Goal: Task Accomplishment & Management: Use online tool/utility

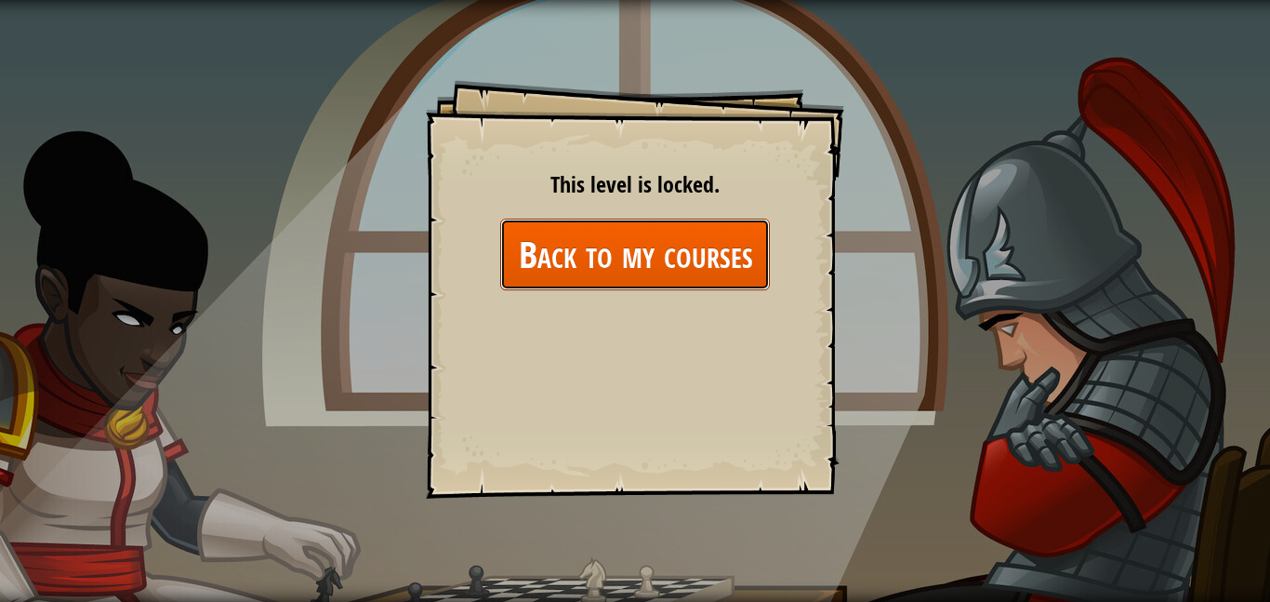
click at [596, 255] on link "Back to my courses" at bounding box center [635, 255] width 270 height 72
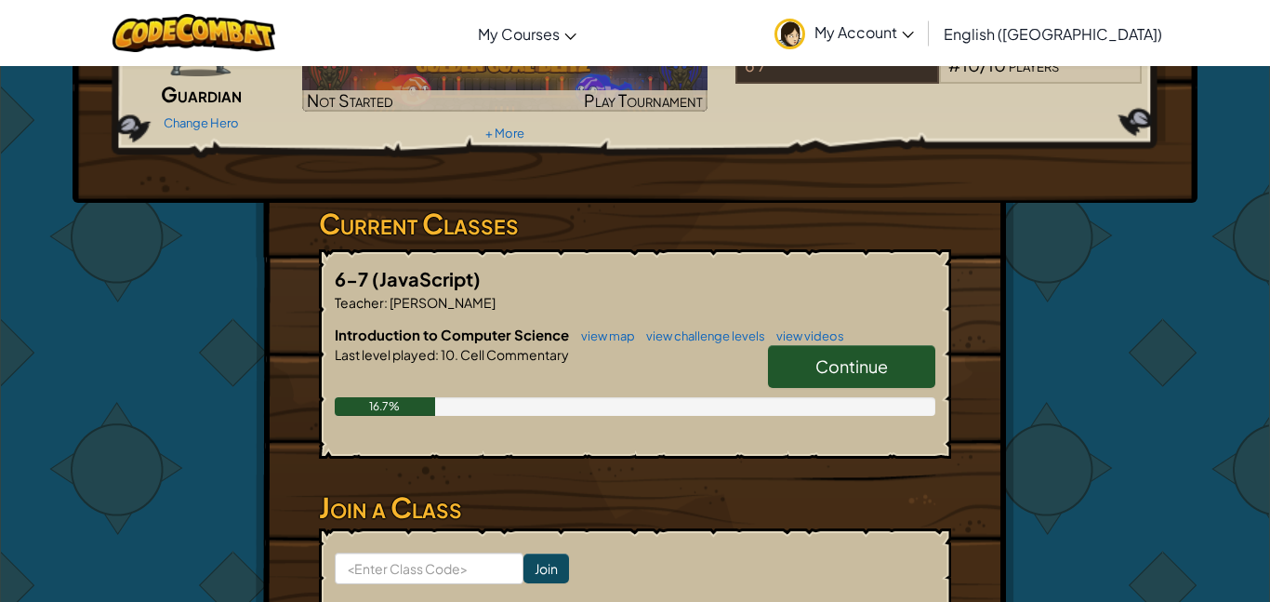
scroll to position [175, 0]
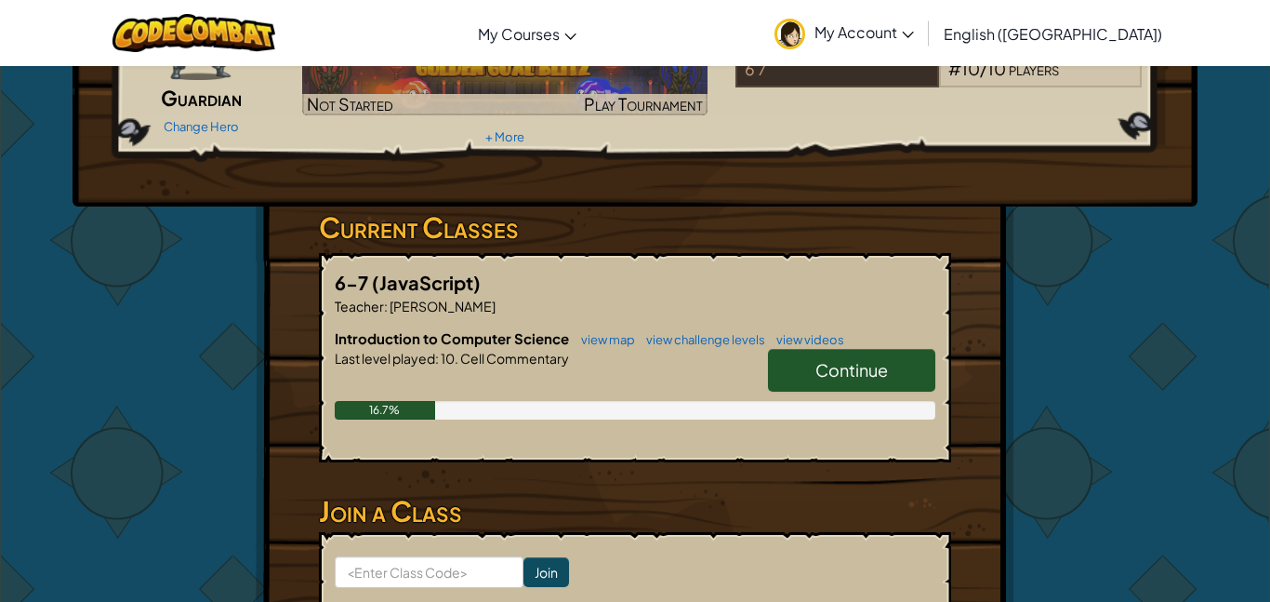
click at [828, 363] on span "Continue" at bounding box center [851, 369] width 73 height 21
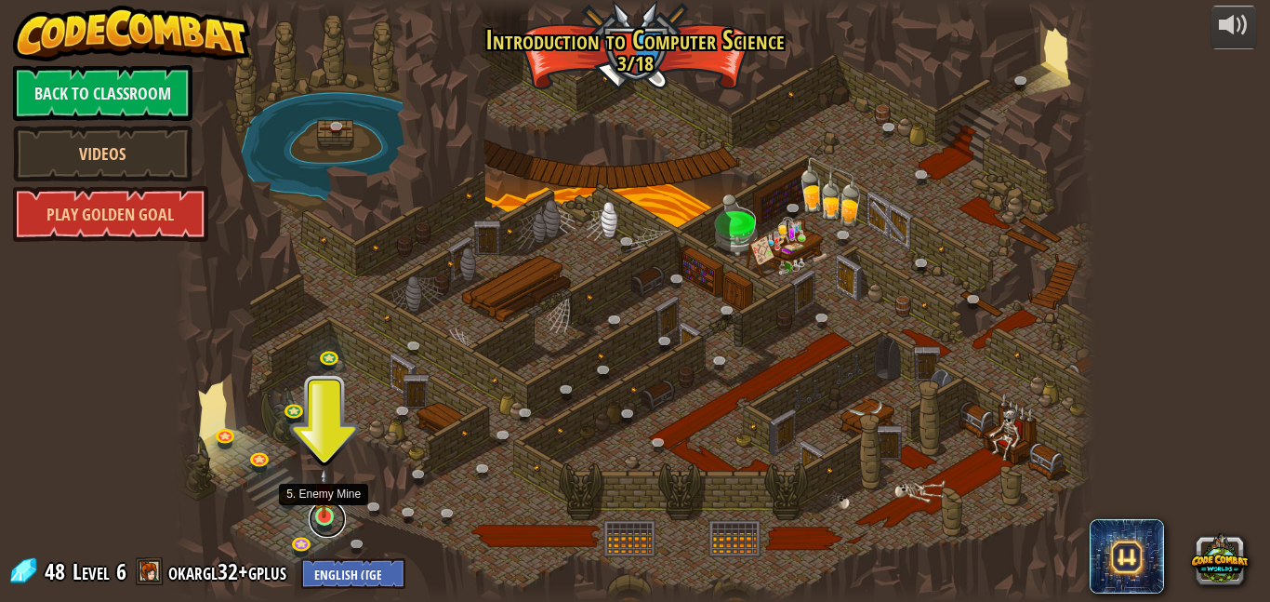
click at [323, 523] on link at bounding box center [327, 518] width 37 height 37
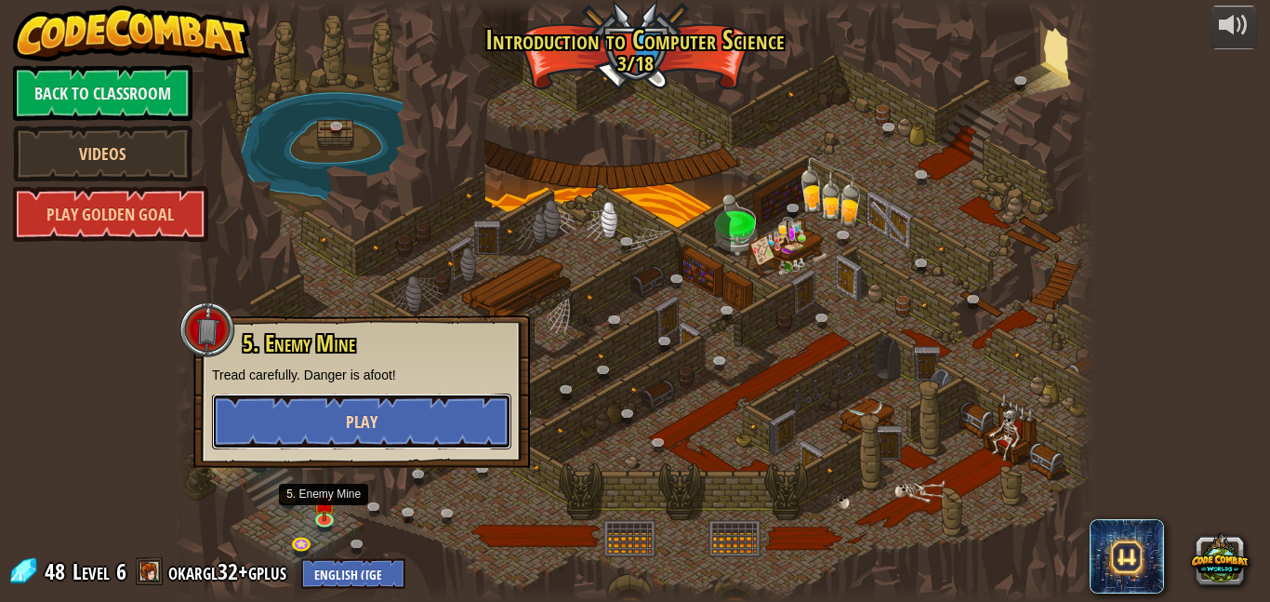
click at [305, 423] on button "Play" at bounding box center [361, 421] width 299 height 56
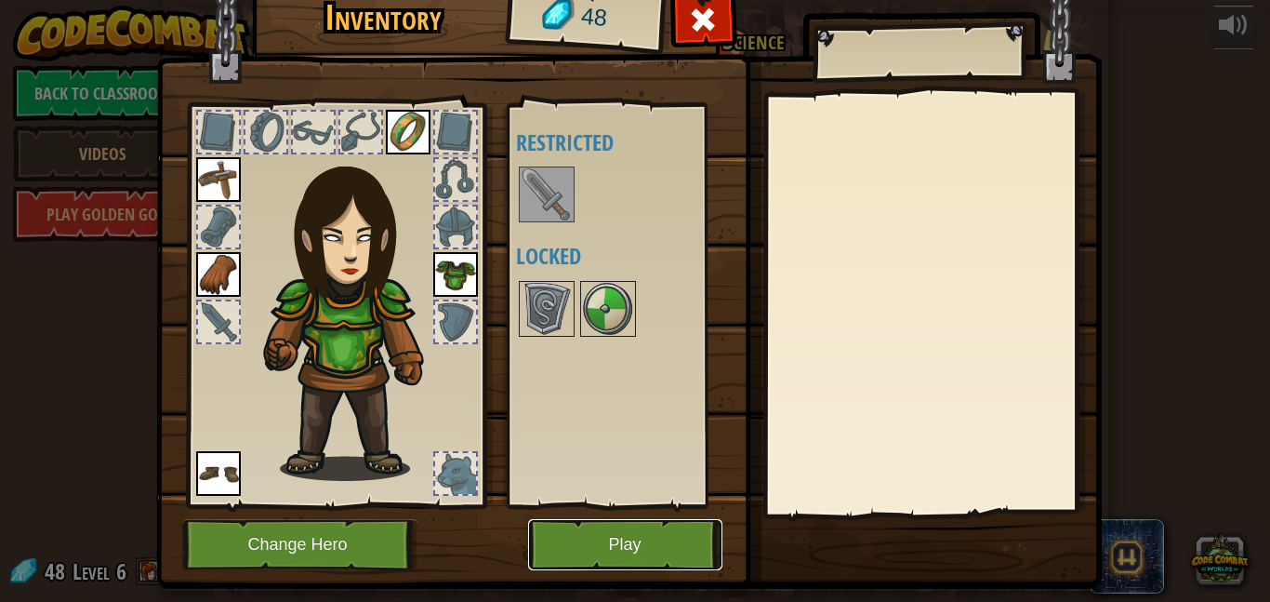
click at [623, 559] on button "Play" at bounding box center [625, 544] width 194 height 51
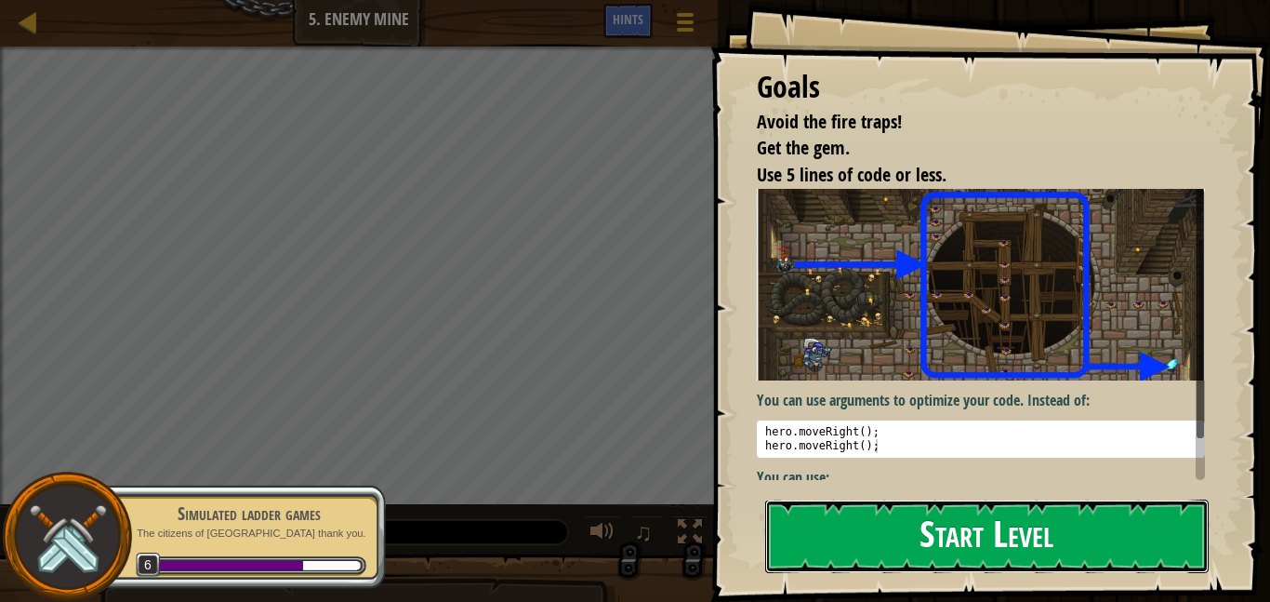
click at [832, 542] on button "Start Level" at bounding box center [987, 535] width 444 height 73
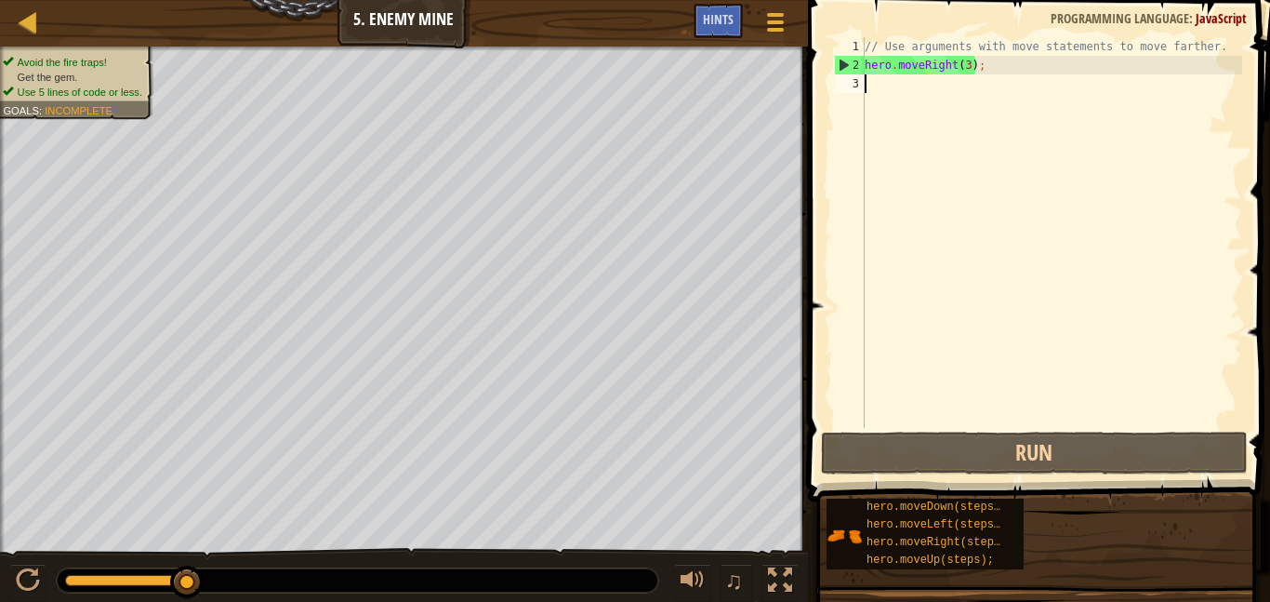
scroll to position [8, 0]
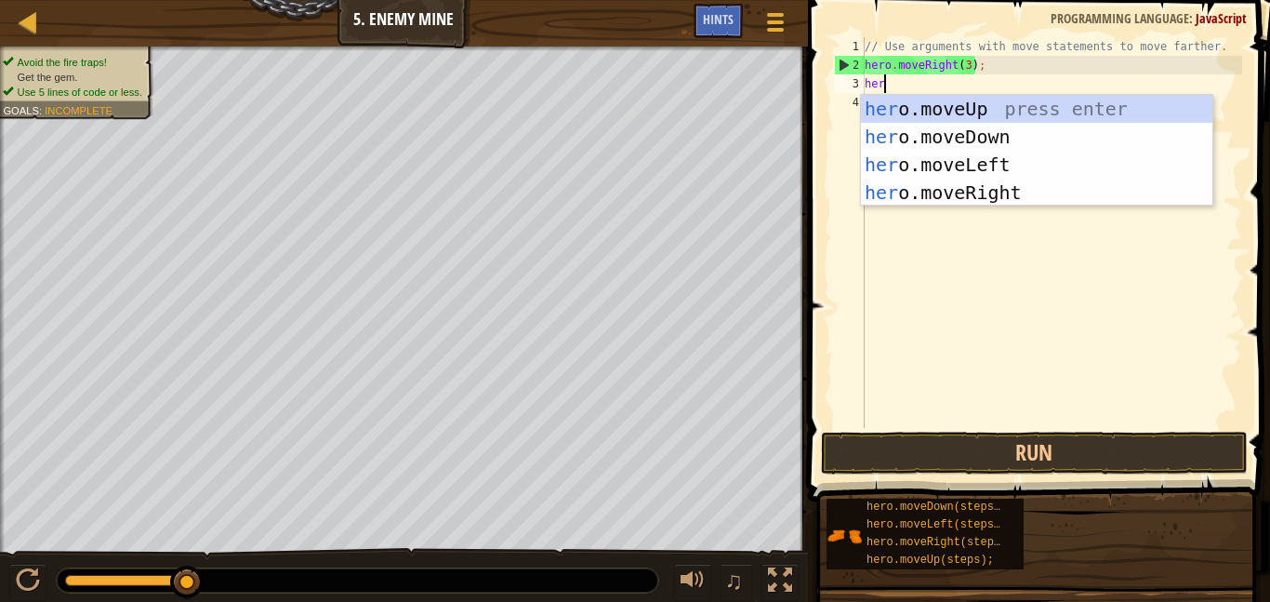
type textarea "hero"
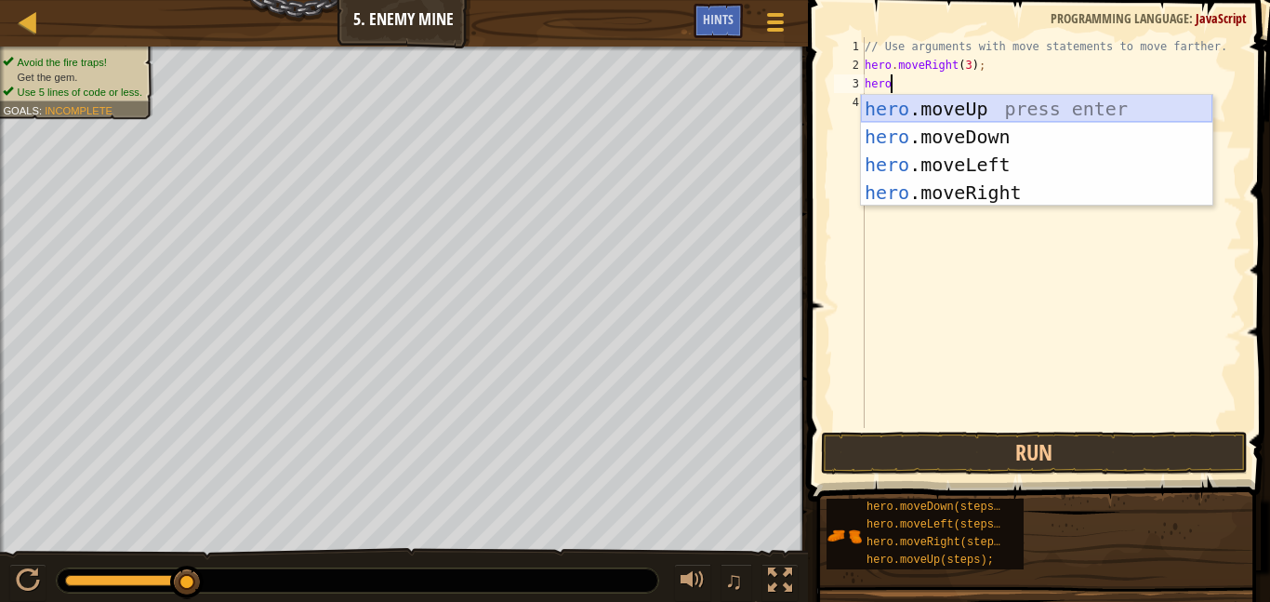
click at [912, 108] on div "hero .moveUp press enter hero .moveDown press enter hero .moveLeft press enter …" at bounding box center [1036, 178] width 351 height 167
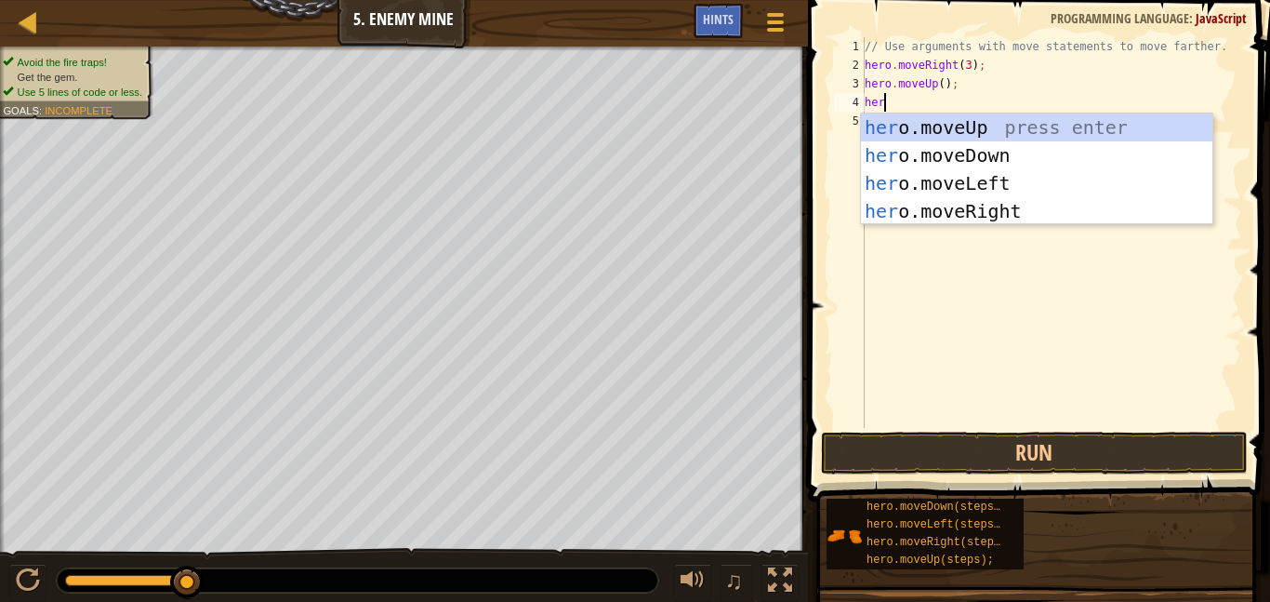
type textarea "hero"
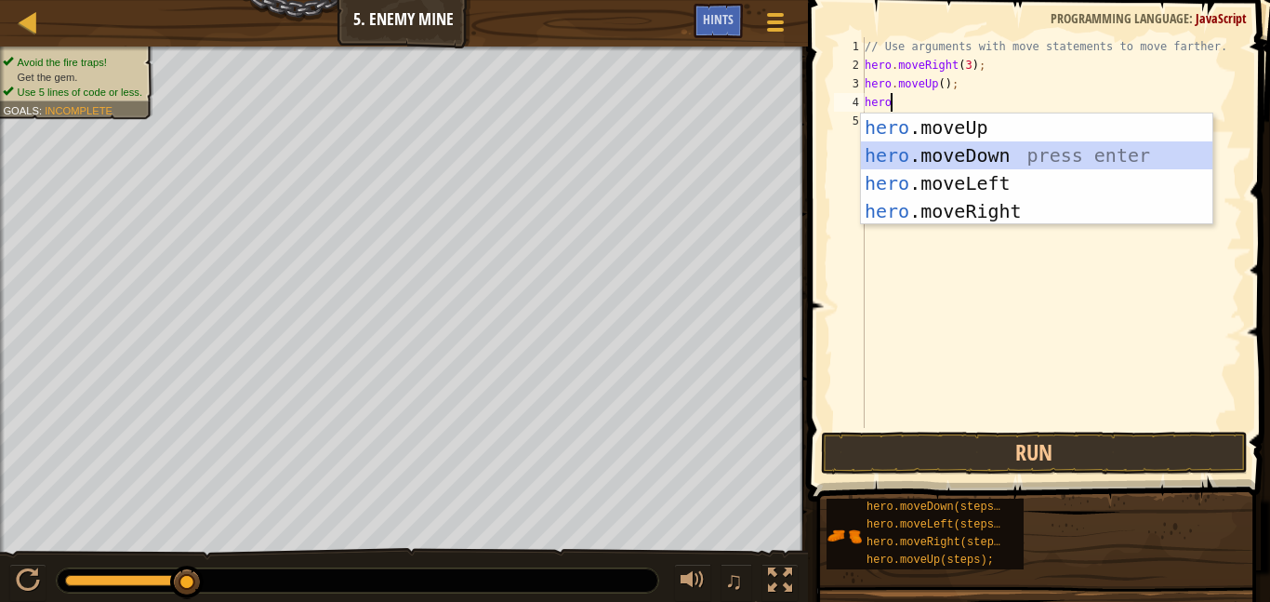
click at [951, 162] on div "hero .moveUp press enter hero .moveDown press enter hero .moveLeft press enter …" at bounding box center [1036, 196] width 351 height 167
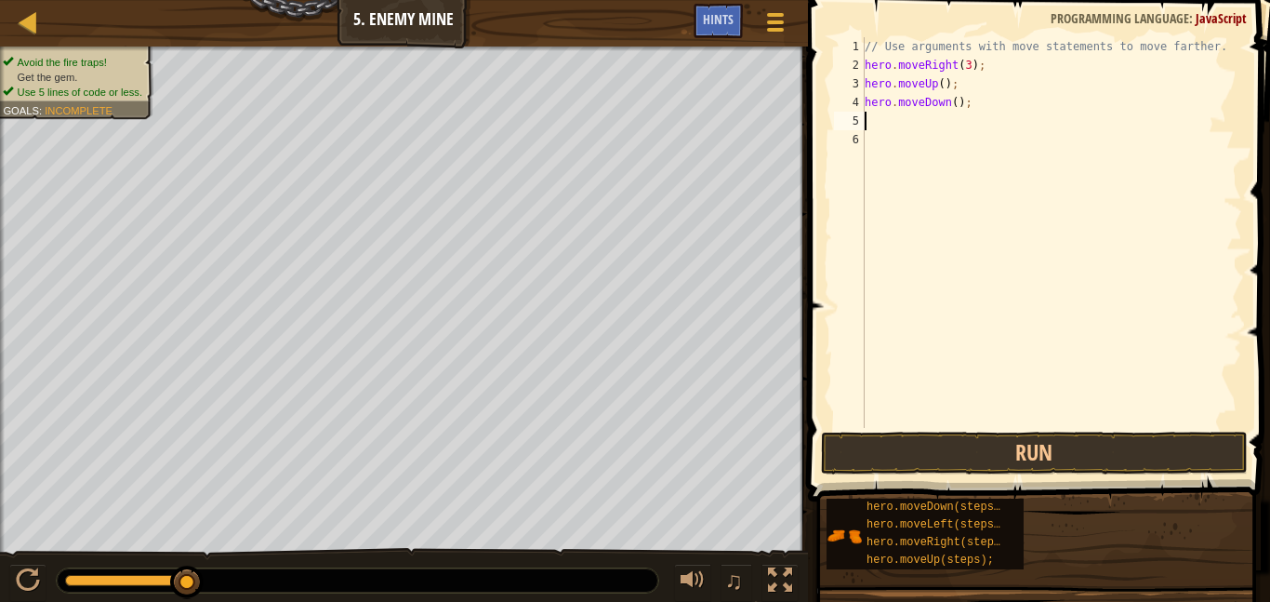
click at [958, 100] on div "// Use arguments with move statements to move farther. hero . moveRight ( 3 ) ;…" at bounding box center [1051, 251] width 381 height 428
type textarea "hero.moveDown(3);"
click at [901, 126] on div "// Use arguments with move statements to move farther. hero . moveRight ( 3 ) ;…" at bounding box center [1051, 251] width 381 height 428
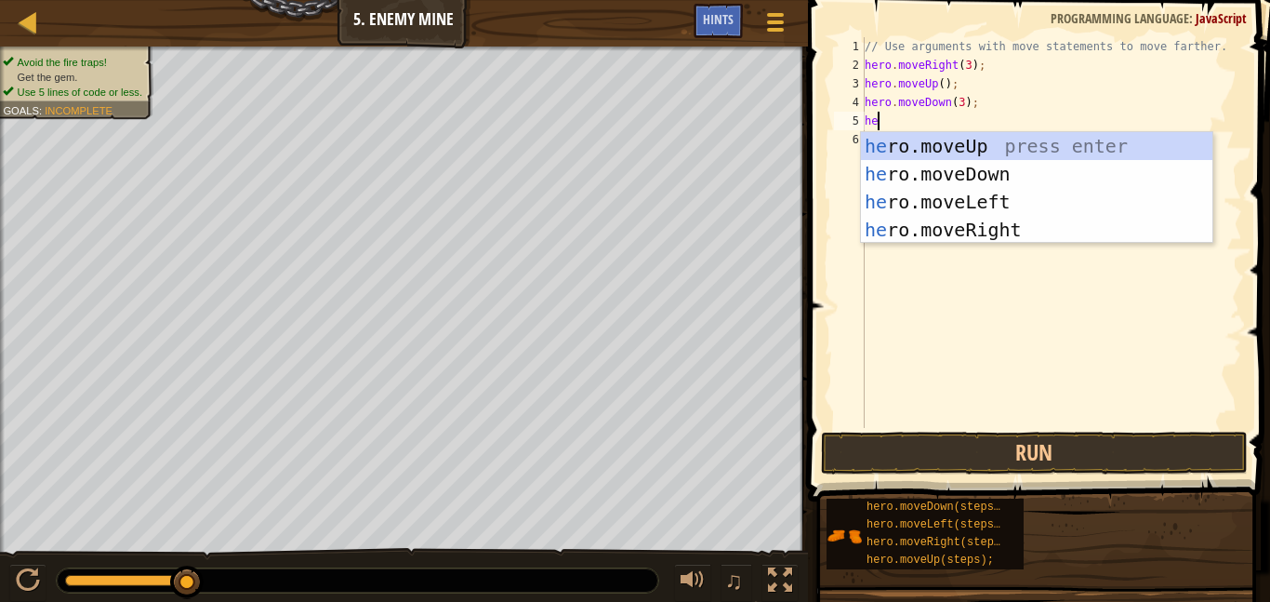
type textarea "hero"
click at [935, 238] on div "hero .moveUp press enter hero .moveDown press enter hero .moveLeft press enter …" at bounding box center [1036, 215] width 351 height 167
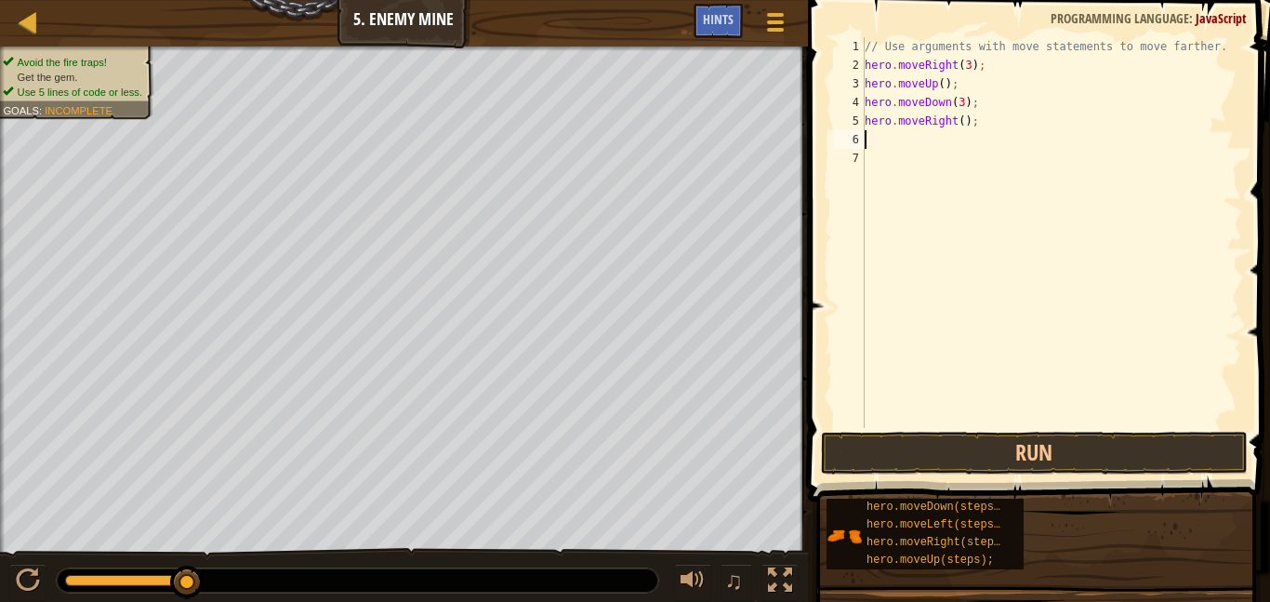
scroll to position [8, 0]
click at [903, 164] on div "// Use arguments with move statements to move farther. hero . moveRight ( 3 ) ;…" at bounding box center [1051, 251] width 381 height 428
click at [962, 120] on div "// Use arguments with move statements to move farther. hero . moveRight ( 3 ) ;…" at bounding box center [1051, 251] width 381 height 428
type textarea "hero.moveRight(2);"
click at [968, 457] on button "Run" at bounding box center [1034, 452] width 427 height 43
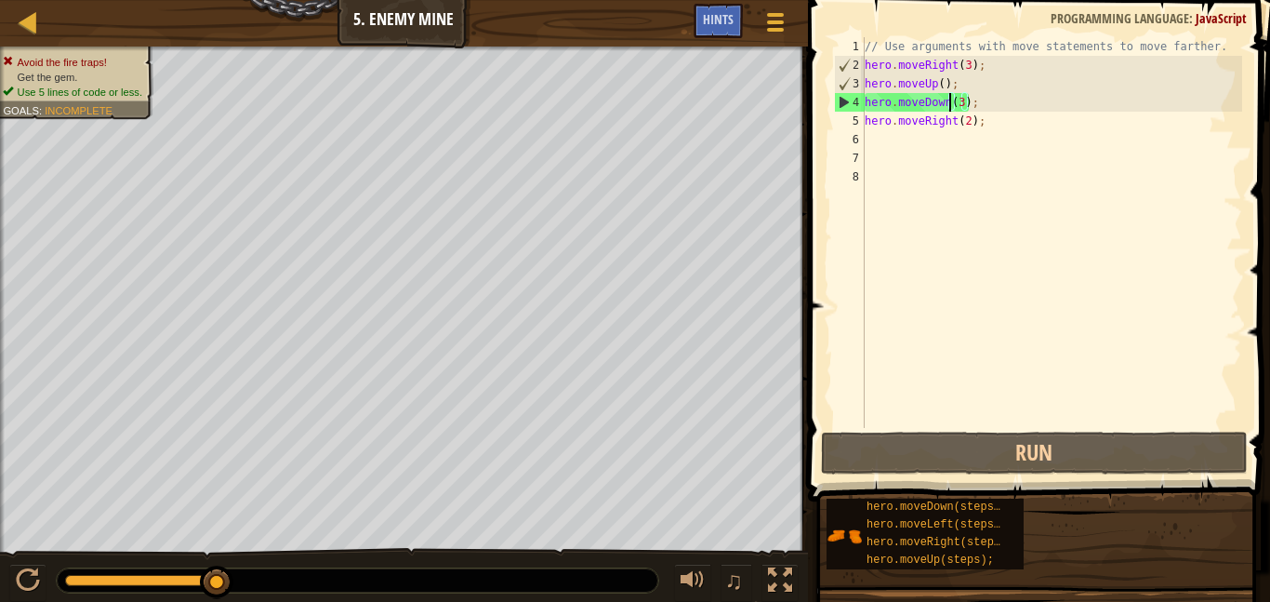
click at [947, 102] on div "// Use arguments with move statements to move farther. hero . moveRight ( 3 ) ;…" at bounding box center [1051, 251] width 381 height 428
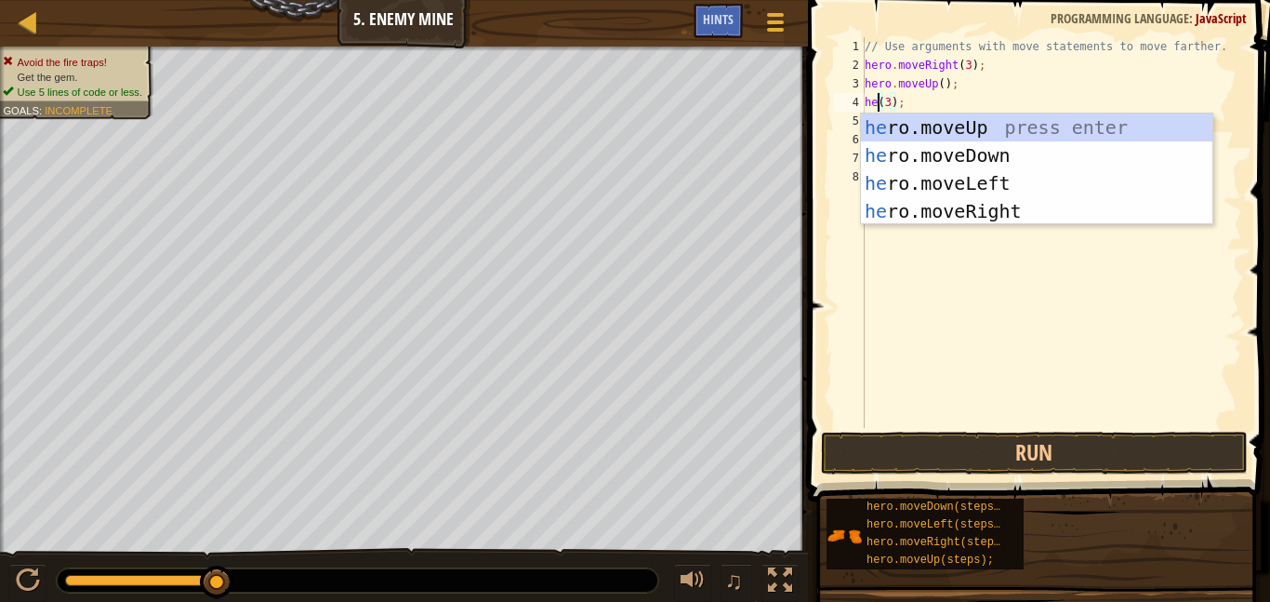
scroll to position [8, 3]
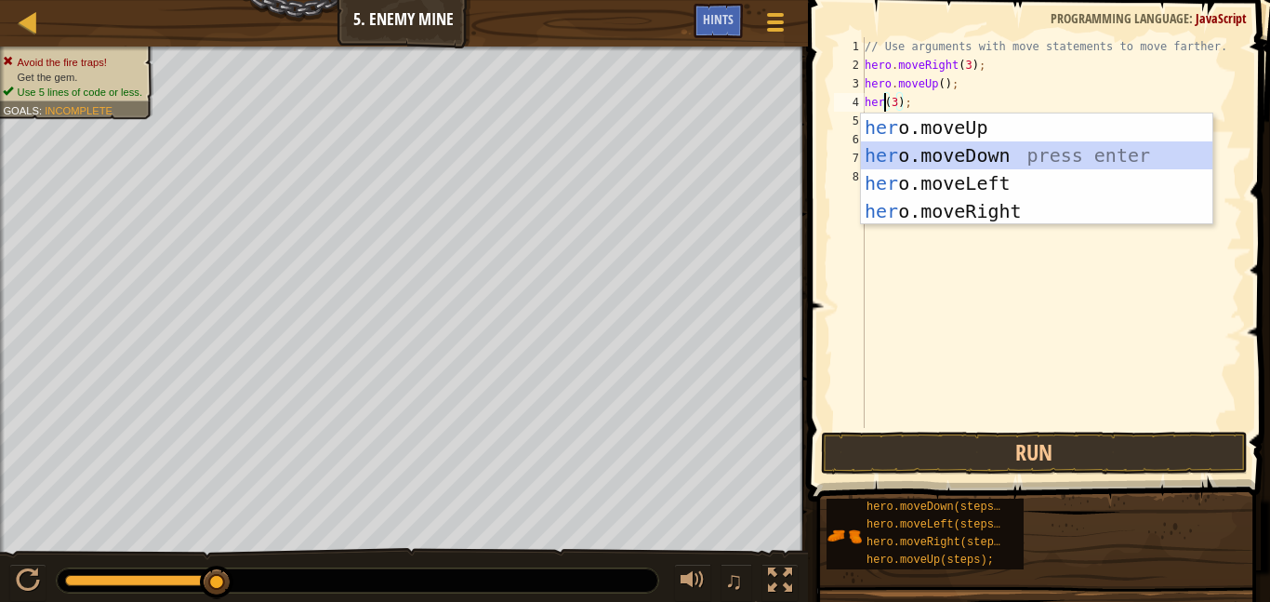
click at [947, 153] on div "her o.moveUp press enter her o.moveDown press enter her o.moveLeft press enter …" at bounding box center [1036, 196] width 351 height 167
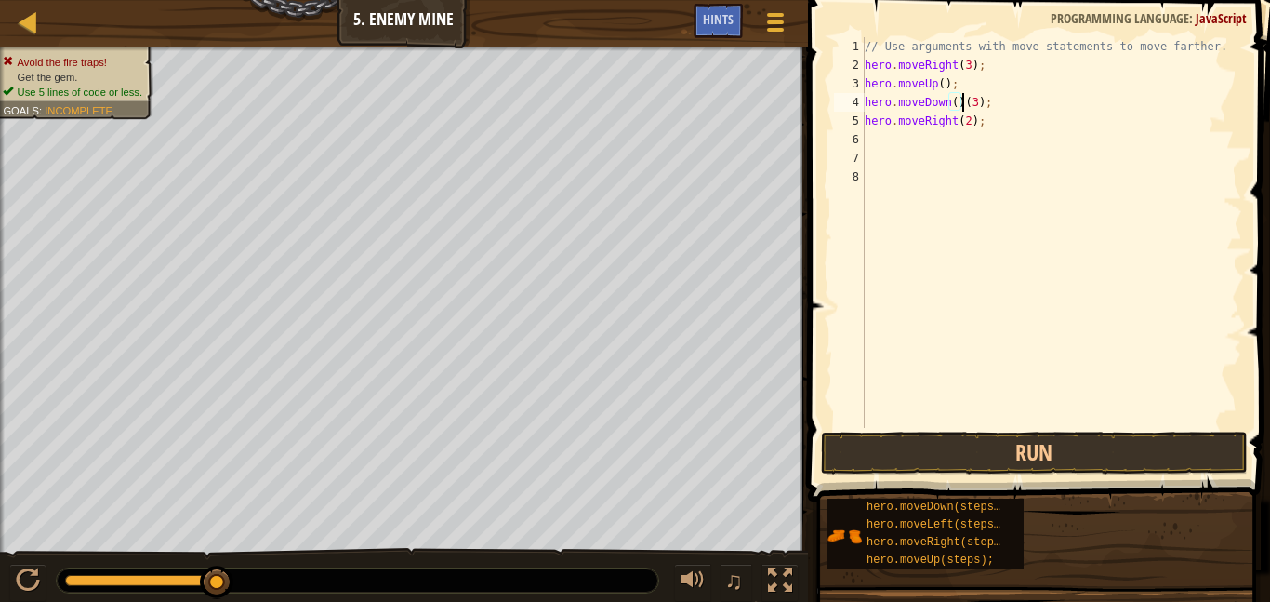
click at [953, 86] on div "// Use arguments with move statements to move farther. hero . moveRight ( 3 ) ;…" at bounding box center [1051, 251] width 381 height 428
type textarea "hero.moveUp();"
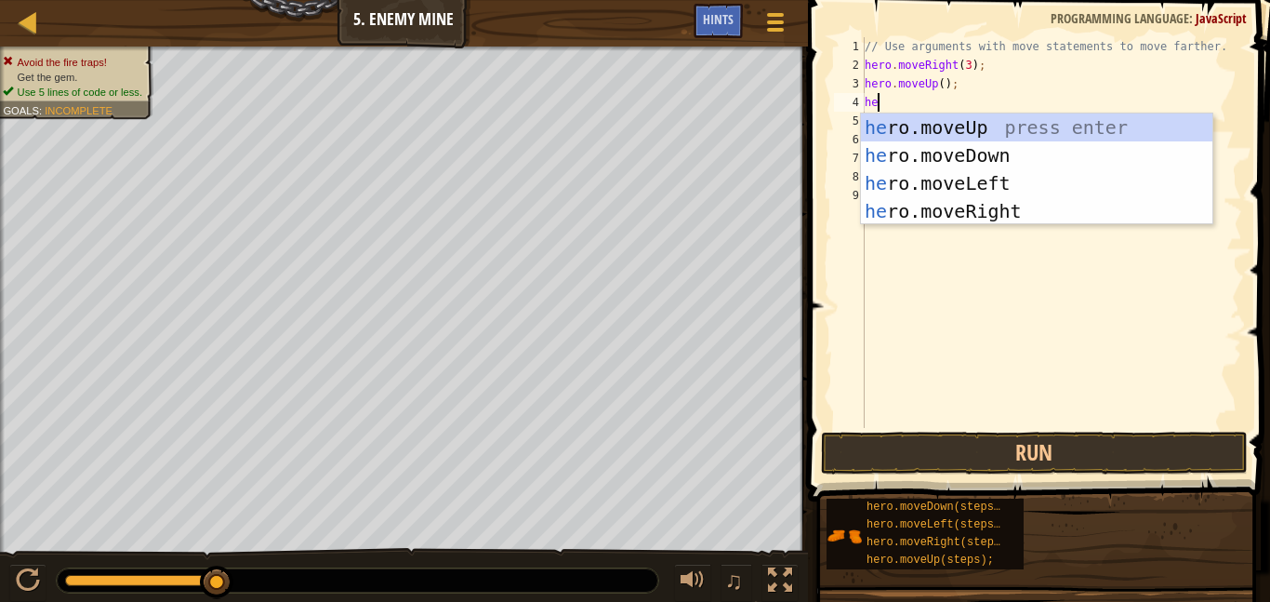
type textarea "hero"
click at [1004, 211] on div "hero .moveUp press enter hero .moveDown press enter hero .moveLeft press enter …" at bounding box center [1036, 196] width 351 height 167
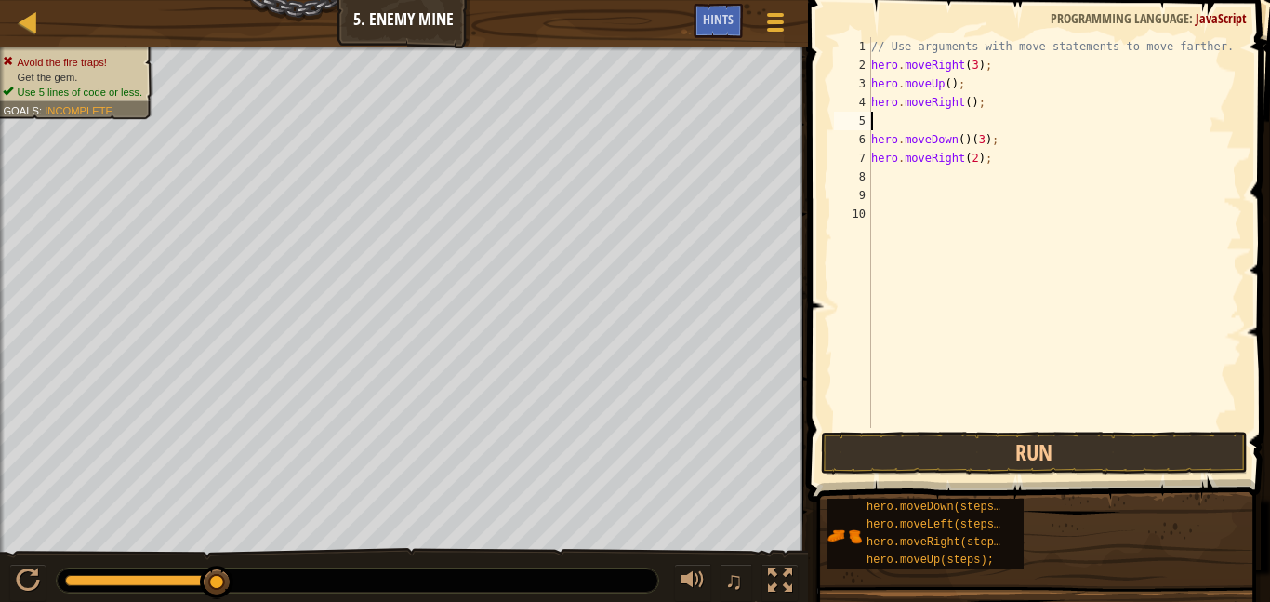
scroll to position [8, 0]
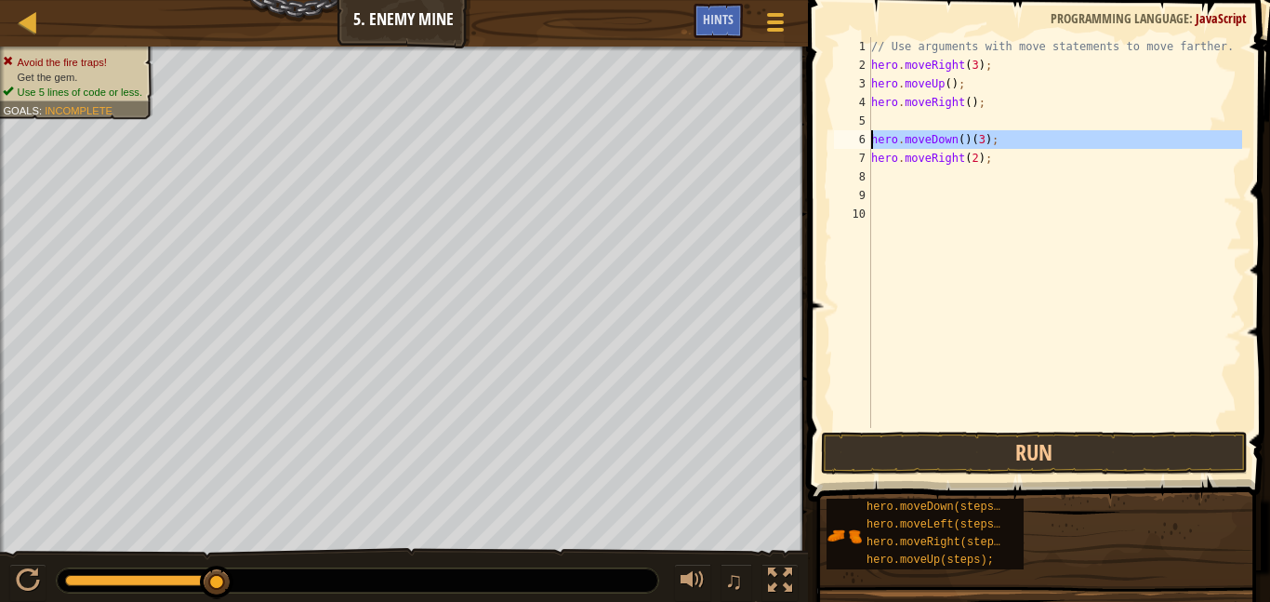
click at [869, 143] on div "6" at bounding box center [852, 139] width 37 height 19
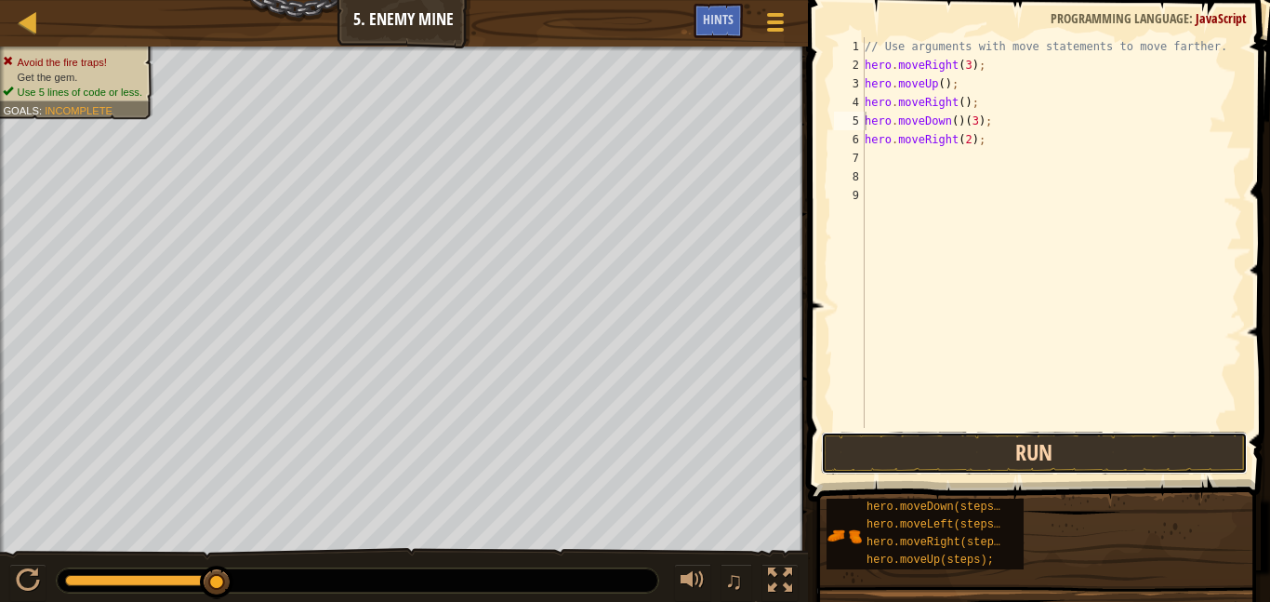
click at [931, 431] on button "Run" at bounding box center [1034, 452] width 427 height 43
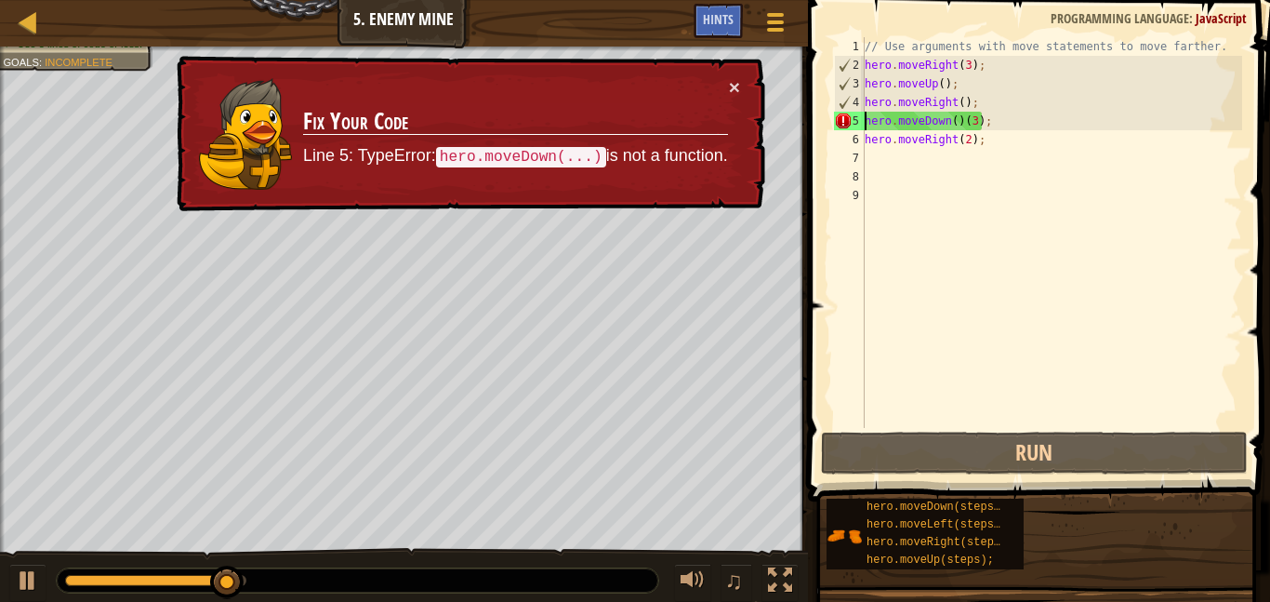
click at [962, 118] on div "// Use arguments with move statements to move farther. hero . moveRight ( 3 ) ;…" at bounding box center [1051, 251] width 381 height 428
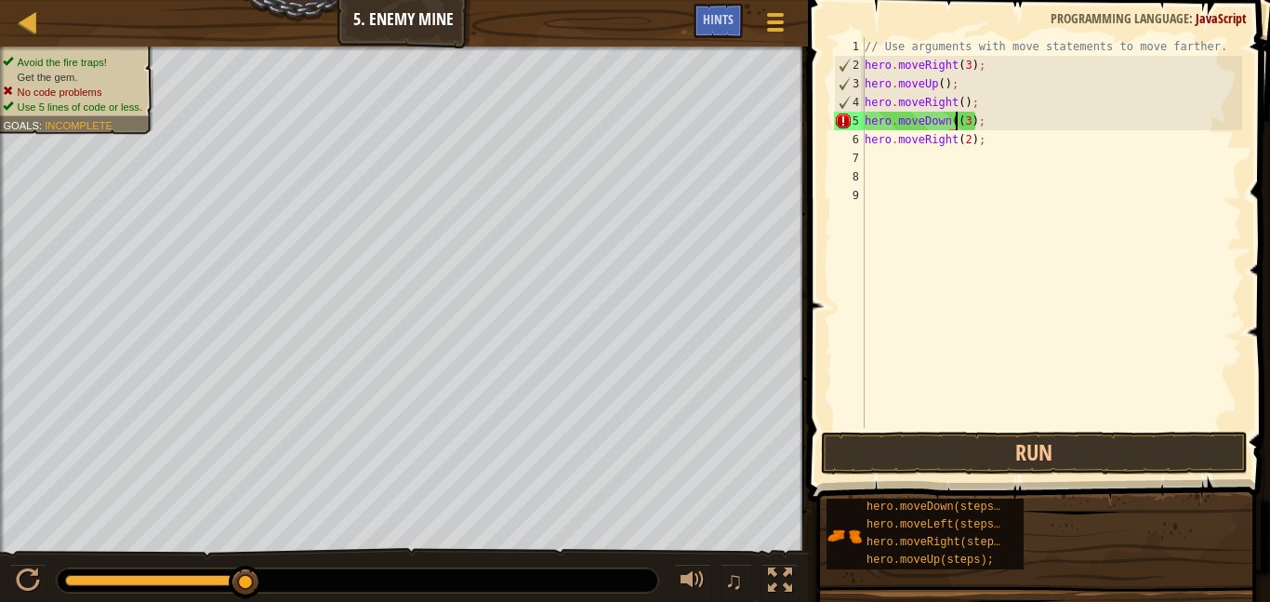
type textarea "hero.moveDown(3);"
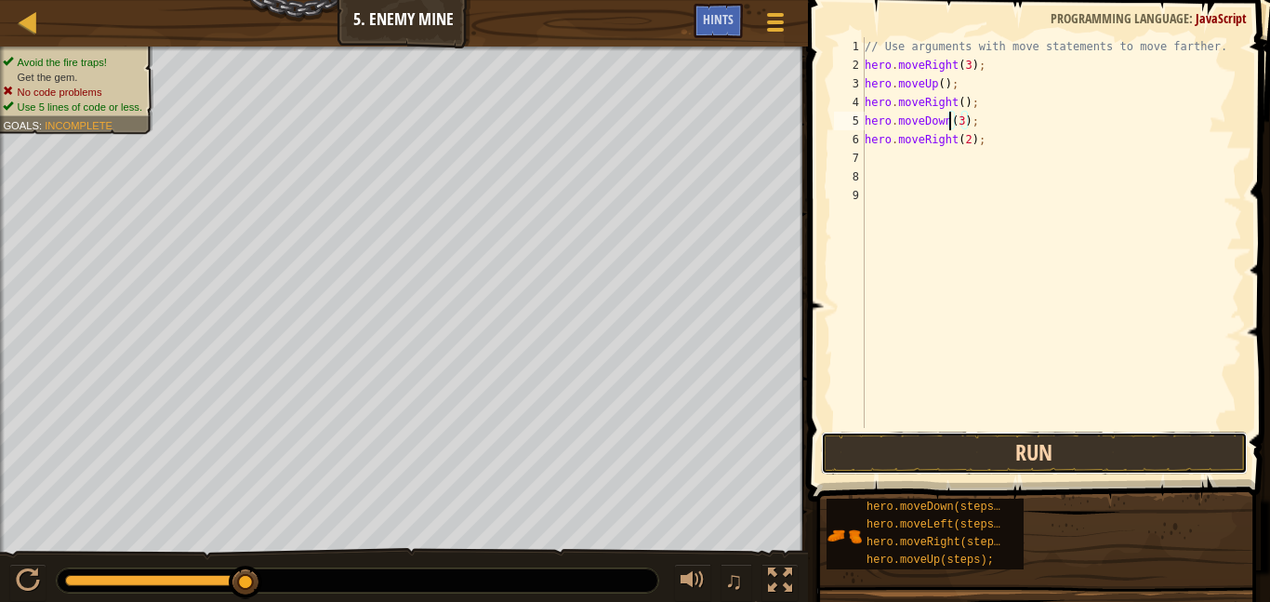
click at [958, 444] on button "Run" at bounding box center [1034, 452] width 427 height 43
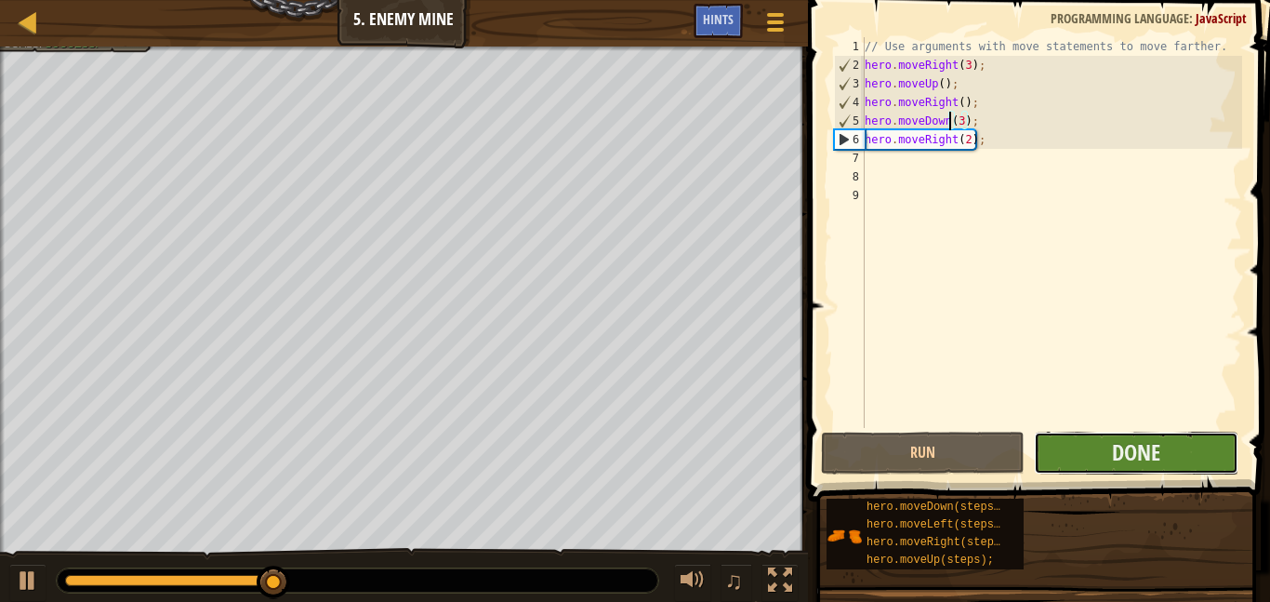
click at [1098, 444] on button "Done" at bounding box center [1136, 452] width 204 height 43
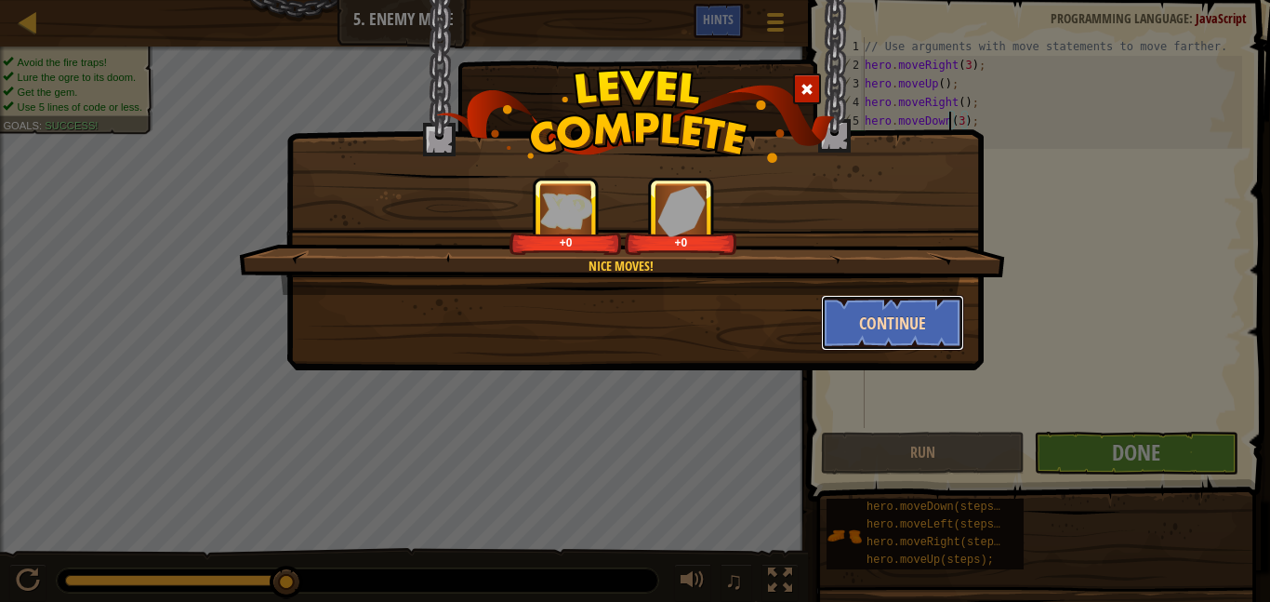
click at [895, 322] on button "Continue" at bounding box center [893, 323] width 144 height 56
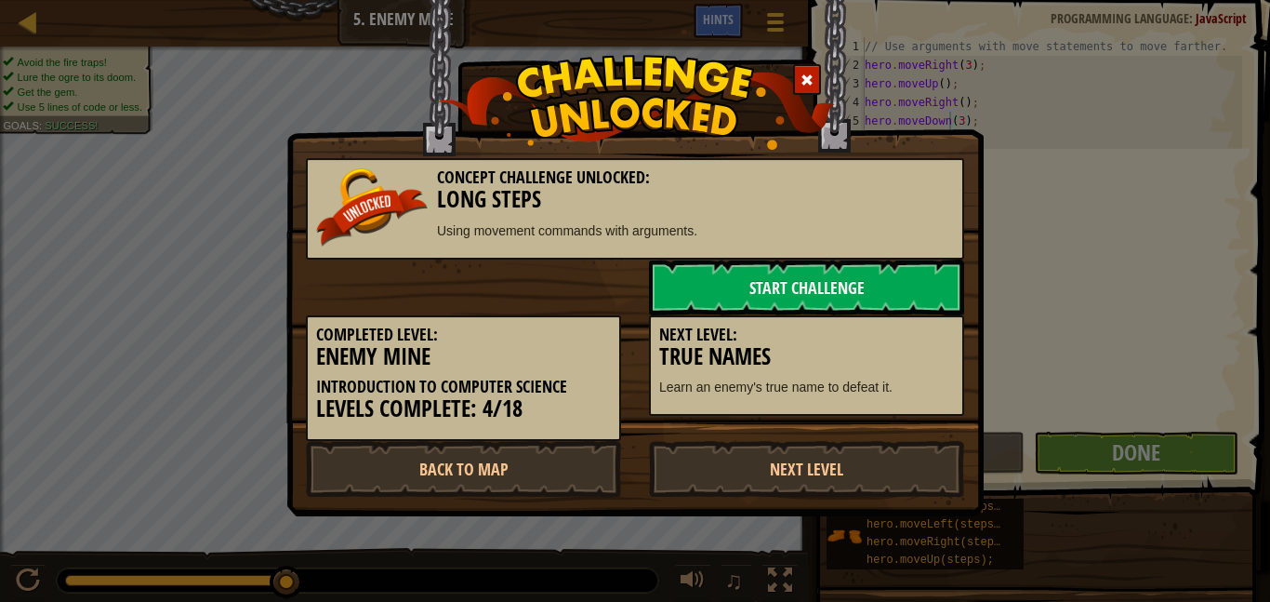
click at [895, 322] on div "Next Level: True Names Learn an enemy's true name to defeat it." at bounding box center [806, 365] width 315 height 101
click at [846, 285] on link "Start Challenge" at bounding box center [806, 287] width 315 height 56
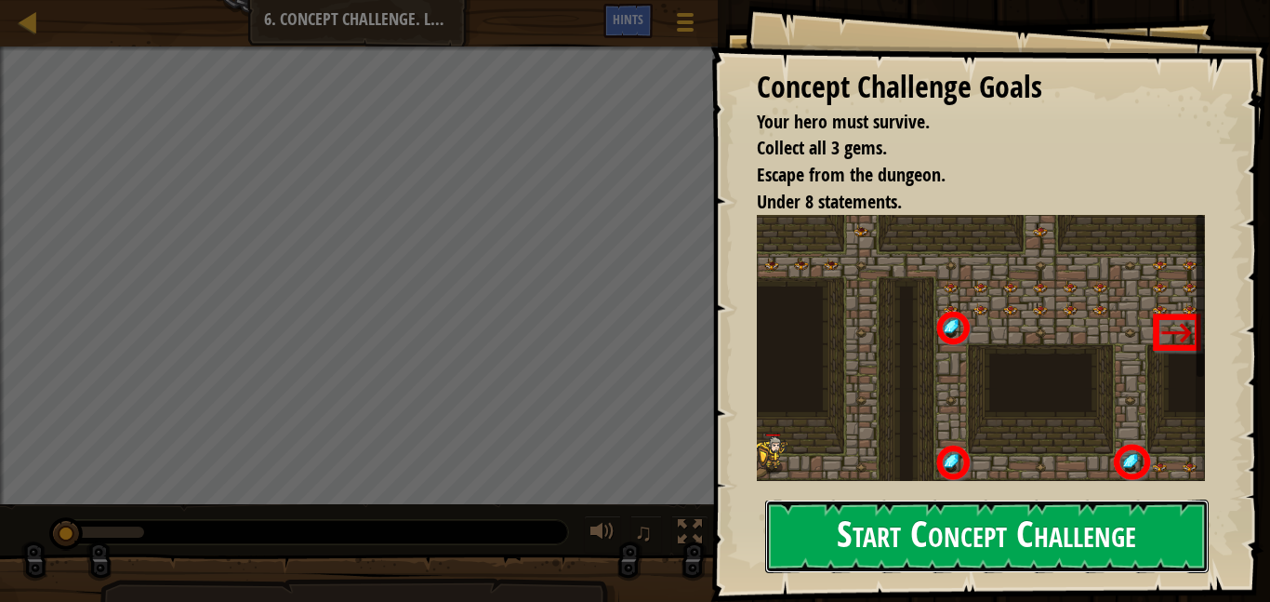
click at [831, 522] on button "Start Concept Challenge" at bounding box center [987, 535] width 444 height 73
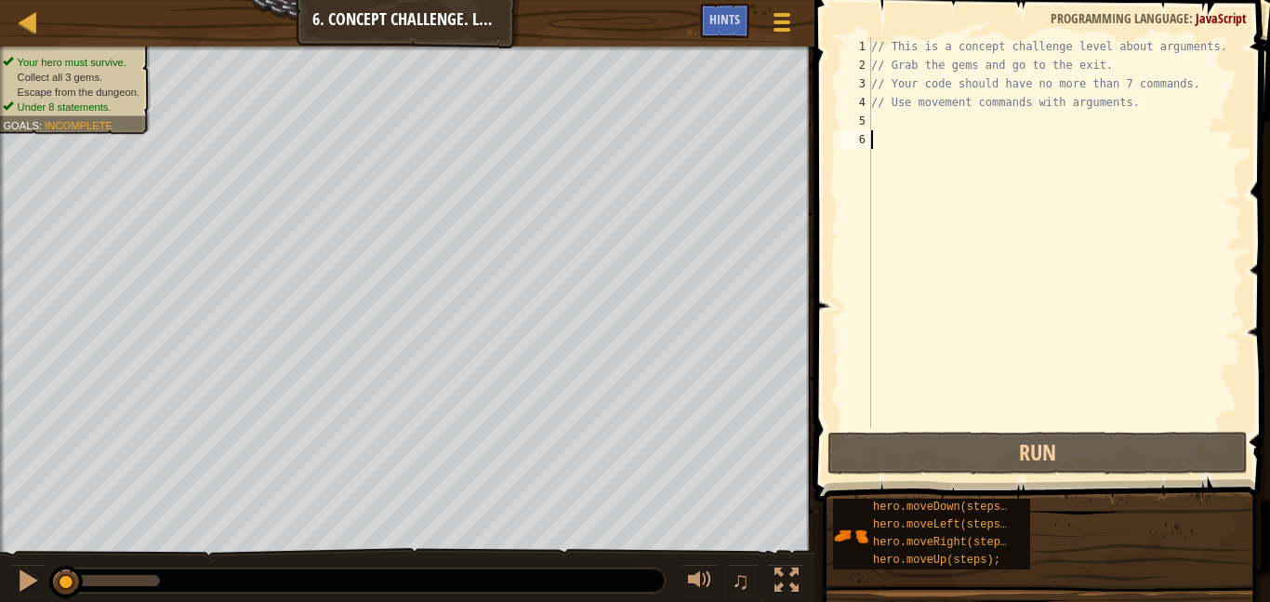
type textarea "m"
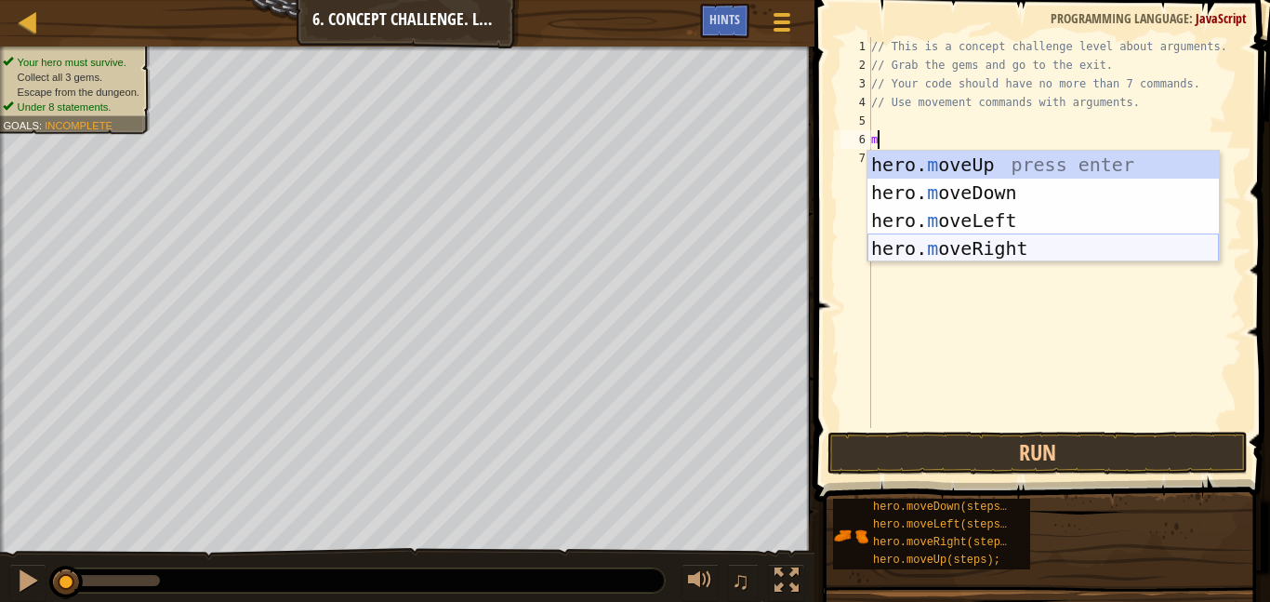
click at [914, 251] on div "hero. m oveUp press enter hero. m oveDown press enter hero. m oveLeft press ent…" at bounding box center [1043, 234] width 351 height 167
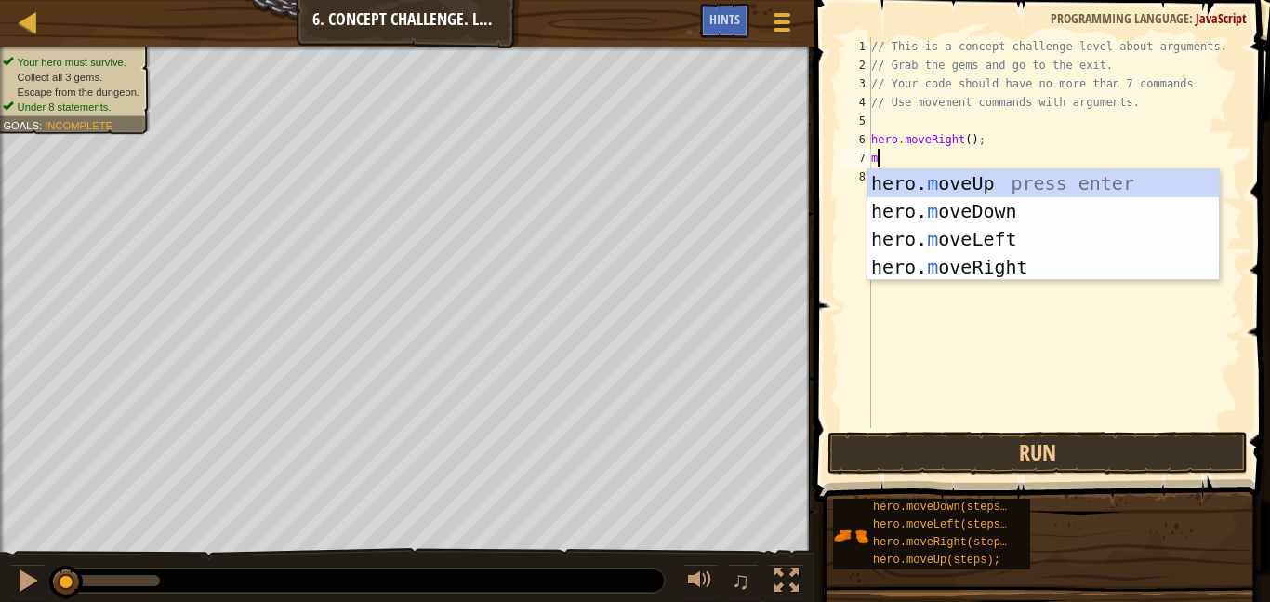
type textarea "mo"
click at [930, 182] on div "hero. mo veUp press enter hero. mo veDown press enter hero. mo veLeft press ent…" at bounding box center [1043, 252] width 351 height 167
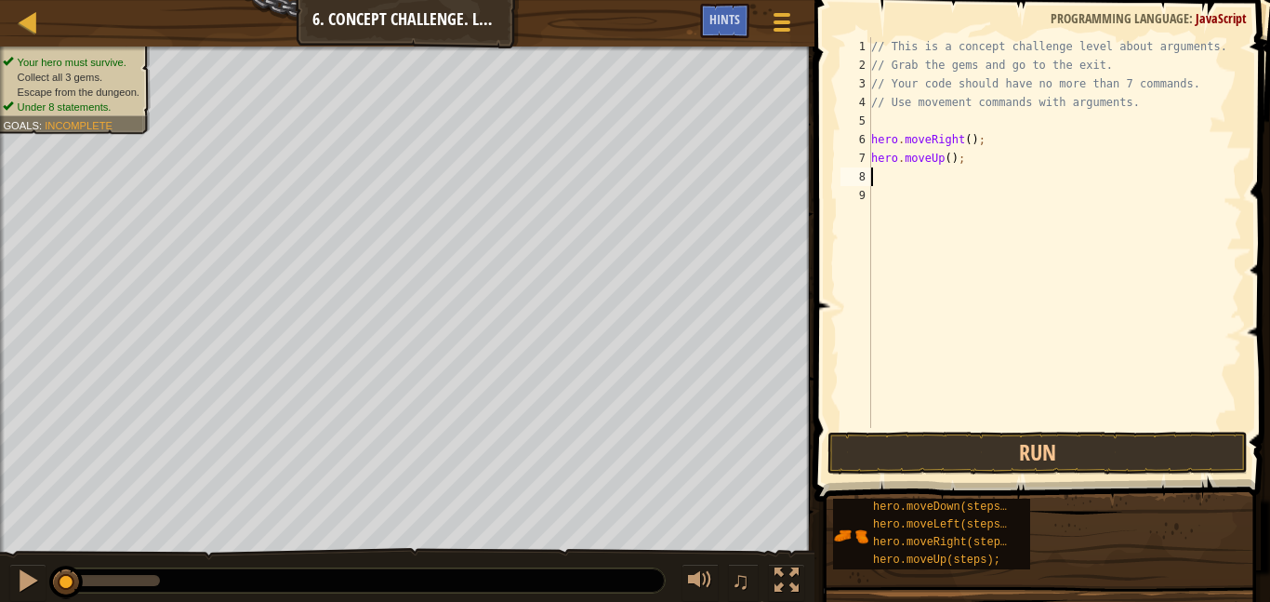
scroll to position [8, 0]
click at [949, 159] on div "// This is a concept challenge level about arguments. // Grab the gems and go t…" at bounding box center [1055, 251] width 375 height 428
type textarea "hero.moveUp(3);"
click at [913, 181] on div "// This is a concept challenge level about arguments. // Grab the gems and go t…" at bounding box center [1055, 251] width 375 height 428
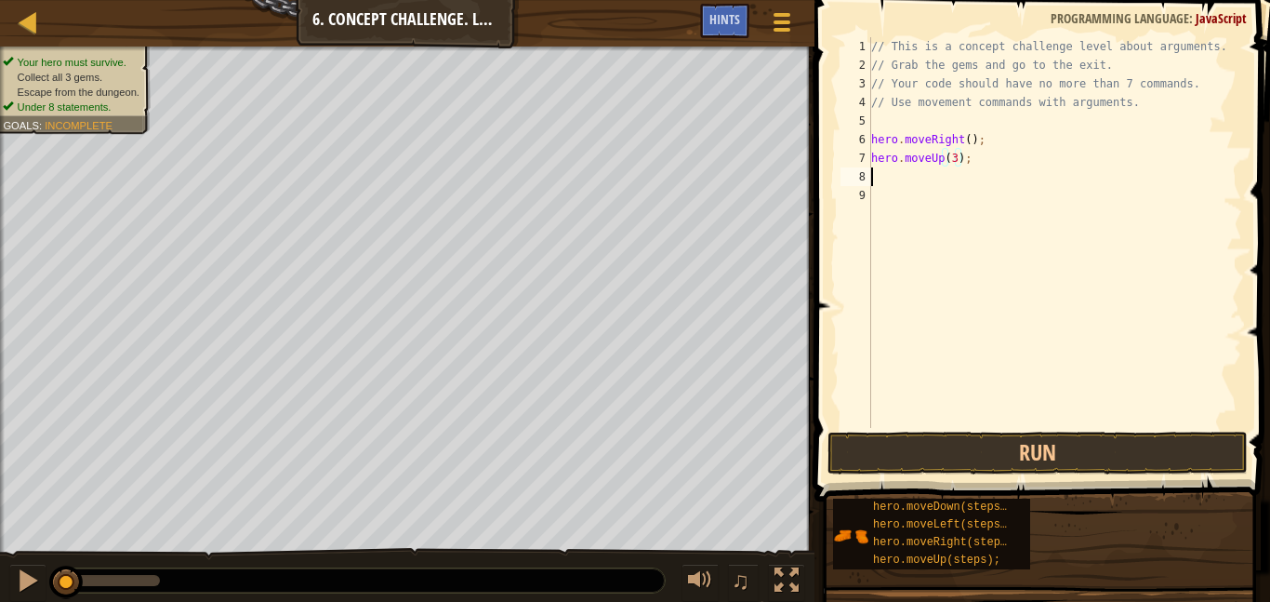
scroll to position [8, 0]
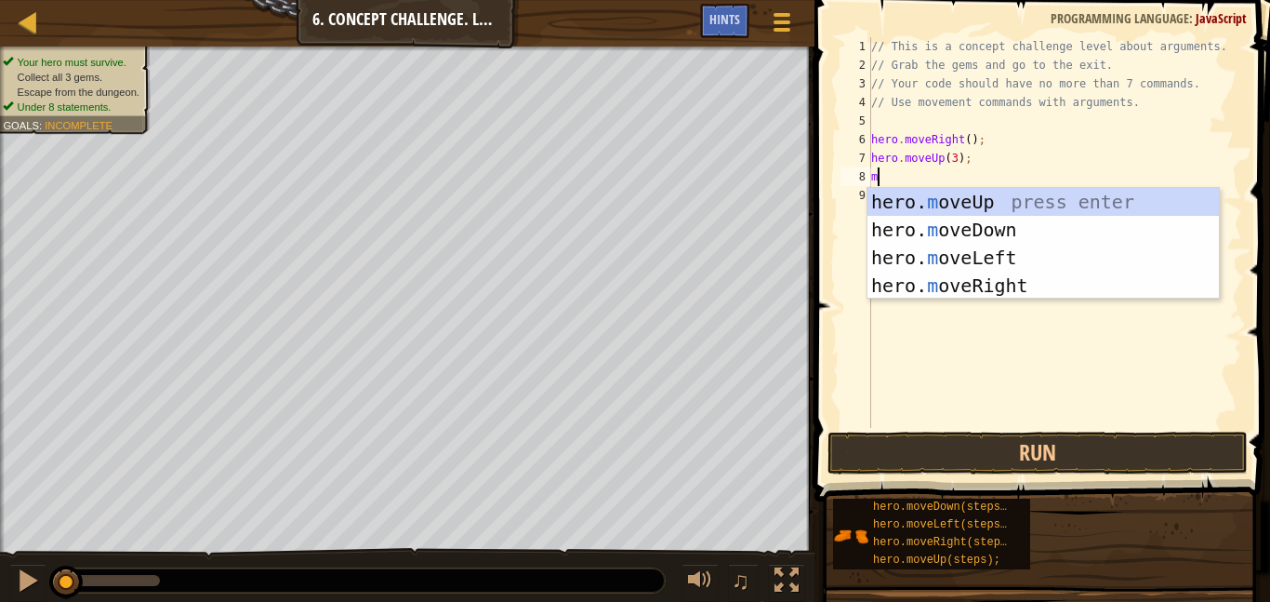
type textarea "mo"
click at [938, 291] on div "hero. mo veUp press enter hero. mo veDown press enter hero. mo veLeft press ent…" at bounding box center [1043, 271] width 351 height 167
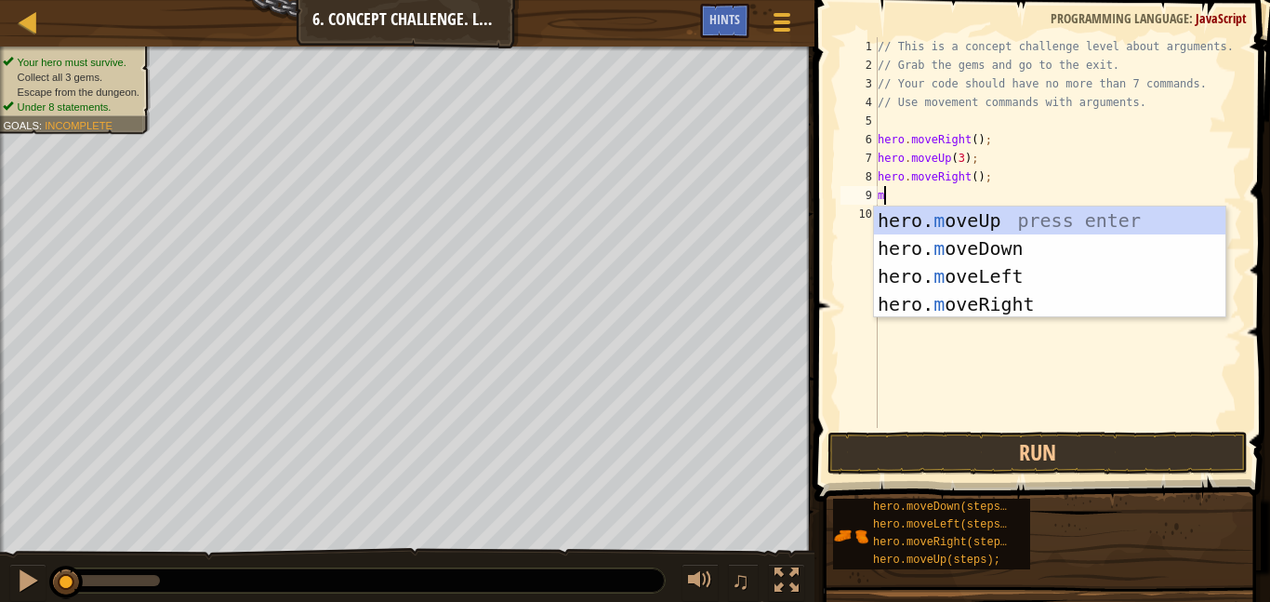
type textarea "mo"
click at [939, 244] on div "hero. mo veUp press enter hero. mo veDown press enter hero. mo veLeft press ent…" at bounding box center [1049, 289] width 351 height 167
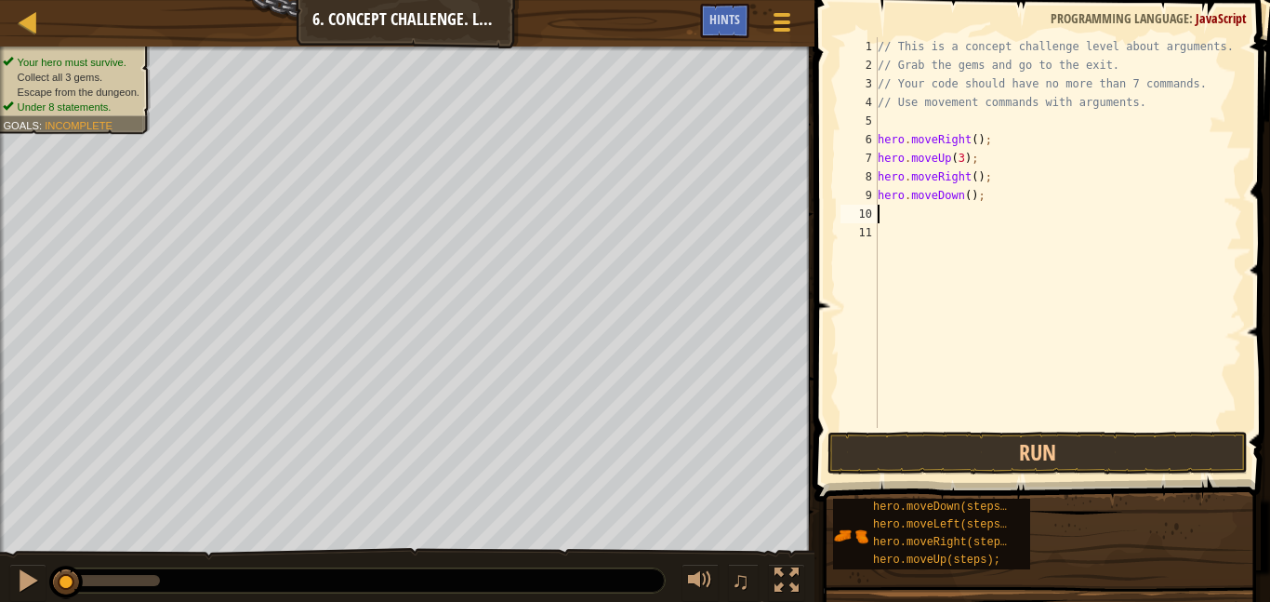
scroll to position [8, 0]
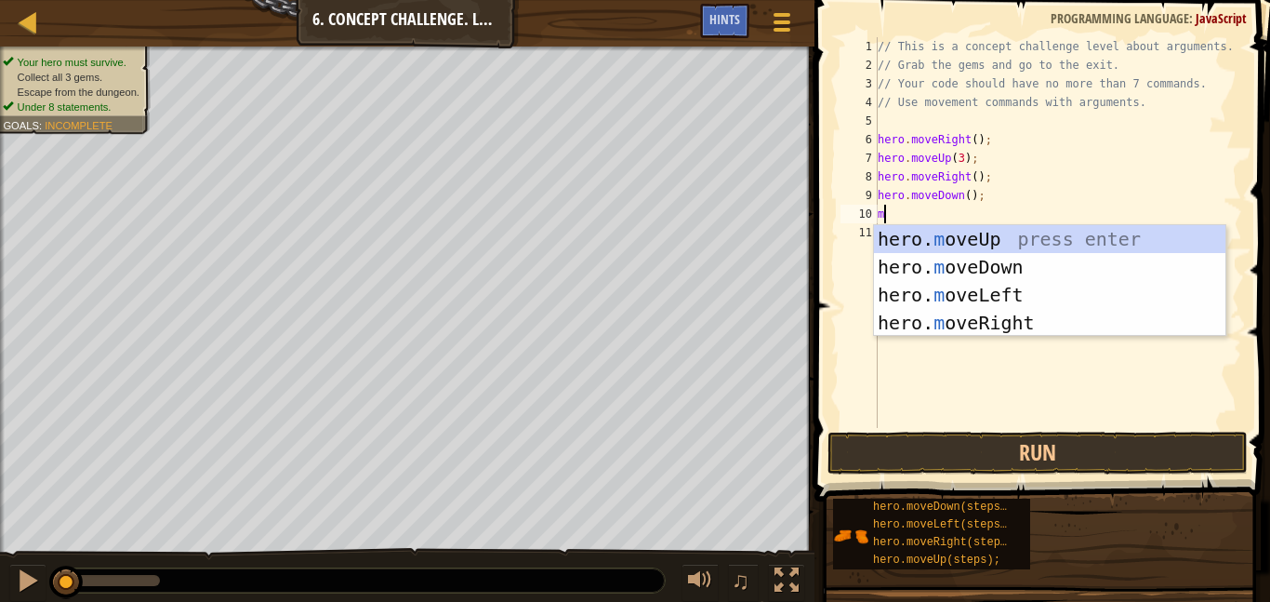
type textarea "mo"
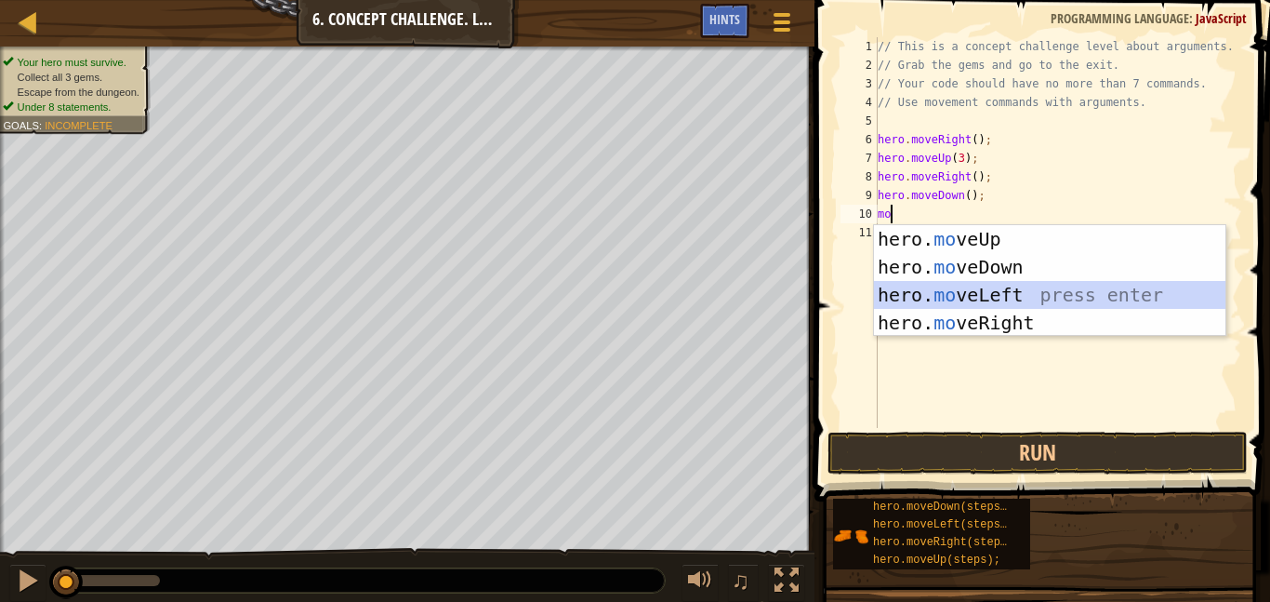
click at [952, 293] on div "hero. mo veUp press enter hero. mo veDown press enter hero. mo veLeft press ent…" at bounding box center [1049, 308] width 351 height 167
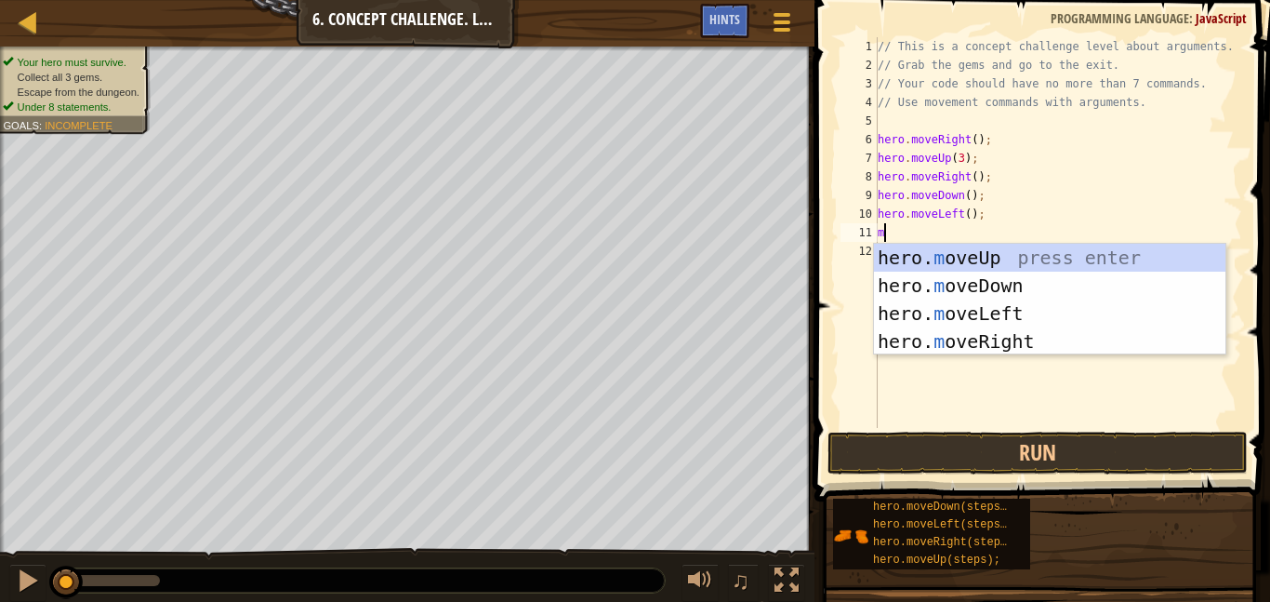
type textarea "mo"
click at [964, 284] on div "hero. mo veUp press enter hero. mo veDown press enter hero. mo veLeft press ent…" at bounding box center [1049, 327] width 351 height 167
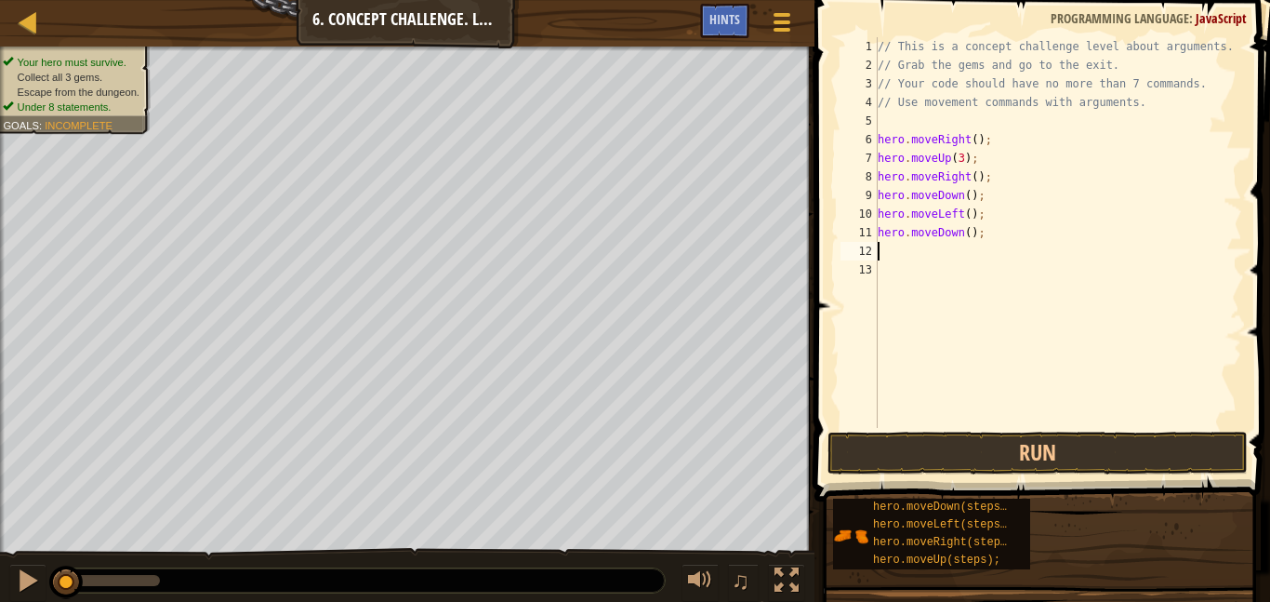
scroll to position [8, 0]
click at [968, 237] on div "// This is a concept challenge level about arguments. // Grab the gems and go t…" at bounding box center [1058, 251] width 368 height 428
type textarea "hero.moveDown(2);"
click at [892, 258] on div "// This is a concept challenge level about arguments. // Grab the gems and go t…" at bounding box center [1058, 251] width 368 height 428
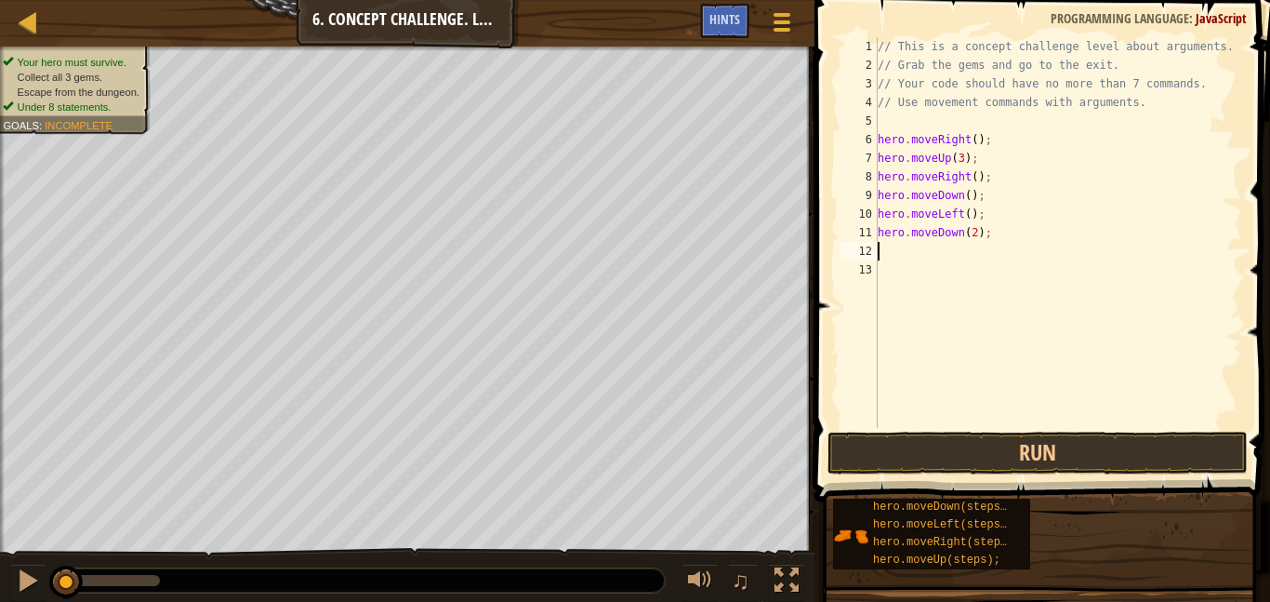
scroll to position [8, 0]
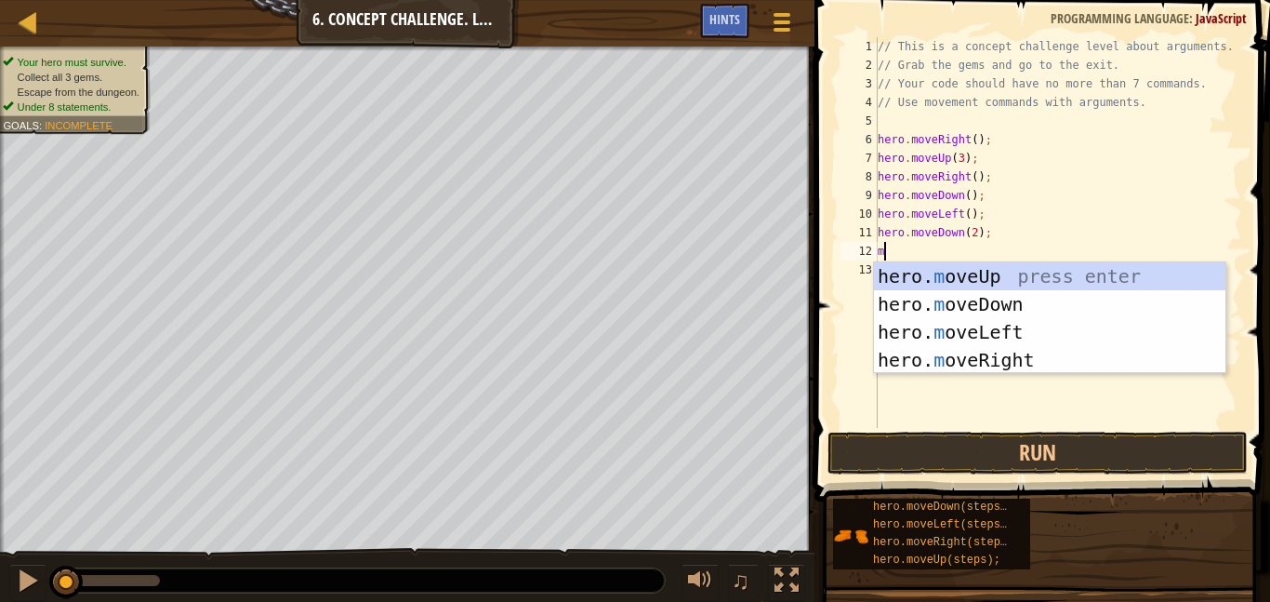
type textarea "mo"
click at [975, 358] on div "hero. mo veUp press enter hero. mo veDown press enter hero. mo veLeft press ent…" at bounding box center [1049, 345] width 351 height 167
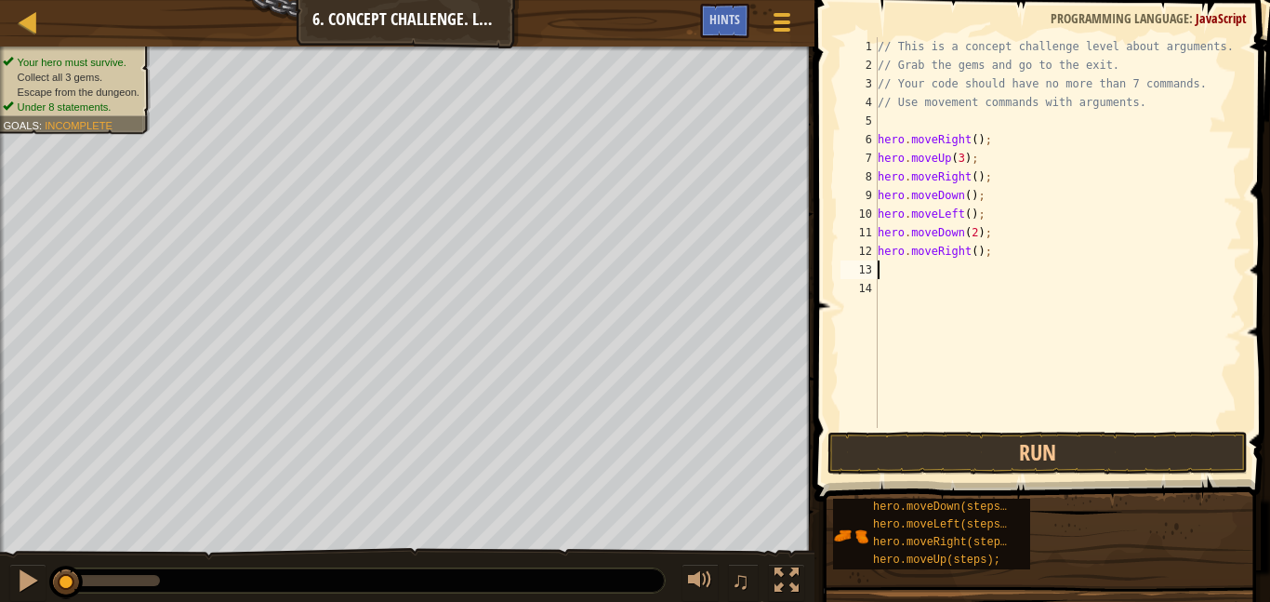
click at [978, 257] on div "// This is a concept challenge level about arguments. // Grab the gems and go t…" at bounding box center [1058, 251] width 368 height 428
type textarea "hero.moveRight(3);"
click at [888, 277] on div "// This is a concept challenge level about arguments. // Grab the gems and go t…" at bounding box center [1058, 251] width 368 height 428
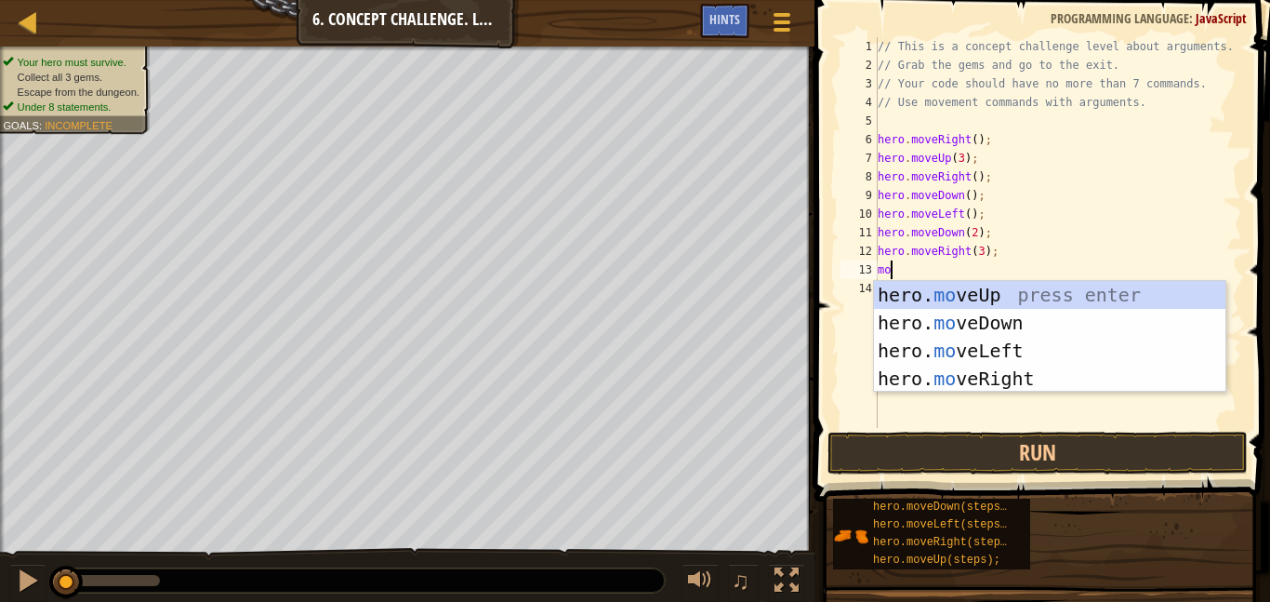
type textarea "mov"
click at [939, 296] on div "hero. mov eUp press enter hero. mov eDown press enter hero. mov eLeft press ent…" at bounding box center [1049, 364] width 351 height 167
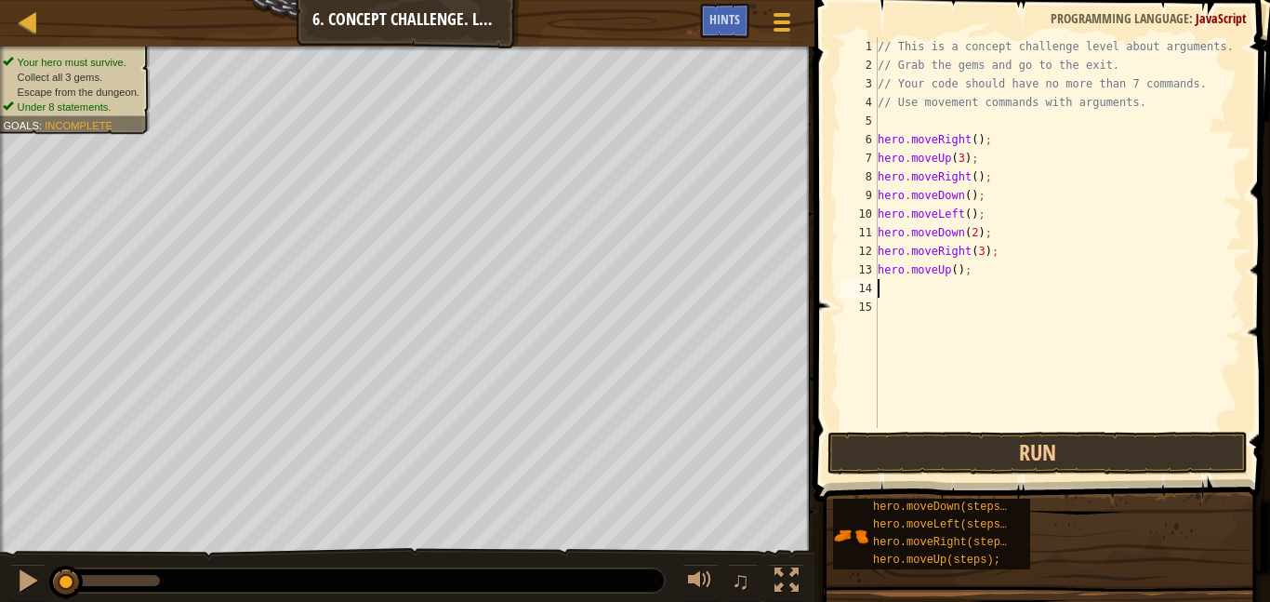
click at [953, 272] on div "// This is a concept challenge level about arguments. // Grab the gems and go t…" at bounding box center [1058, 251] width 368 height 428
type textarea "hero.moveUp(2);"
click at [887, 290] on div "// This is a concept challenge level about arguments. // Grab the gems and go t…" at bounding box center [1058, 251] width 368 height 428
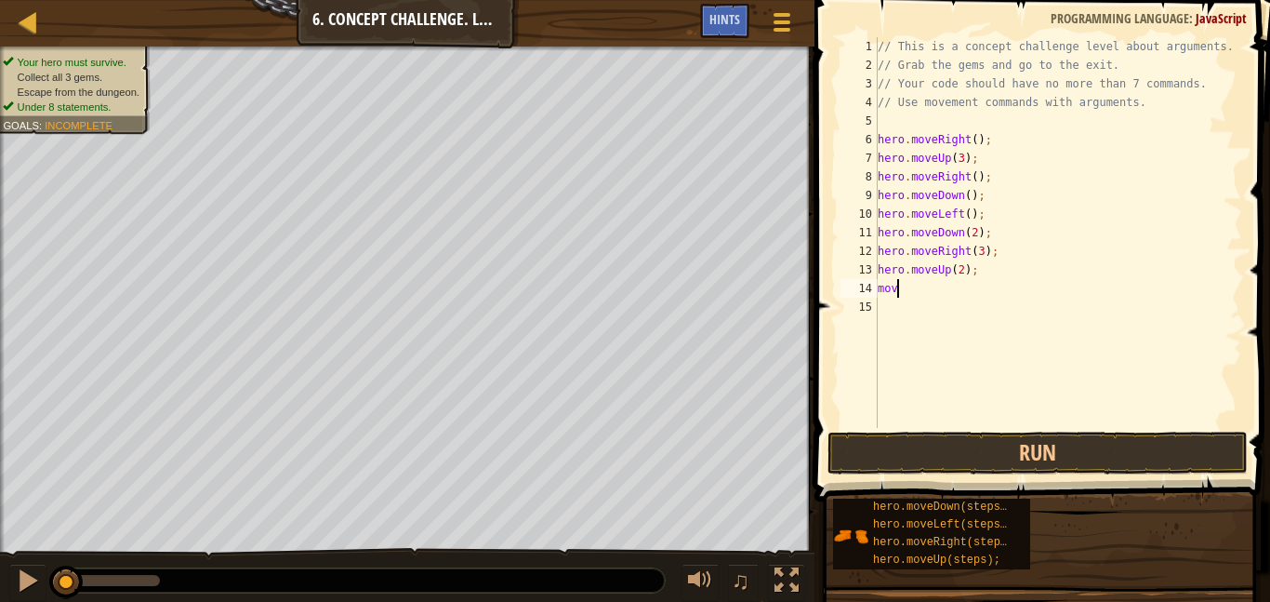
type textarea "m"
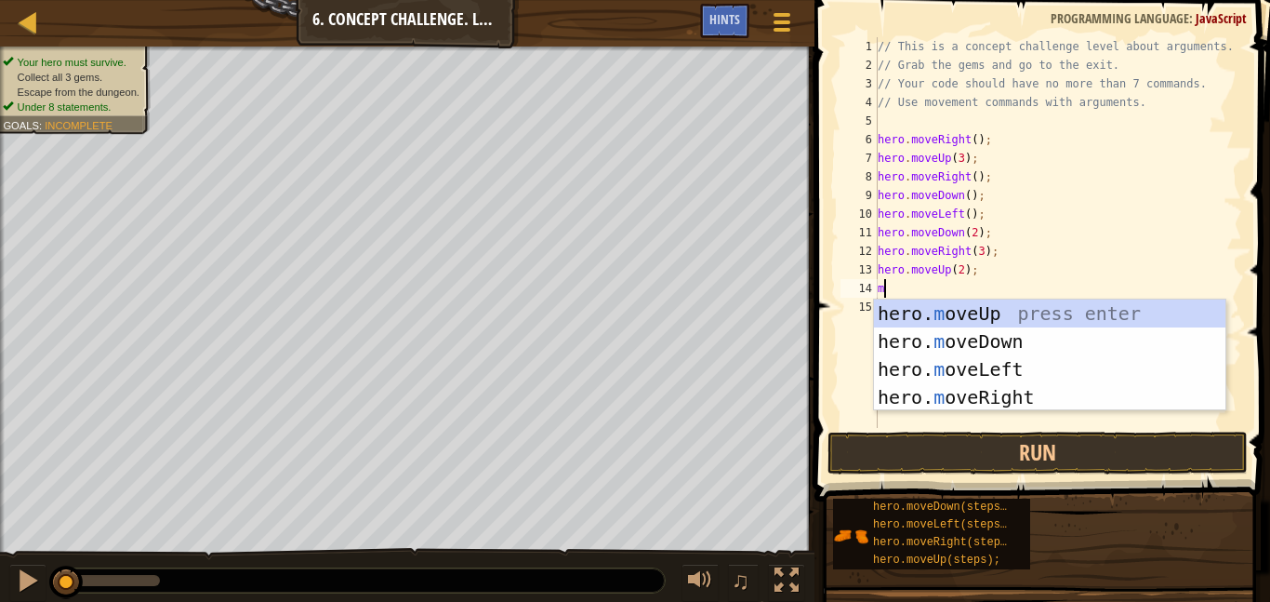
type textarea "mo"
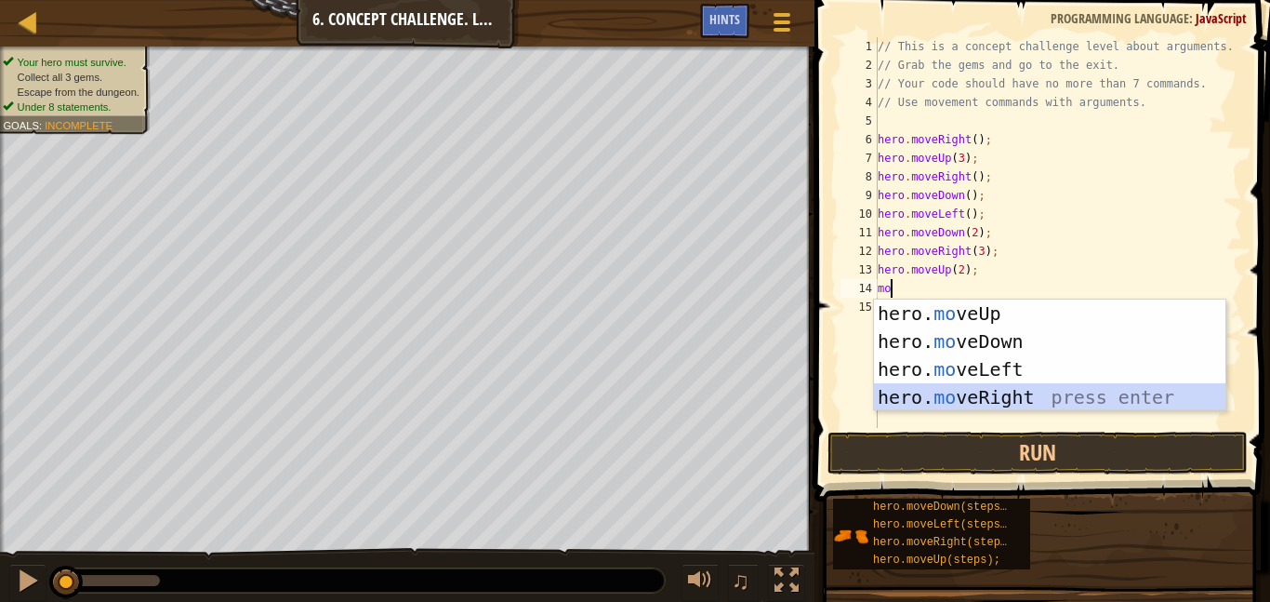
click at [940, 391] on div "hero. mo veUp press enter hero. mo veDown press enter hero. mo veLeft press ent…" at bounding box center [1049, 382] width 351 height 167
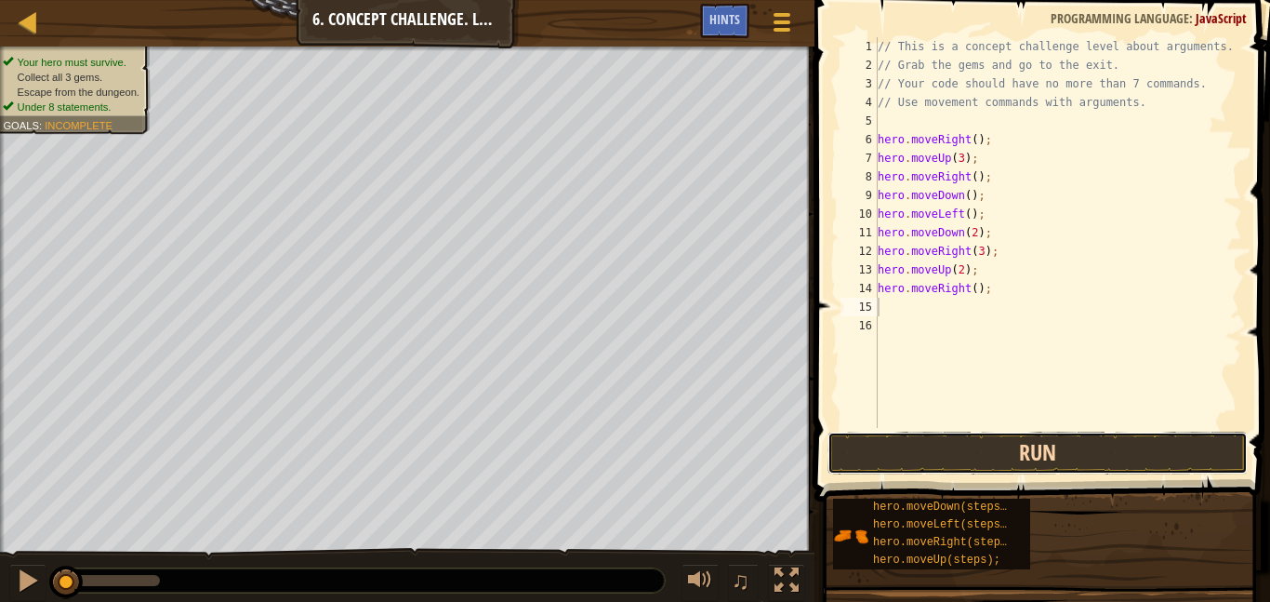
click at [972, 447] on button "Run" at bounding box center [1038, 452] width 420 height 43
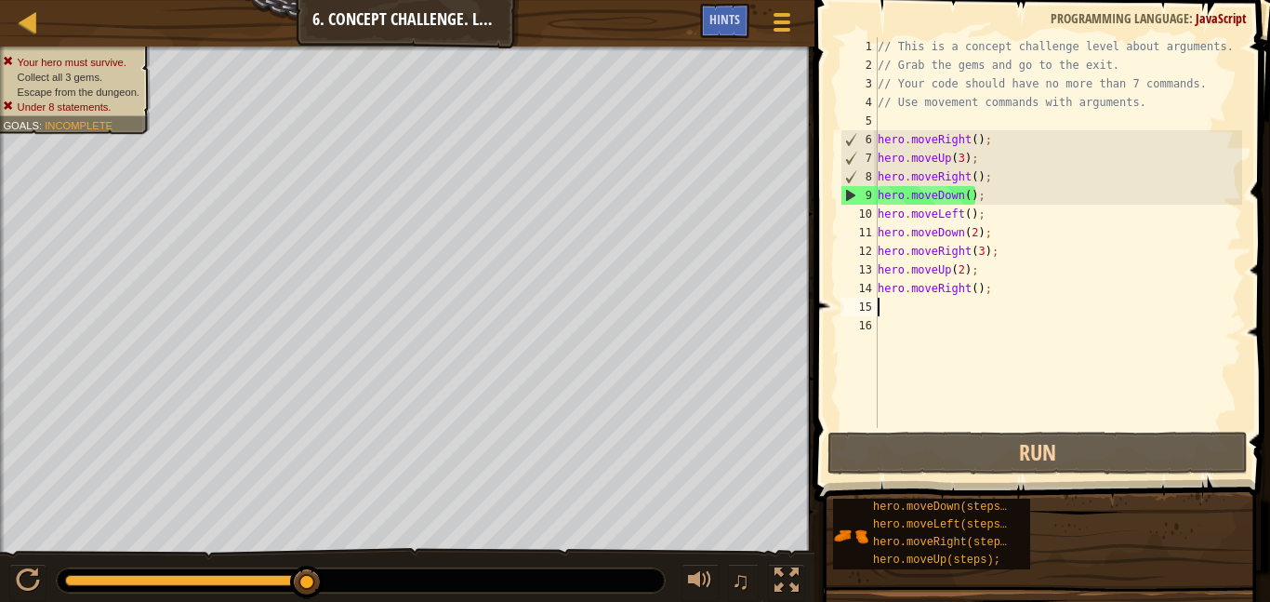
click at [977, 175] on div "// This is a concept challenge level about arguments. // Grab the gems and go t…" at bounding box center [1058, 251] width 368 height 428
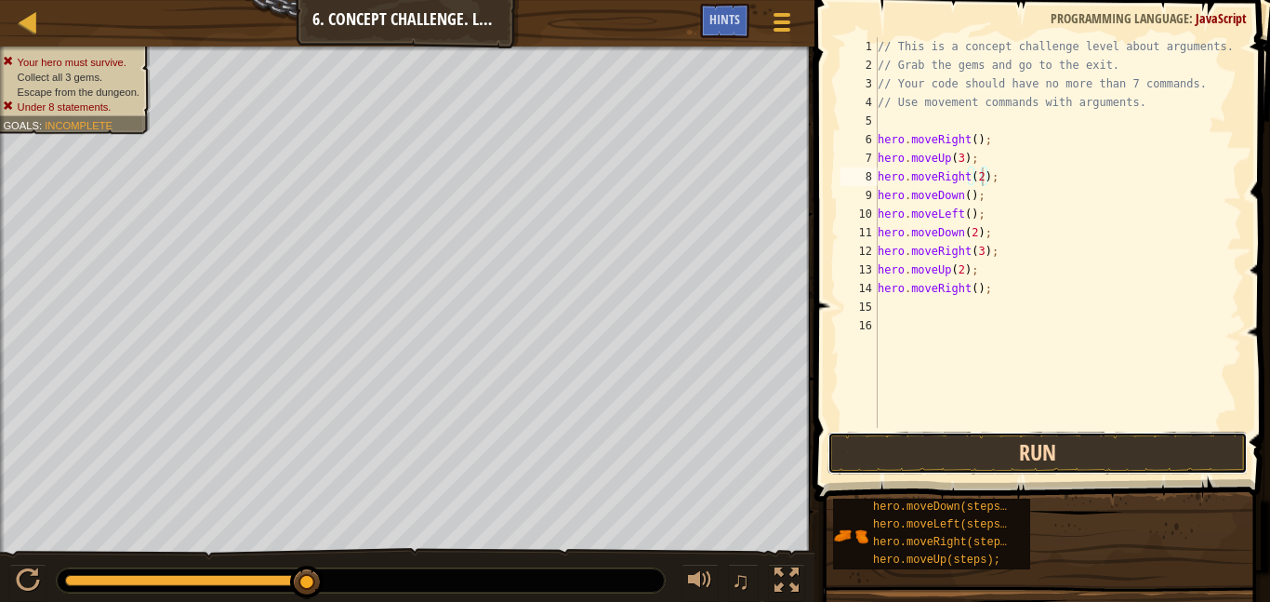
click at [1015, 449] on button "Run" at bounding box center [1038, 452] width 420 height 43
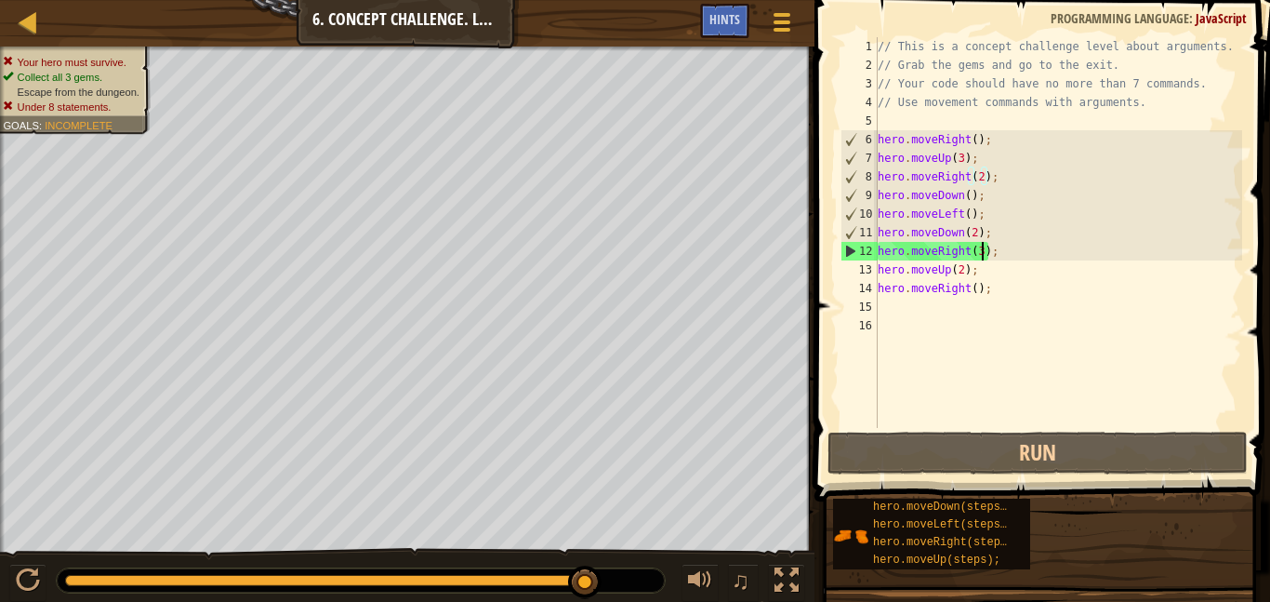
click at [981, 255] on div "// This is a concept challenge level about arguments. // Grab the gems and go t…" at bounding box center [1058, 251] width 368 height 428
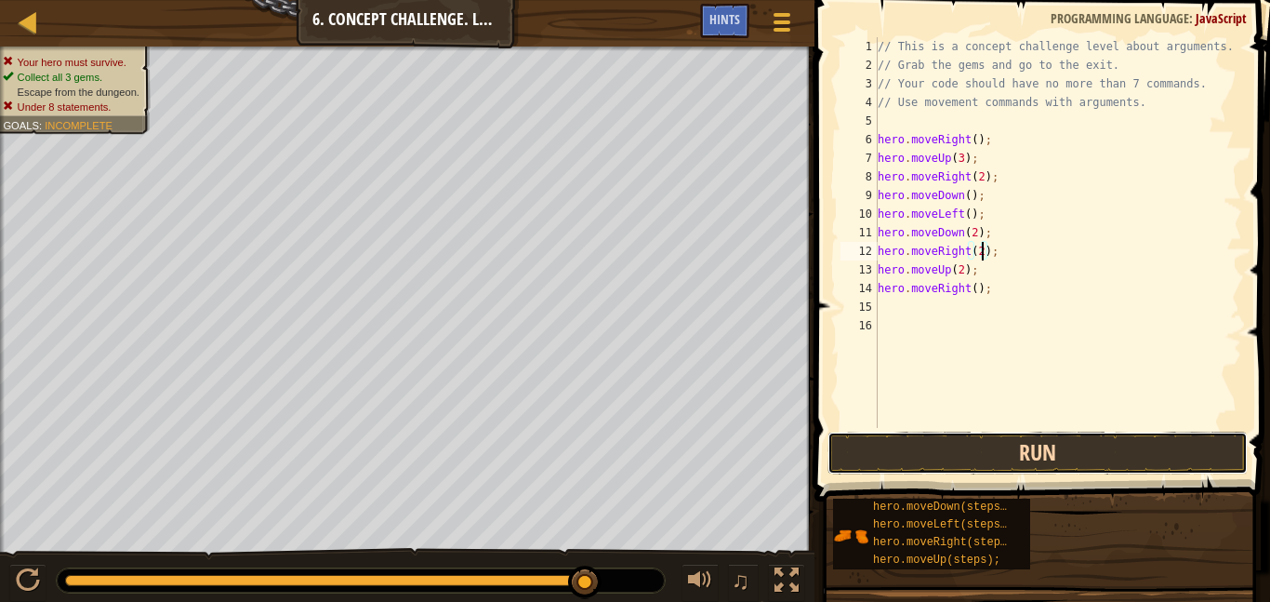
click at [974, 457] on button "Run" at bounding box center [1038, 452] width 420 height 43
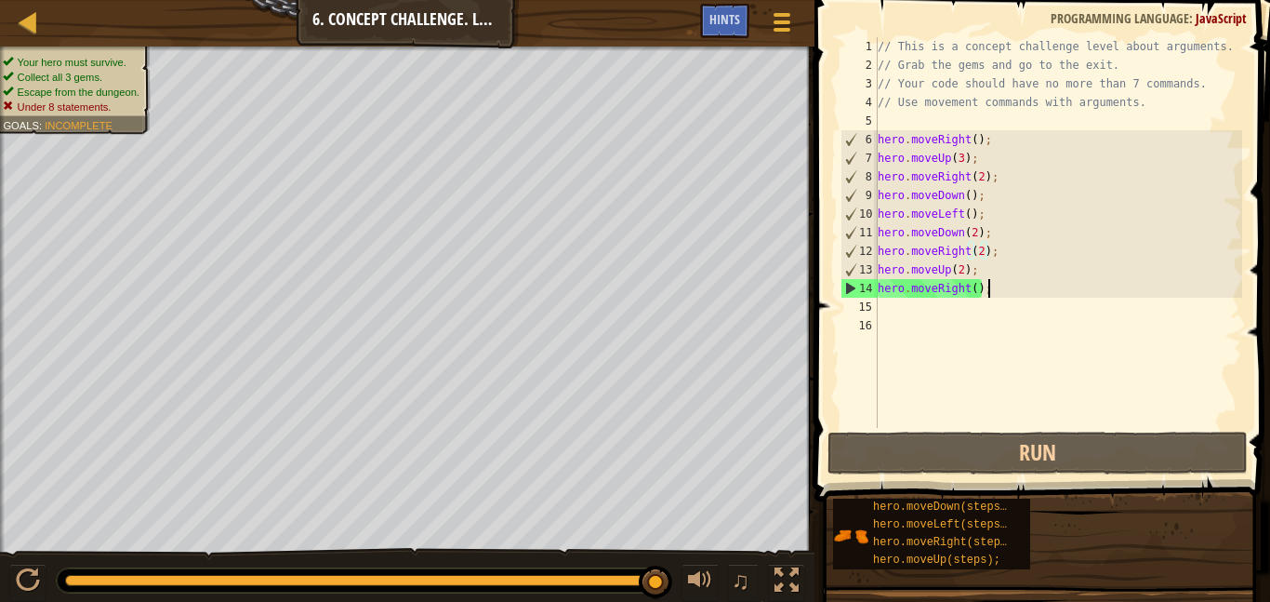
click at [987, 286] on div "// This is a concept challenge level about arguments. // Grab the gems and go t…" at bounding box center [1058, 251] width 368 height 428
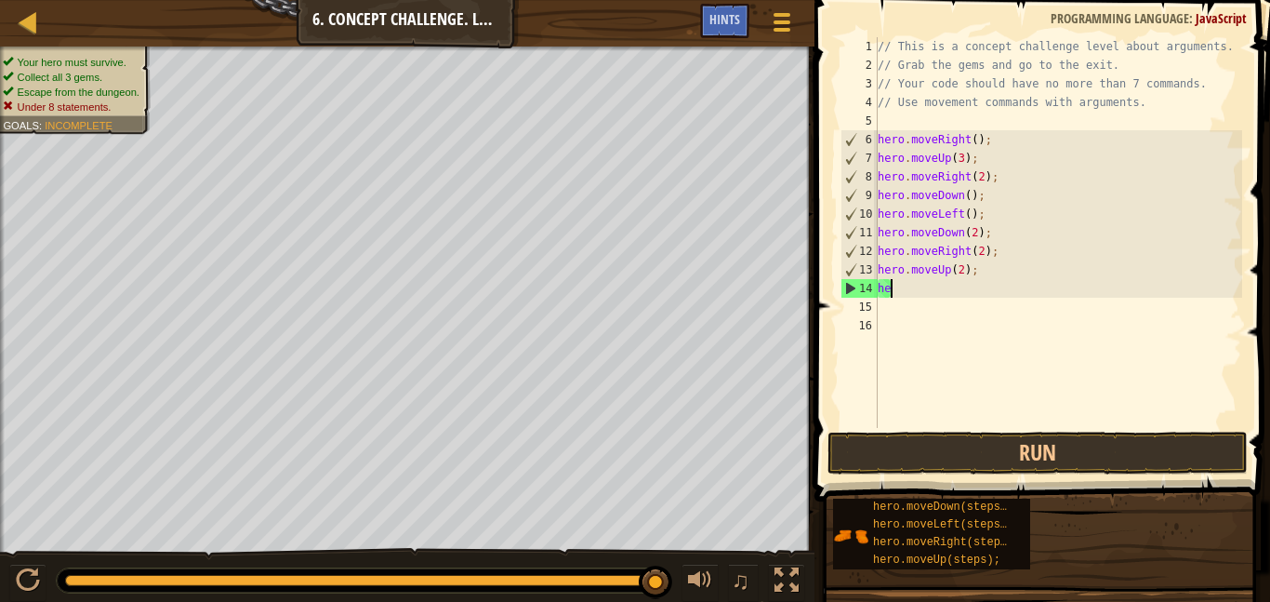
scroll to position [8, 1]
type textarea "h"
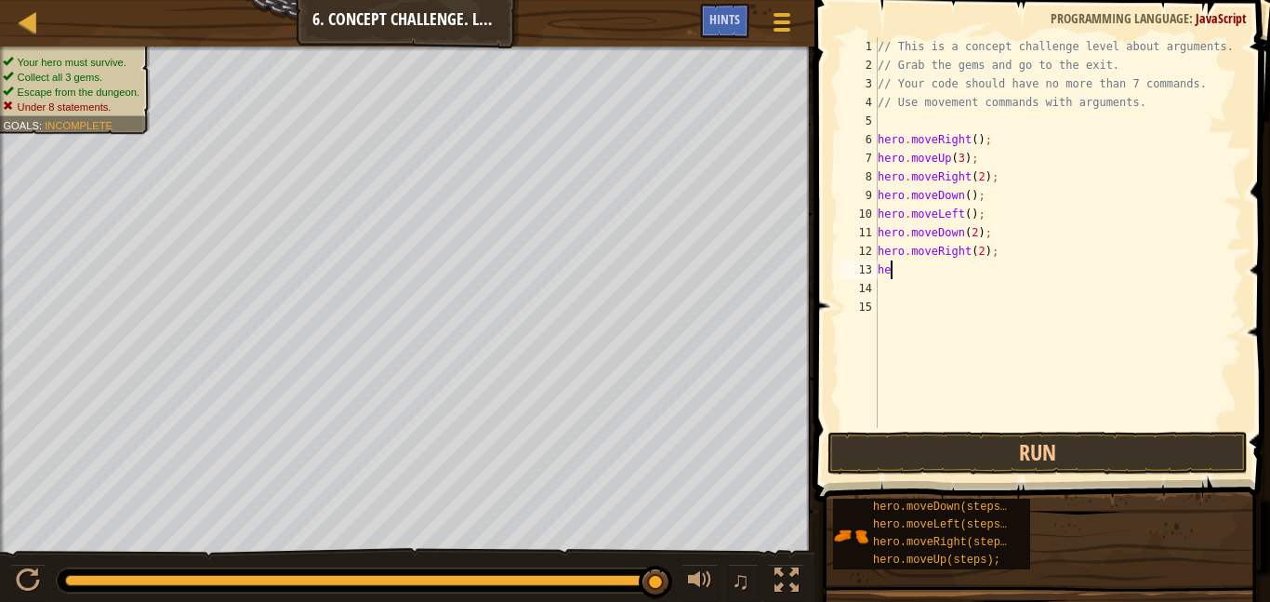
type textarea "h"
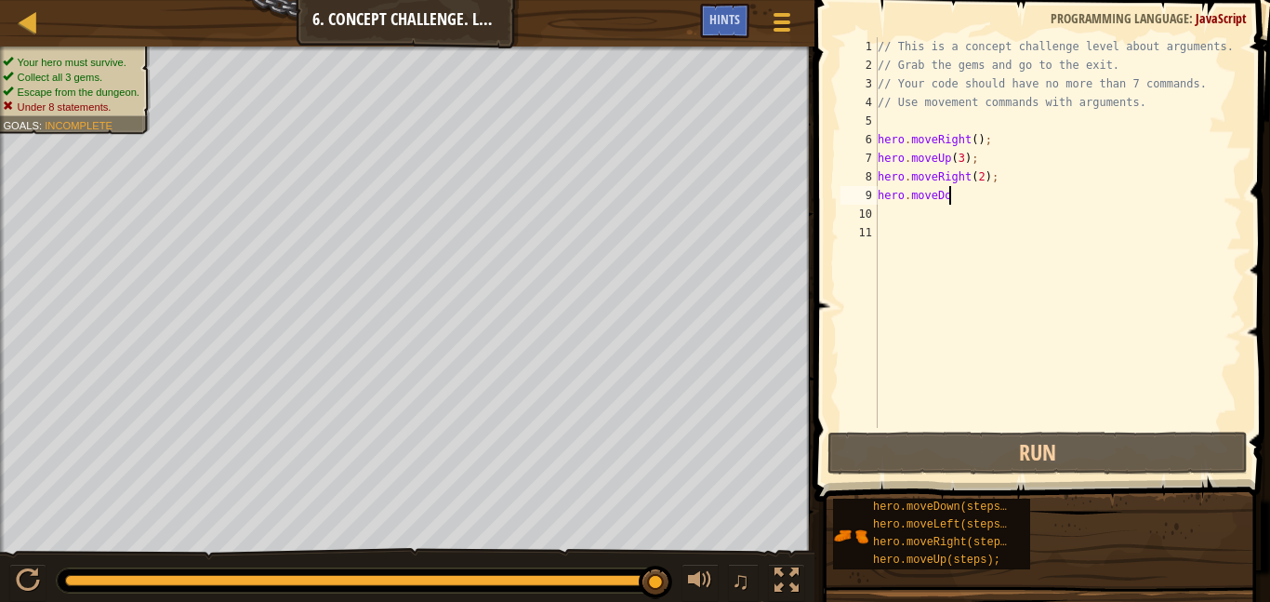
type textarea "h"
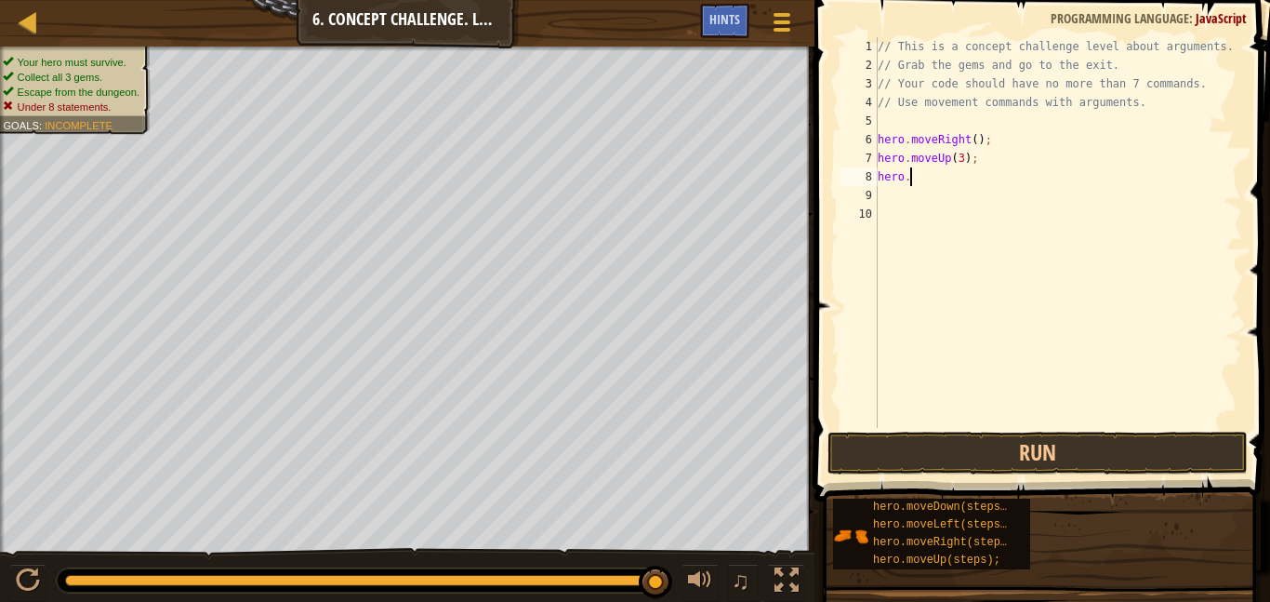
type textarea "h"
click at [1061, 445] on button "Run" at bounding box center [1038, 452] width 420 height 43
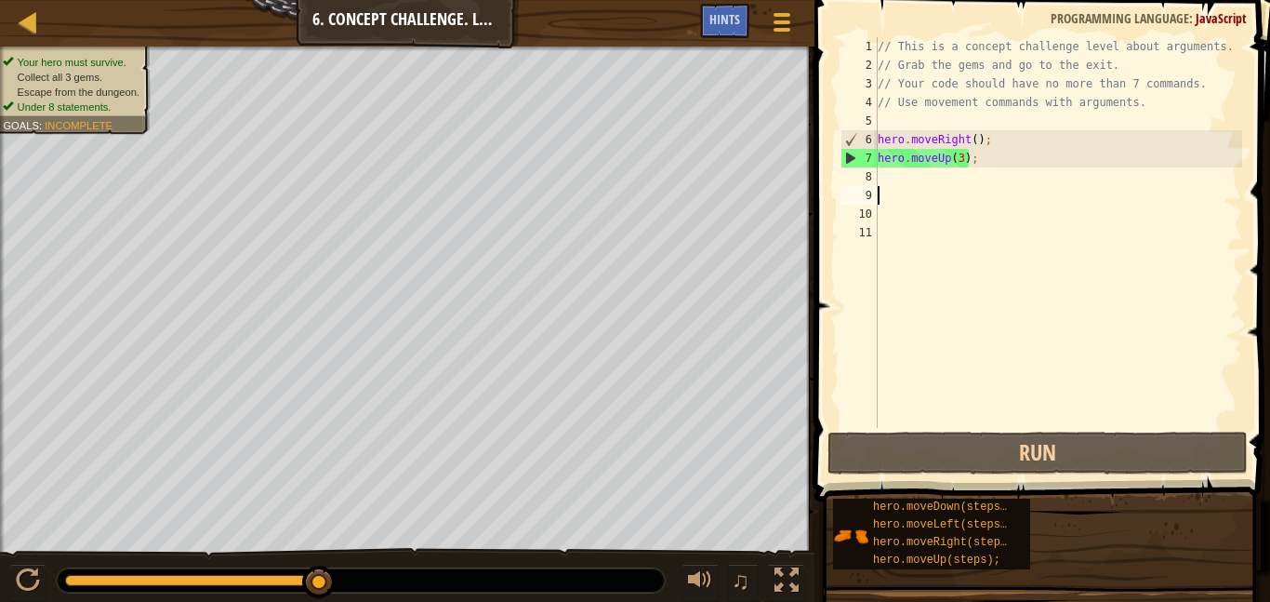
click at [887, 179] on div "// This is a concept challenge level about arguments. // Grab the gems and go t…" at bounding box center [1058, 251] width 368 height 428
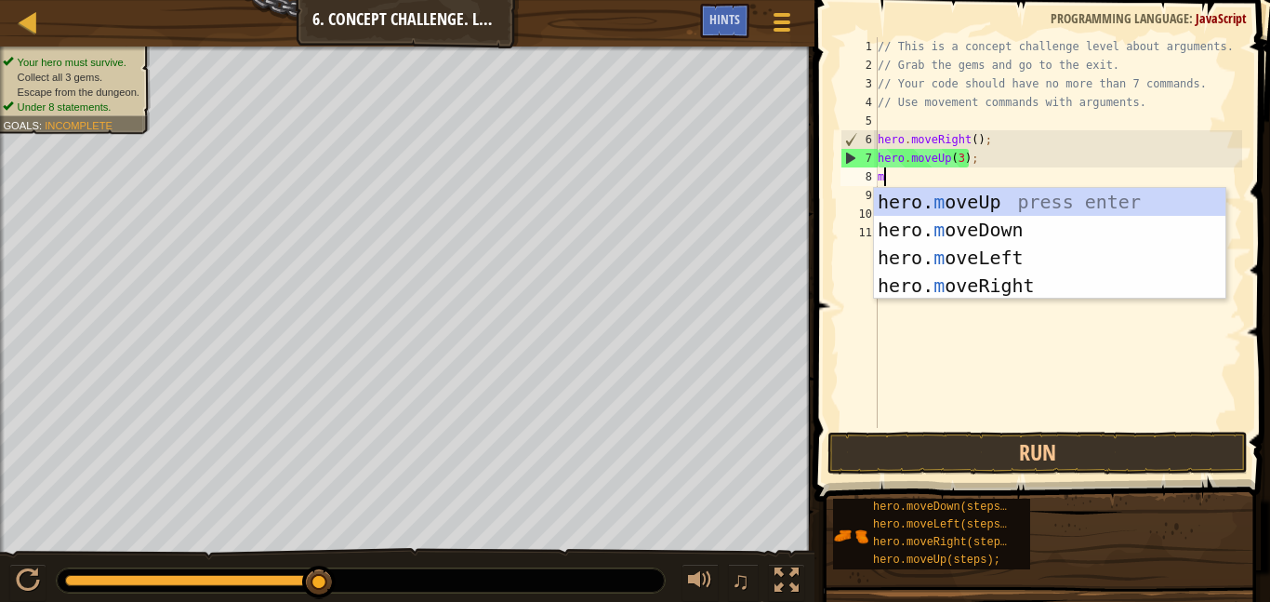
type textarea "mo"
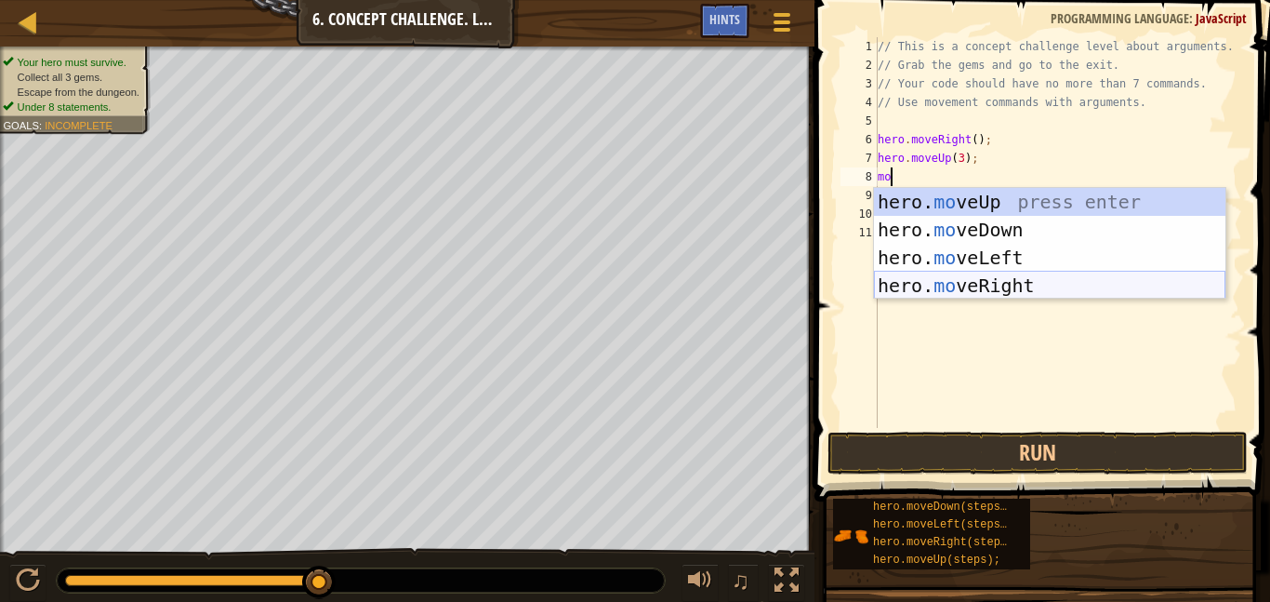
click at [931, 281] on div "hero. mo veUp press enter hero. mo veDown press enter hero. mo veLeft press ent…" at bounding box center [1049, 271] width 351 height 167
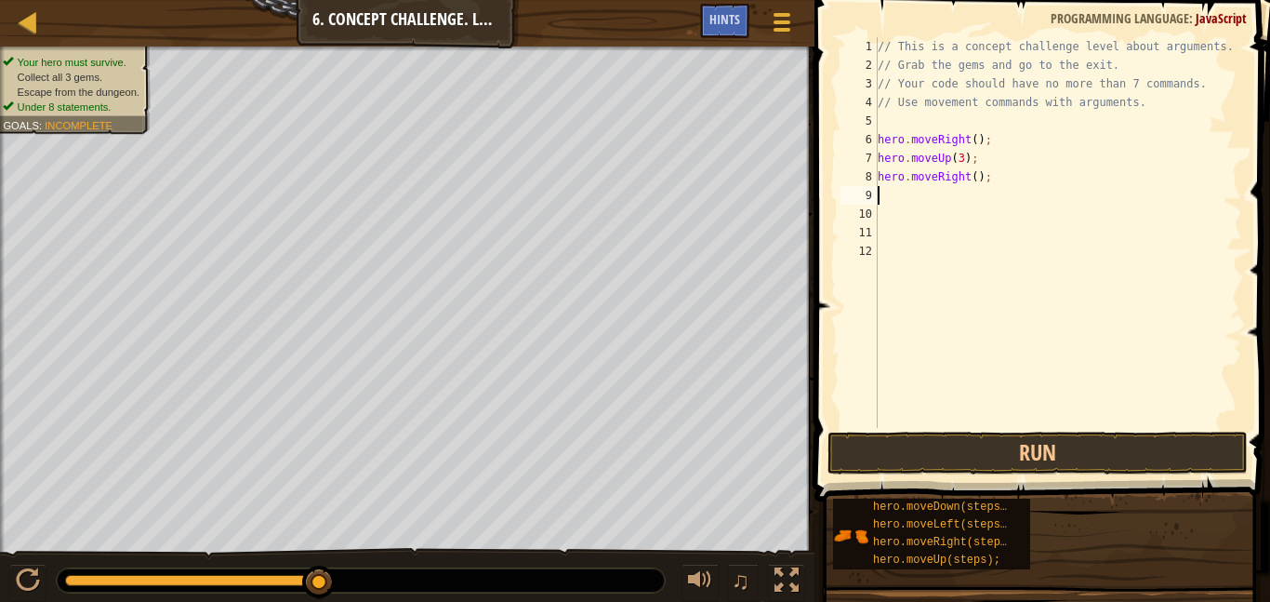
scroll to position [8, 0]
click at [974, 183] on div "// This is a concept challenge level about arguments. // Grab the gems and go t…" at bounding box center [1058, 251] width 368 height 428
type textarea "hero.moveRight(2);"
click at [907, 199] on div "// This is a concept challenge level about arguments. // Grab the gems and go t…" at bounding box center [1058, 251] width 368 height 428
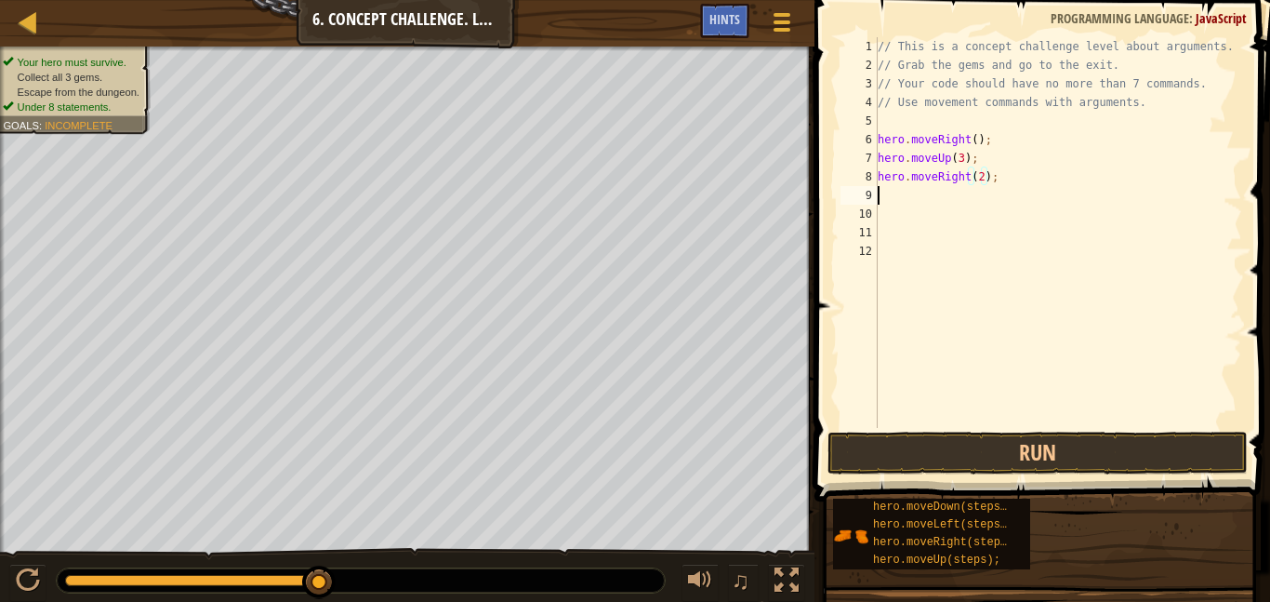
scroll to position [8, 0]
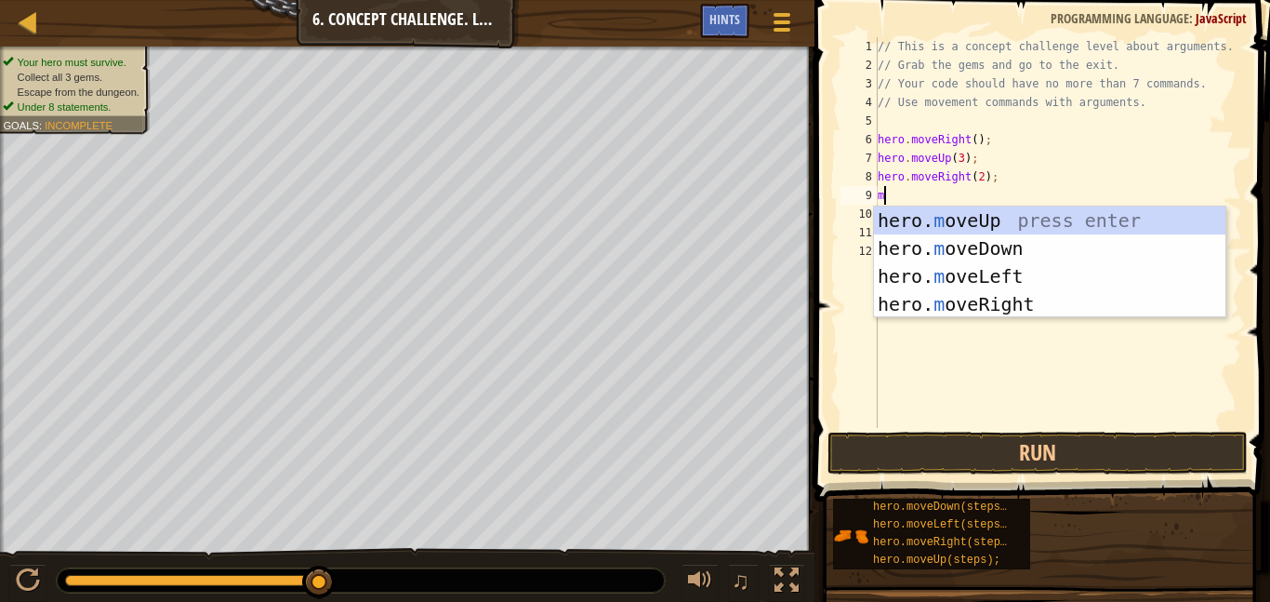
type textarea "mo"
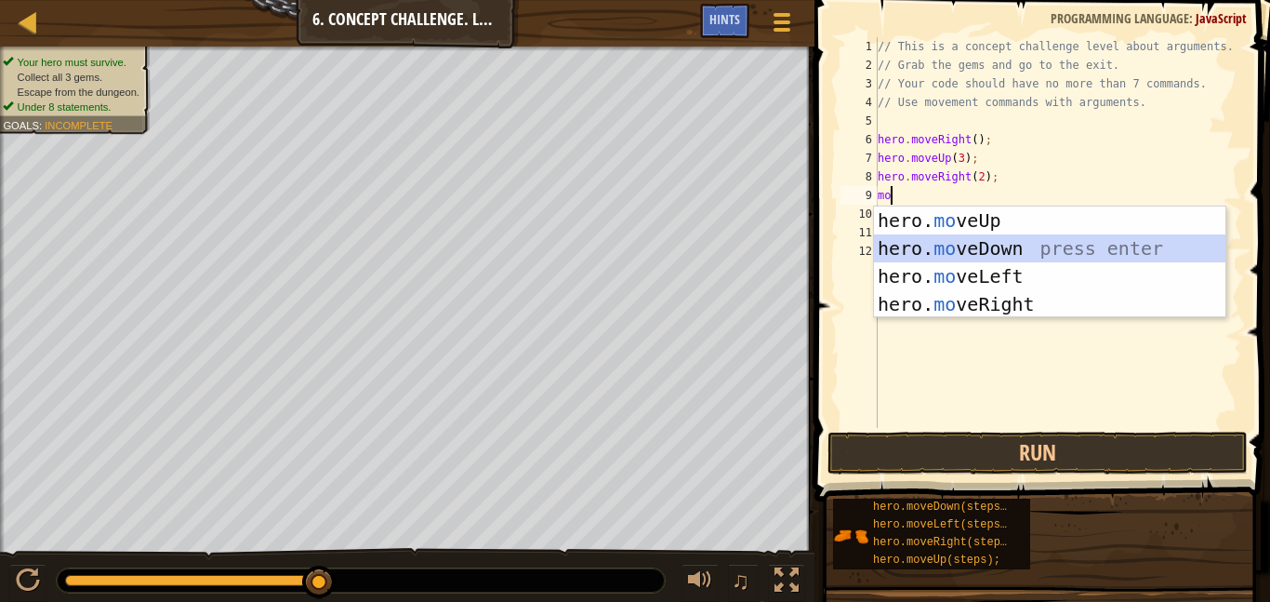
click at [921, 236] on div "hero. mo veUp press enter hero. mo veDown press enter hero. mo veLeft press ent…" at bounding box center [1049, 289] width 351 height 167
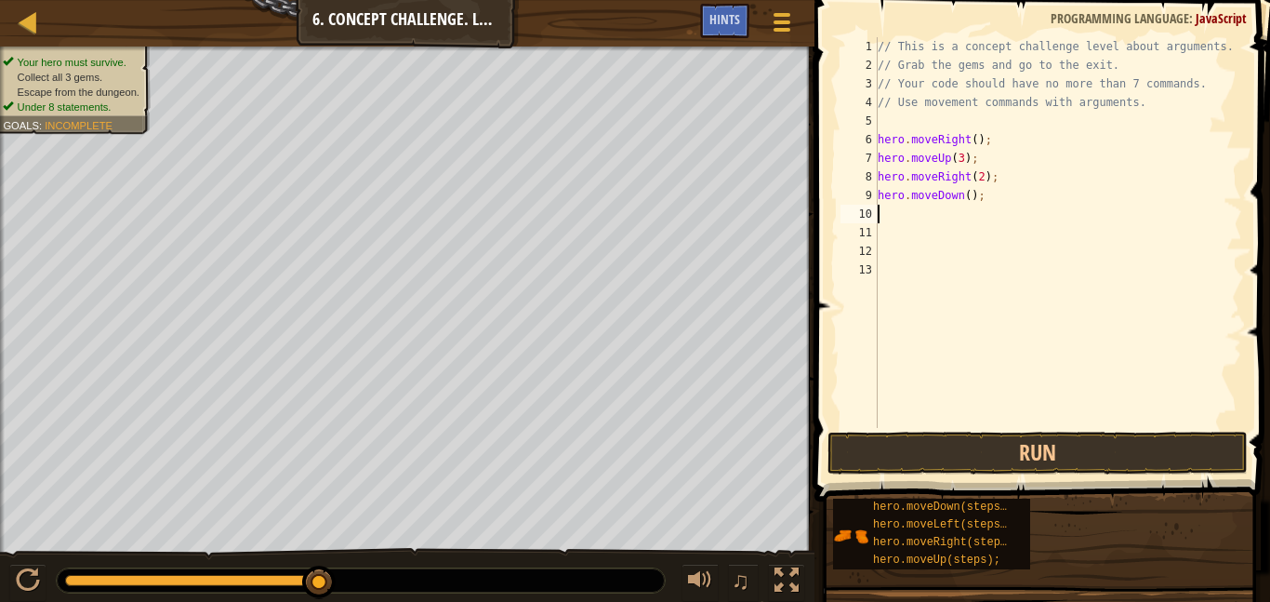
click at [968, 202] on div "// This is a concept challenge level about arguments. // Grab the gems and go t…" at bounding box center [1058, 251] width 368 height 428
type textarea "hero.moveDown(3);"
click at [884, 217] on div "// This is a concept challenge level about arguments. // Grab the gems and go t…" at bounding box center [1058, 251] width 368 height 428
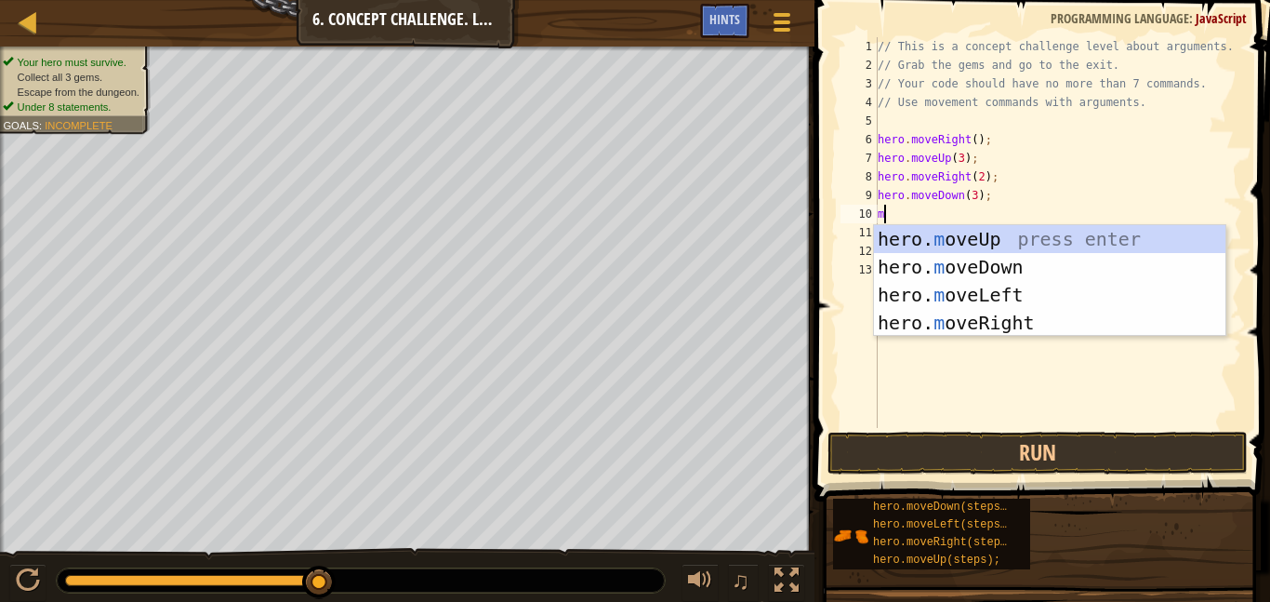
type textarea "mo"
click at [922, 289] on div "hero. mo veUp press enter hero. mo veDown press enter hero. mo veLeft press ent…" at bounding box center [1049, 308] width 351 height 167
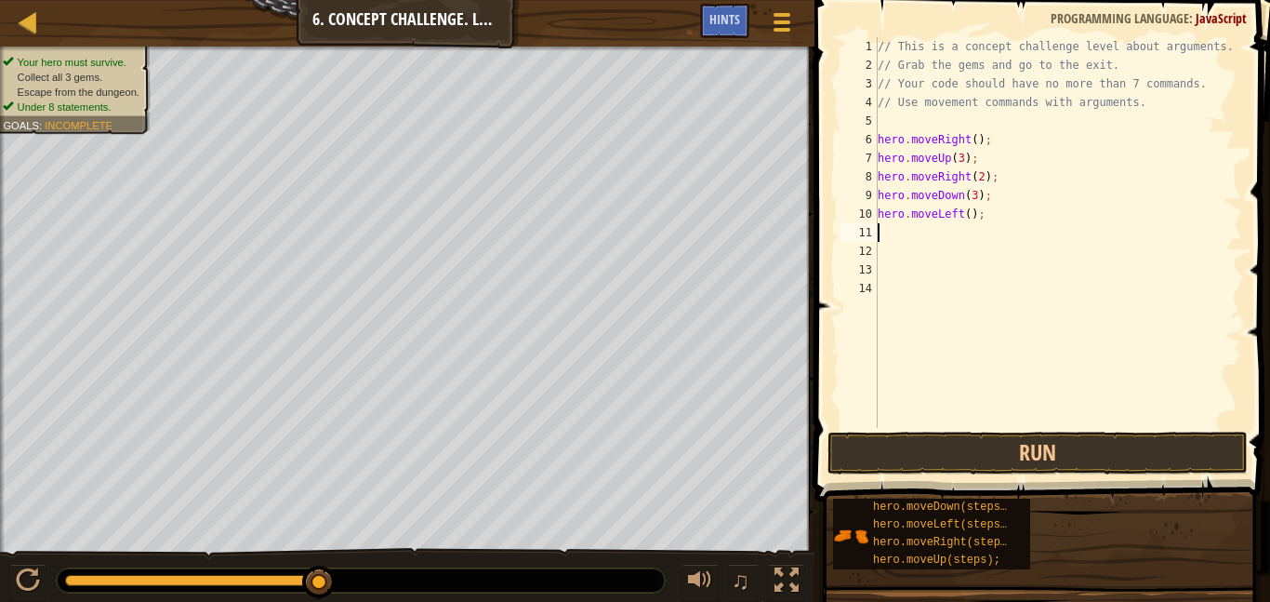
scroll to position [8, 0]
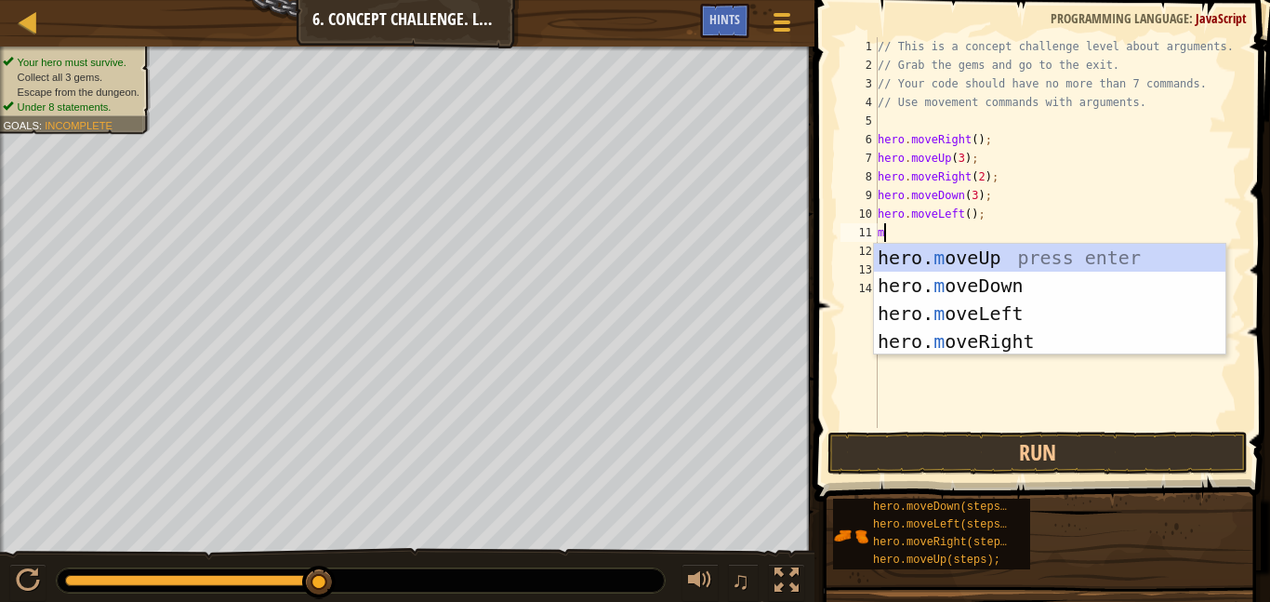
type textarea "mo"
click at [926, 256] on div "hero. mo veUp press enter hero. mo veDown press enter hero. mo veLeft press ent…" at bounding box center [1049, 327] width 351 height 167
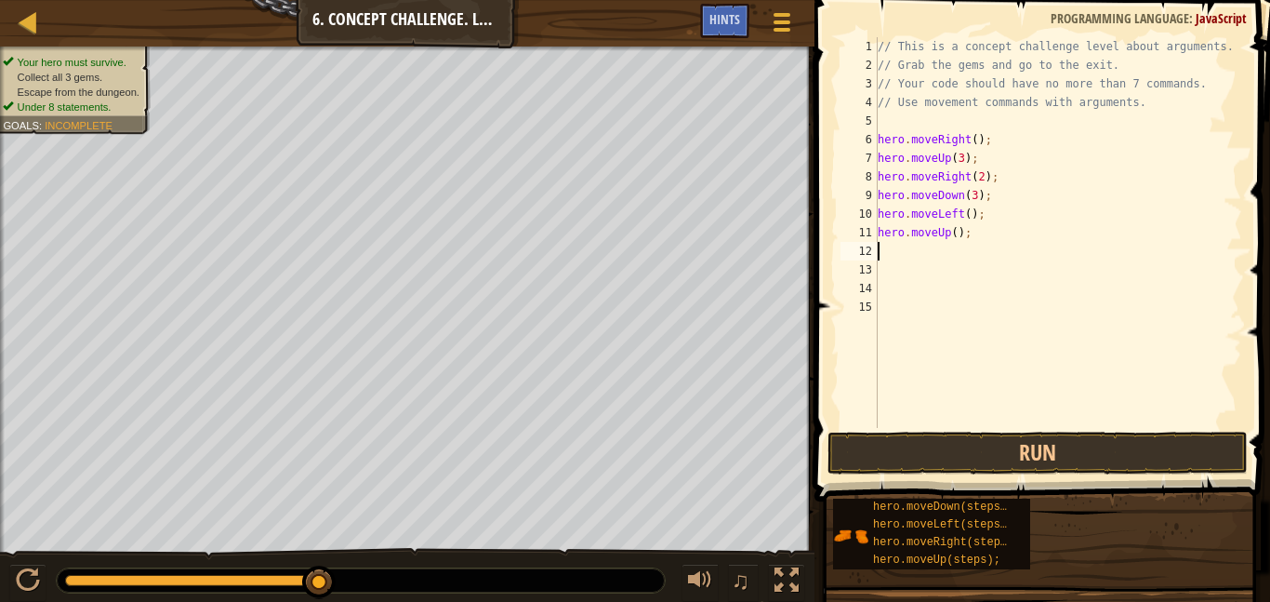
click at [954, 232] on div "// This is a concept challenge level about arguments. // Grab the gems and go t…" at bounding box center [1058, 251] width 368 height 428
type textarea "hero.moveUp(2);"
click at [909, 255] on div "// This is a concept challenge level about arguments. // Grab the gems and go t…" at bounding box center [1058, 251] width 368 height 428
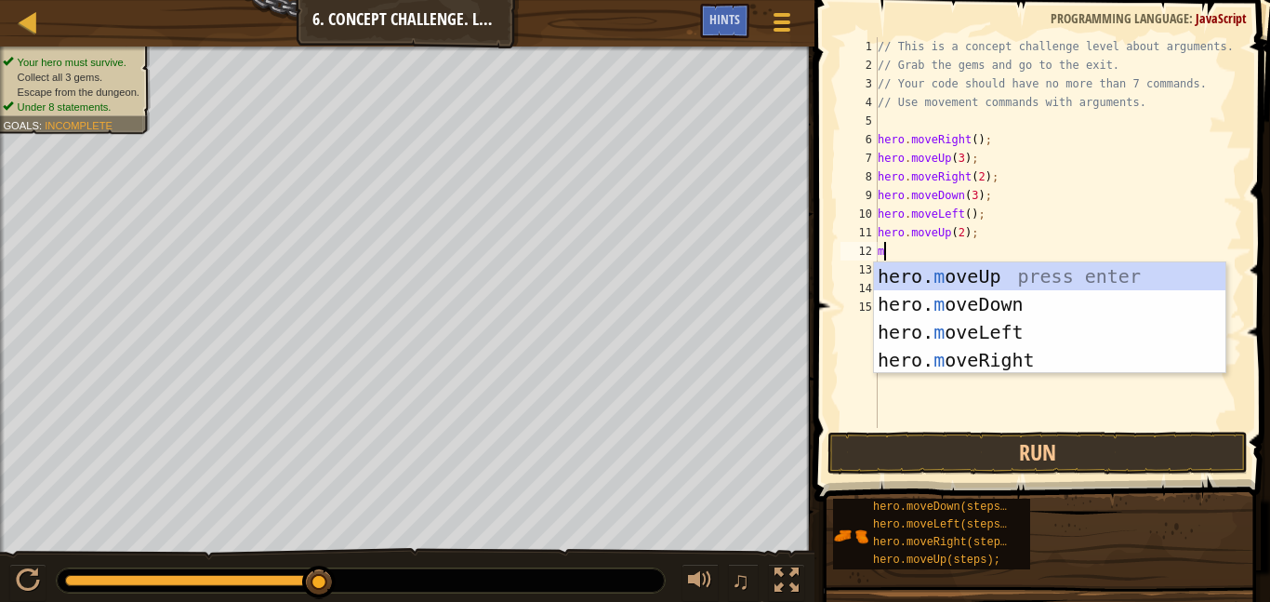
type textarea "mo"
click at [935, 354] on div "hero. mo veUp press enter hero. mo veDown press enter hero. mo veLeft press ent…" at bounding box center [1049, 345] width 351 height 167
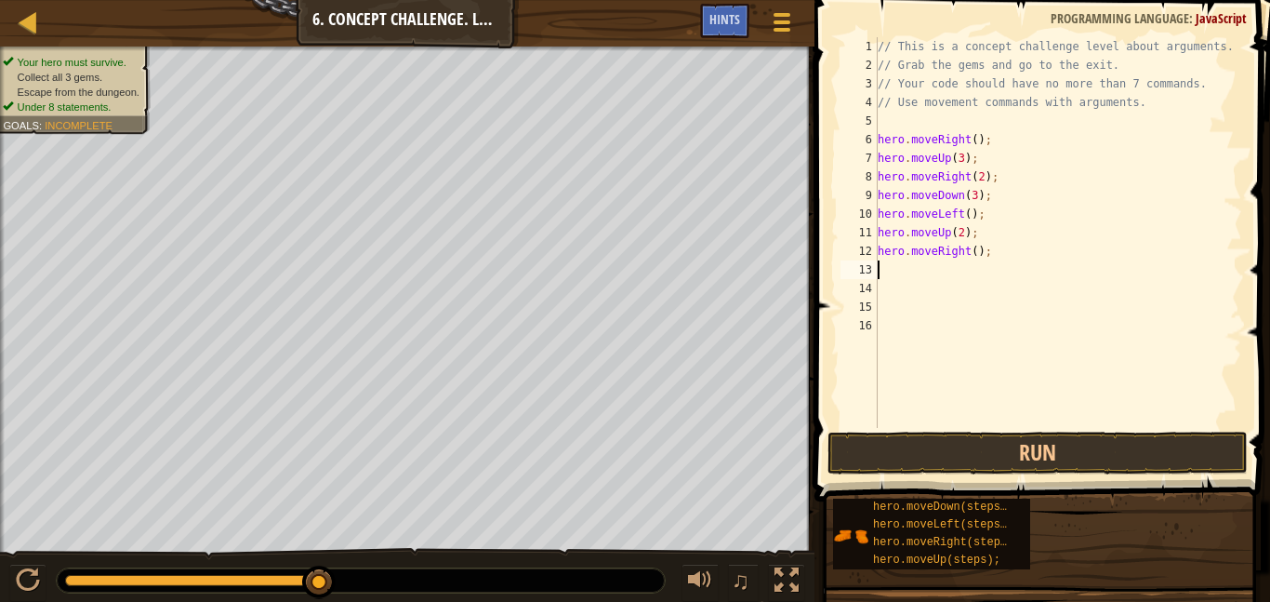
scroll to position [8, 0]
click at [976, 252] on div "// This is a concept challenge level about arguments. // Grab the gems and go t…" at bounding box center [1058, 251] width 368 height 428
click at [1025, 447] on button "Run" at bounding box center [1038, 452] width 420 height 43
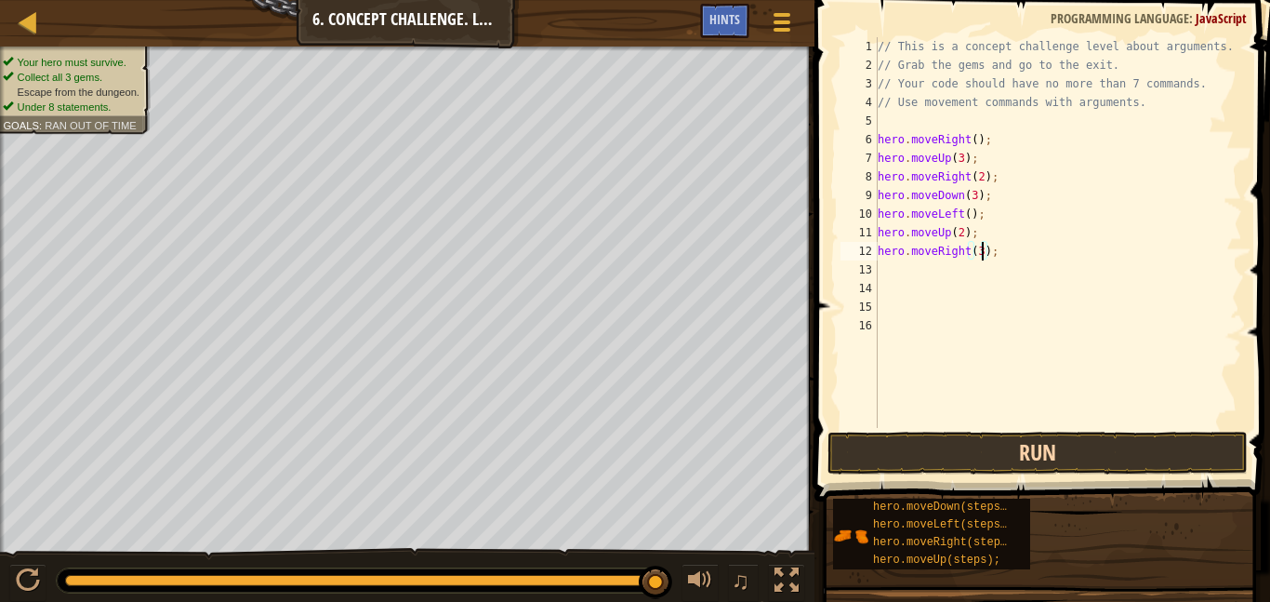
type textarea "hero.moveRight(3);"
click at [996, 449] on button "Run" at bounding box center [1038, 452] width 420 height 43
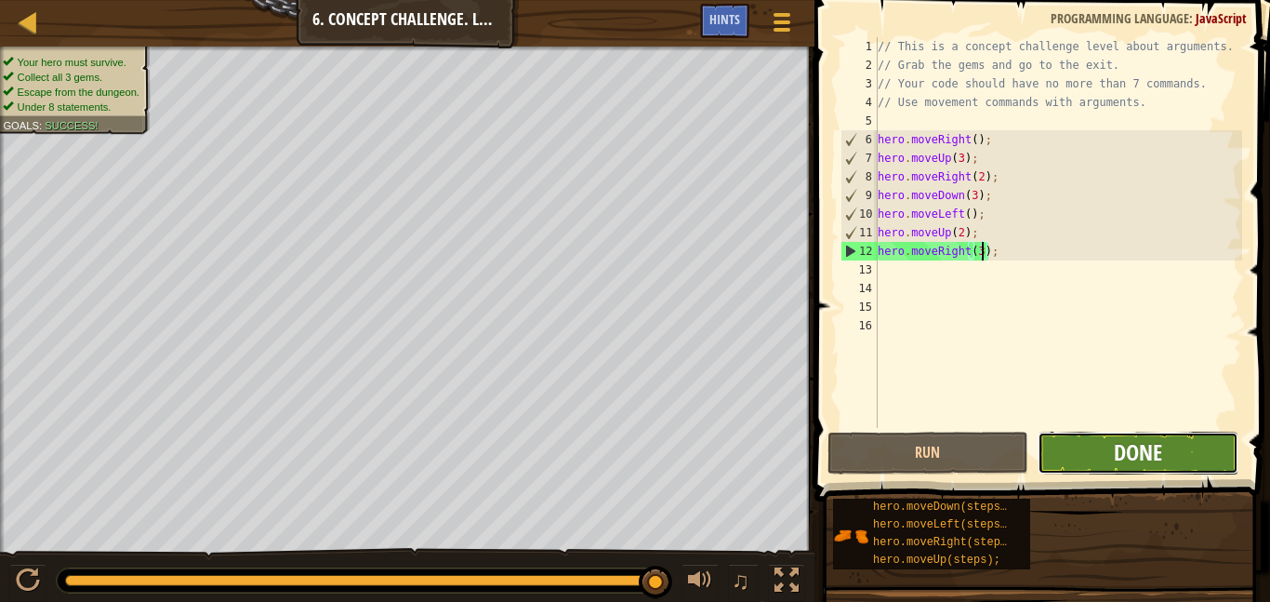
click at [1122, 459] on span "Done" at bounding box center [1138, 452] width 48 height 30
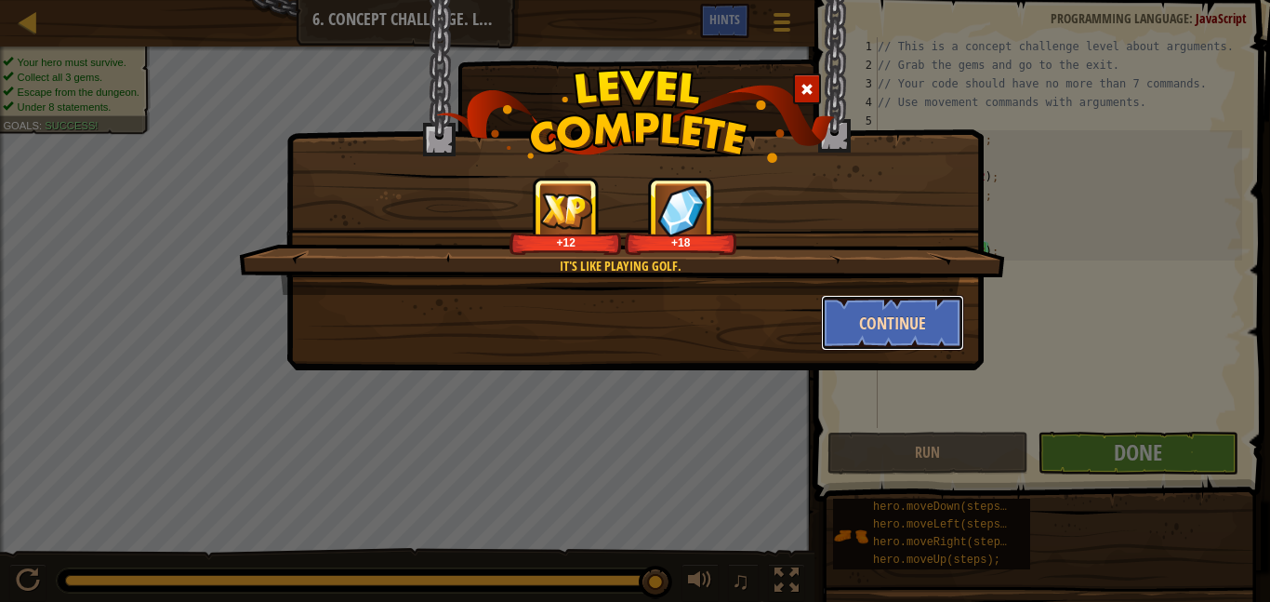
click at [880, 325] on button "Continue" at bounding box center [893, 323] width 144 height 56
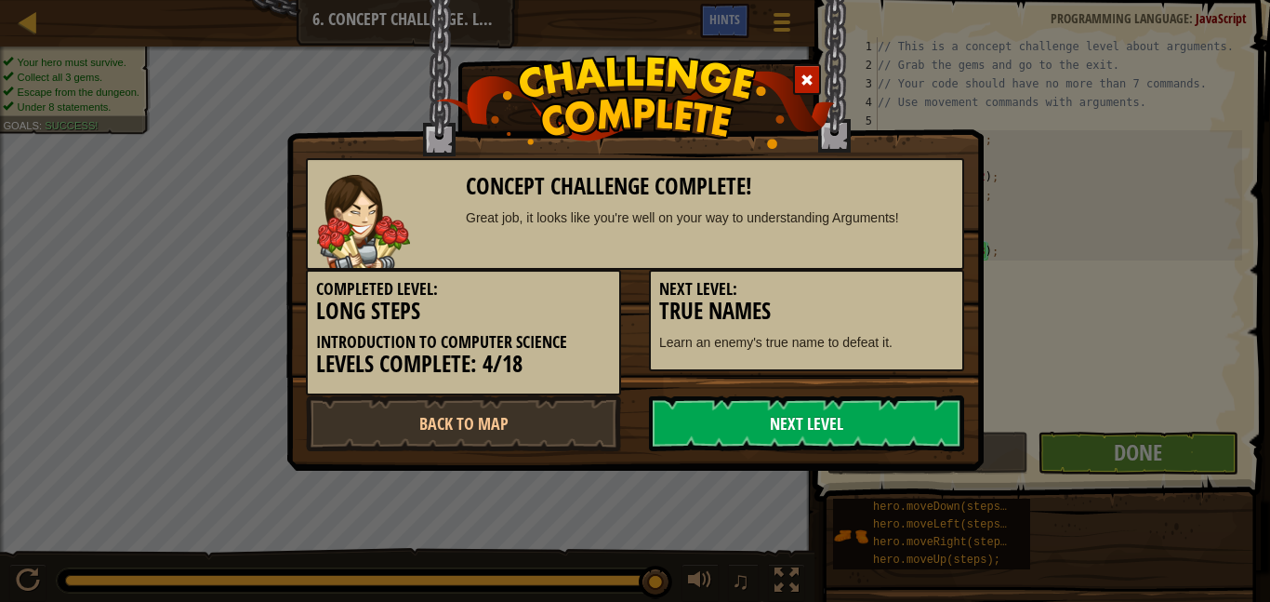
click at [844, 409] on link "Next Level" at bounding box center [806, 423] width 315 height 56
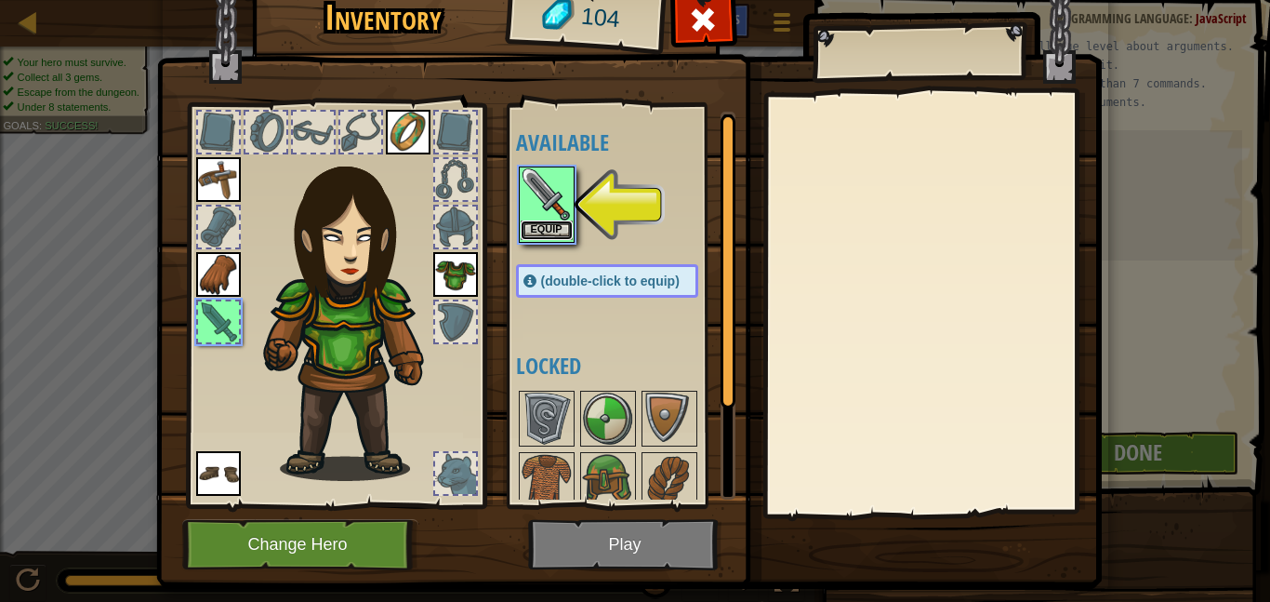
click at [545, 233] on button "Equip" at bounding box center [547, 230] width 52 height 20
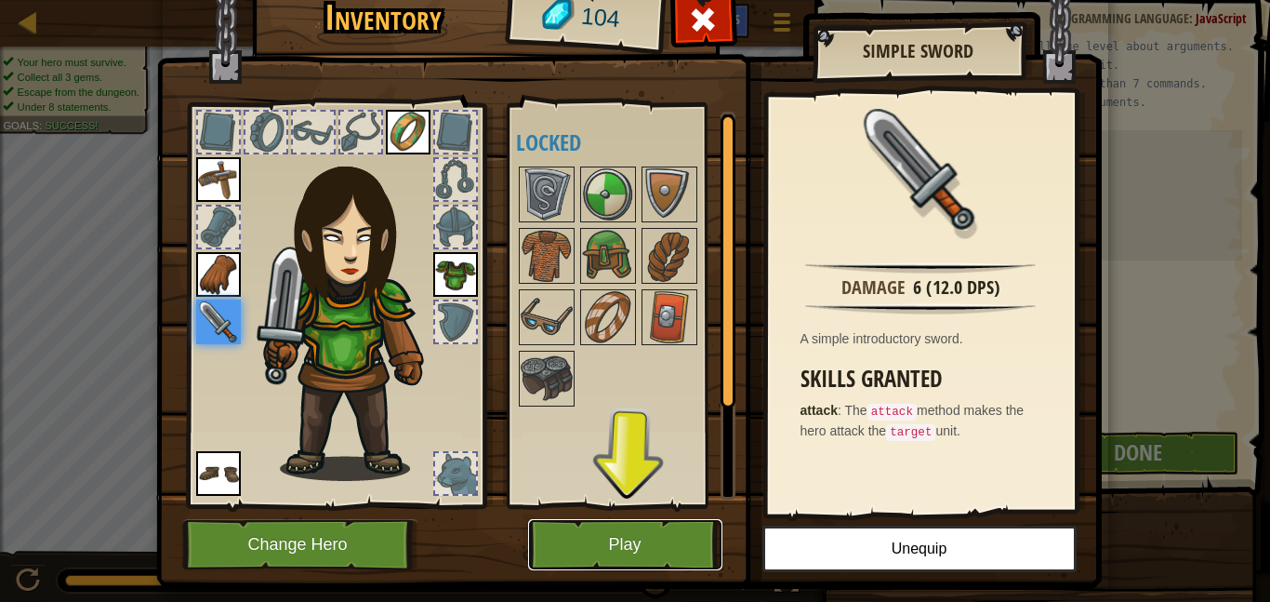
click at [577, 526] on button "Play" at bounding box center [625, 544] width 194 height 51
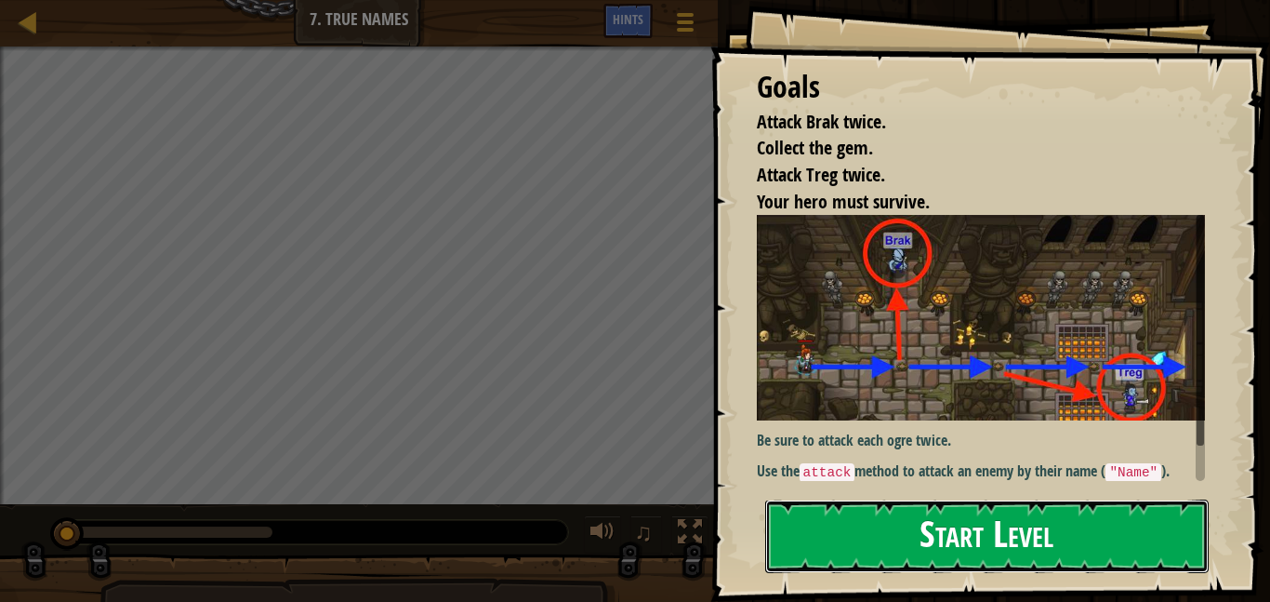
click at [847, 530] on button "Start Level" at bounding box center [987, 535] width 444 height 73
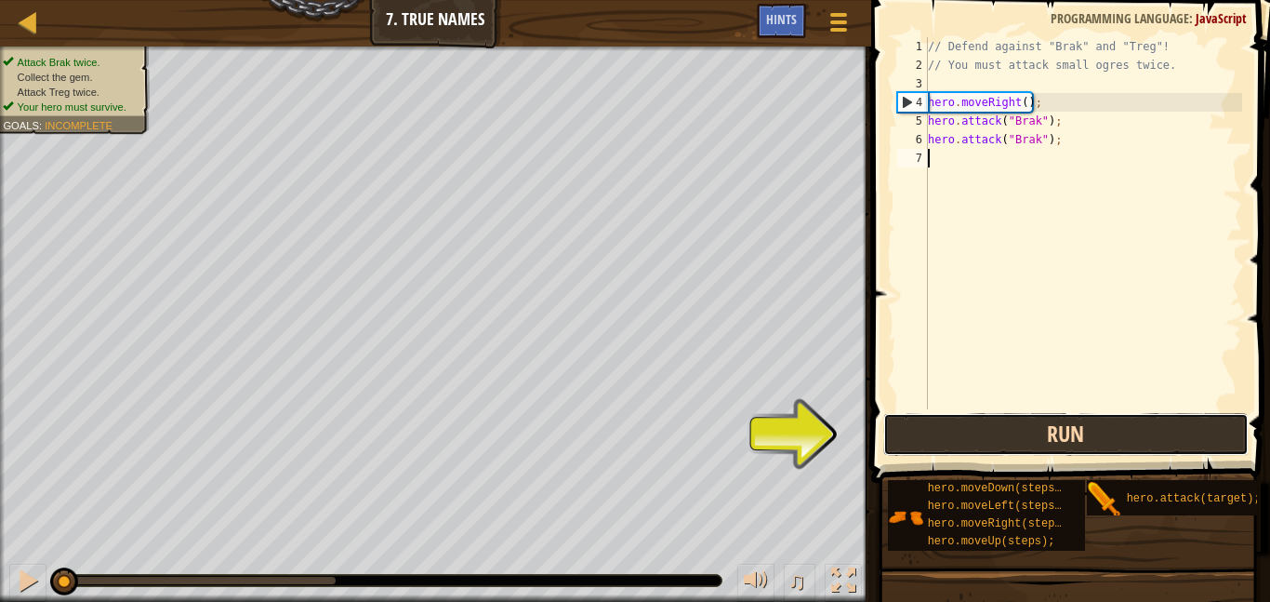
click at [1007, 443] on button "Run" at bounding box center [1065, 434] width 365 height 43
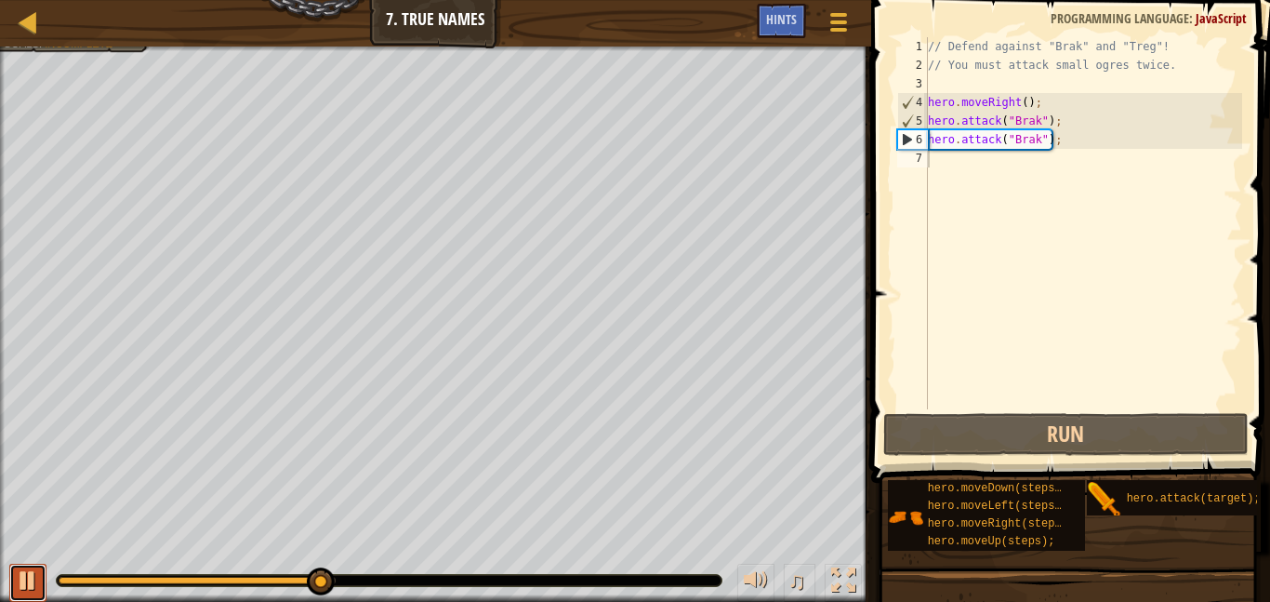
click at [36, 583] on div at bounding box center [28, 580] width 24 height 24
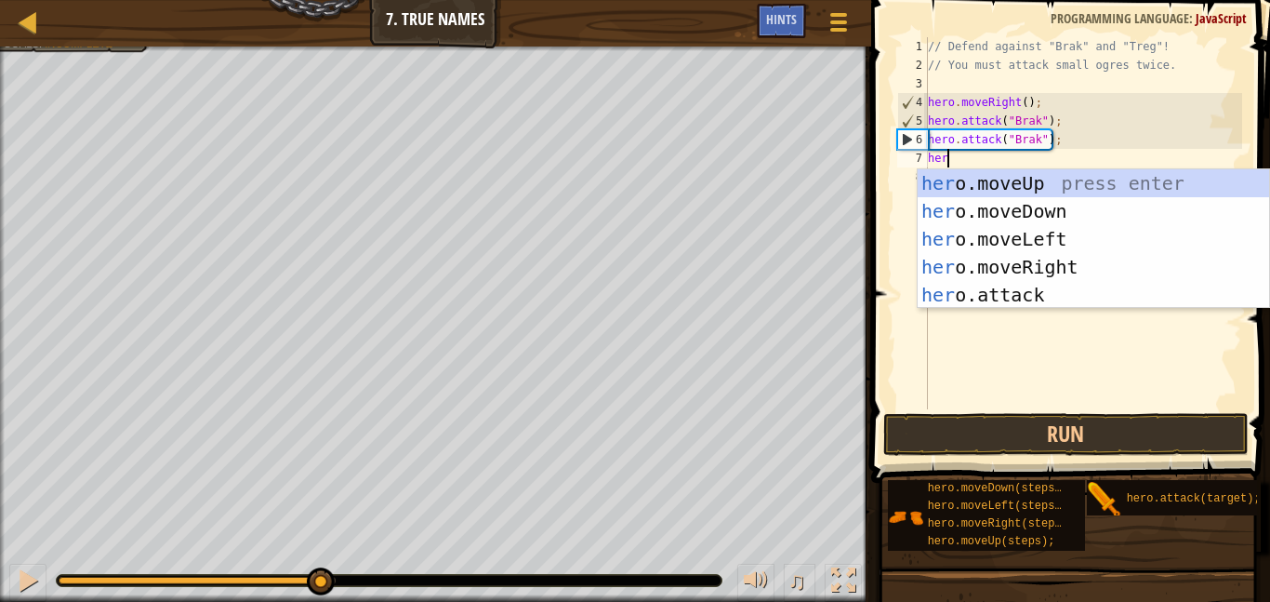
type textarea "hero"
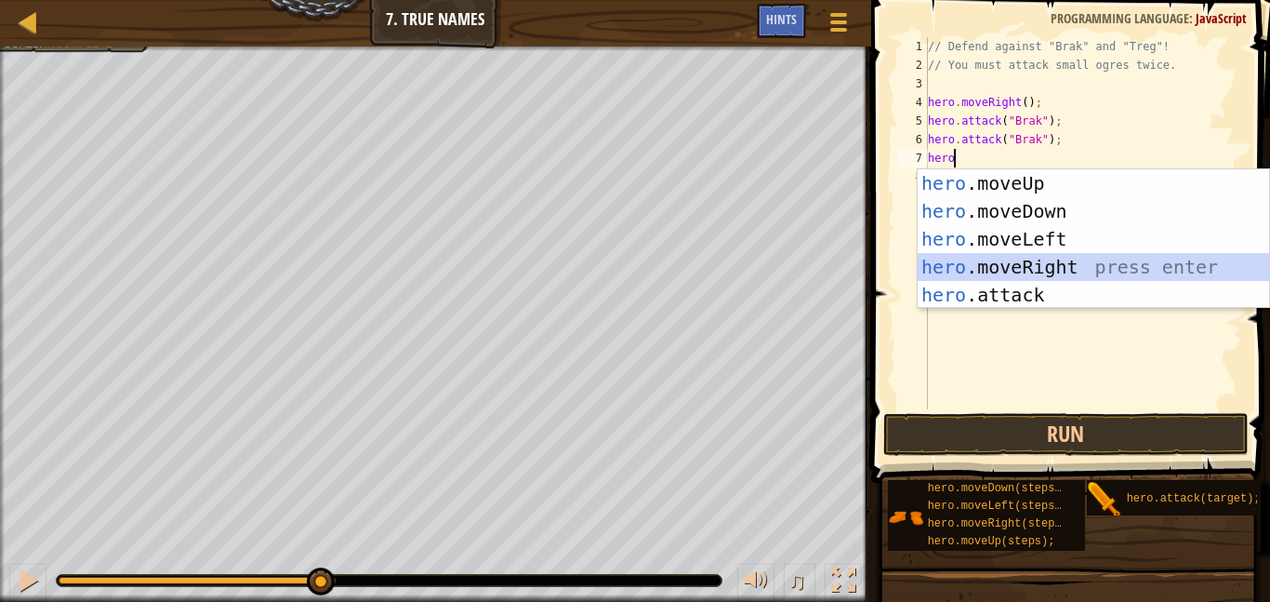
click at [1004, 261] on div "hero .moveUp press enter hero .moveDown press enter hero .moveLeft press enter …" at bounding box center [1093, 266] width 351 height 195
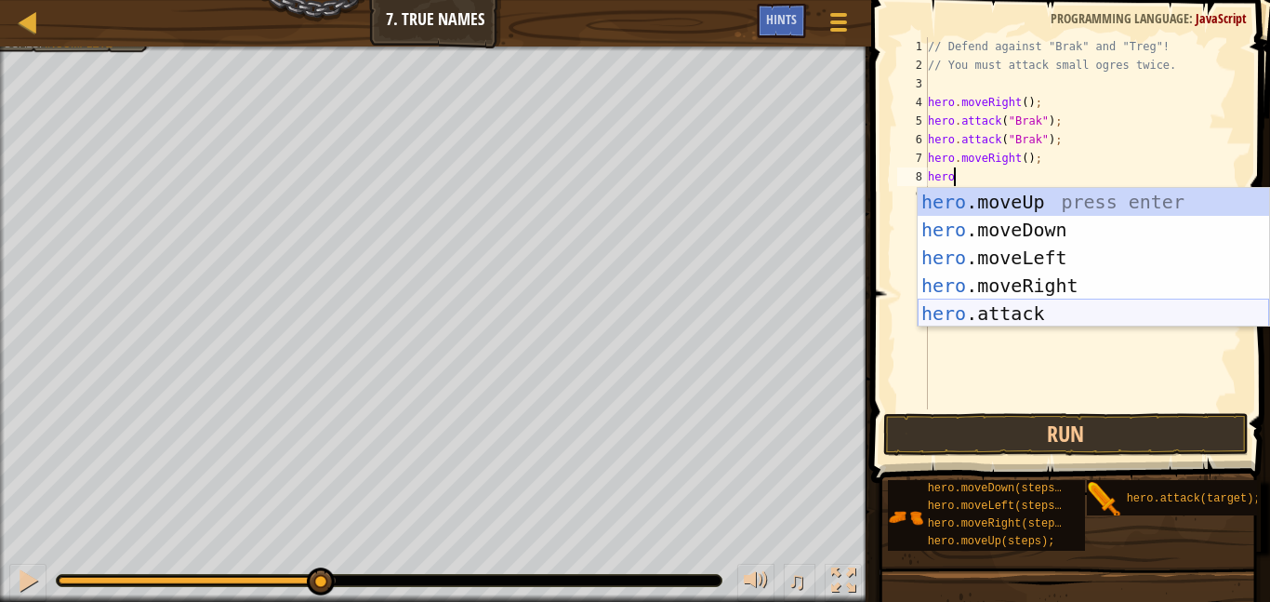
click at [1016, 315] on div "hero .moveUp press enter hero .moveDown press enter hero .moveLeft press enter …" at bounding box center [1093, 285] width 351 height 195
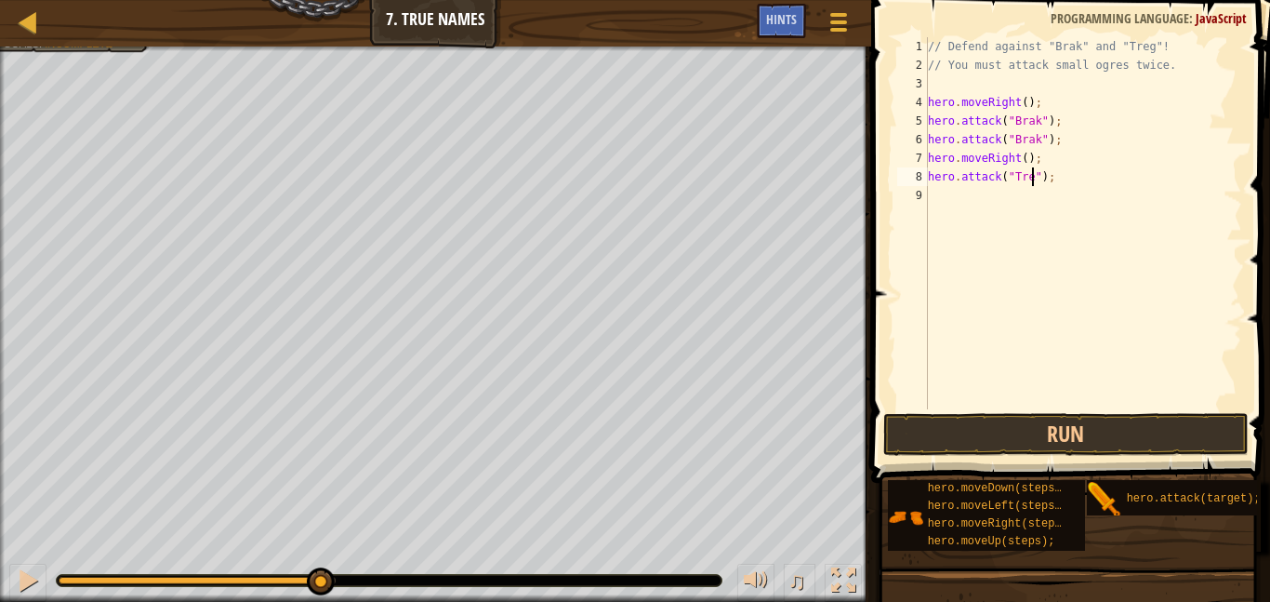
scroll to position [8, 16]
type textarea "hero.attack("Treg");"
click at [1072, 439] on button "Run" at bounding box center [1065, 434] width 365 height 43
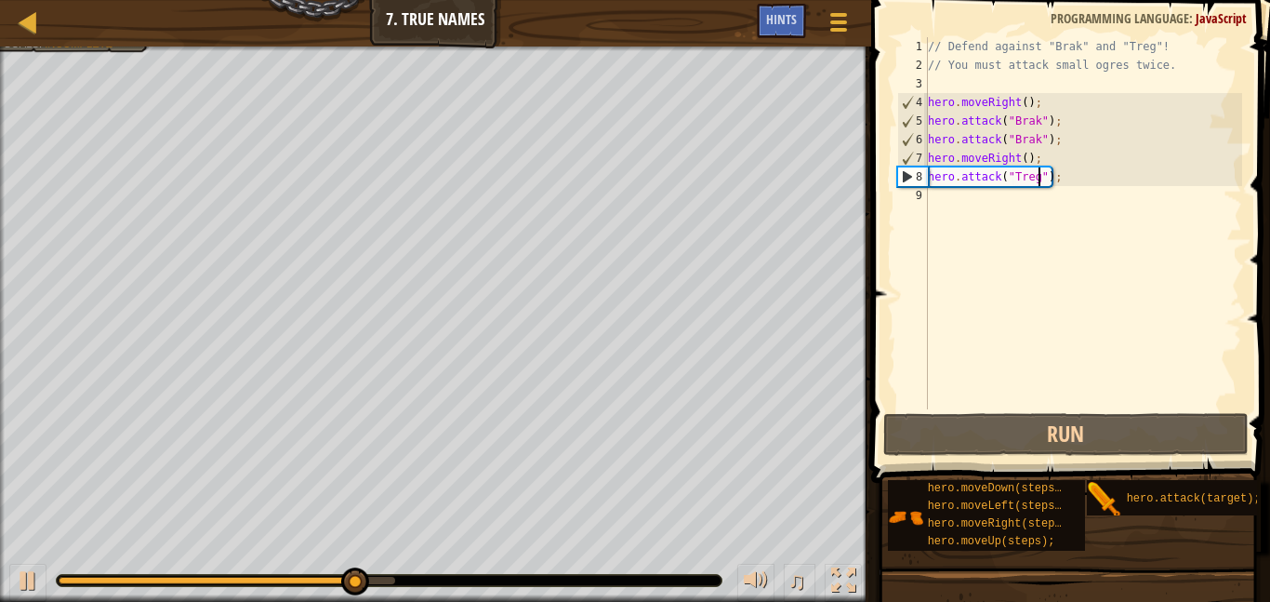
click at [942, 202] on div "// Defend against "Brak" and "Treg"! // You must attack small ogres twice. hero…" at bounding box center [1083, 241] width 318 height 409
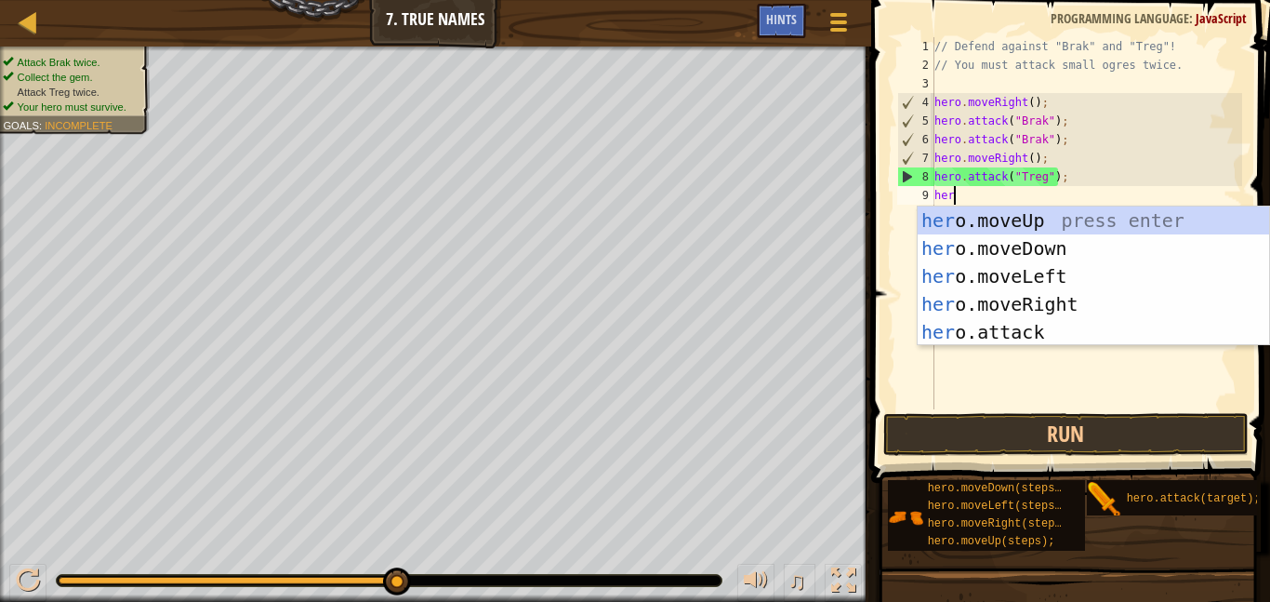
scroll to position [8, 3]
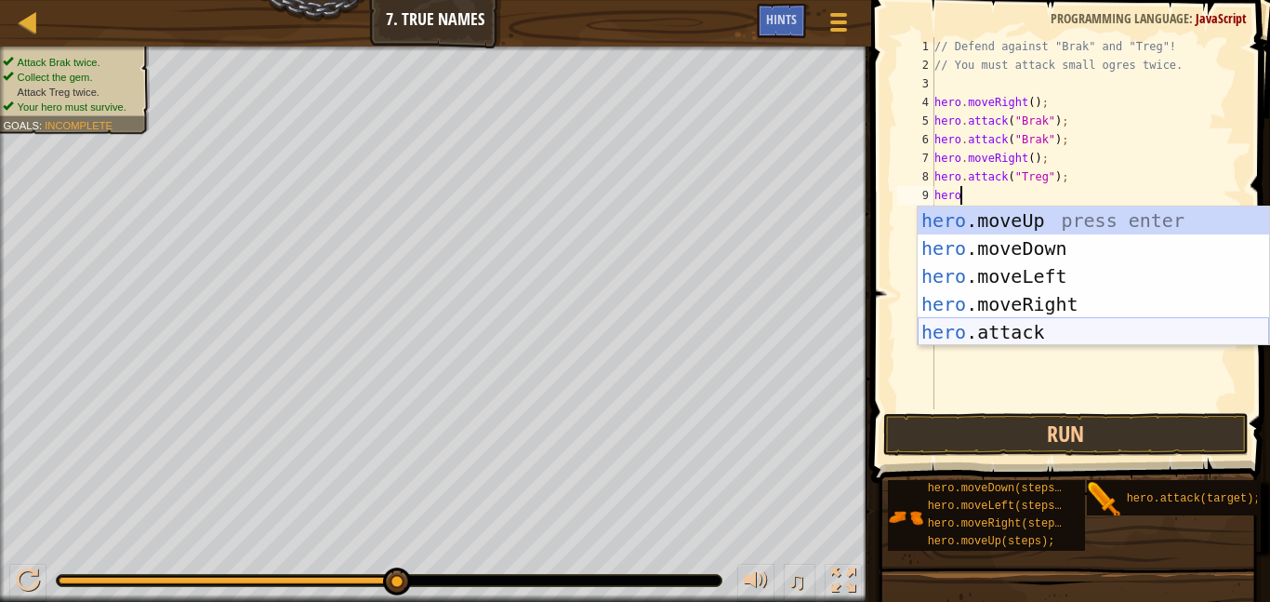
click at [987, 334] on div "hero .moveUp press enter hero .moveDown press enter hero .moveLeft press enter …" at bounding box center [1093, 303] width 351 height 195
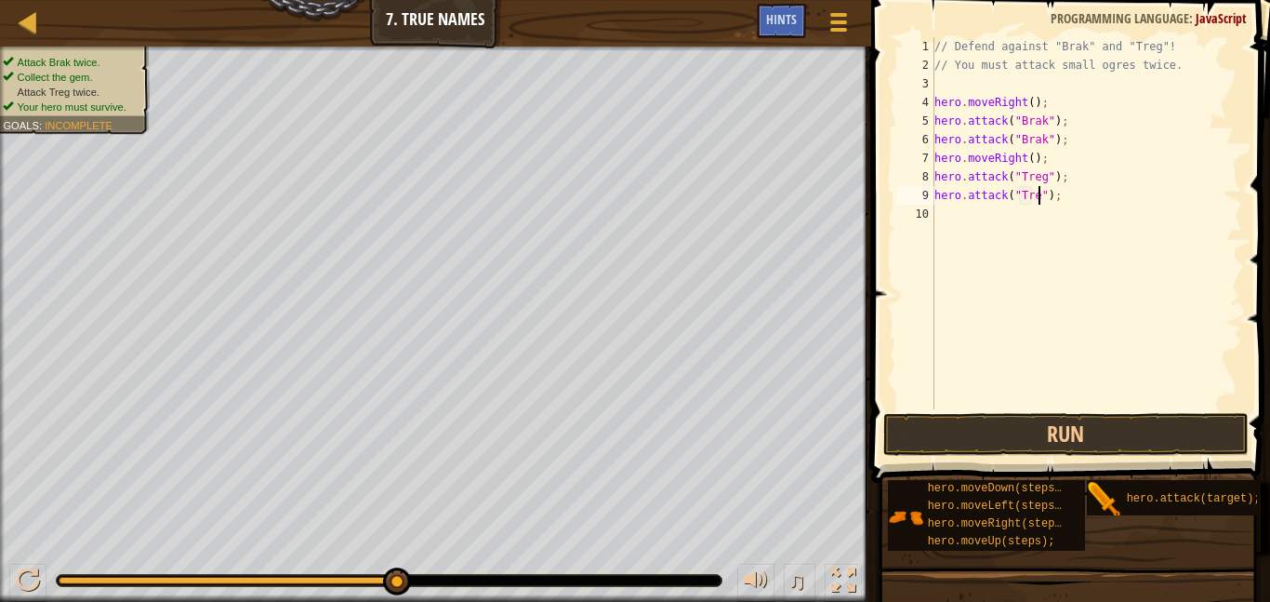
scroll to position [8, 16]
type textarea "hero.attack("Treg");"
click at [1119, 435] on button "Run" at bounding box center [1065, 434] width 365 height 43
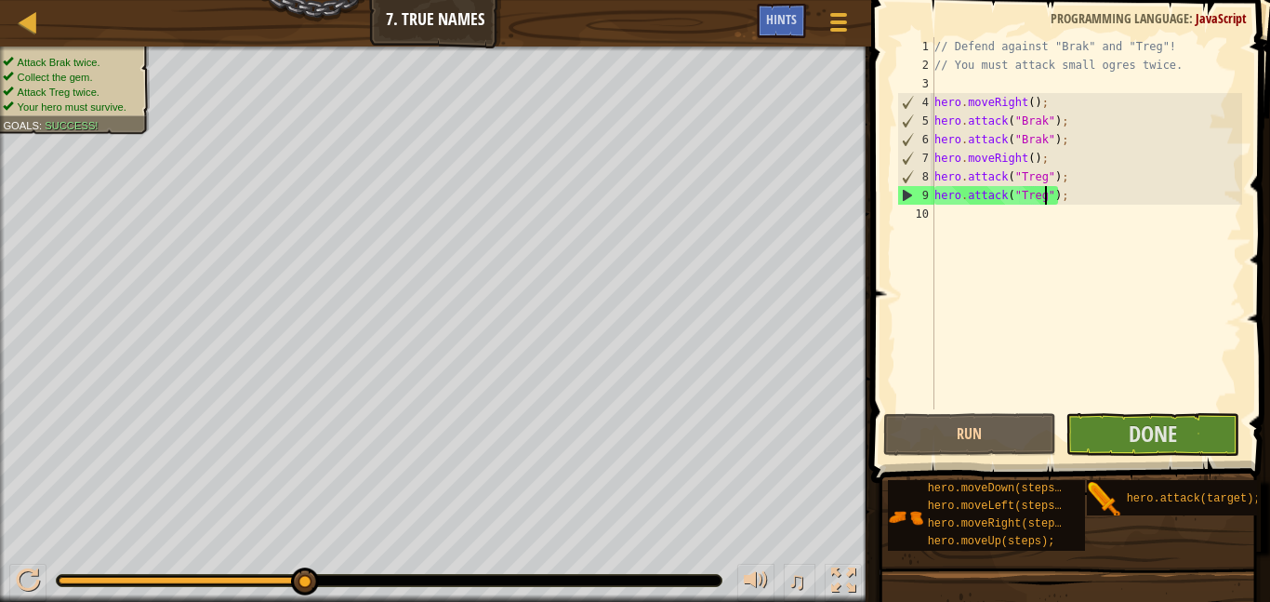
click at [965, 219] on div "// Defend against "Brak" and "Treg"! // You must attack small ogres twice. hero…" at bounding box center [1086, 241] width 311 height 409
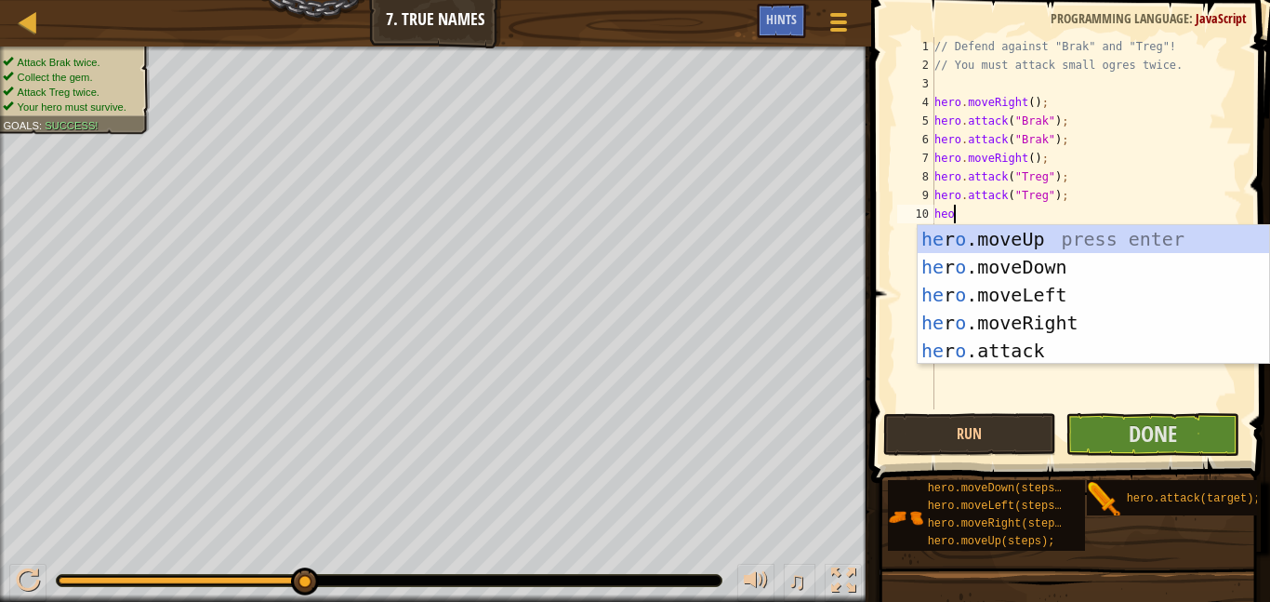
type textarea "heor"
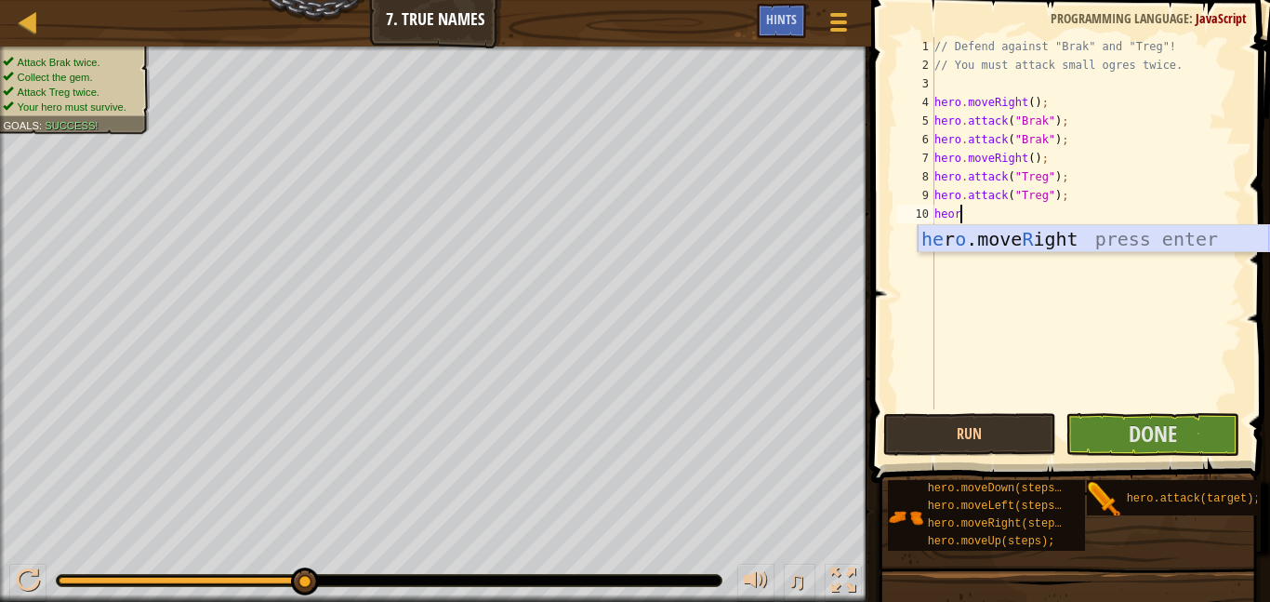
click at [988, 240] on div "he r o .move R ight press enter" at bounding box center [1093, 267] width 351 height 84
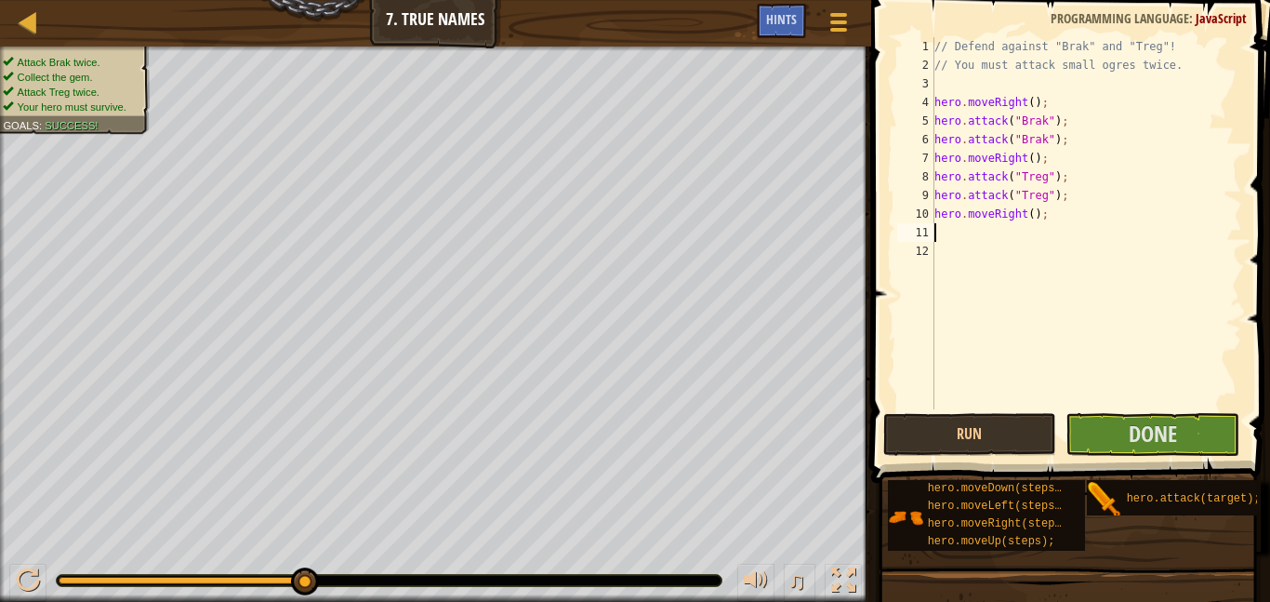
scroll to position [8, 0]
click at [1112, 437] on button "Done" at bounding box center [1153, 434] width 174 height 43
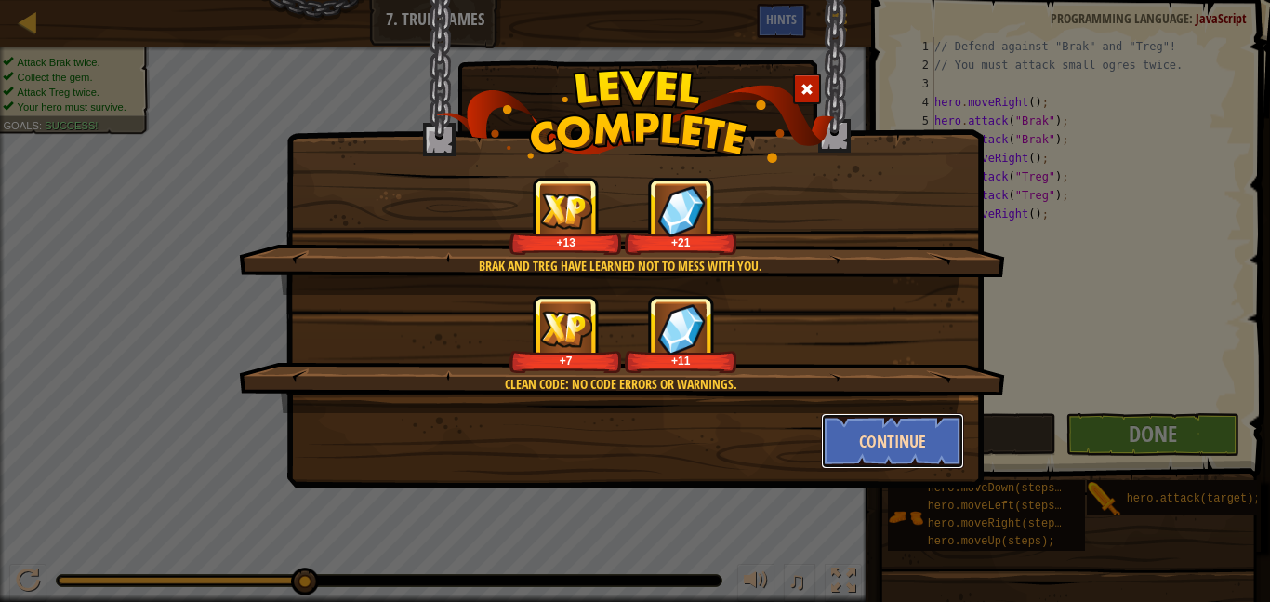
click at [898, 442] on button "Continue" at bounding box center [893, 441] width 144 height 56
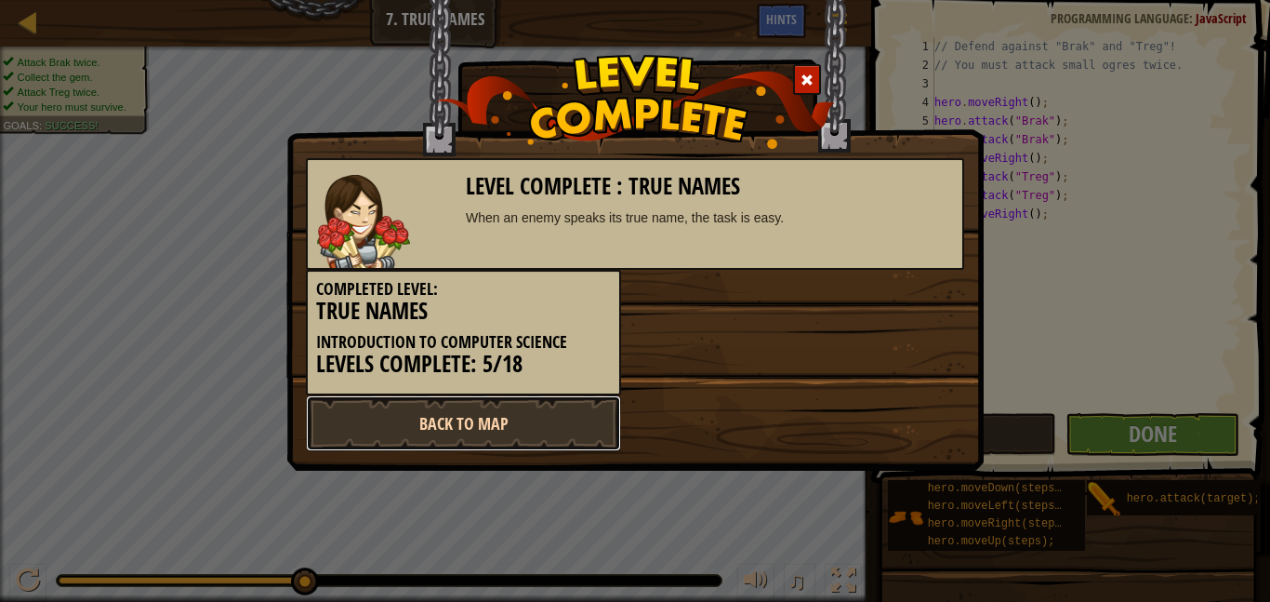
click at [484, 415] on link "Back to Map" at bounding box center [463, 423] width 315 height 56
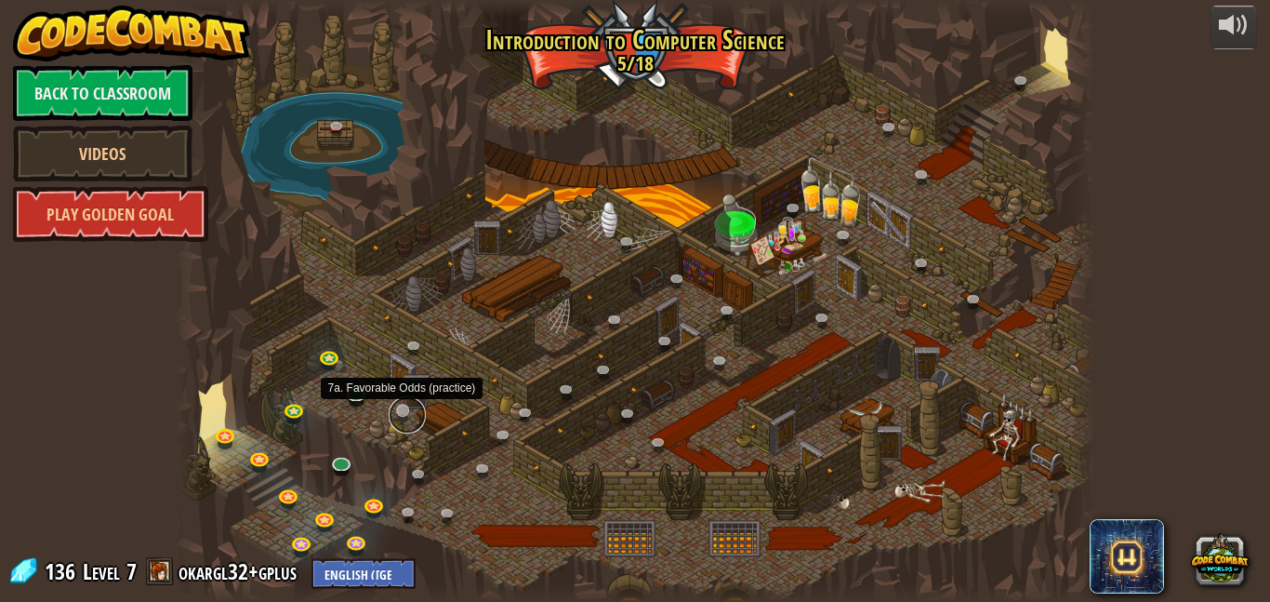
click at [406, 408] on link at bounding box center [407, 414] width 37 height 37
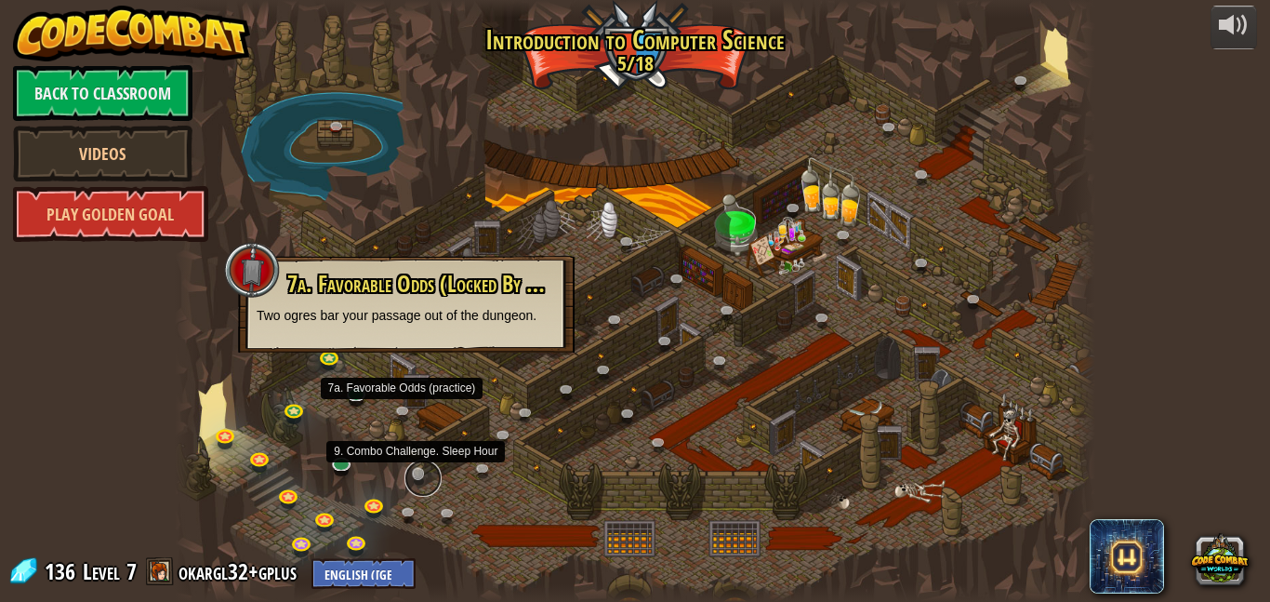
click at [414, 473] on link at bounding box center [422, 477] width 37 height 37
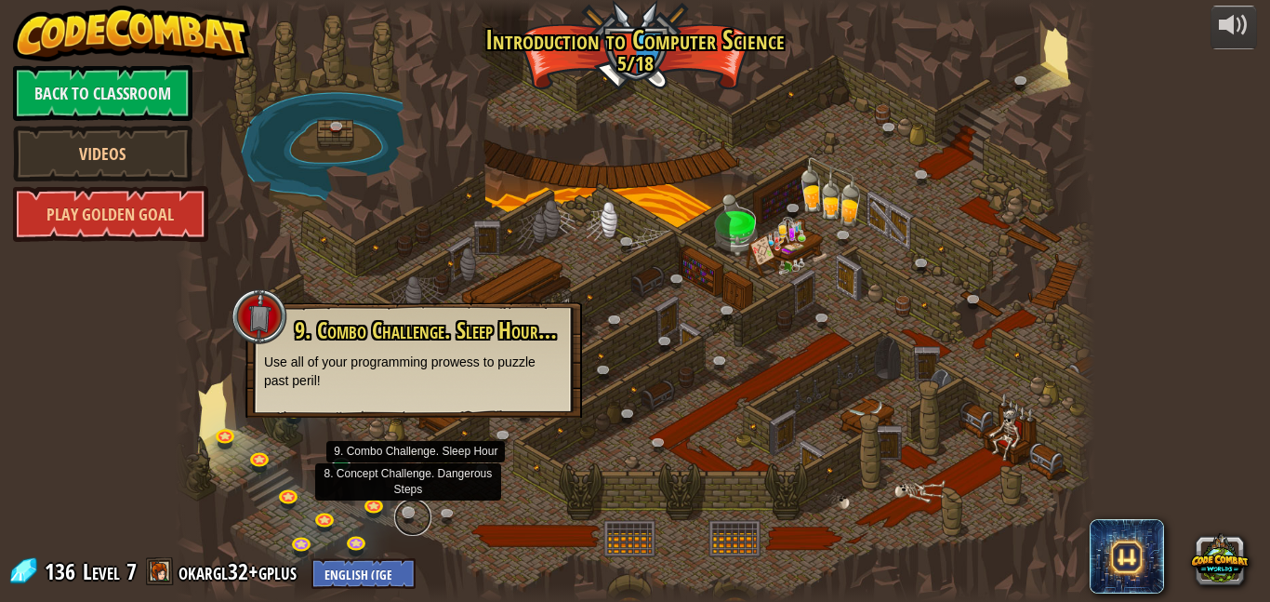
click at [409, 512] on link at bounding box center [412, 516] width 37 height 37
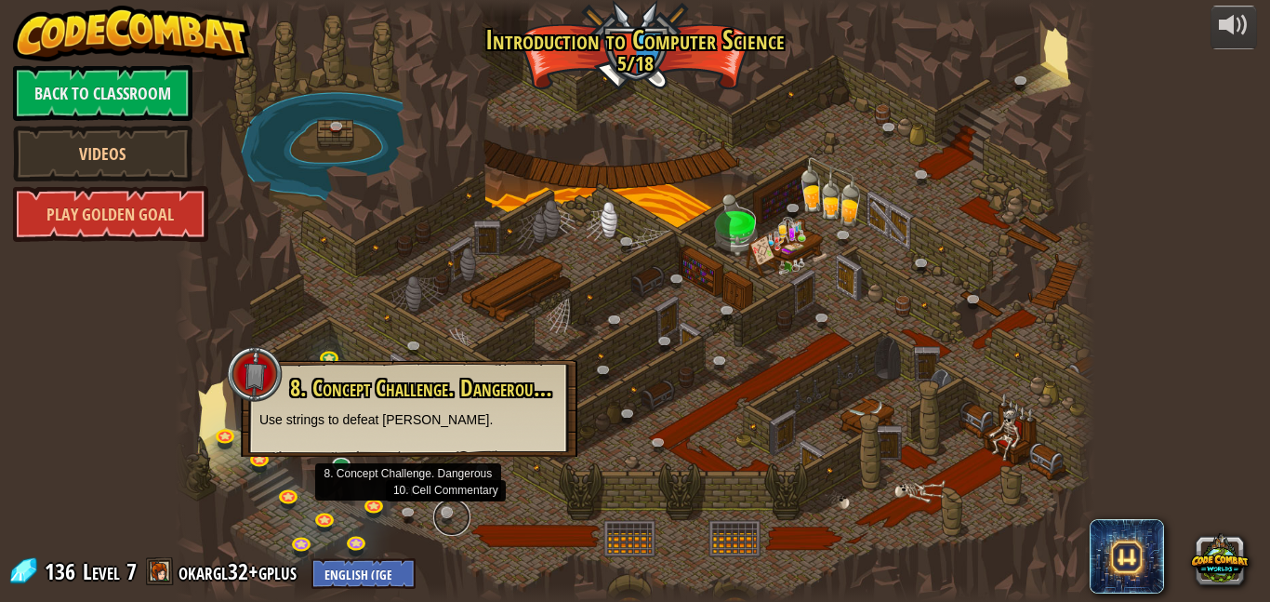
click at [449, 511] on link at bounding box center [451, 516] width 37 height 37
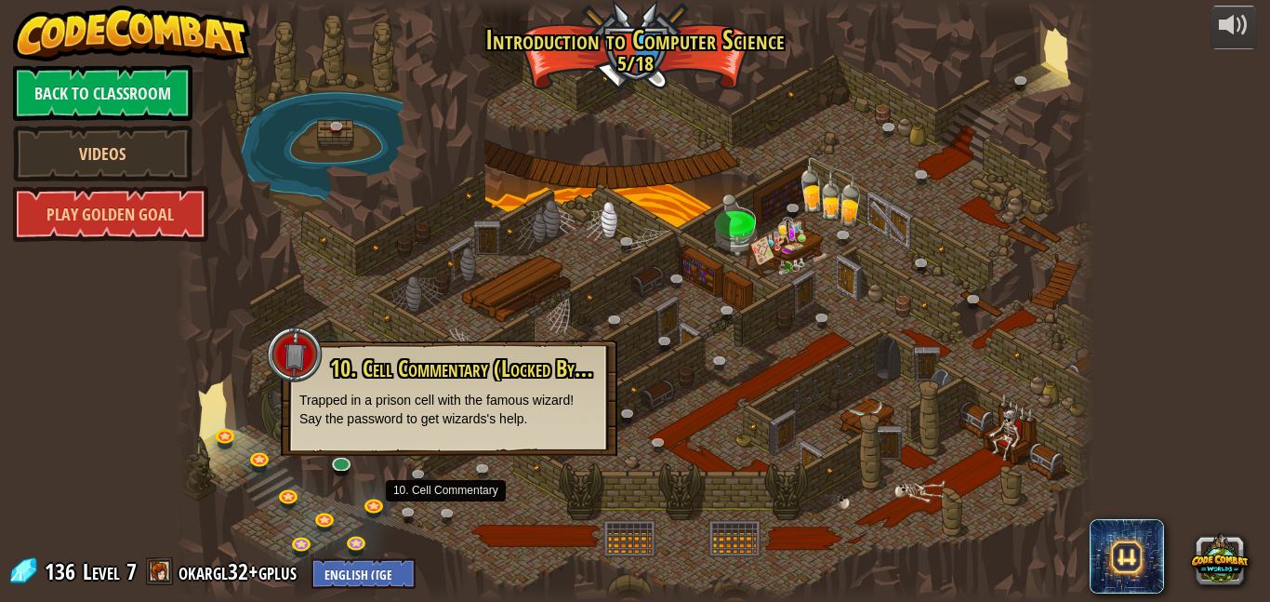
click at [555, 472] on div at bounding box center [635, 301] width 921 height 602
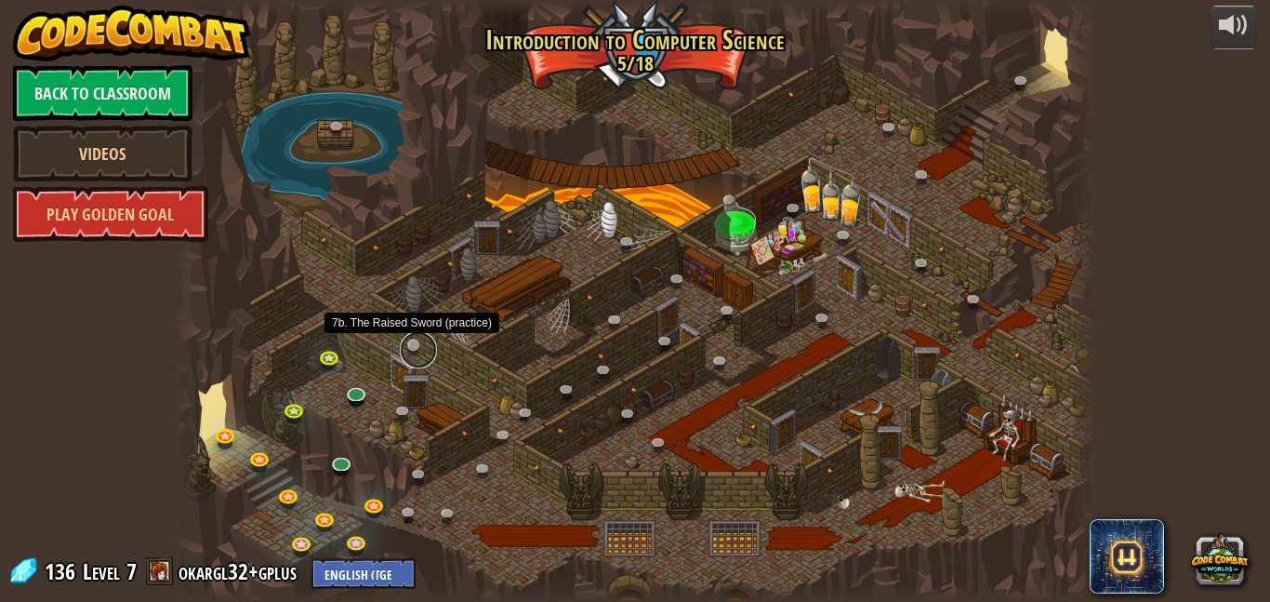
click at [412, 351] on link at bounding box center [418, 349] width 37 height 37
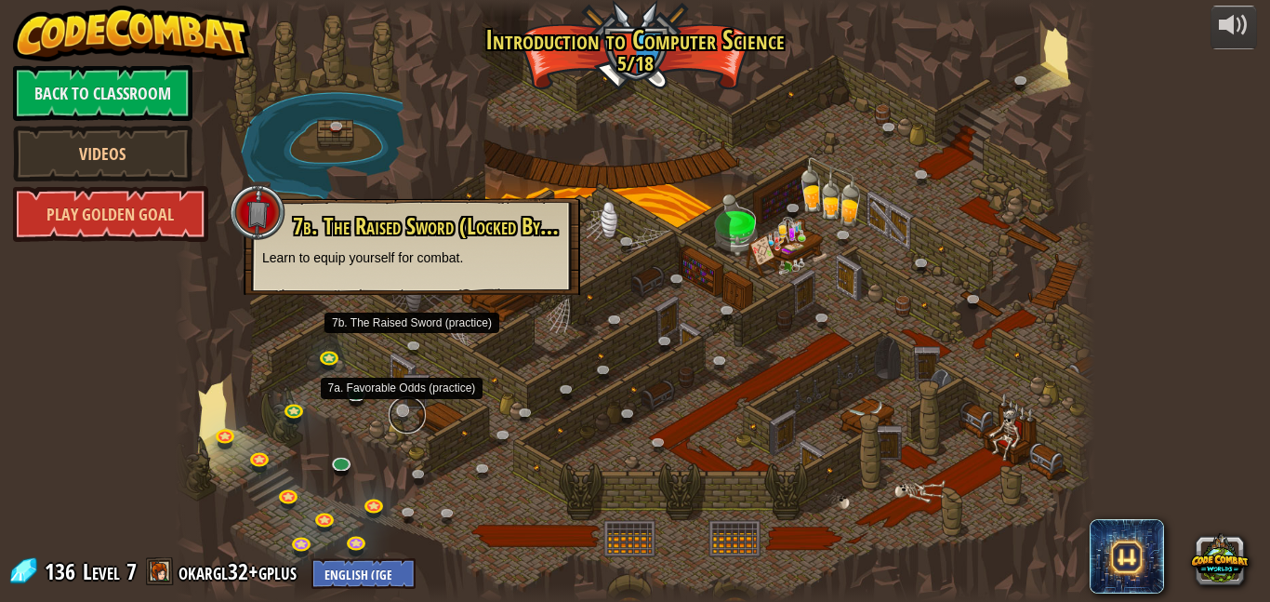
click at [404, 405] on link at bounding box center [407, 414] width 37 height 37
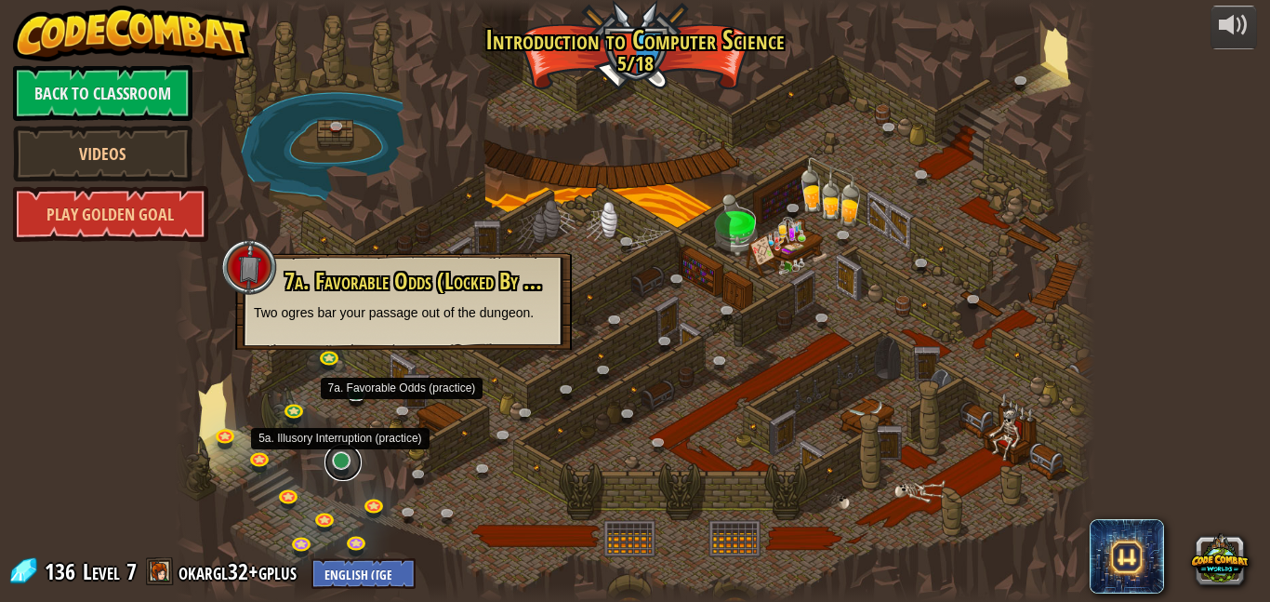
click at [342, 459] on link at bounding box center [343, 462] width 37 height 37
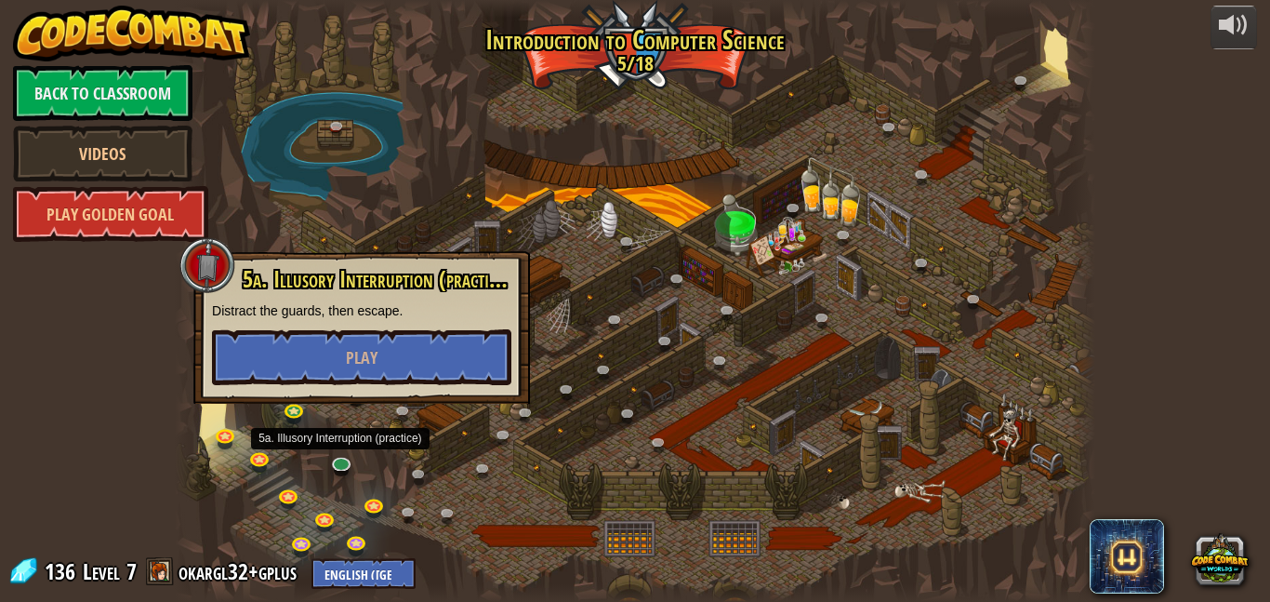
click at [394, 454] on div at bounding box center [635, 301] width 921 height 602
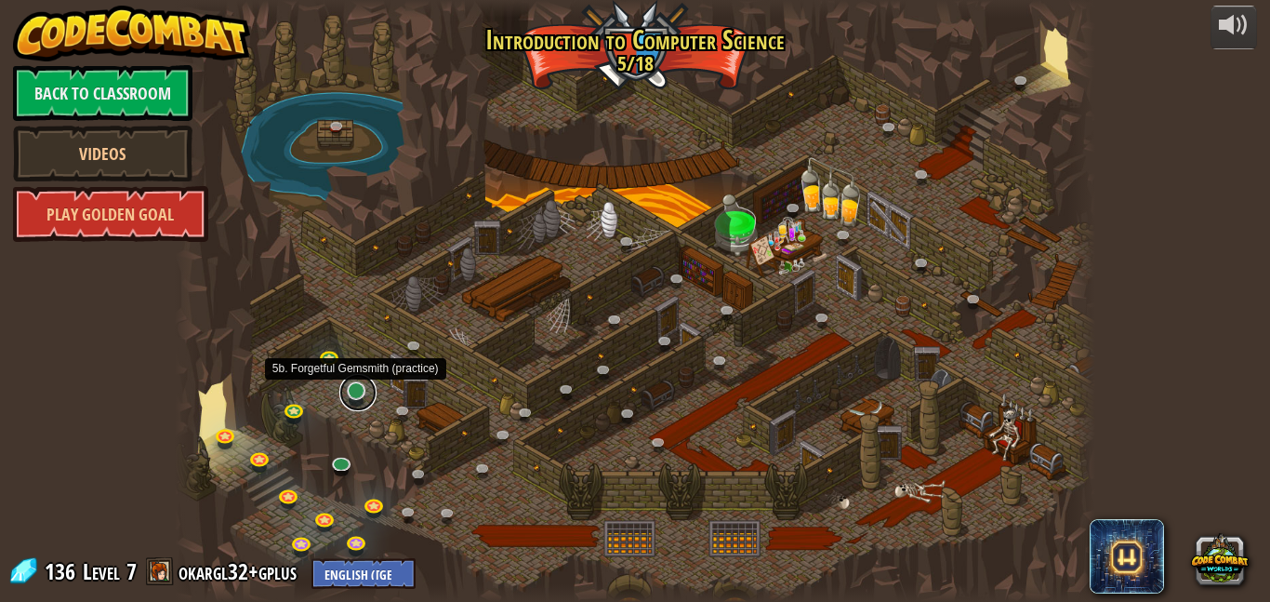
click at [358, 390] on link at bounding box center [357, 392] width 37 height 37
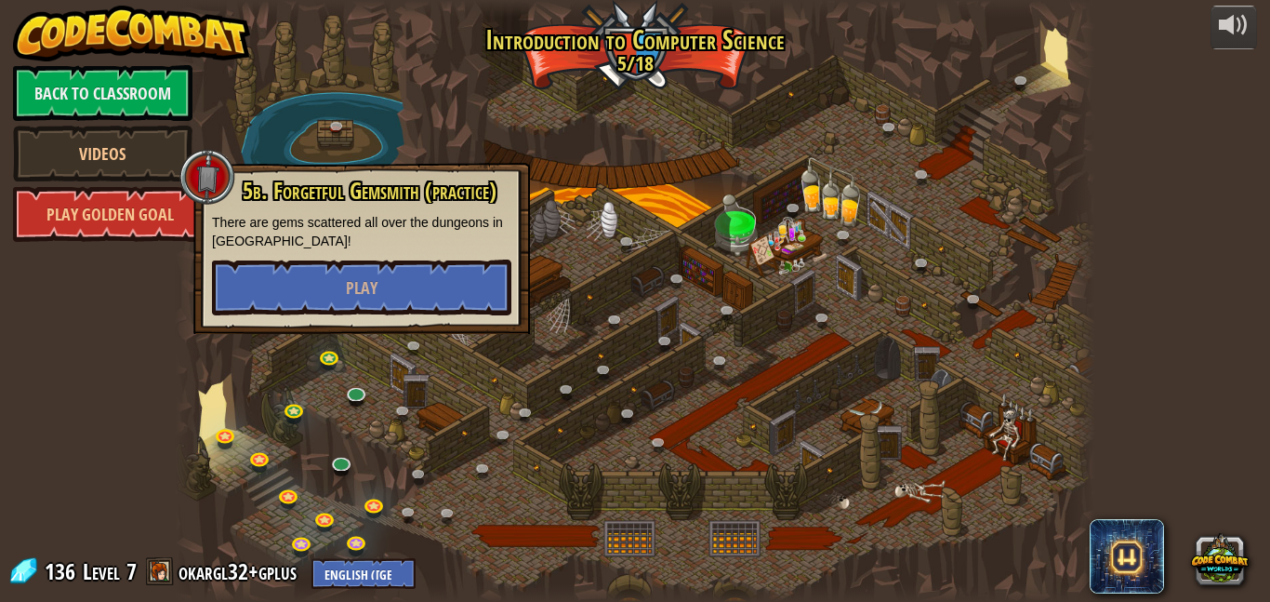
click at [377, 444] on div at bounding box center [635, 301] width 921 height 602
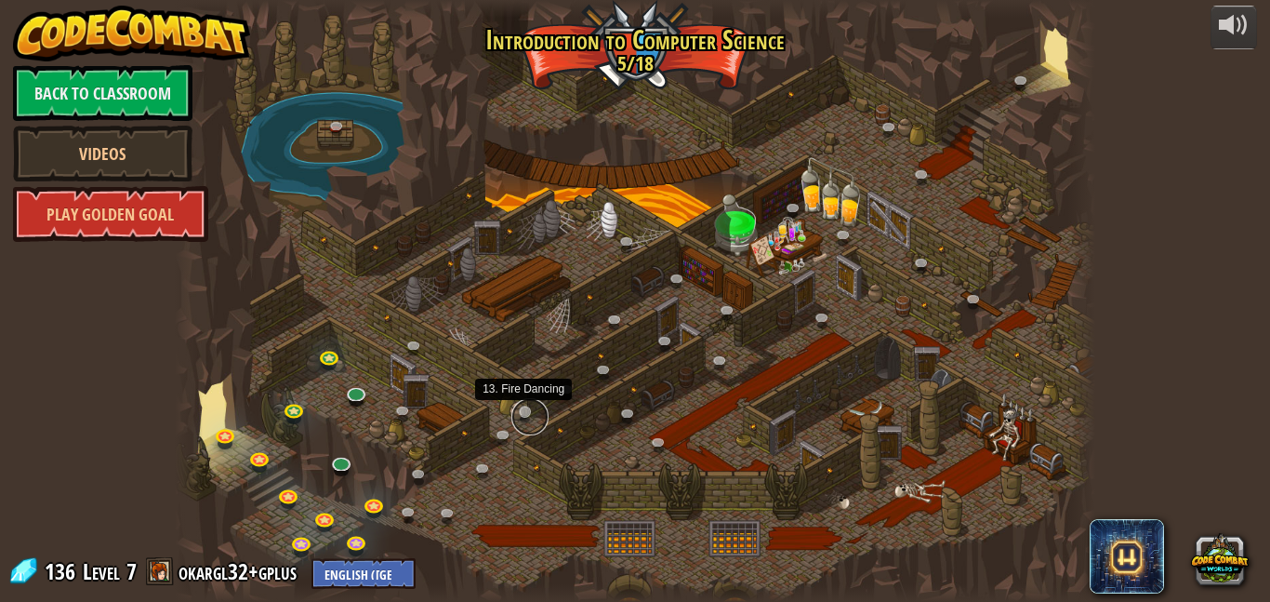
click at [523, 412] on link at bounding box center [529, 416] width 37 height 37
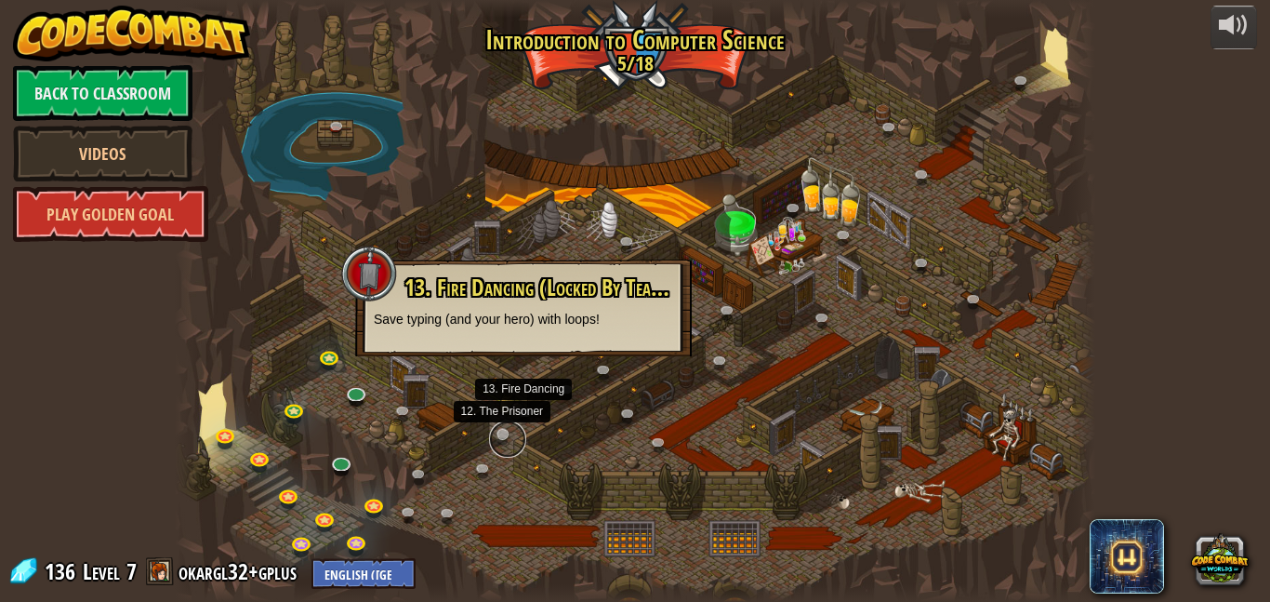
click at [499, 431] on link at bounding box center [507, 438] width 37 height 37
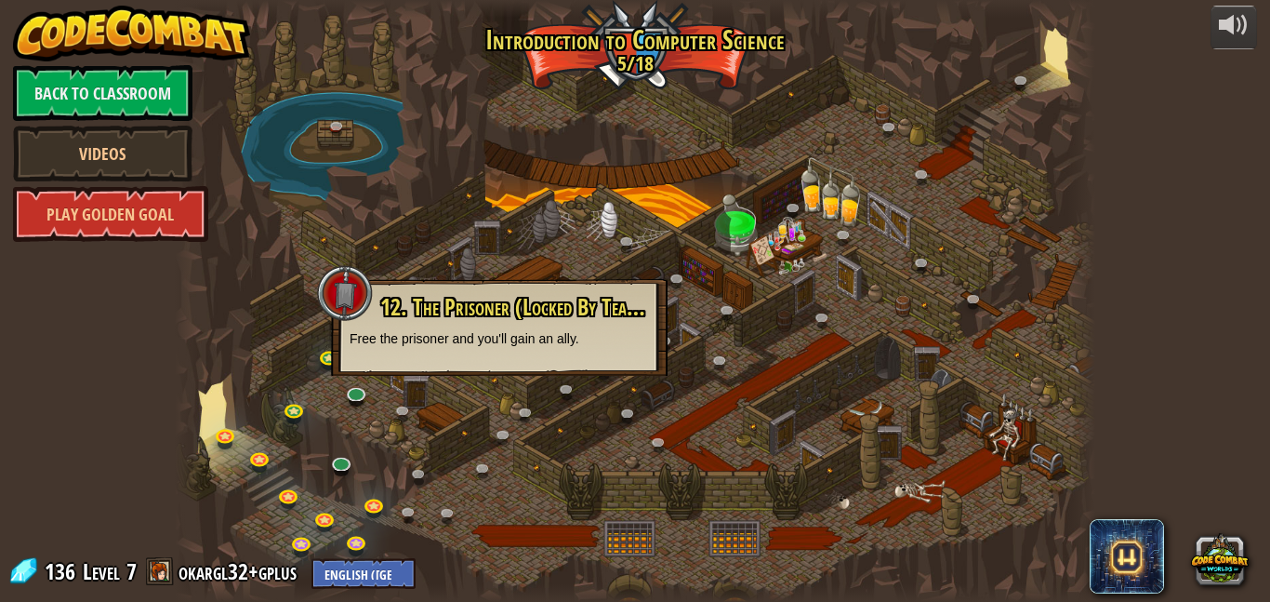
click at [667, 198] on div at bounding box center [635, 301] width 921 height 602
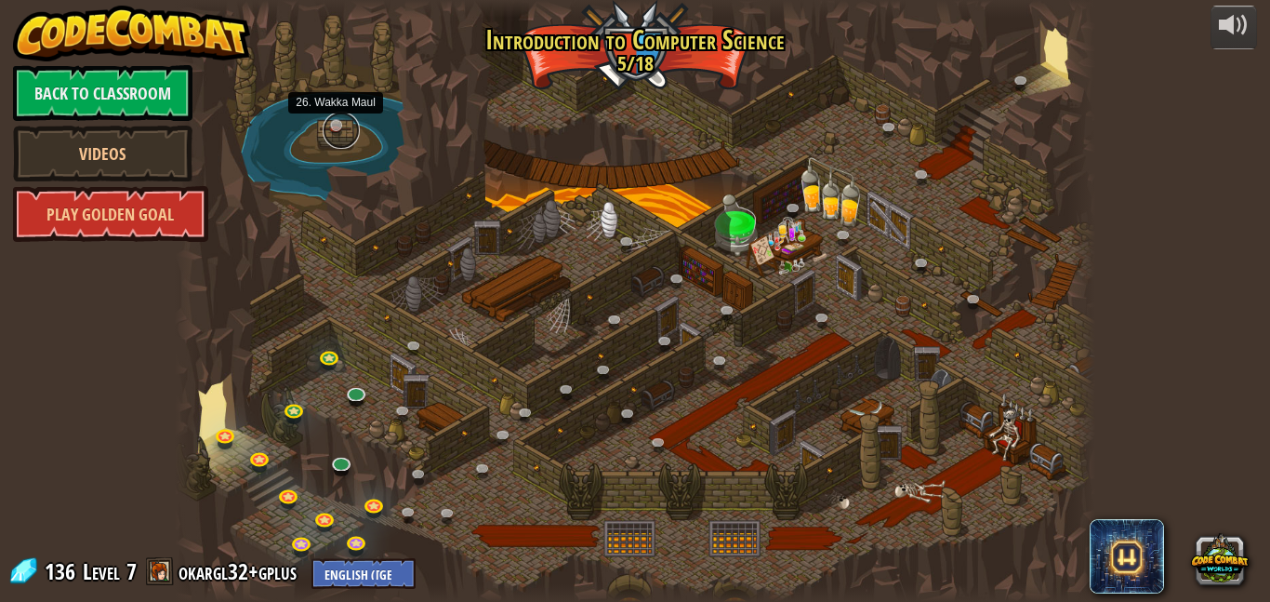
click at [330, 120] on link at bounding box center [341, 130] width 37 height 37
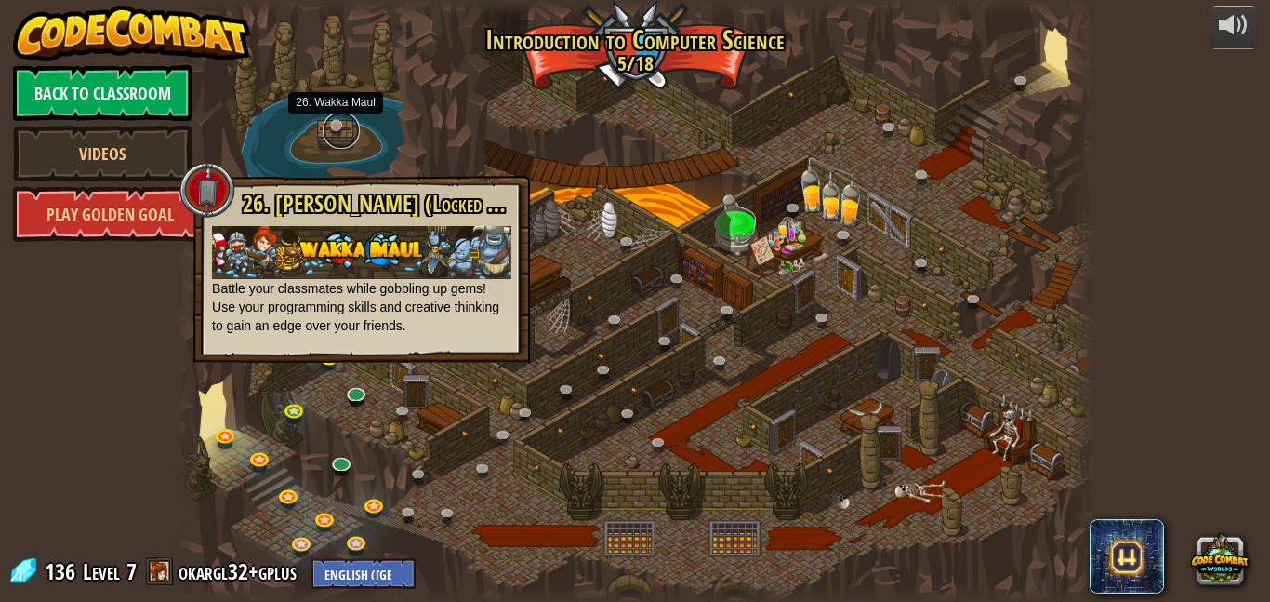
click at [329, 120] on link at bounding box center [341, 130] width 37 height 37
click at [392, 149] on div at bounding box center [635, 301] width 921 height 602
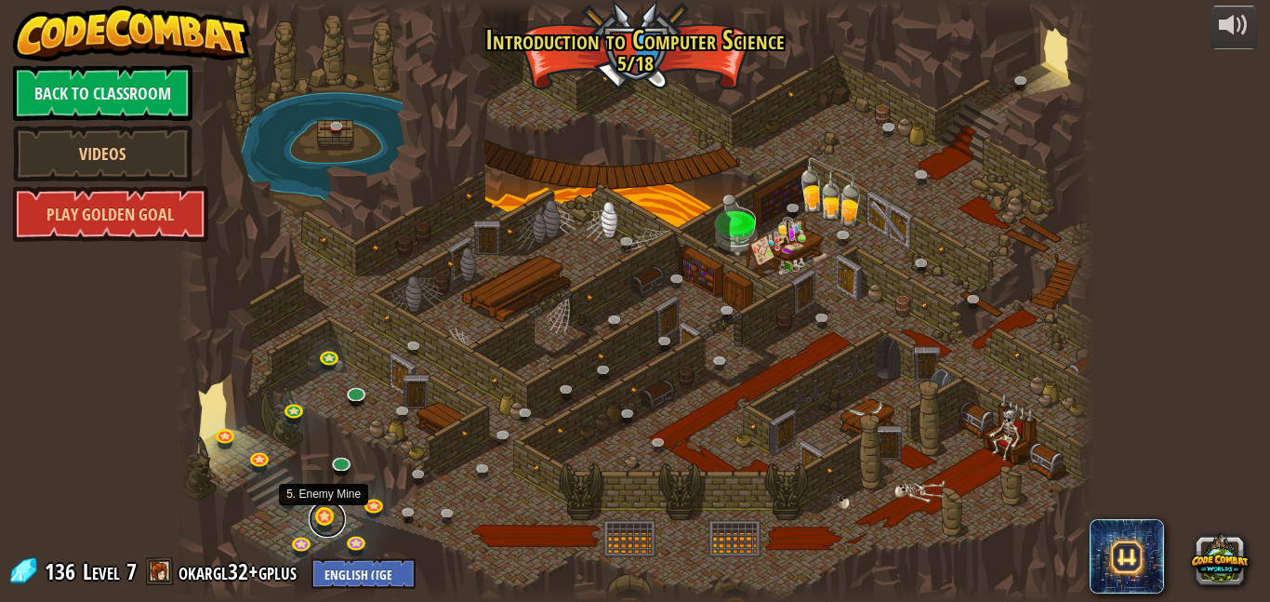
click at [323, 516] on link at bounding box center [327, 518] width 37 height 37
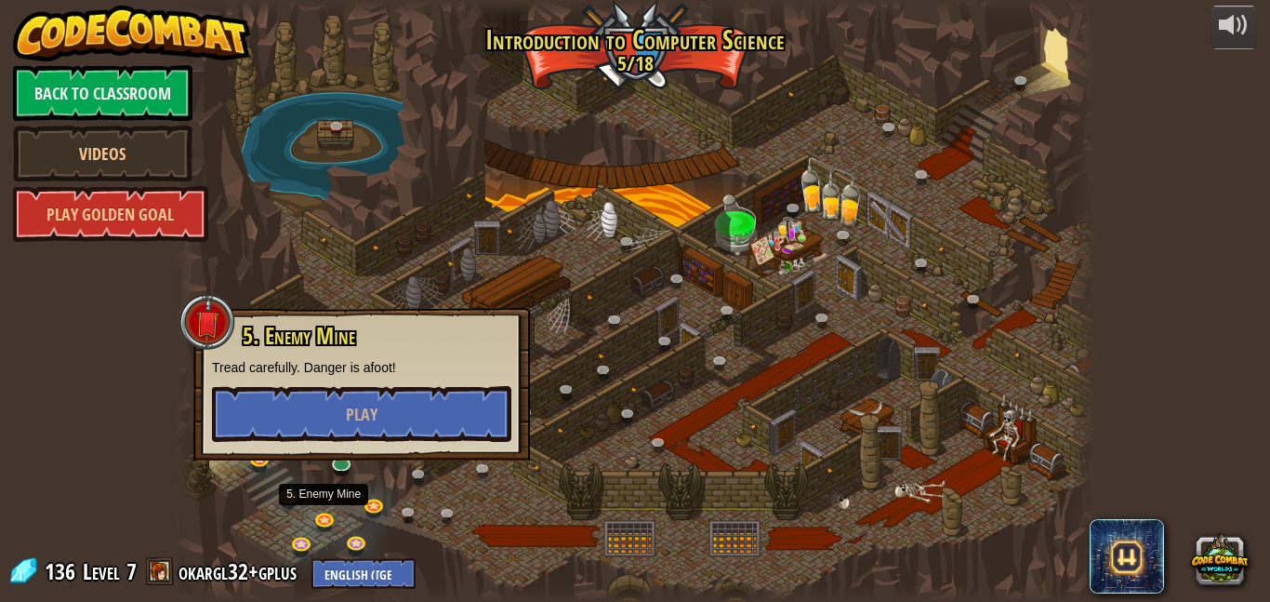
click at [327, 381] on div "5. Enemy Mine Tread carefully. Danger is afoot! Play" at bounding box center [361, 383] width 299 height 118
click at [331, 410] on button "Play" at bounding box center [361, 414] width 299 height 56
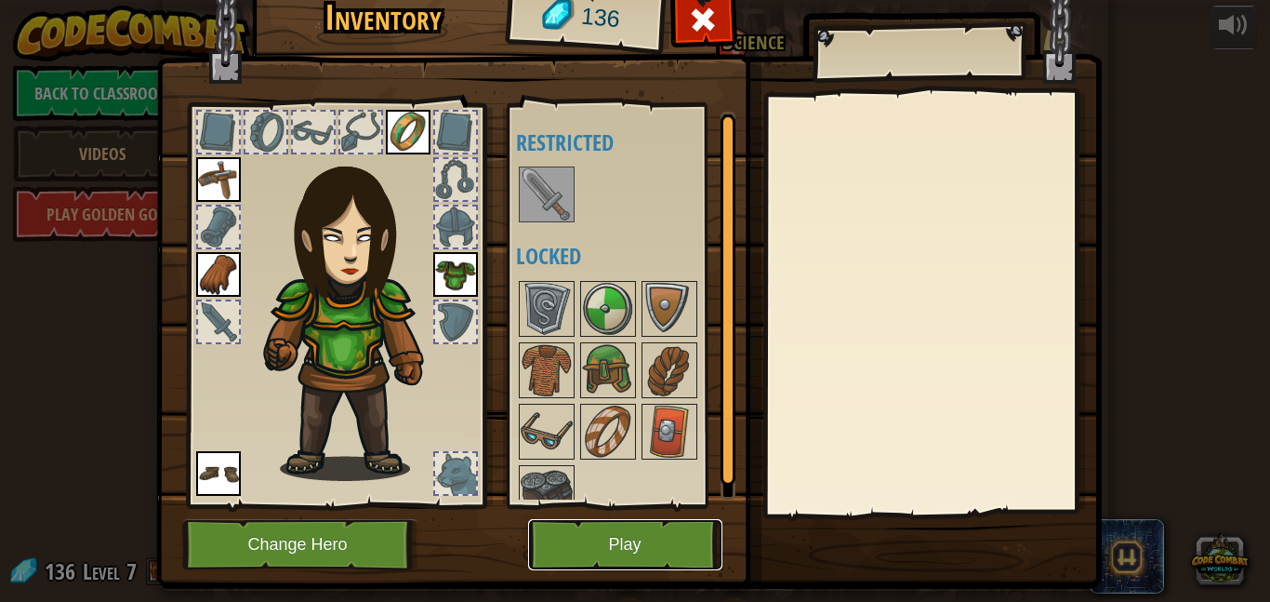
click at [638, 553] on button "Play" at bounding box center [625, 544] width 194 height 51
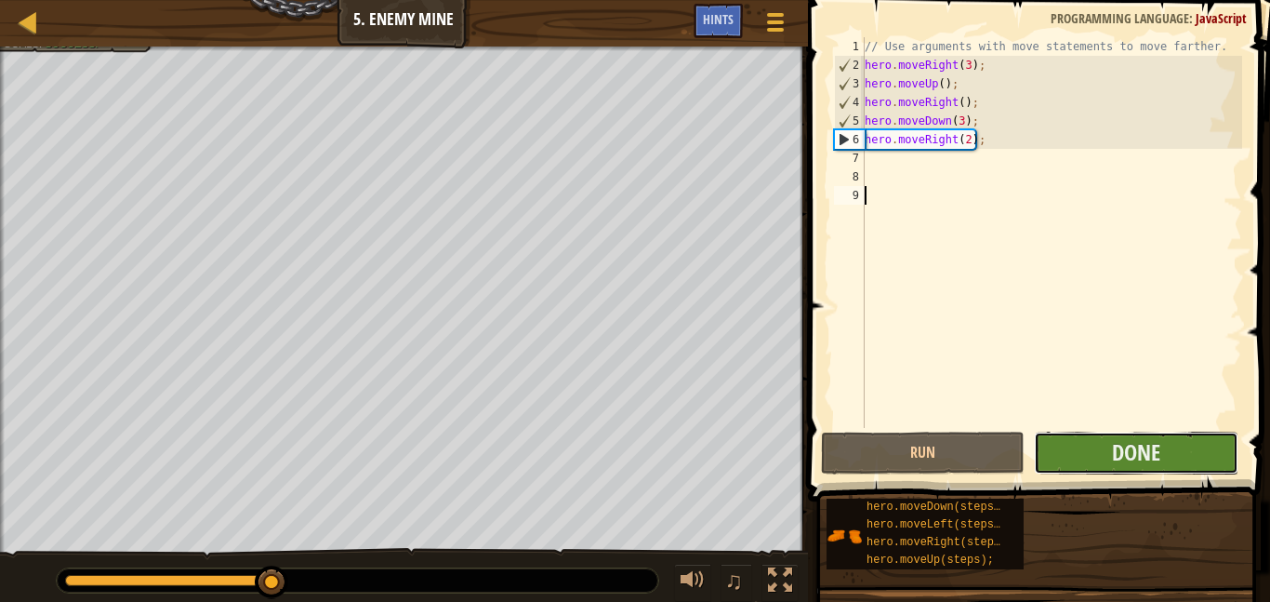
click at [1172, 452] on button "Done" at bounding box center [1136, 452] width 204 height 43
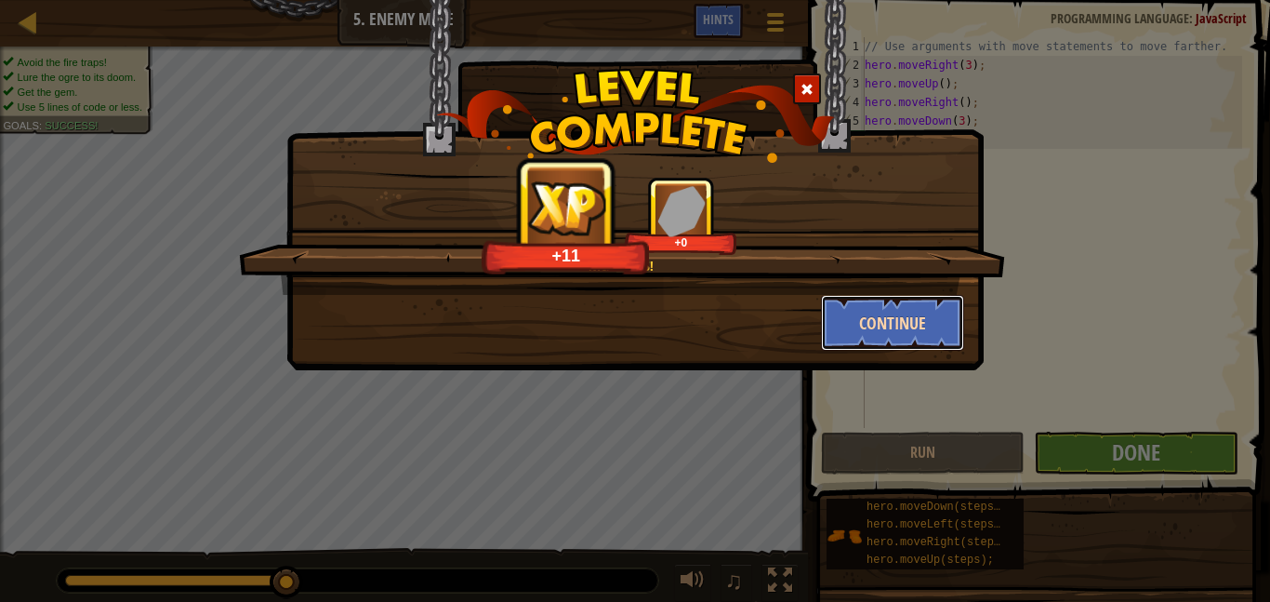
click at [914, 319] on button "Continue" at bounding box center [893, 323] width 144 height 56
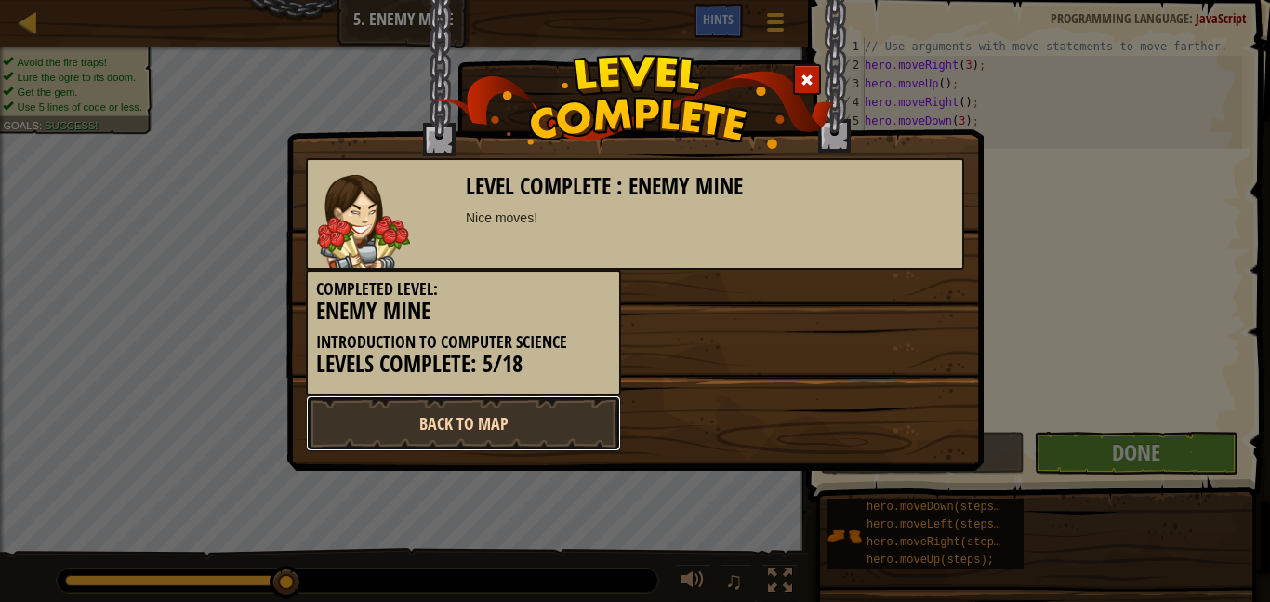
click at [597, 417] on link "Back to Map" at bounding box center [463, 423] width 315 height 56
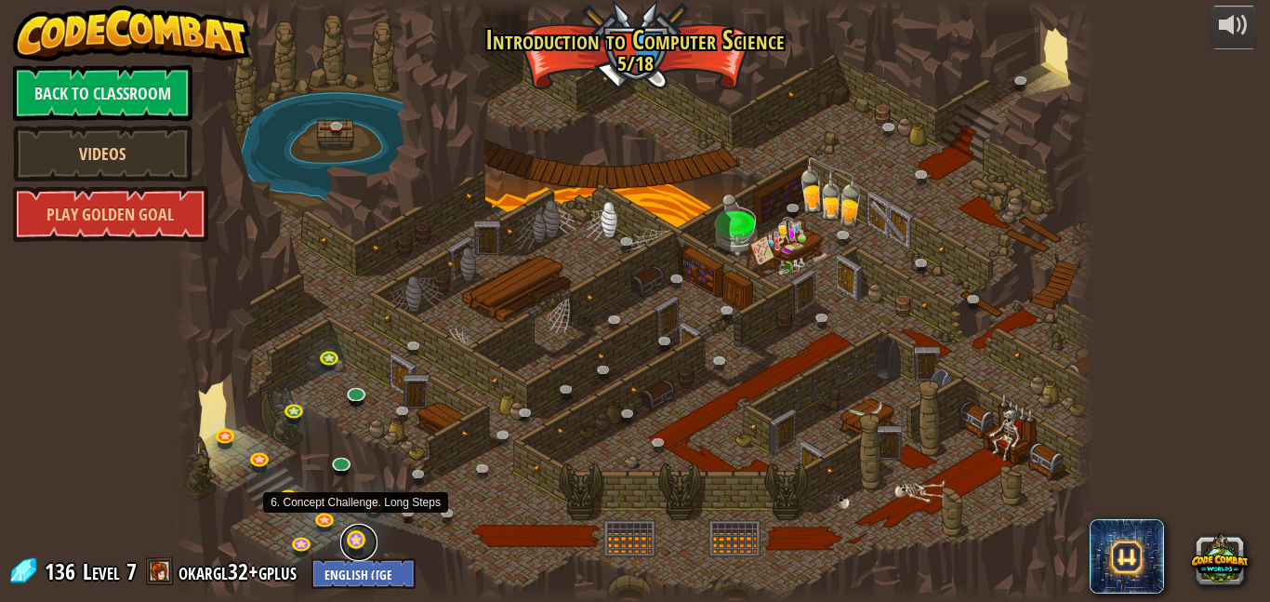
click at [354, 541] on link at bounding box center [358, 541] width 37 height 37
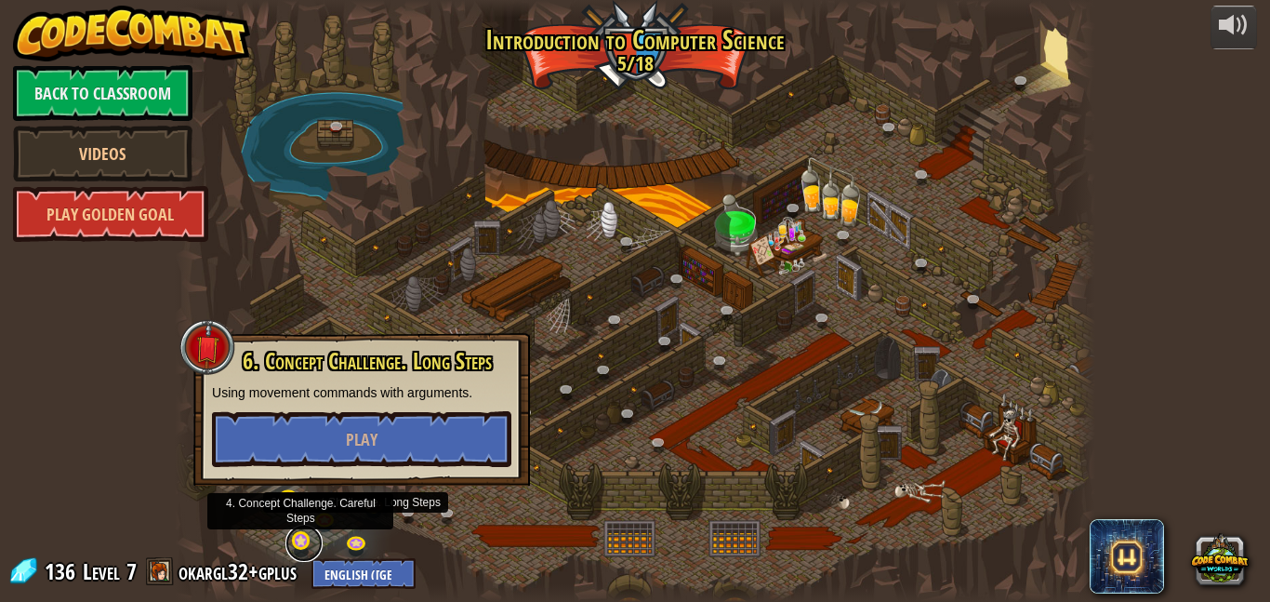
click at [292, 541] on link at bounding box center [303, 542] width 37 height 37
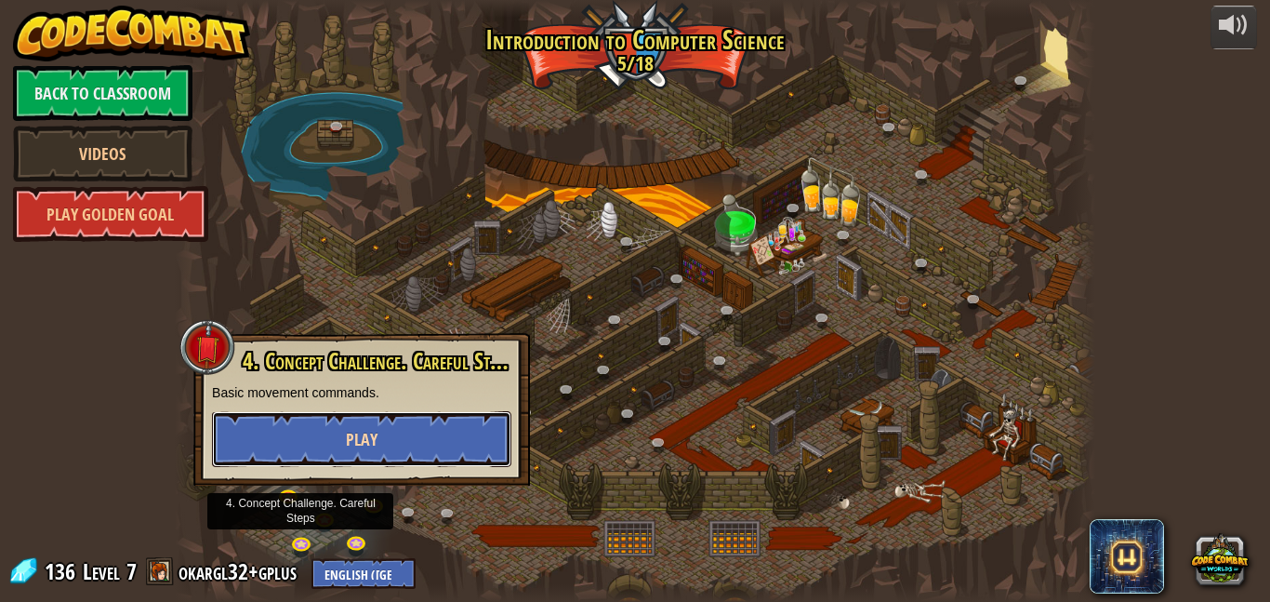
click at [381, 453] on button "Play" at bounding box center [361, 439] width 299 height 56
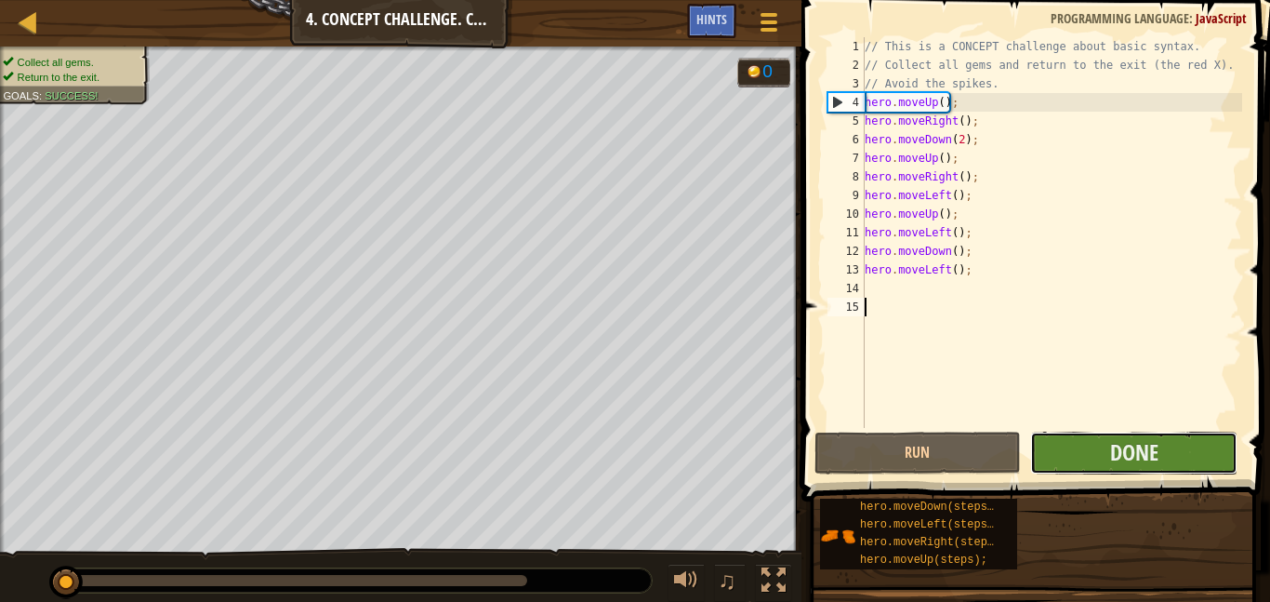
click at [1066, 460] on button "Done" at bounding box center [1133, 452] width 207 height 43
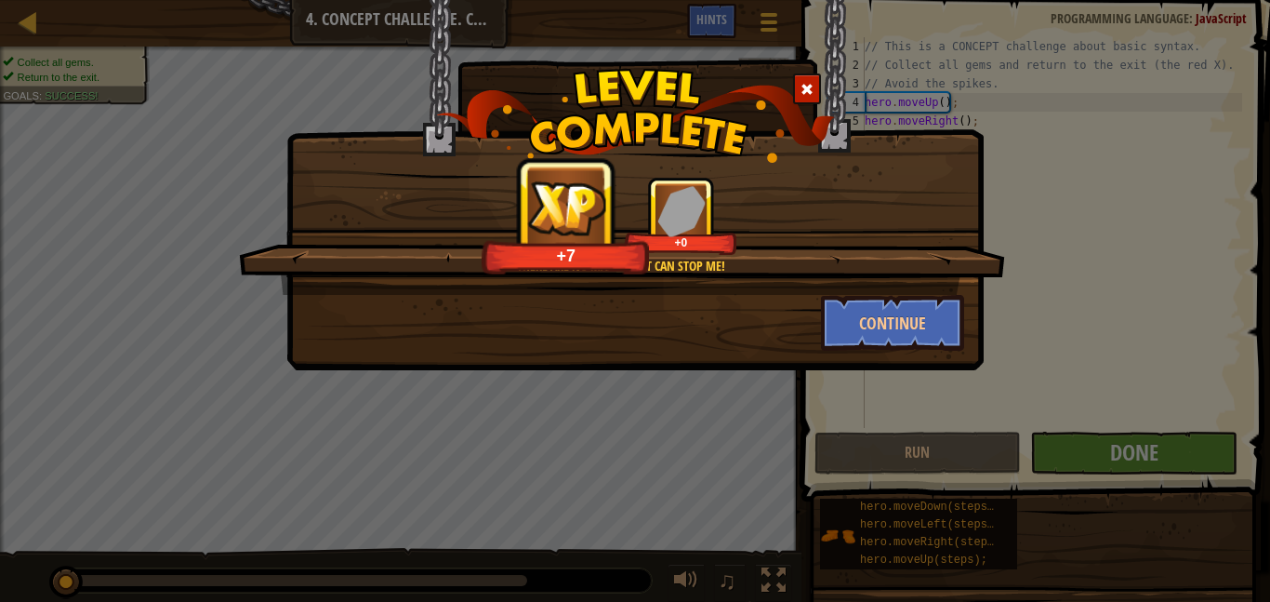
click at [798, 85] on div at bounding box center [807, 88] width 28 height 31
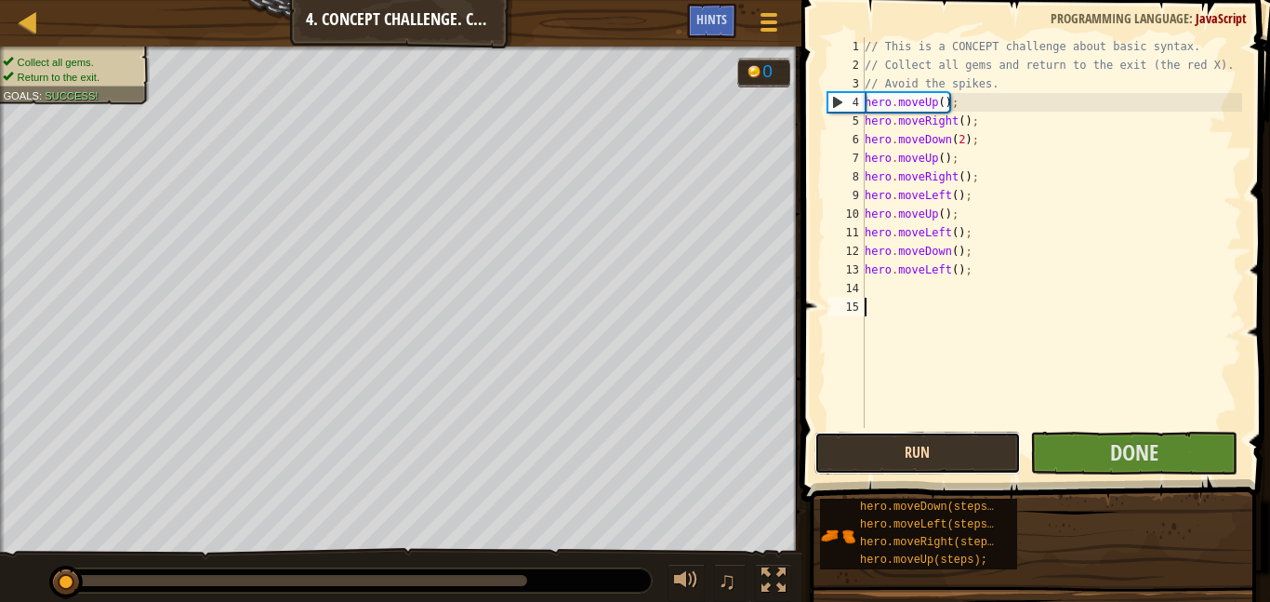
click at [952, 455] on button "Run" at bounding box center [918, 452] width 207 height 43
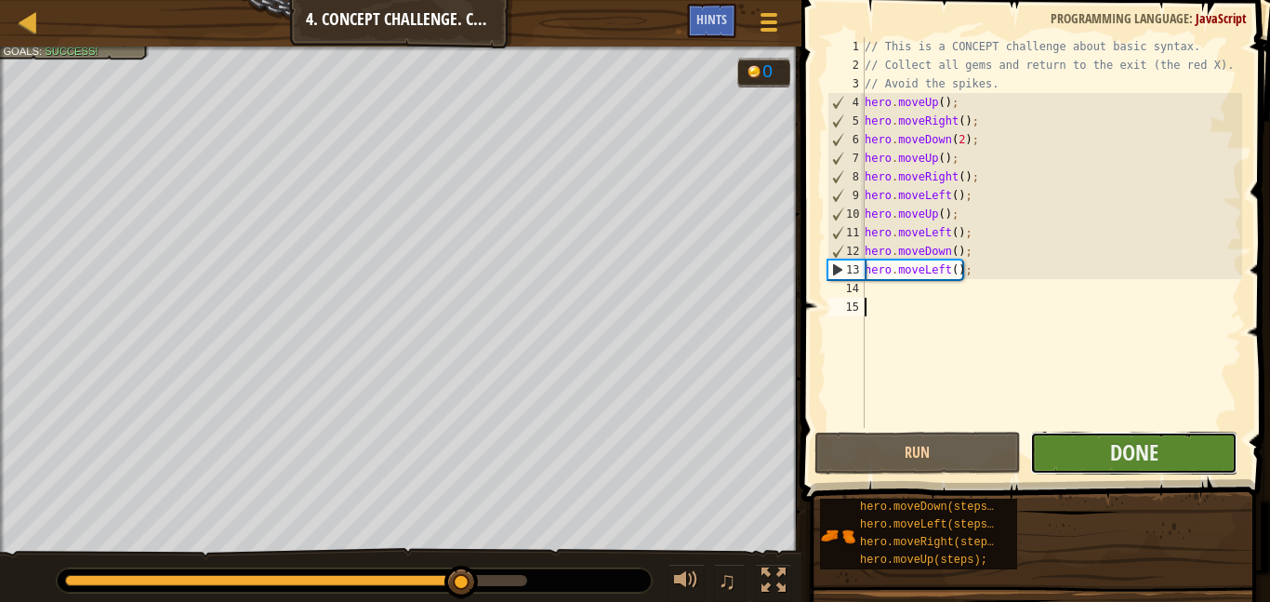
click at [1176, 467] on button "Done" at bounding box center [1133, 452] width 207 height 43
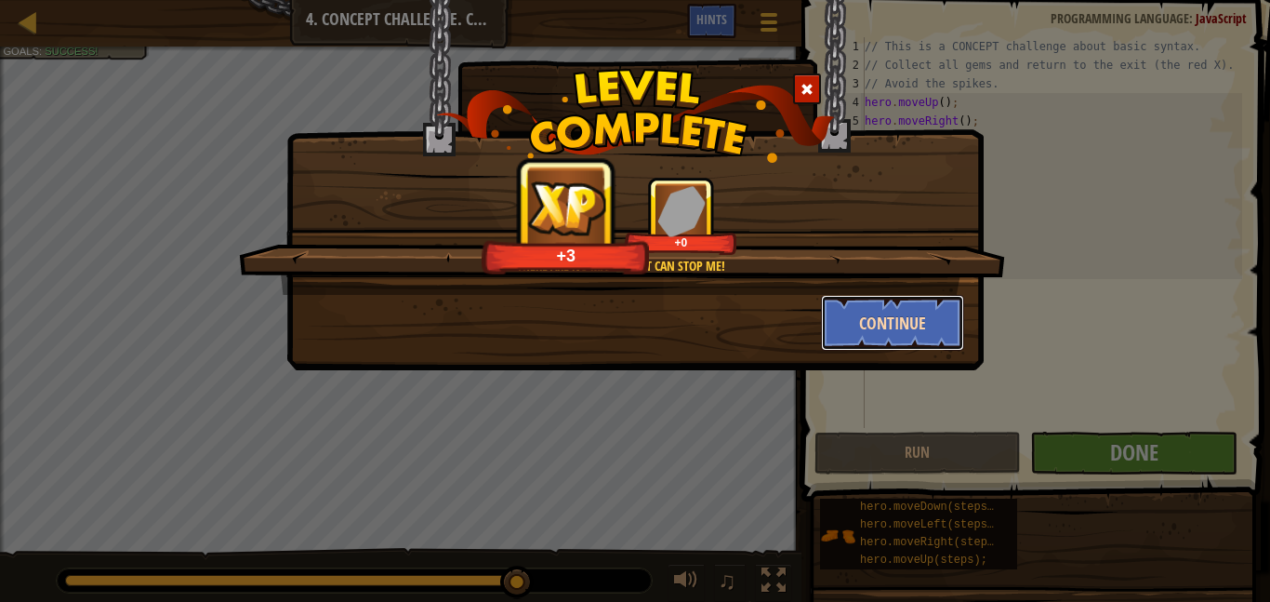
click at [898, 326] on button "Continue" at bounding box center [893, 323] width 144 height 56
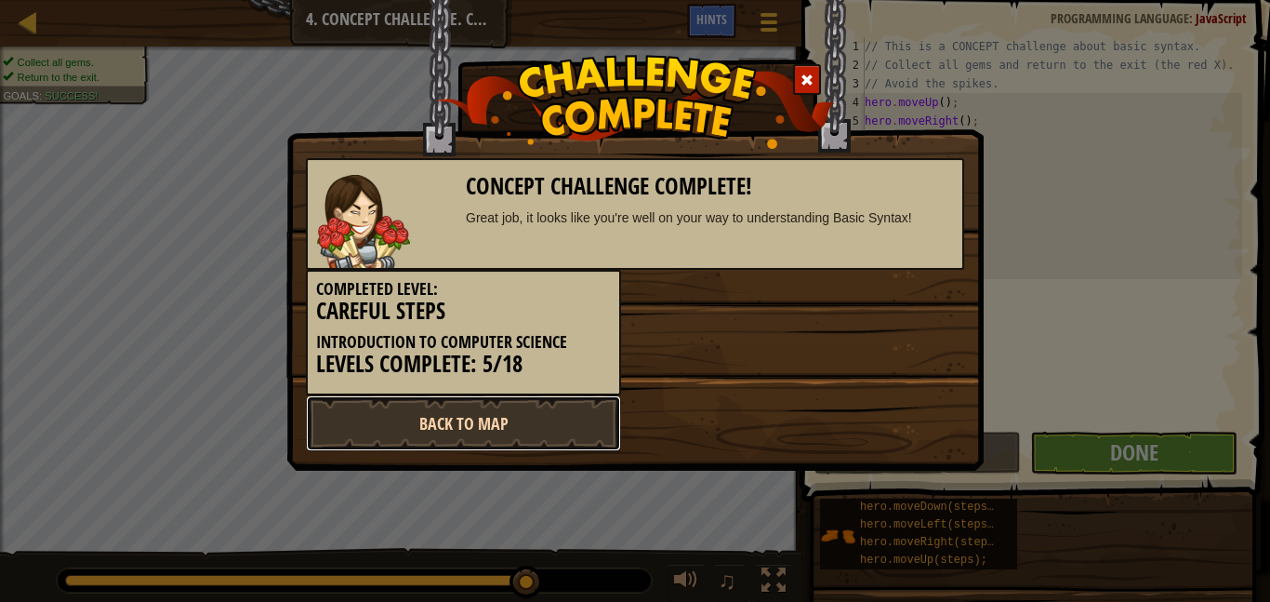
click at [540, 417] on link "Back to Map" at bounding box center [463, 423] width 315 height 56
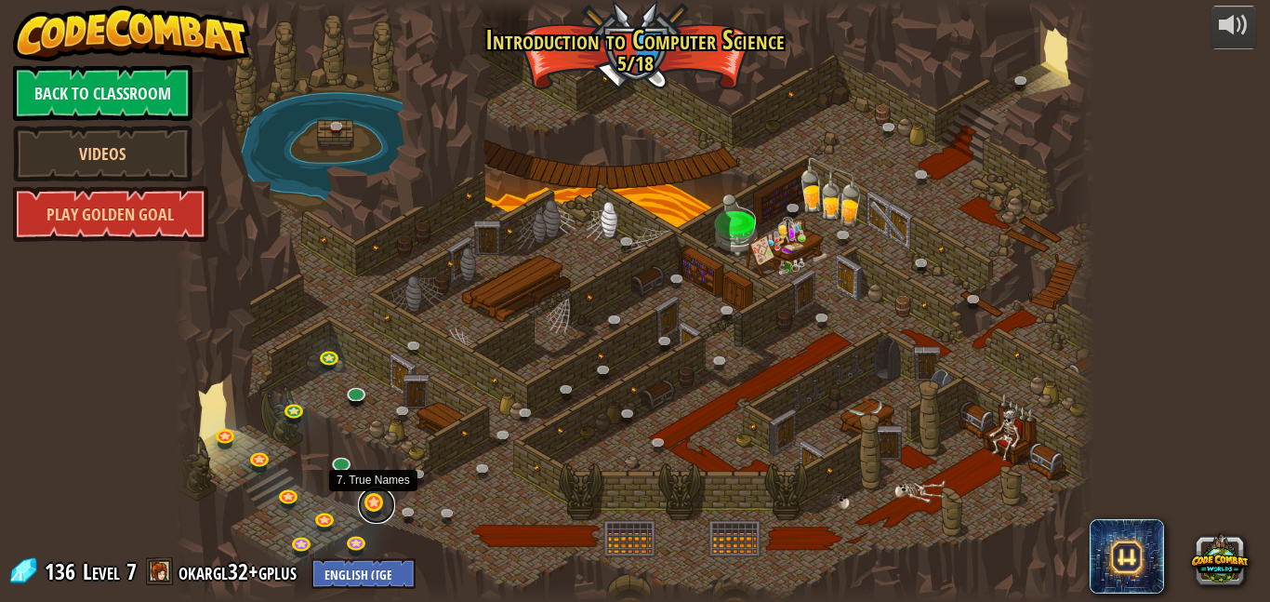
click at [377, 508] on link at bounding box center [376, 504] width 37 height 37
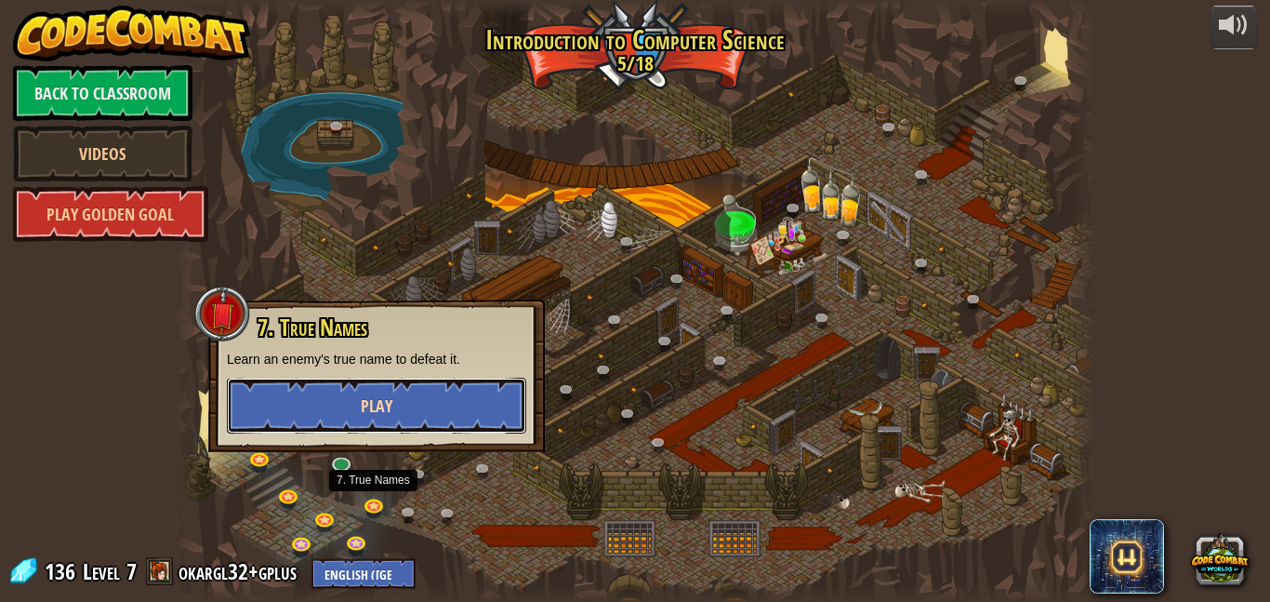
click at [412, 381] on button "Play" at bounding box center [376, 406] width 299 height 56
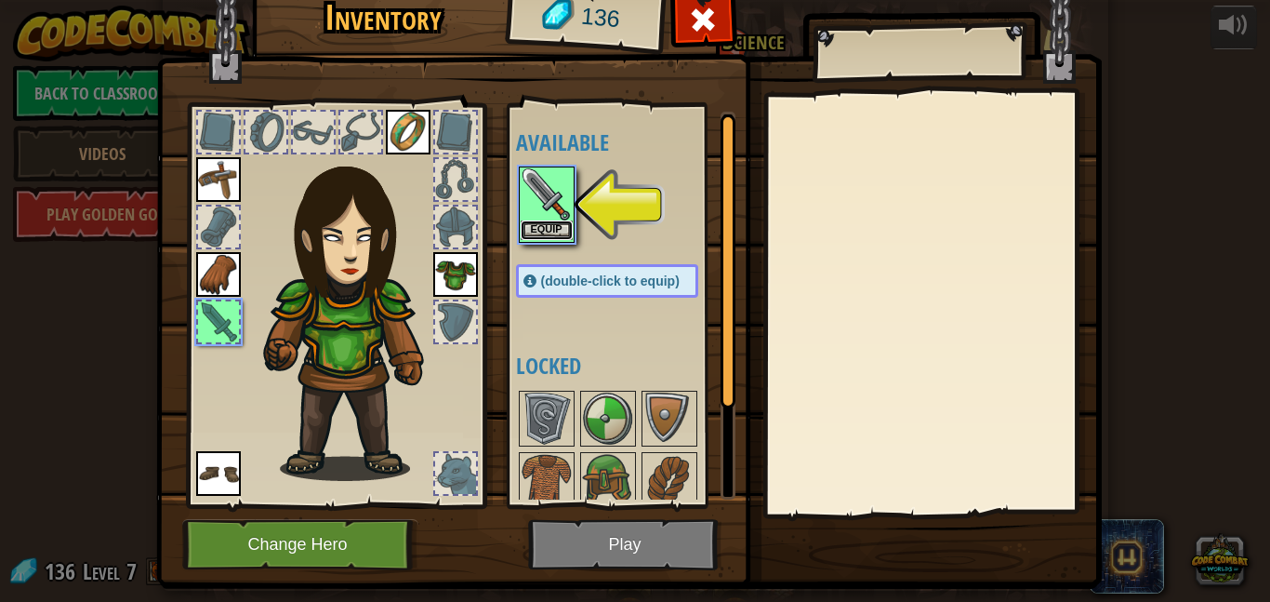
click at [550, 228] on button "Equip" at bounding box center [547, 230] width 52 height 20
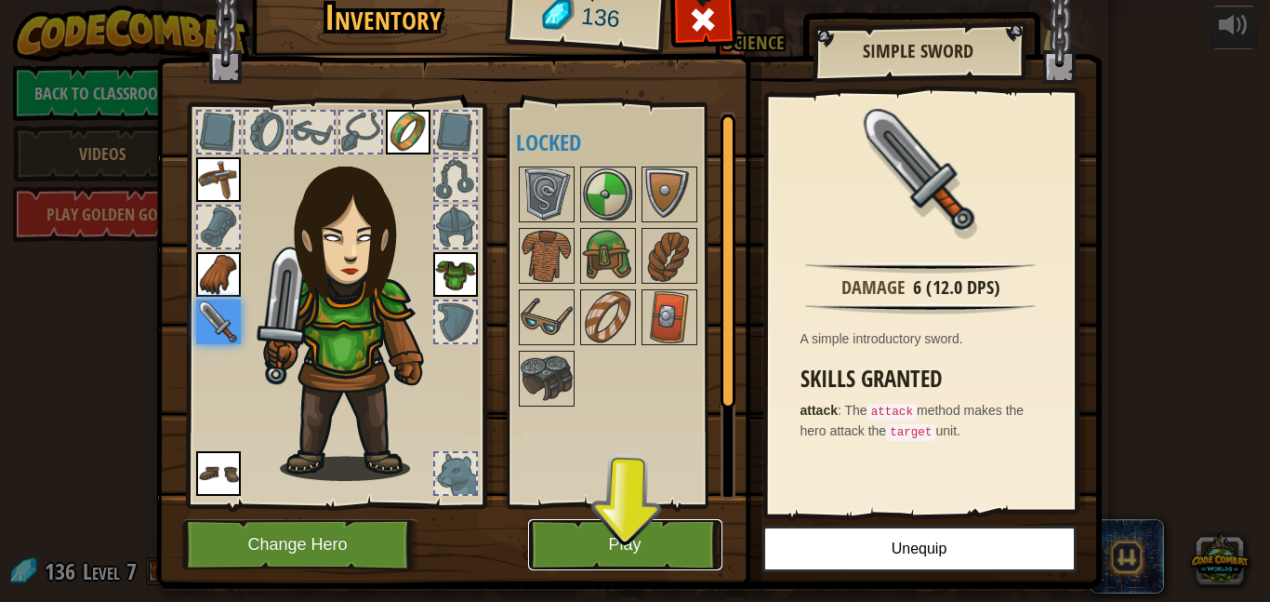
click at [665, 530] on button "Play" at bounding box center [625, 544] width 194 height 51
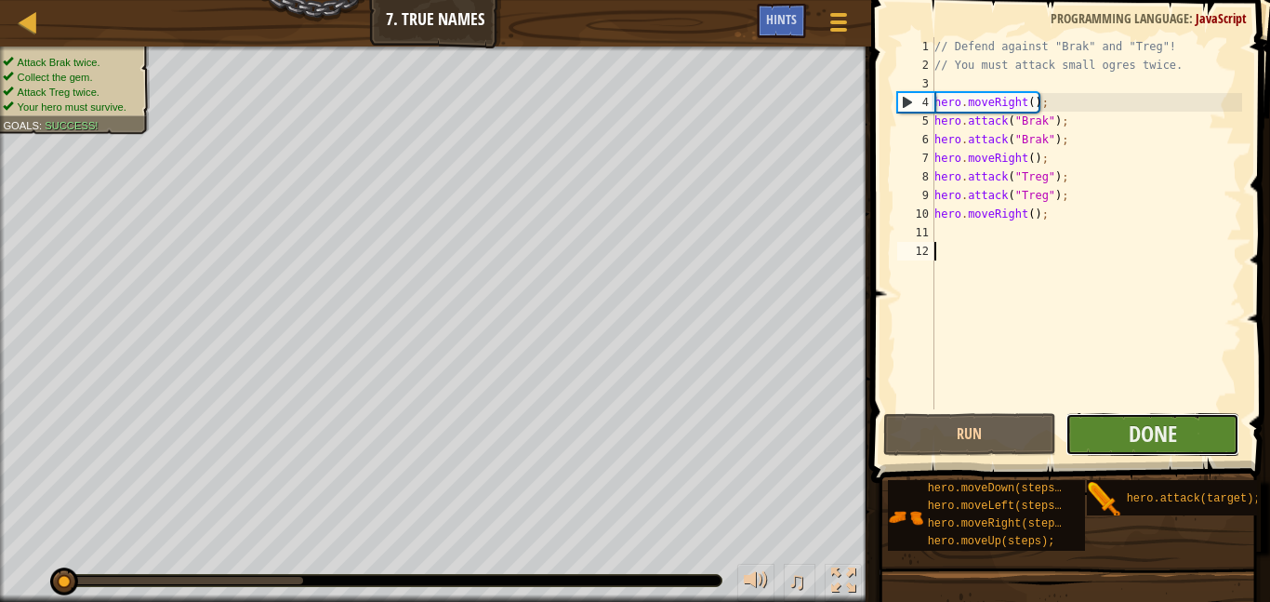
click at [1167, 450] on button "Done" at bounding box center [1153, 434] width 174 height 43
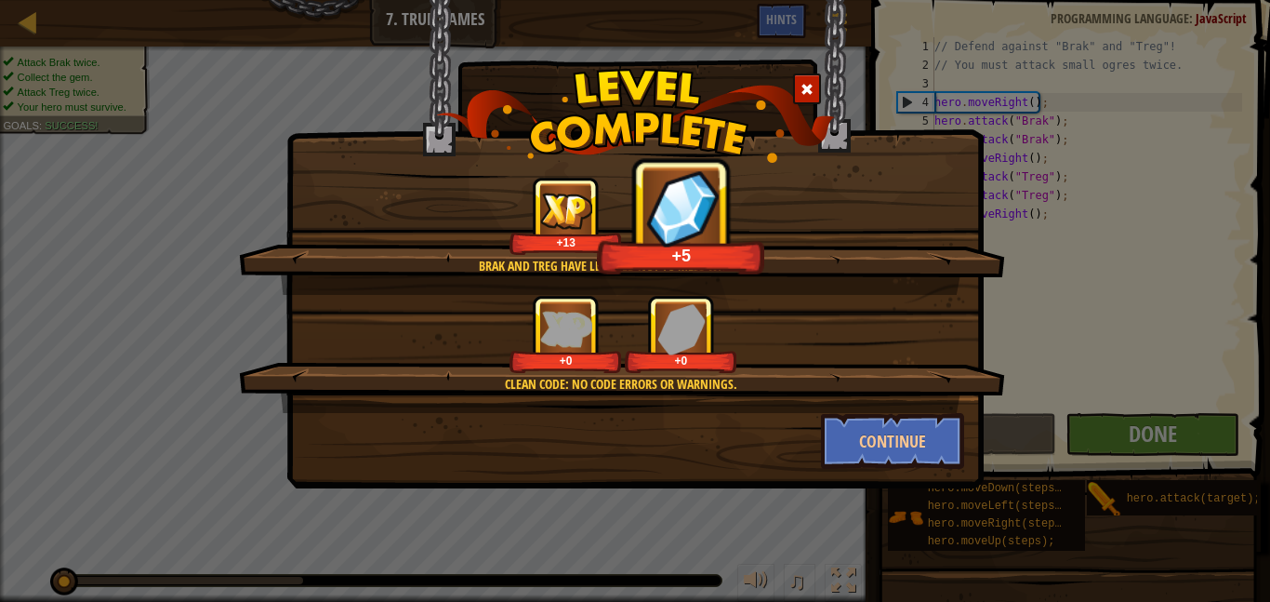
click at [815, 84] on div at bounding box center [807, 88] width 28 height 31
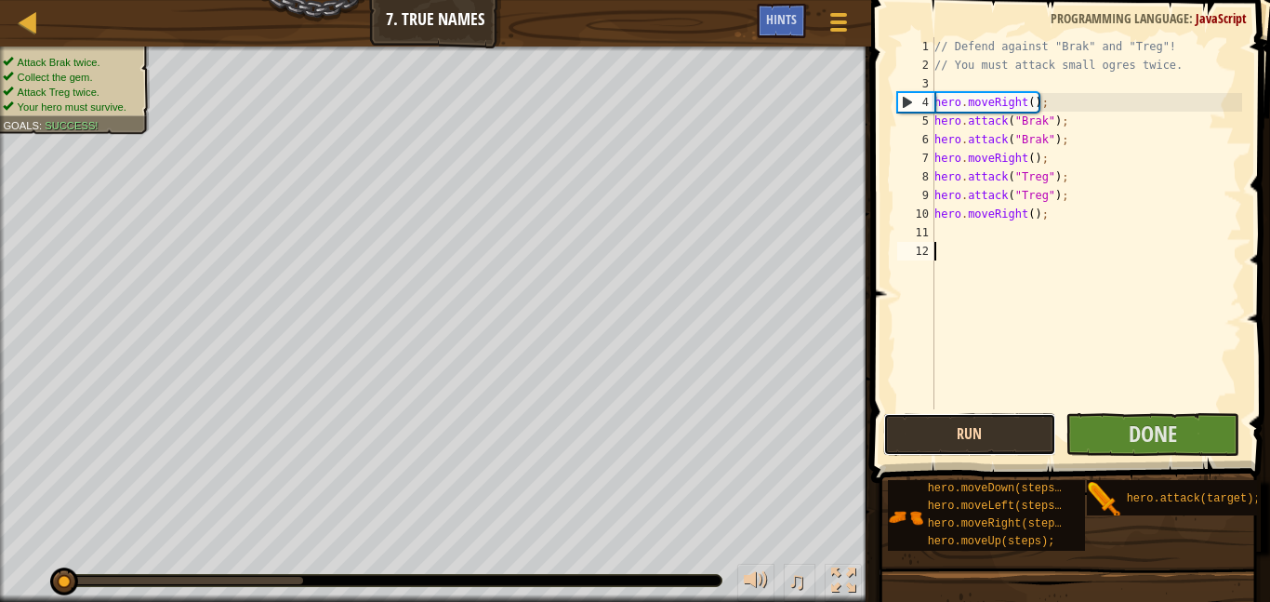
click at [904, 420] on button "Run" at bounding box center [970, 434] width 174 height 43
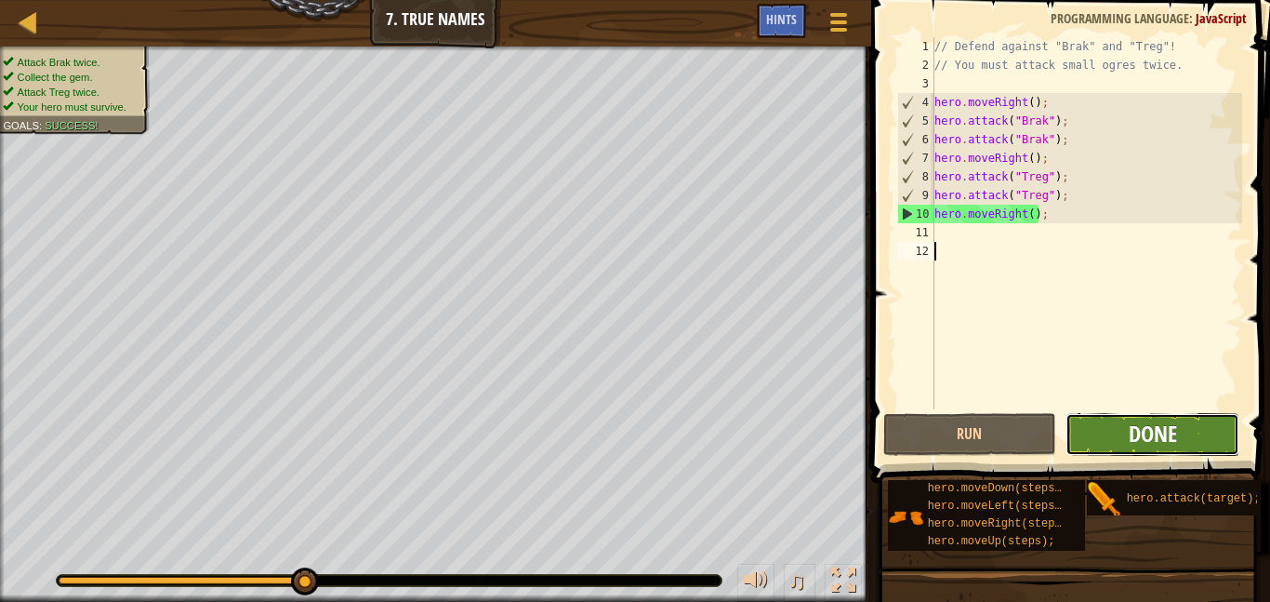
click at [1150, 429] on span "Done" at bounding box center [1153, 433] width 48 height 30
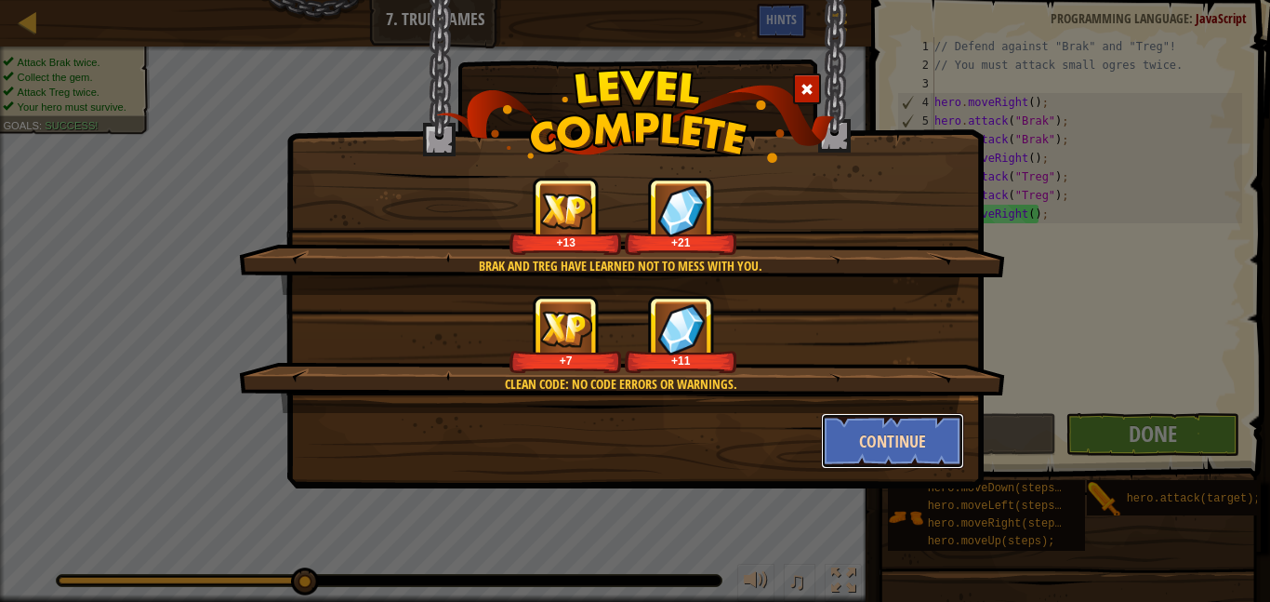
click at [908, 445] on button "Continue" at bounding box center [893, 441] width 144 height 56
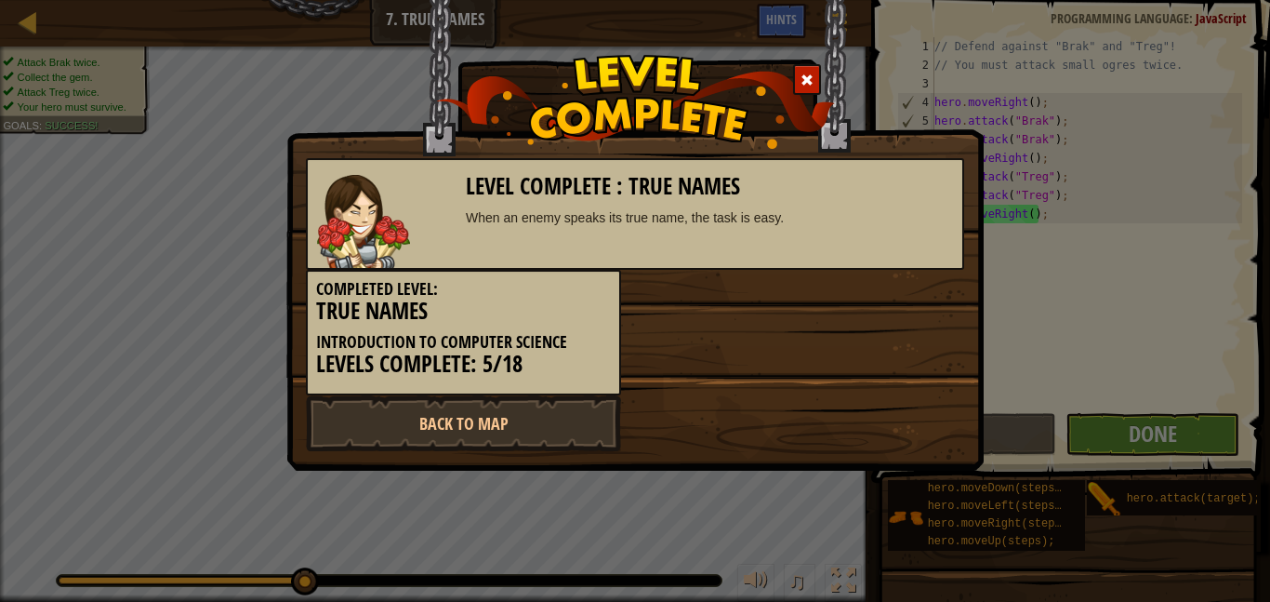
click at [908, 445] on div "Back to Map" at bounding box center [635, 423] width 686 height 56
click at [546, 426] on link "Back to Map" at bounding box center [463, 423] width 315 height 56
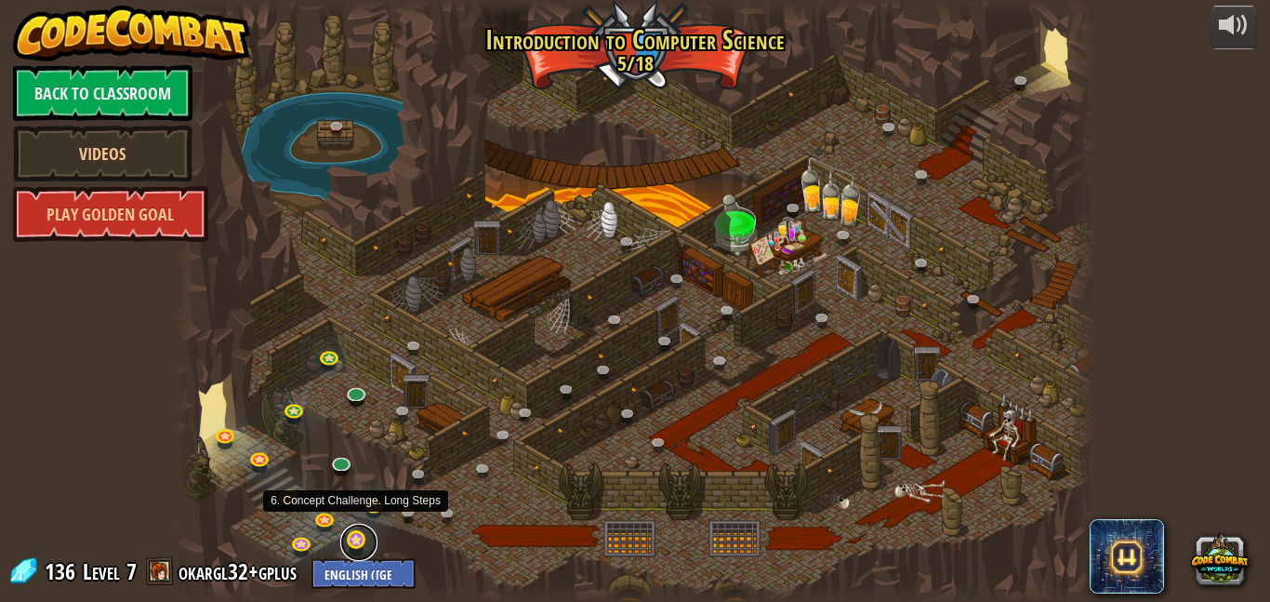
click at [357, 544] on link at bounding box center [358, 541] width 37 height 37
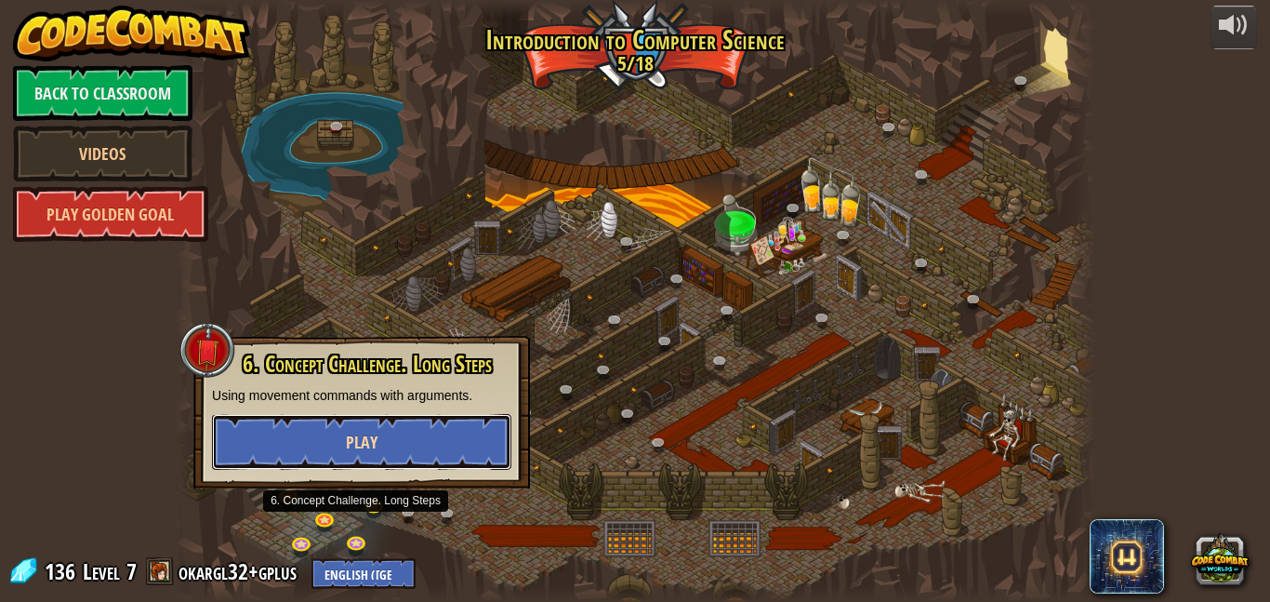
click at [451, 431] on button "Play" at bounding box center [361, 442] width 299 height 56
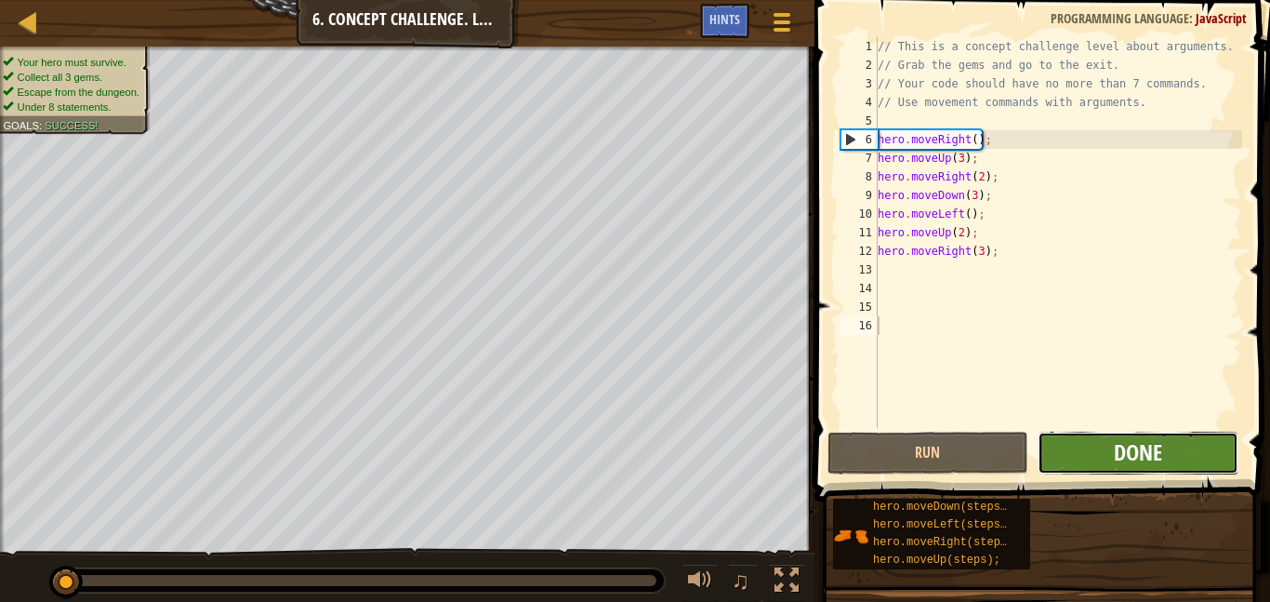
click at [1144, 466] on button "Done" at bounding box center [1138, 452] width 201 height 43
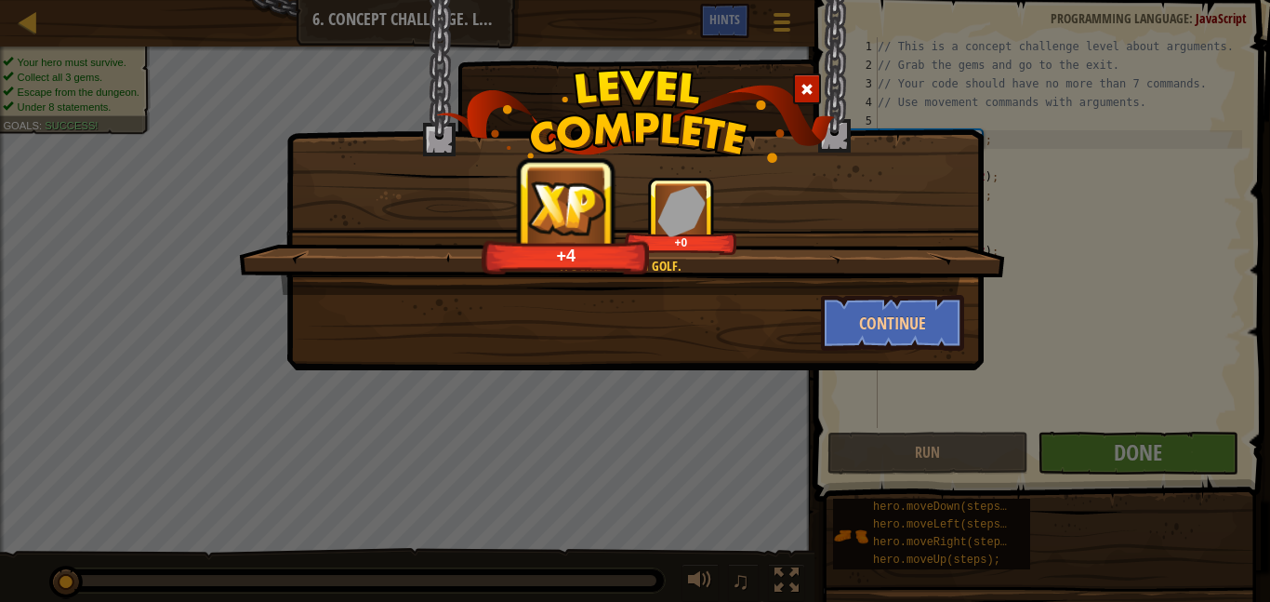
click at [815, 86] on div at bounding box center [807, 88] width 28 height 31
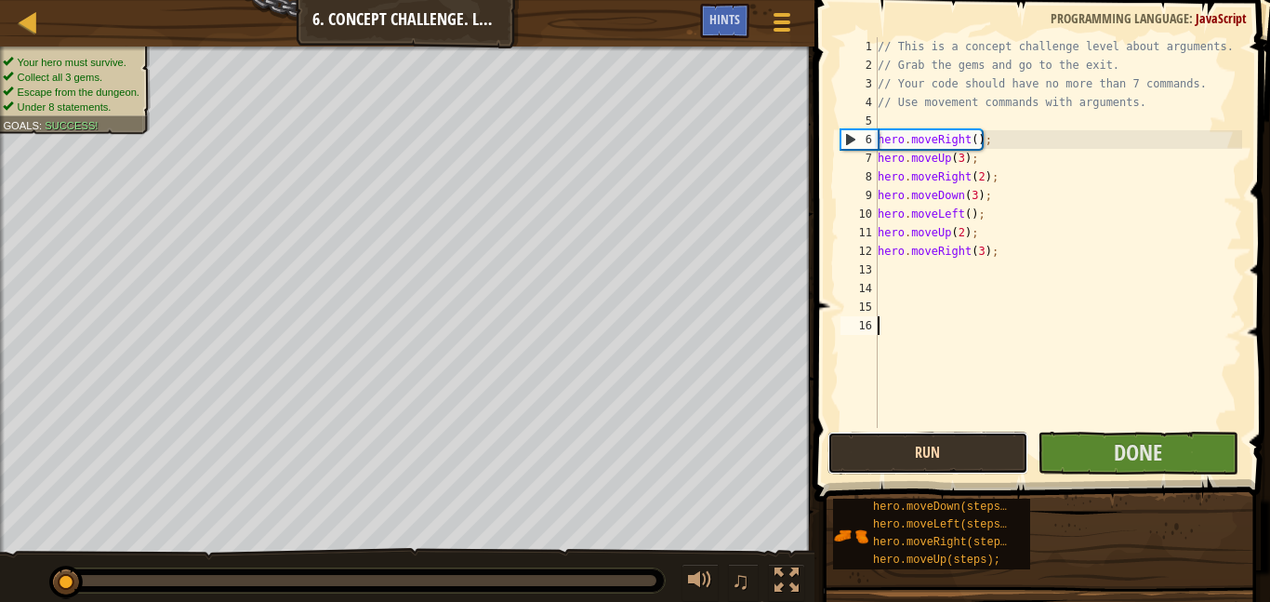
click at [972, 448] on button "Run" at bounding box center [928, 452] width 201 height 43
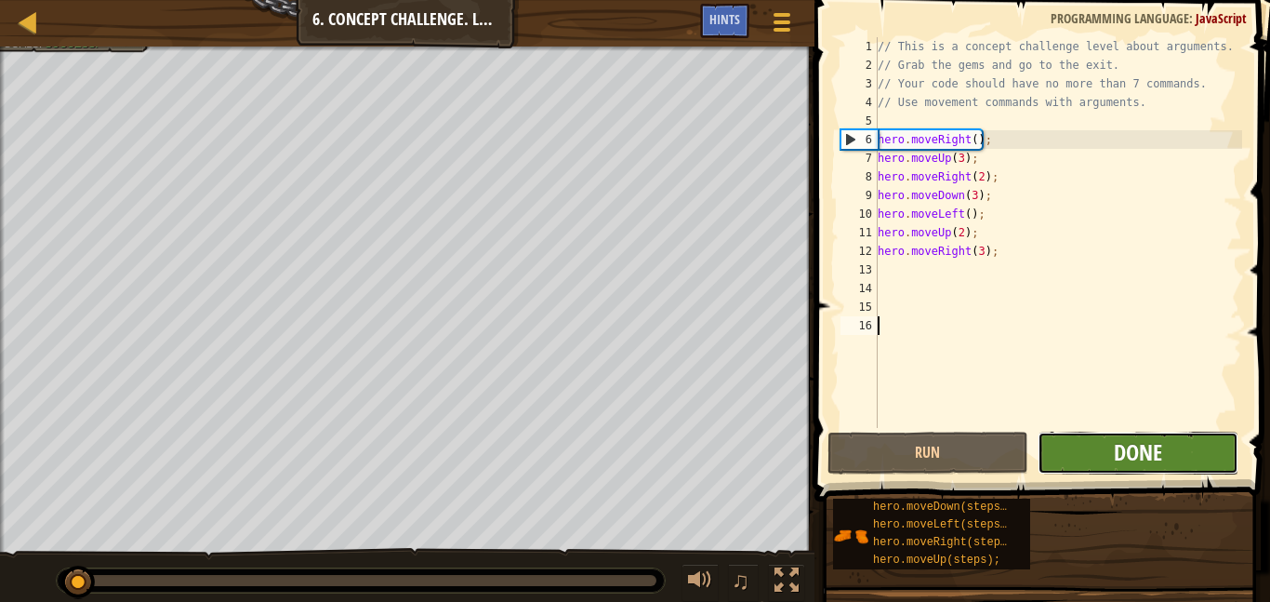
click at [1141, 447] on span "Done" at bounding box center [1138, 452] width 48 height 30
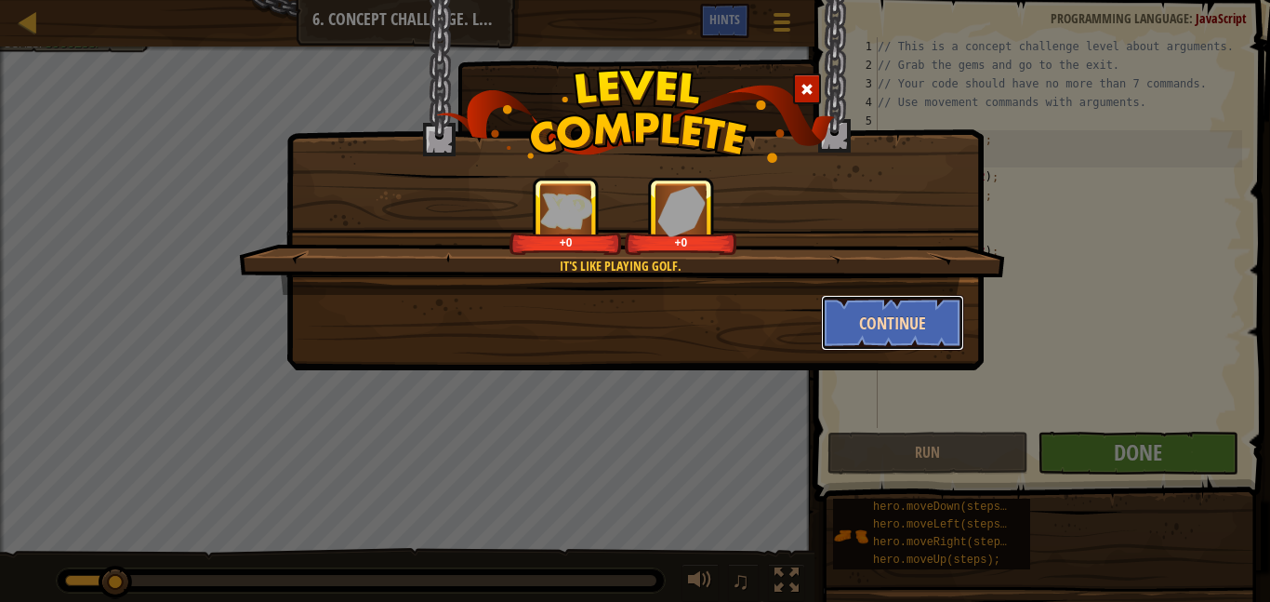
click at [887, 321] on button "Continue" at bounding box center [893, 323] width 144 height 56
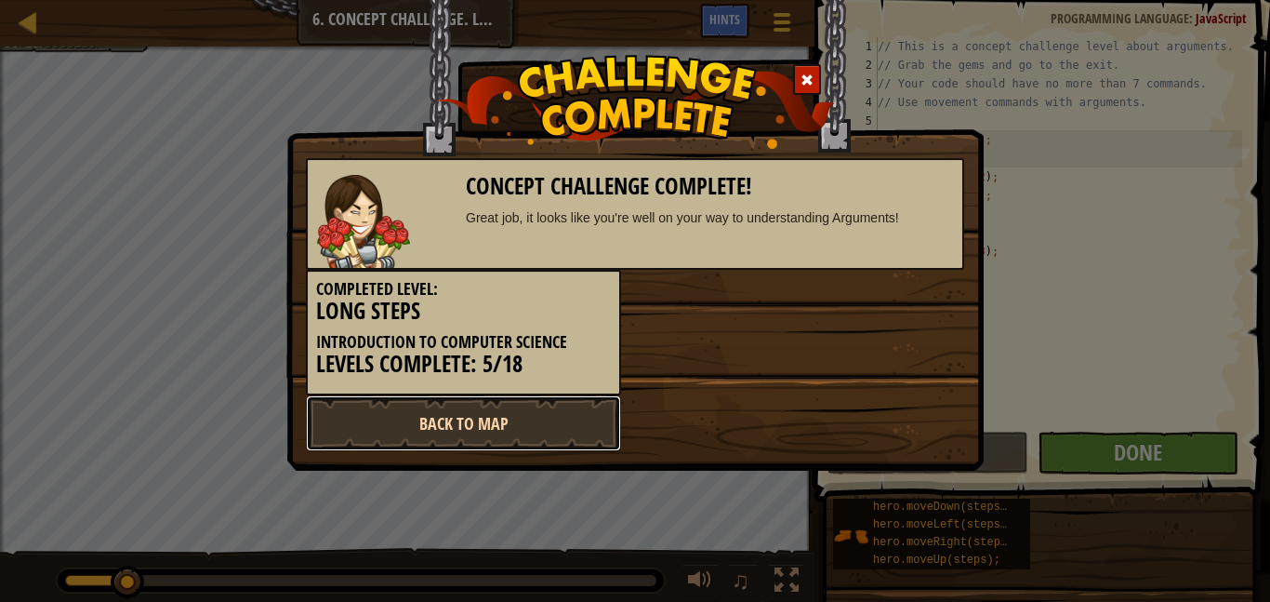
click at [531, 417] on link "Back to Map" at bounding box center [463, 423] width 315 height 56
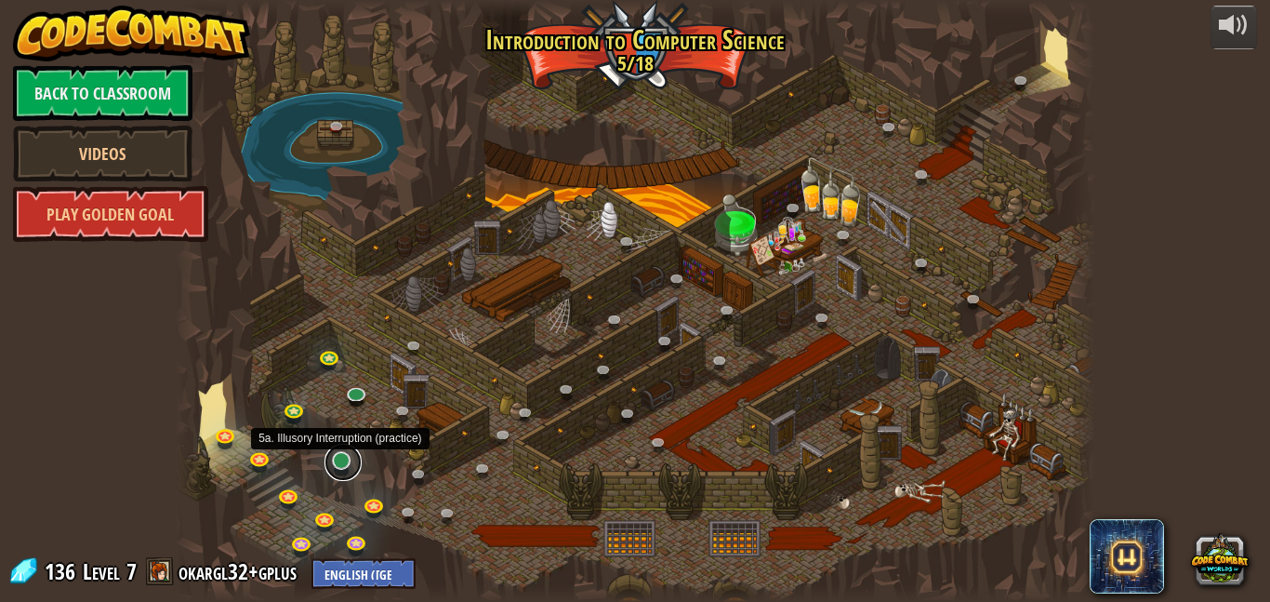
click at [342, 467] on link at bounding box center [343, 462] width 37 height 37
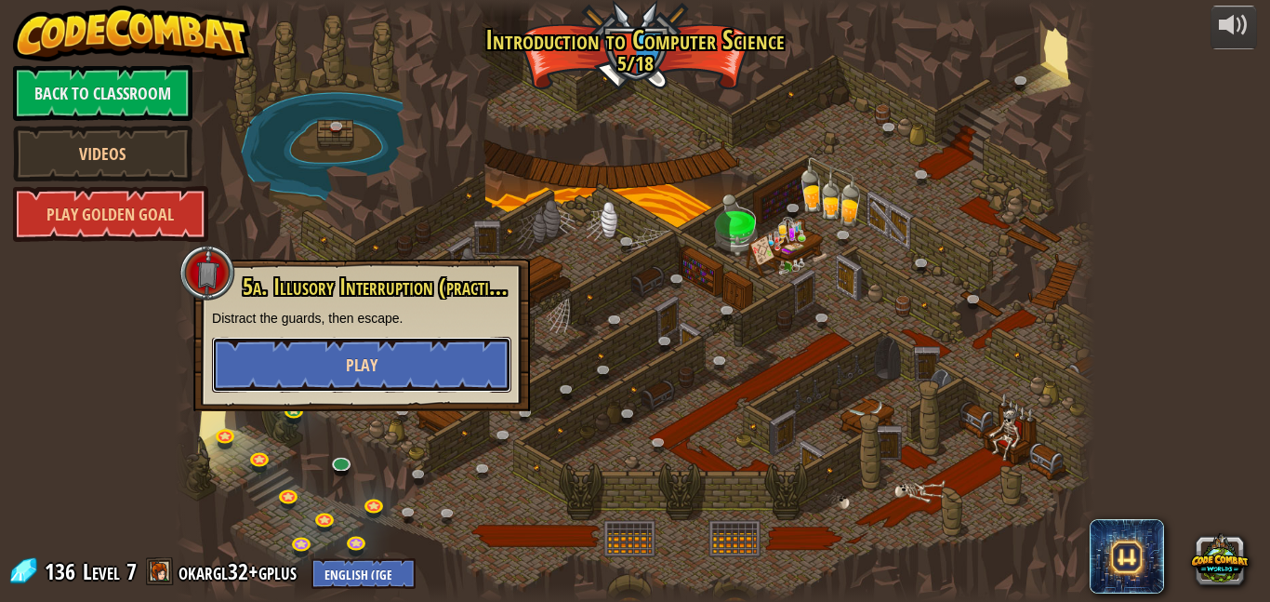
click at [384, 364] on button "Play" at bounding box center [361, 365] width 299 height 56
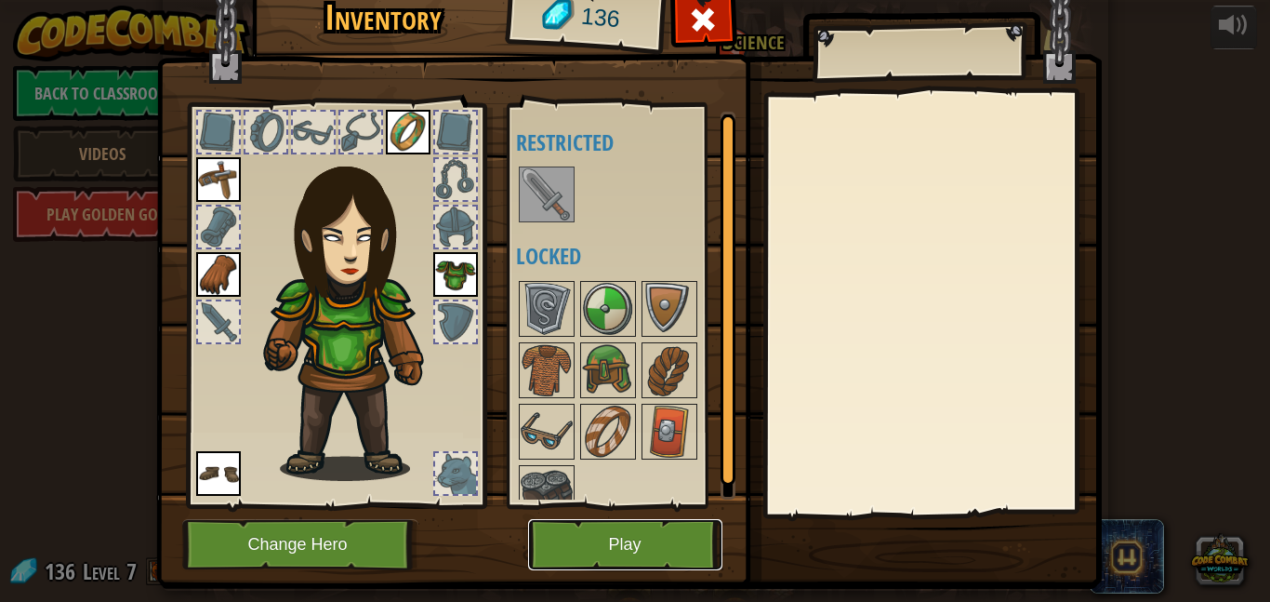
click at [616, 559] on button "Play" at bounding box center [625, 544] width 194 height 51
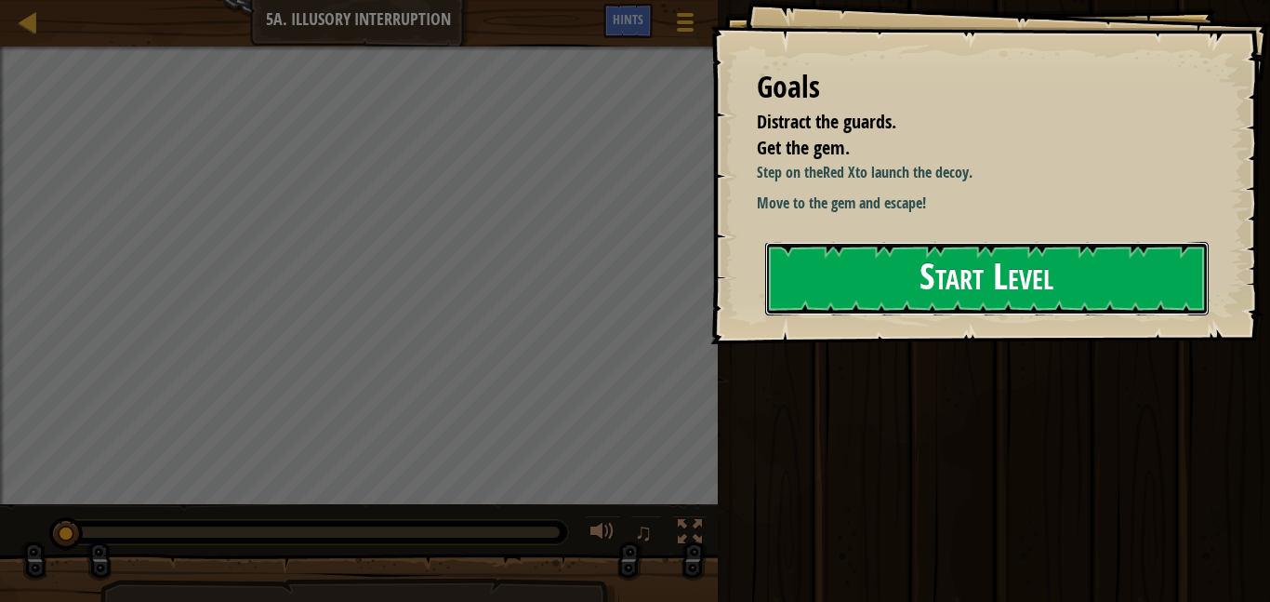
click at [879, 265] on button "Start Level" at bounding box center [987, 278] width 444 height 73
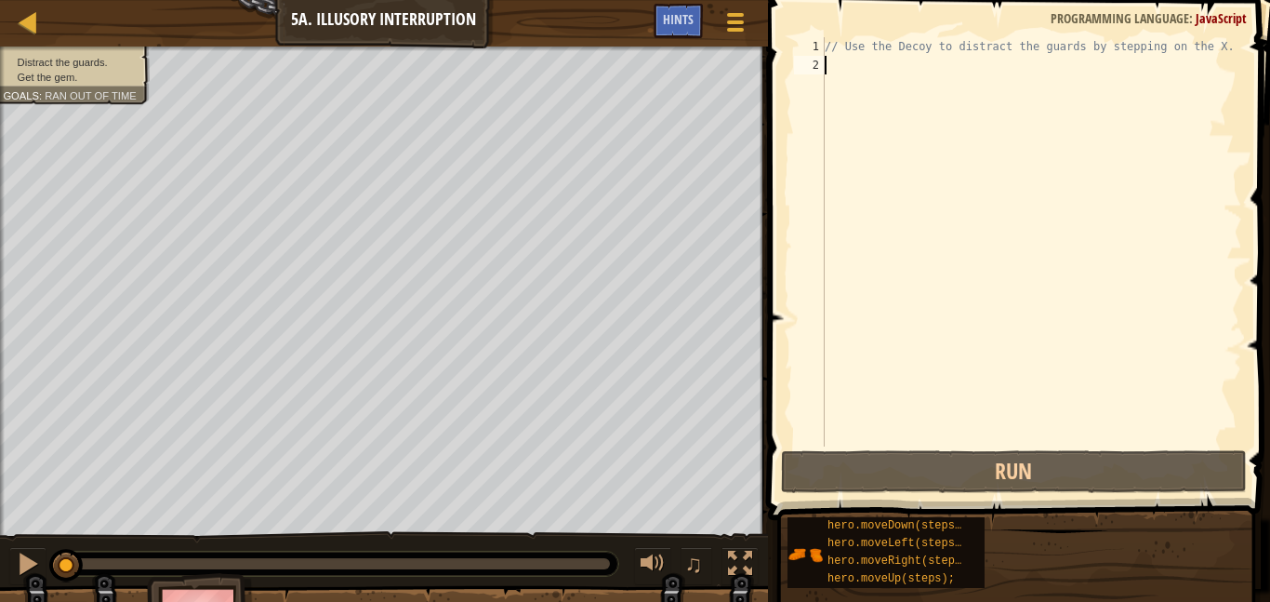
scroll to position [8, 0]
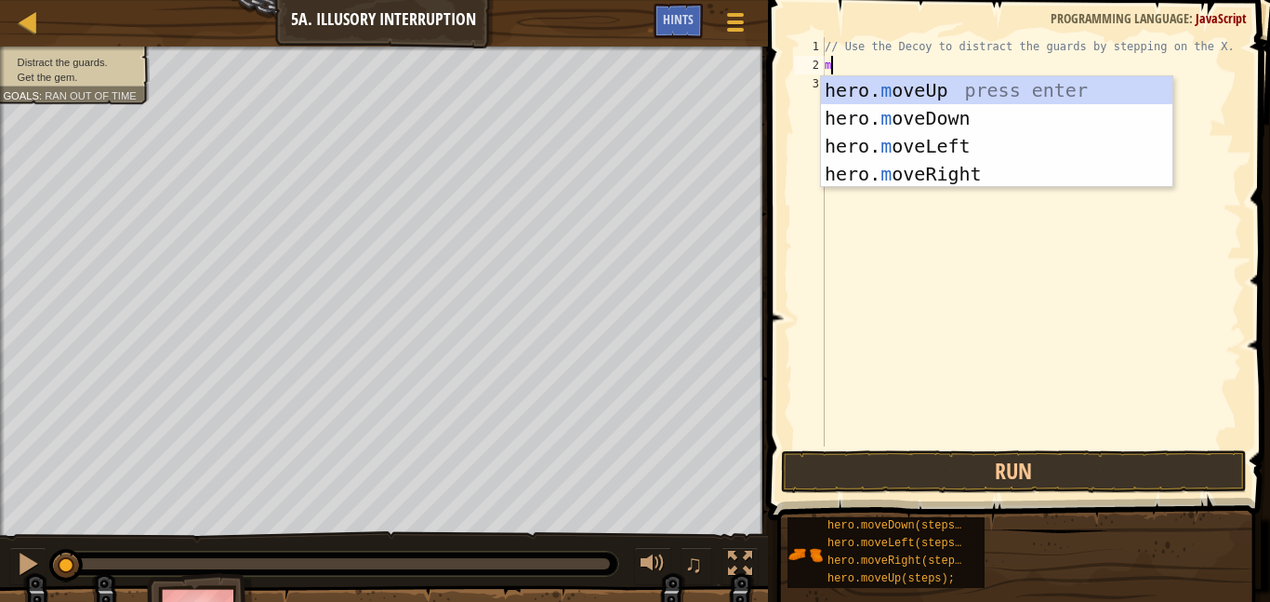
type textarea "mo"
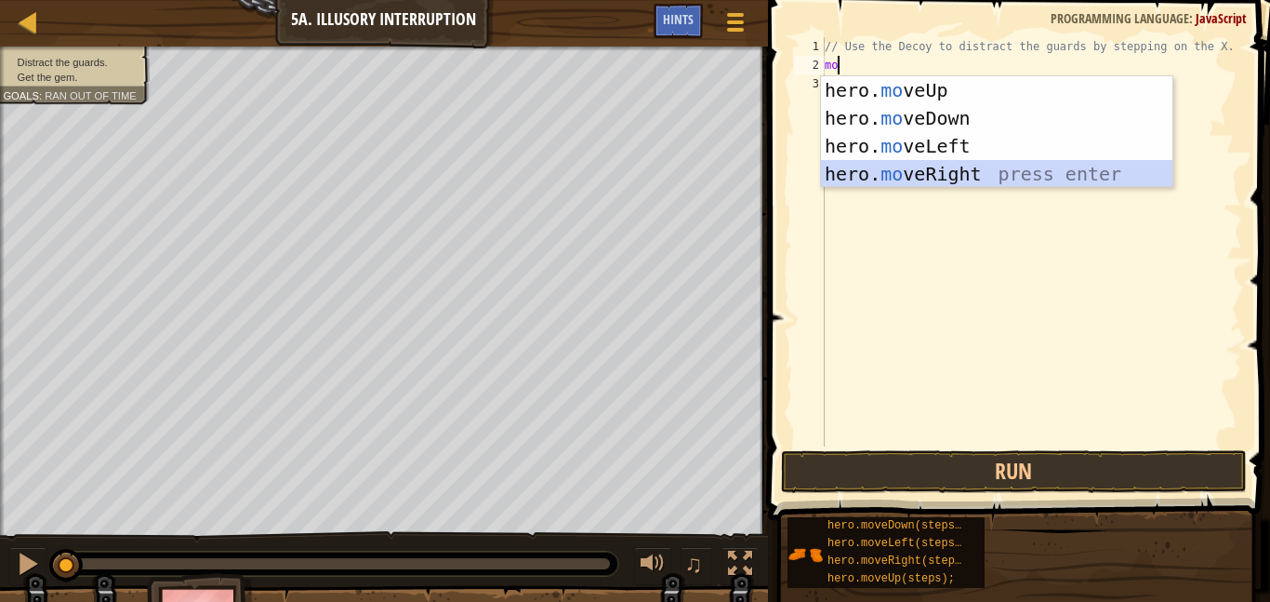
click at [852, 178] on div "hero. mo veUp press enter hero. mo veDown press enter hero. mo veLeft press ent…" at bounding box center [996, 159] width 351 height 167
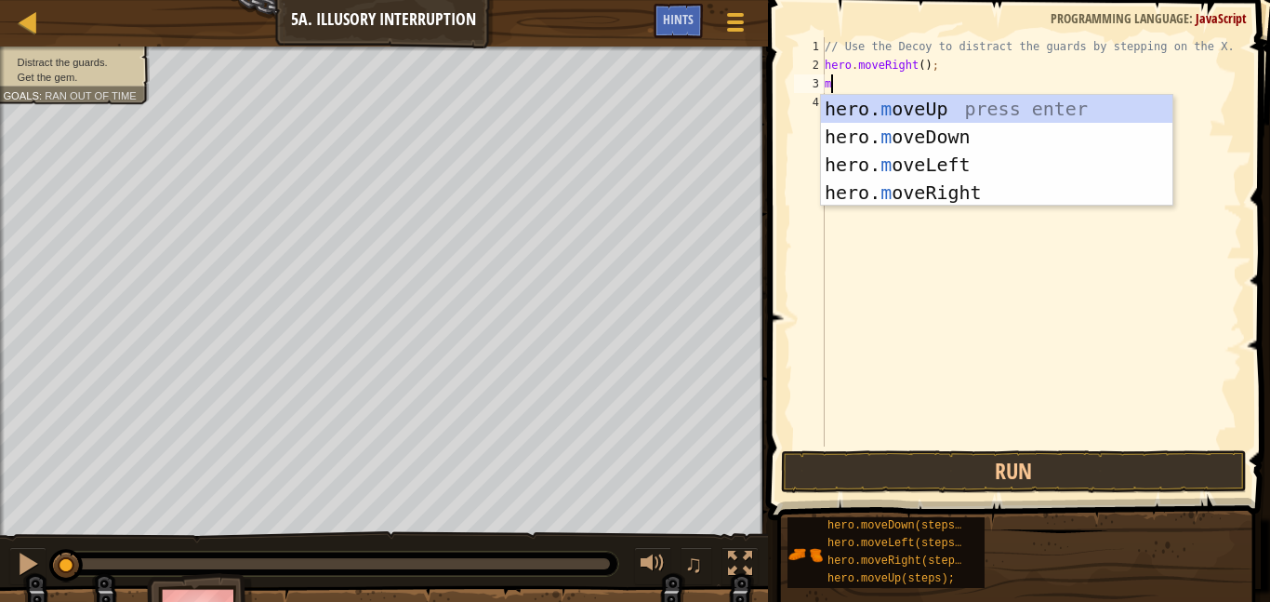
type textarea "mo"
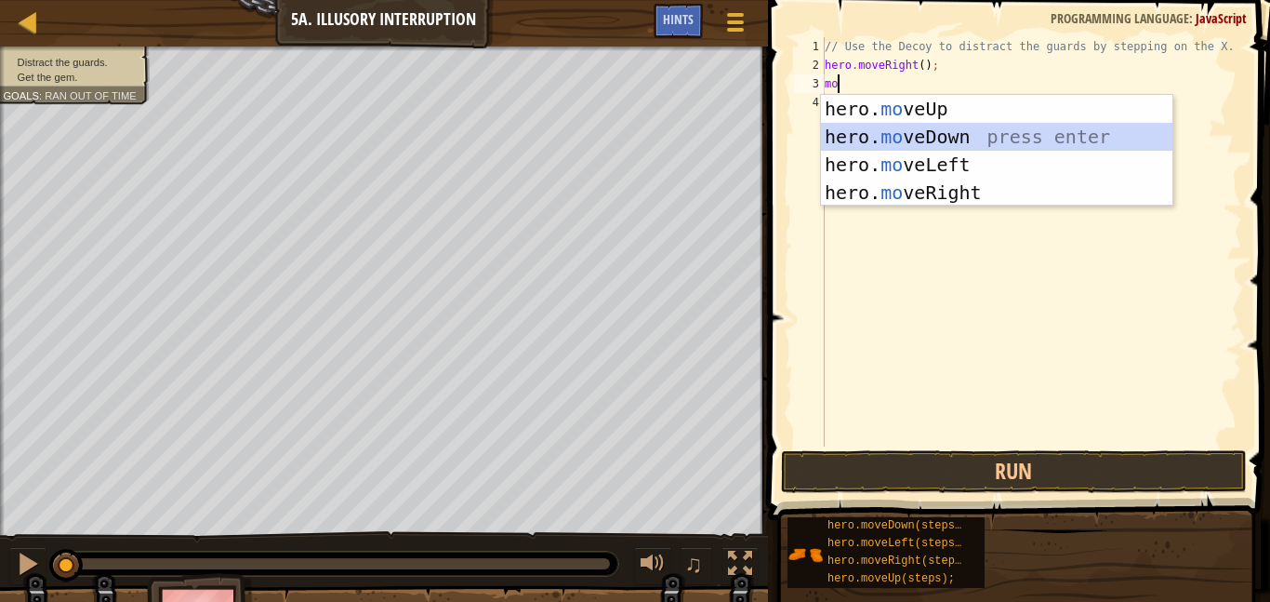
click at [899, 139] on div "hero. mo veUp press enter hero. mo veDown press enter hero. mo veLeft press ent…" at bounding box center [996, 178] width 351 height 167
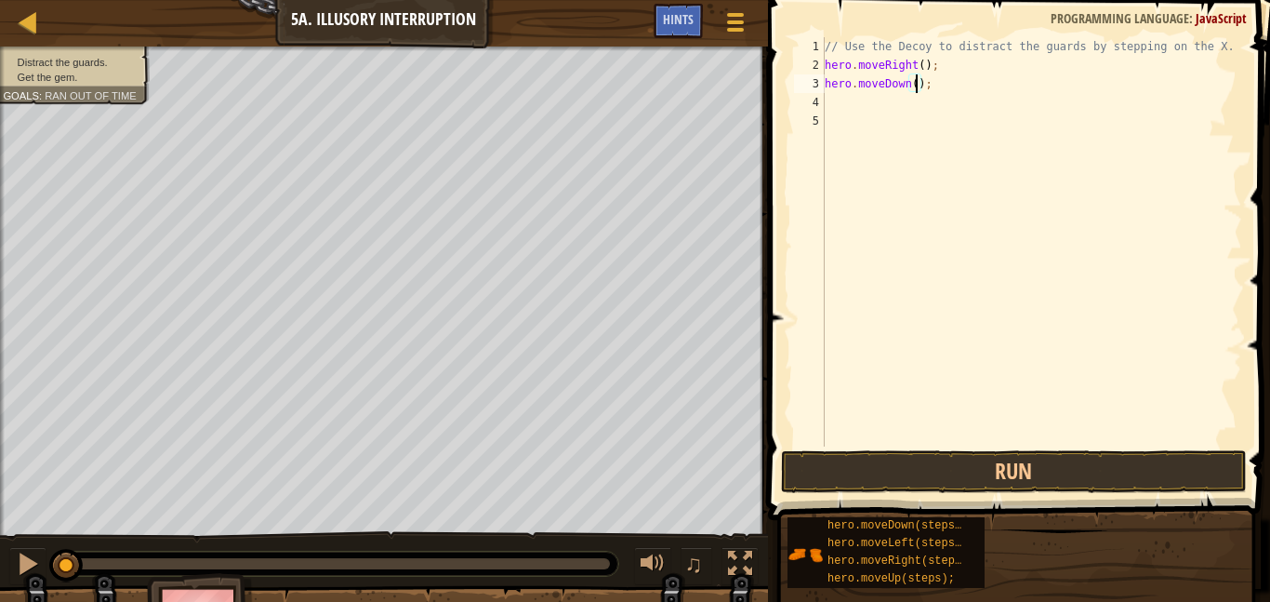
click at [914, 87] on div "// Use the Decoy to distract the guards by stepping on the X. hero . moveRight …" at bounding box center [1031, 260] width 421 height 446
type textarea "hero.moveDown(2);"
click at [879, 104] on div "// Use the Decoy to distract the guards by stepping on the X. hero . moveRight …" at bounding box center [1031, 260] width 421 height 446
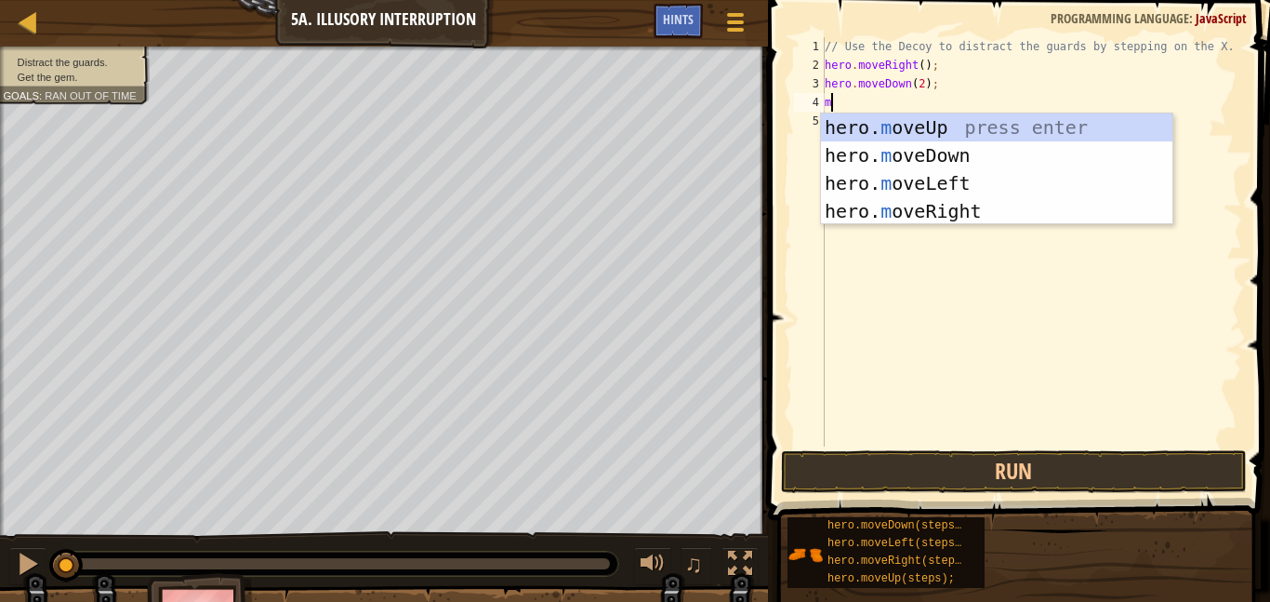
type textarea "mo"
click at [904, 119] on div "hero. mo veUp press enter hero. mo veDown press enter hero. mo veLeft press ent…" at bounding box center [996, 196] width 351 height 167
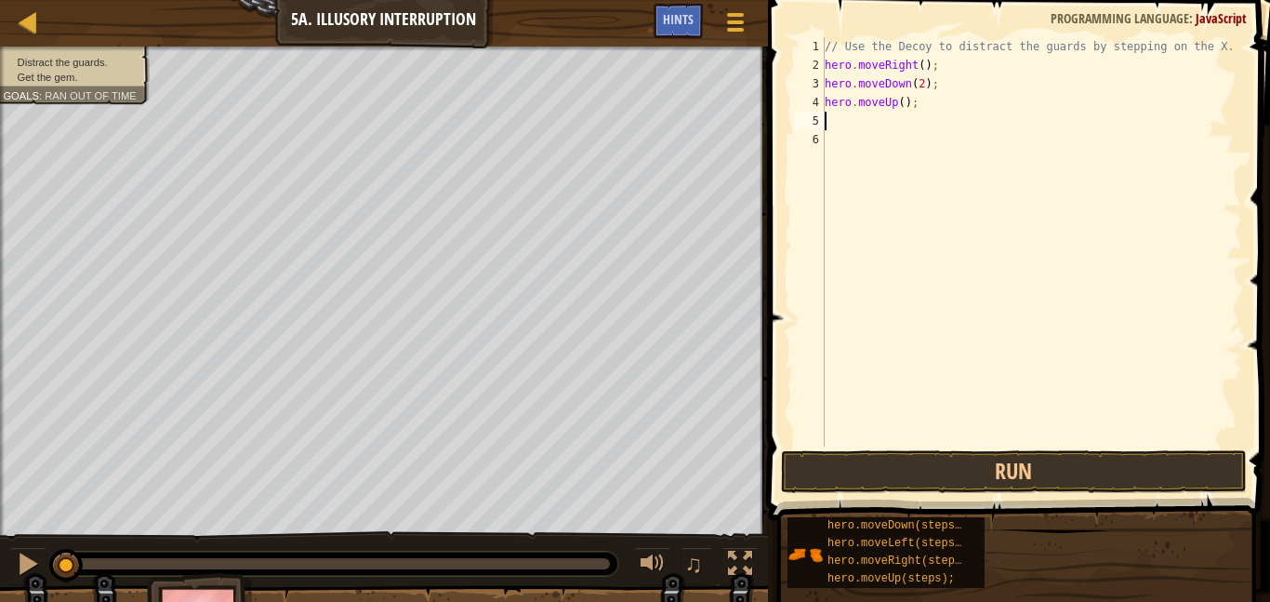
scroll to position [8, 0]
click at [904, 104] on div "// Use the Decoy to distract the guards by stepping on the X. hero . moveRight …" at bounding box center [1031, 260] width 421 height 446
type textarea "hero.moveUp(2);"
click at [832, 126] on div "// Use the Decoy to distract the guards by stepping on the X. hero . moveRight …" at bounding box center [1031, 260] width 421 height 446
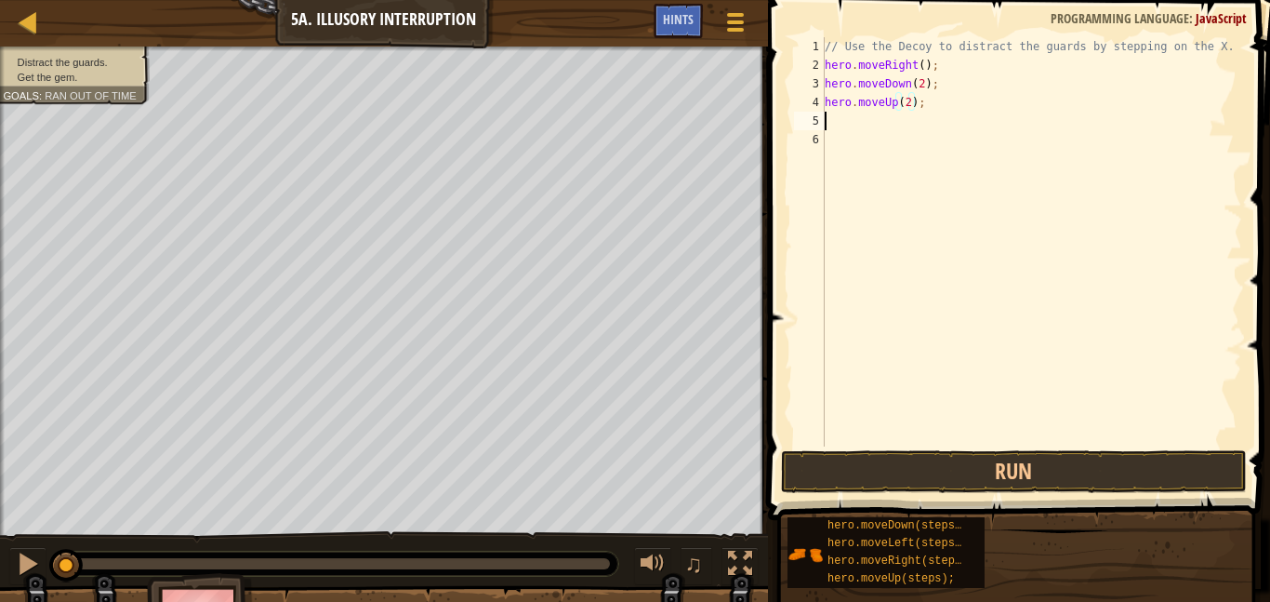
scroll to position [8, 0]
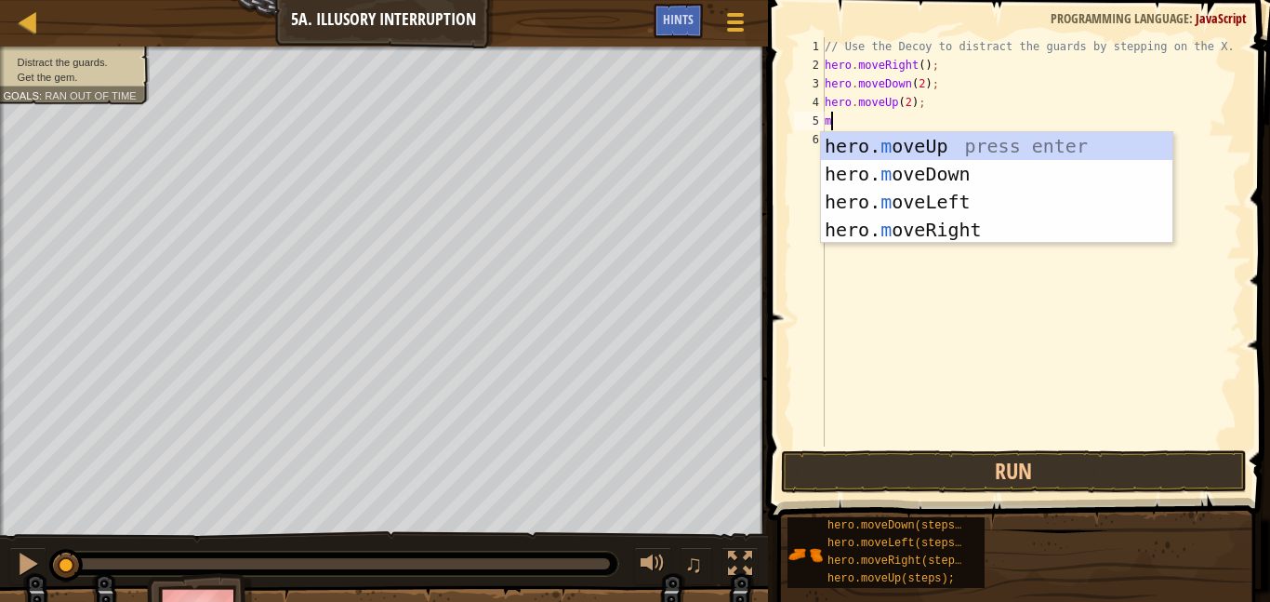
type textarea "mo"
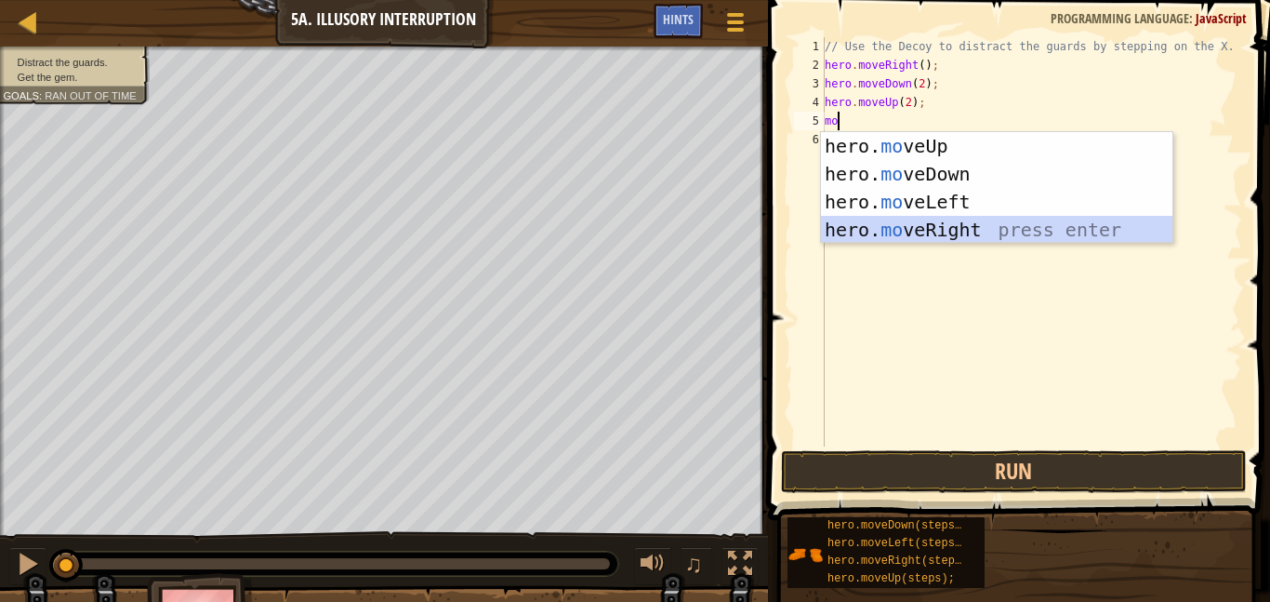
click at [889, 232] on div "hero. mo veUp press enter hero. mo veDown press enter hero. mo veLeft press ent…" at bounding box center [996, 215] width 351 height 167
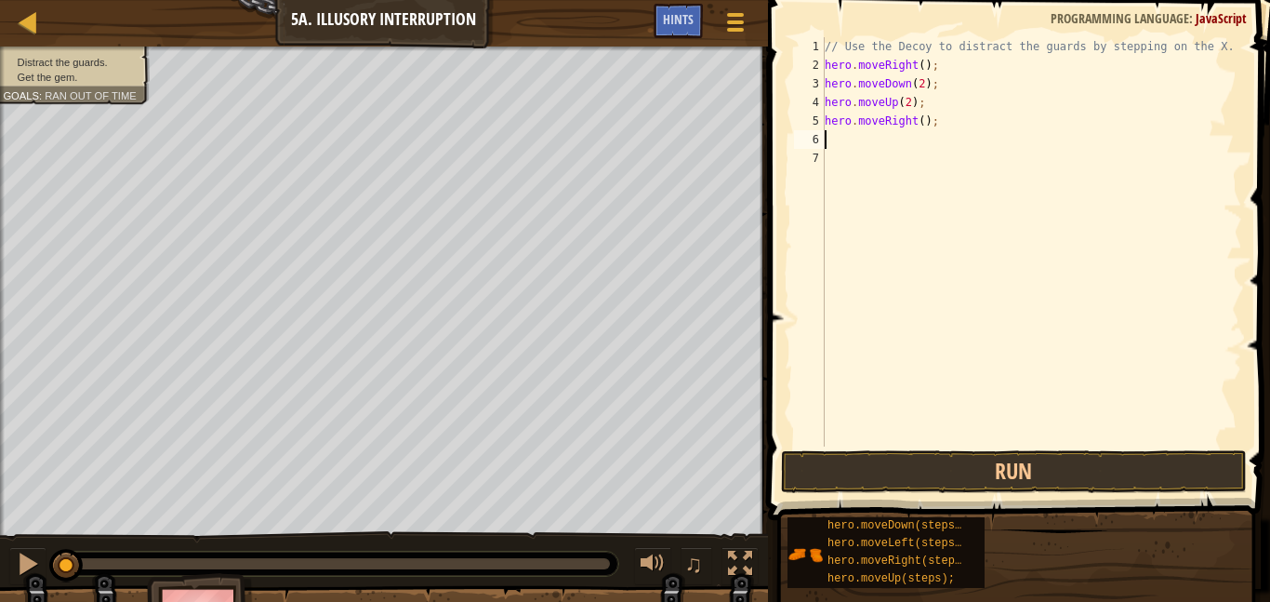
click at [922, 122] on div "// Use the Decoy to distract the guards by stepping on the X. hero . moveRight …" at bounding box center [1031, 260] width 421 height 446
type textarea "hero.moveRight(4);"
click at [978, 463] on button "Run" at bounding box center [1014, 471] width 466 height 43
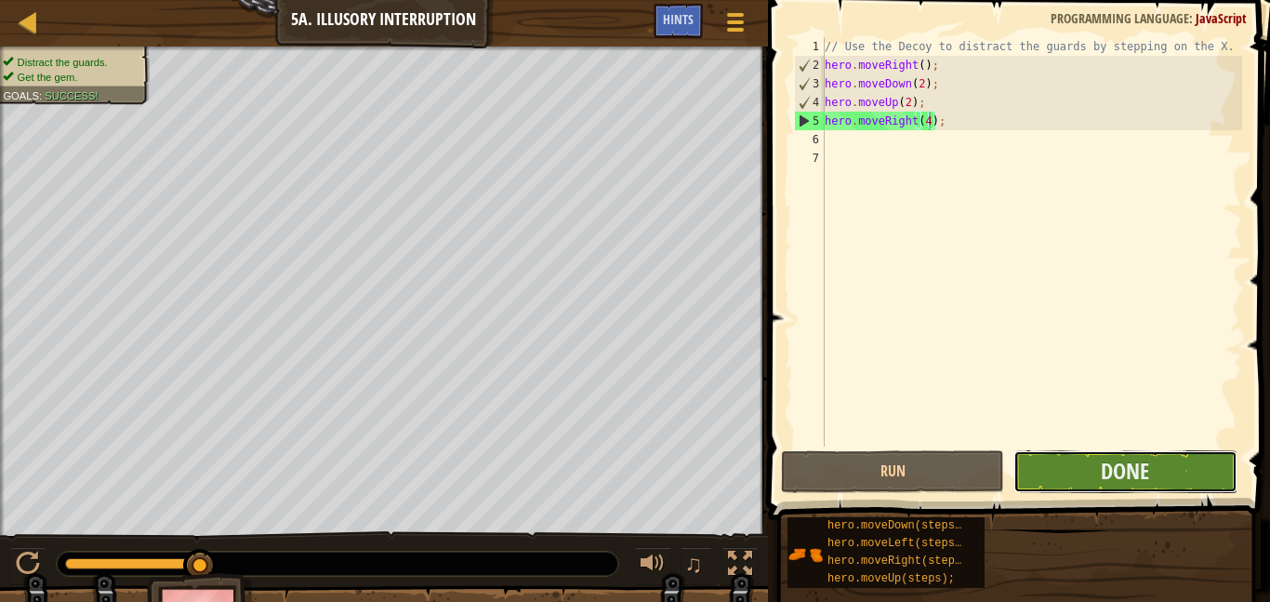
click at [1087, 460] on button "Done" at bounding box center [1124, 471] width 223 height 43
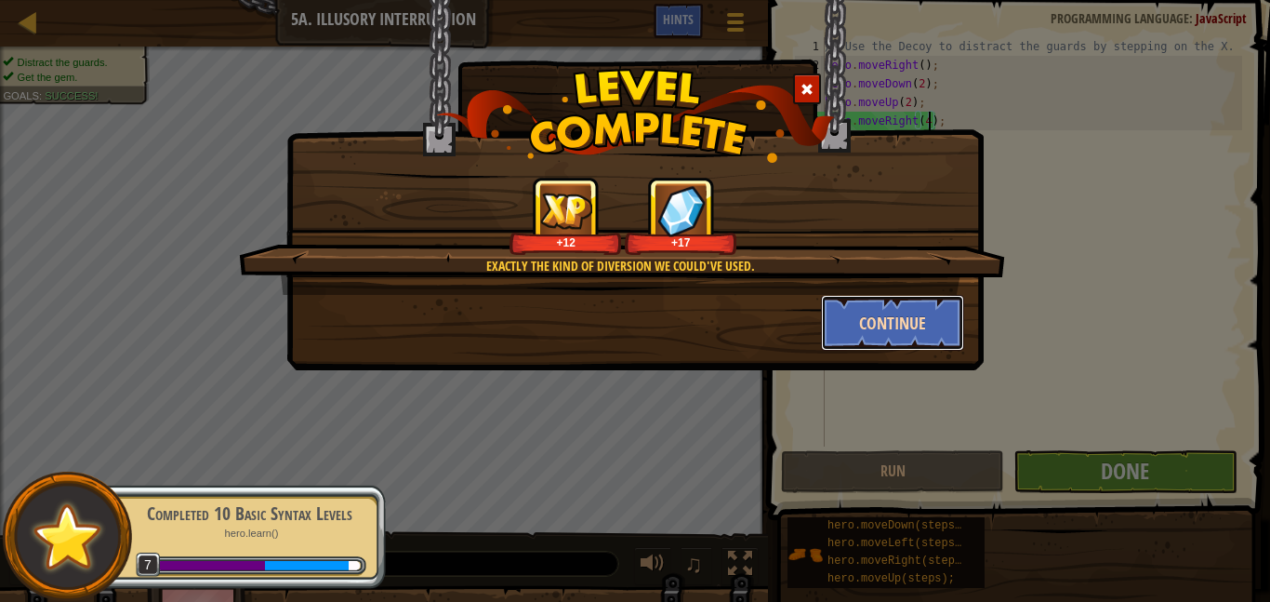
click at [900, 333] on button "Continue" at bounding box center [893, 323] width 144 height 56
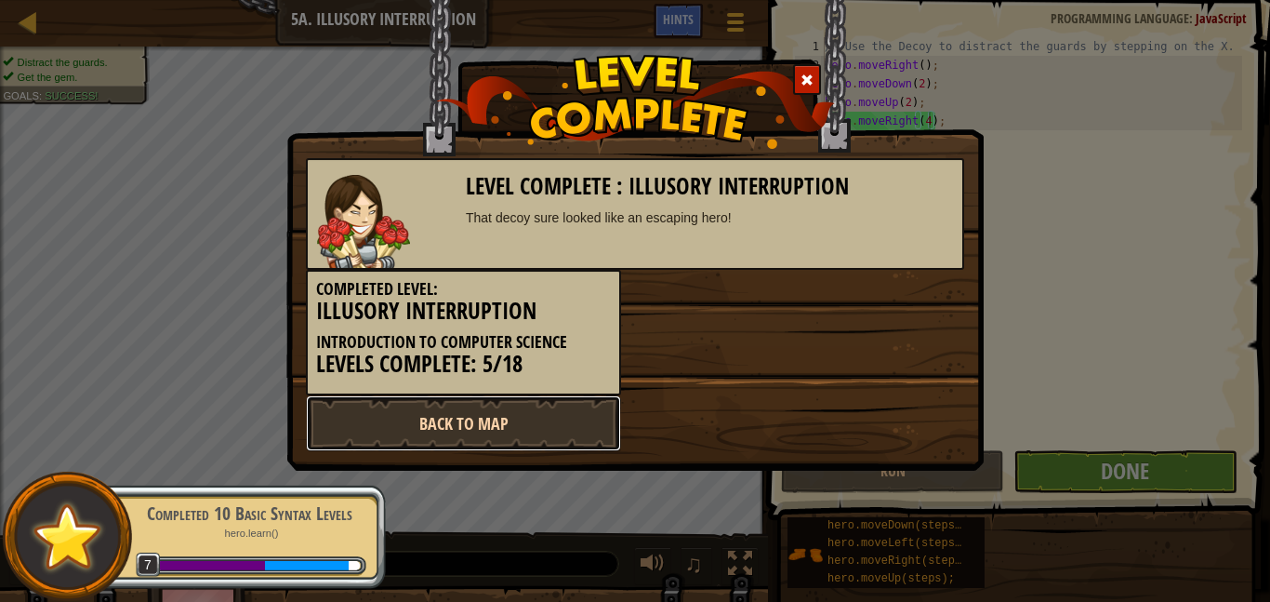
click at [550, 433] on link "Back to Map" at bounding box center [463, 423] width 315 height 56
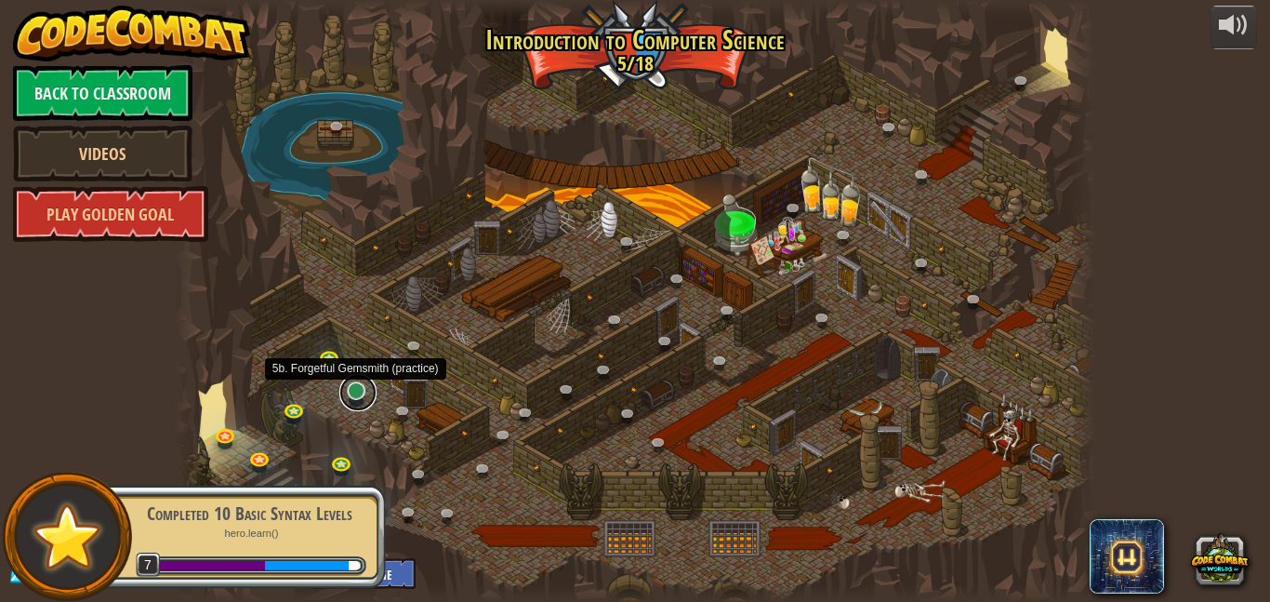
click at [354, 394] on link at bounding box center [357, 392] width 37 height 37
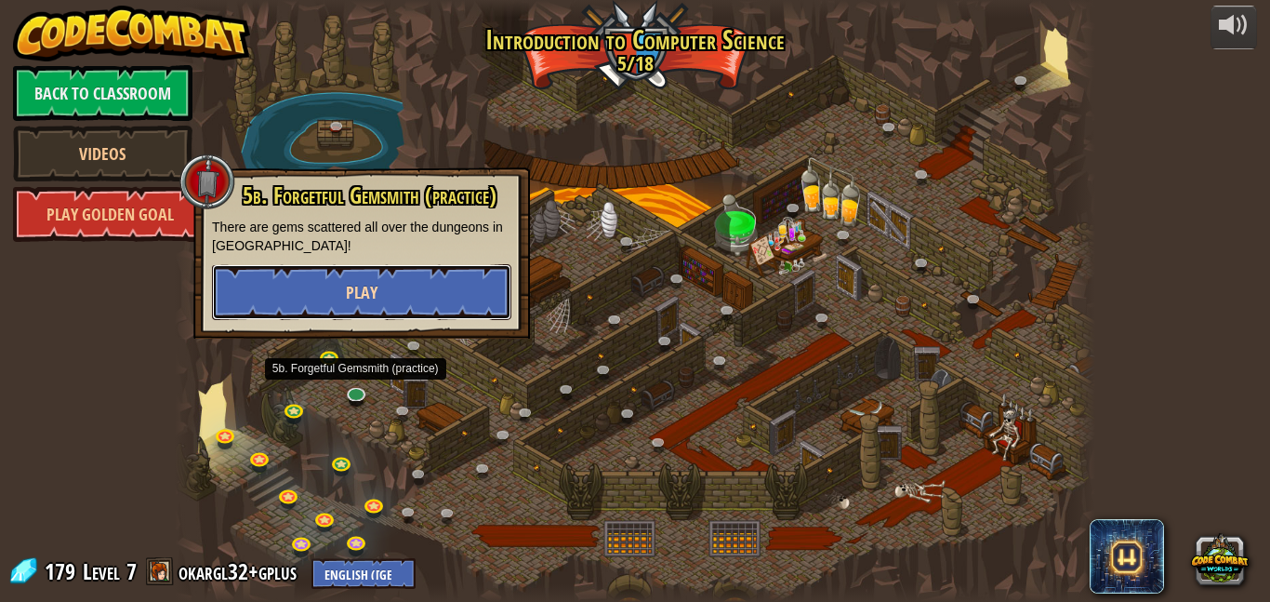
click at [436, 300] on button "Play" at bounding box center [361, 292] width 299 height 56
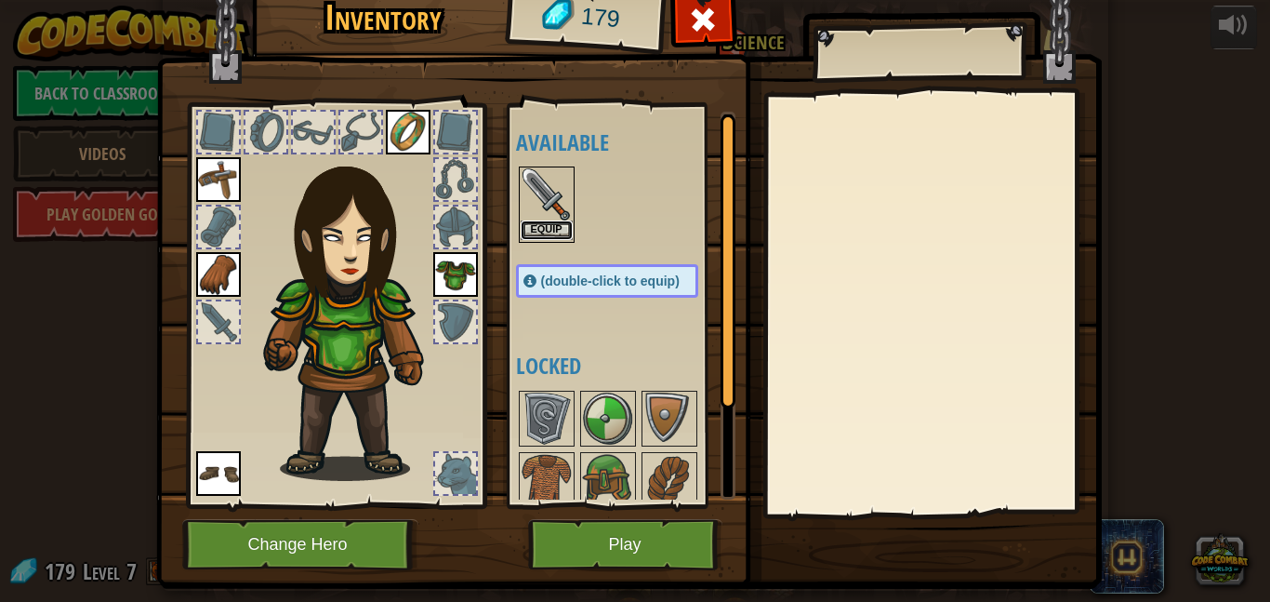
click at [556, 231] on button "Equip" at bounding box center [547, 230] width 52 height 20
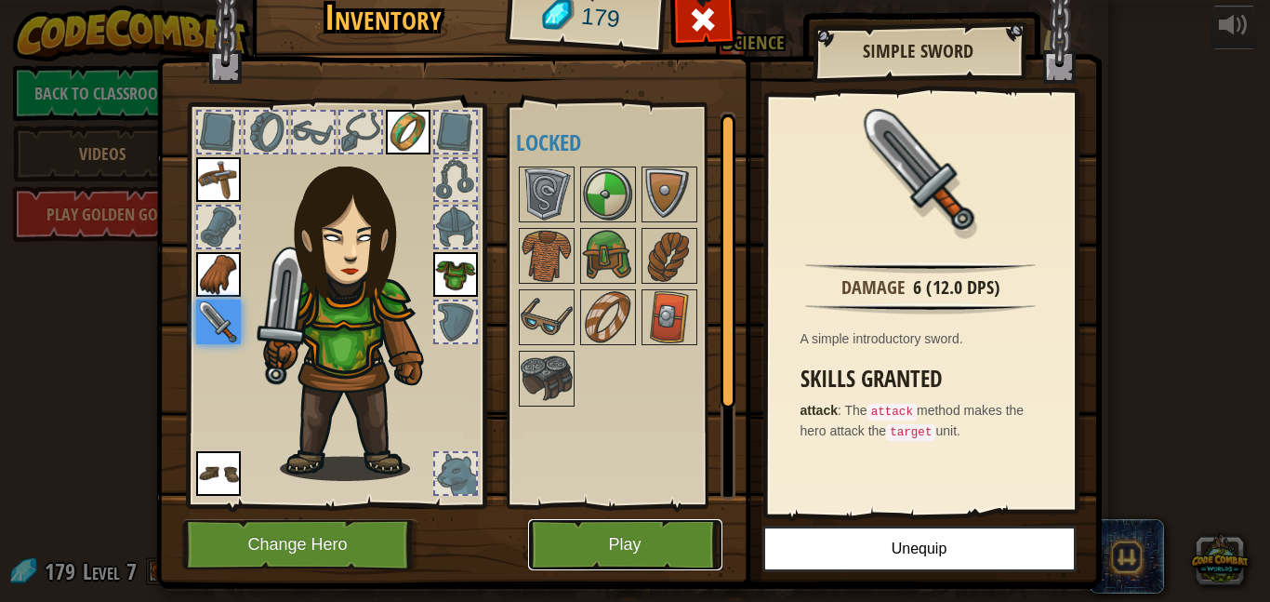
click at [591, 527] on button "Play" at bounding box center [625, 544] width 194 height 51
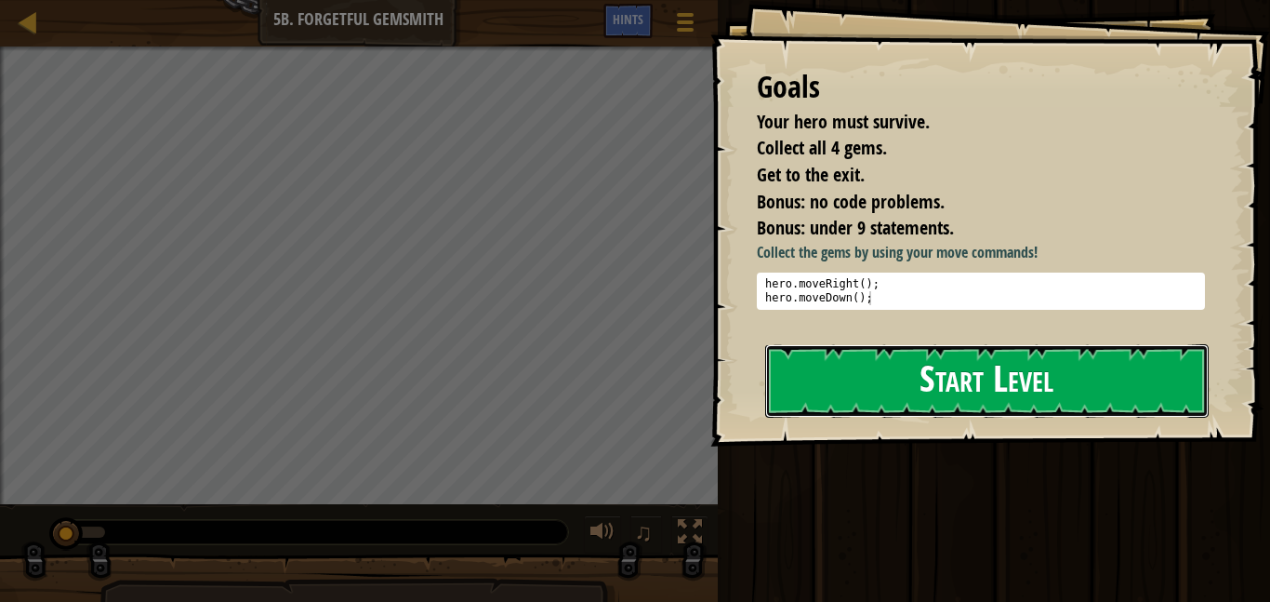
click at [869, 374] on button "Start Level" at bounding box center [987, 380] width 444 height 73
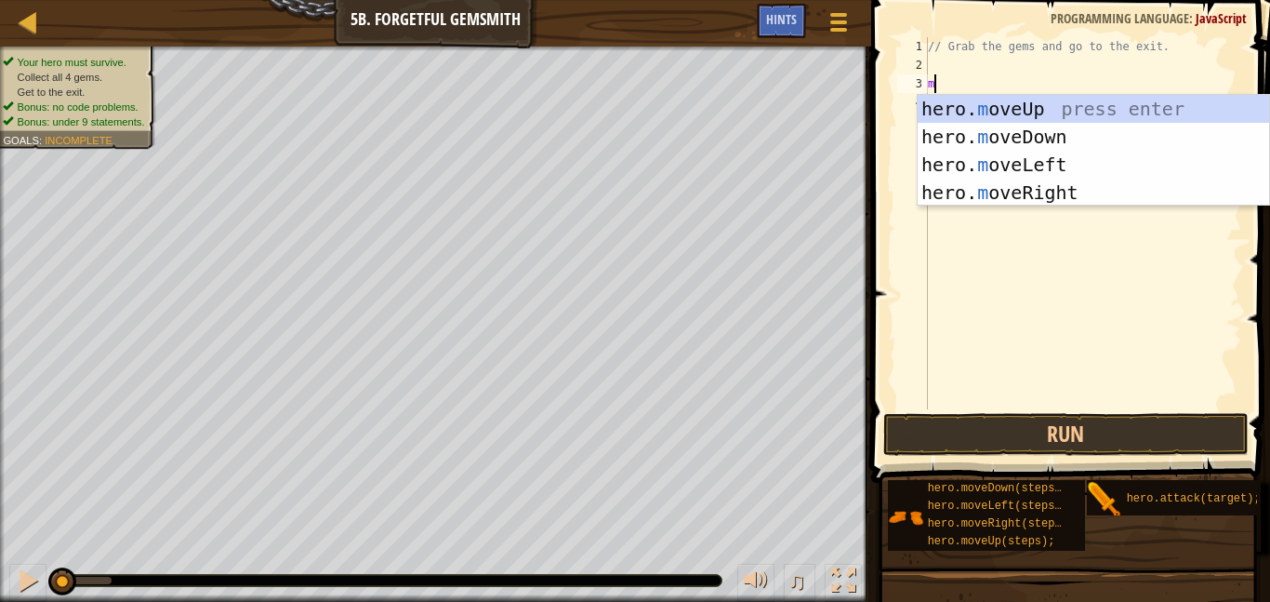
scroll to position [8, 0]
type textarea "mo"
click at [1061, 179] on div "hero. mo veUp press enter hero. mo veDown press enter hero. mo veLeft press ent…" at bounding box center [1093, 178] width 351 height 167
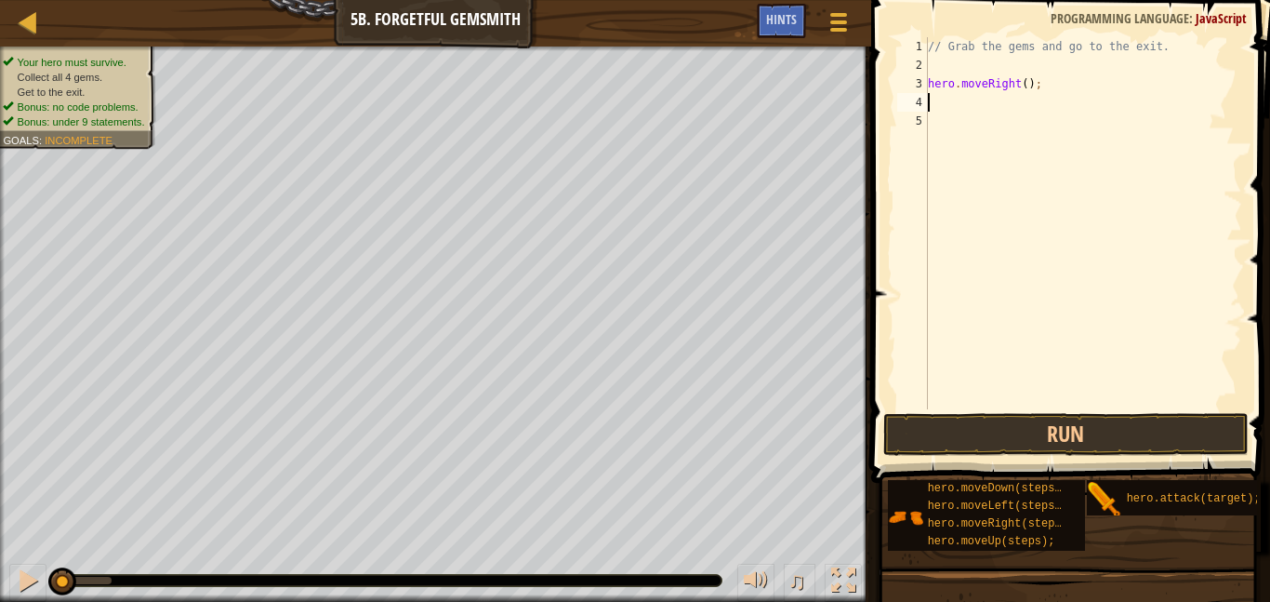
scroll to position [8, 0]
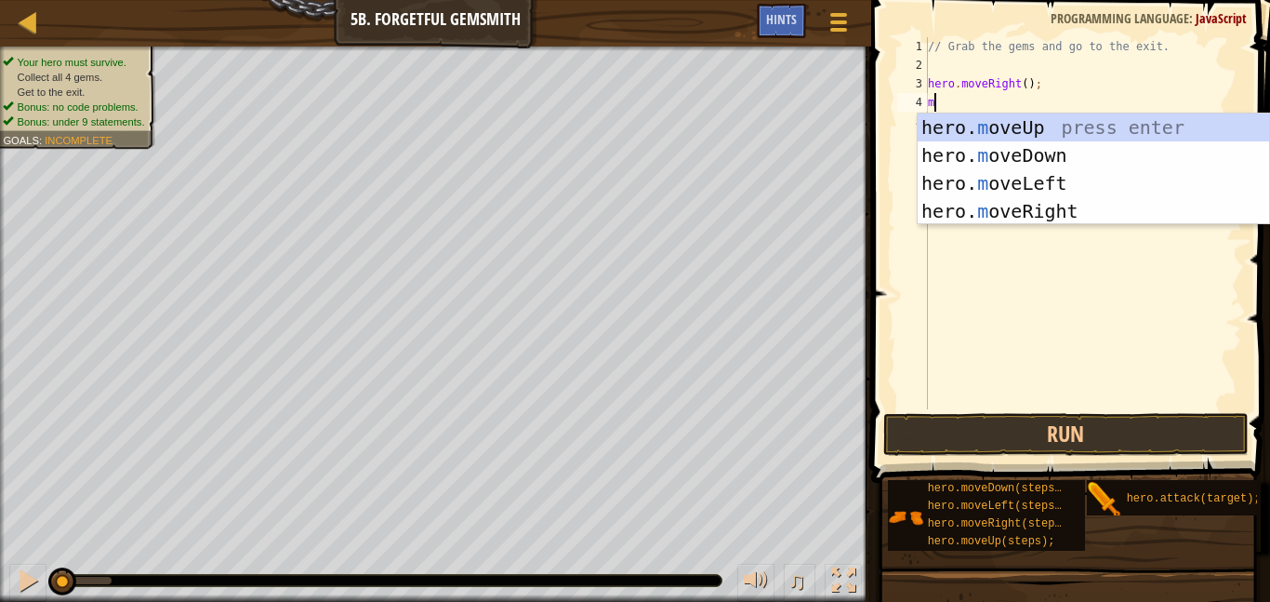
type textarea "mo"
click at [962, 158] on div "hero. mo veUp press enter hero. mo veDown press enter hero. mo veLeft press ent…" at bounding box center [1093, 196] width 351 height 167
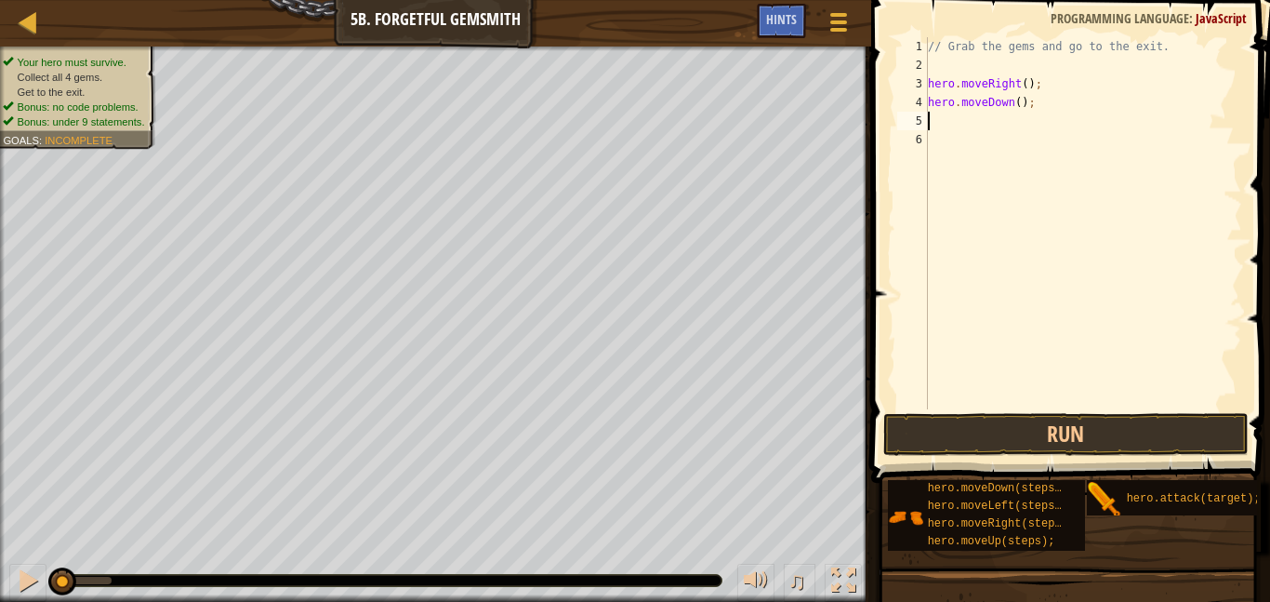
scroll to position [8, 0]
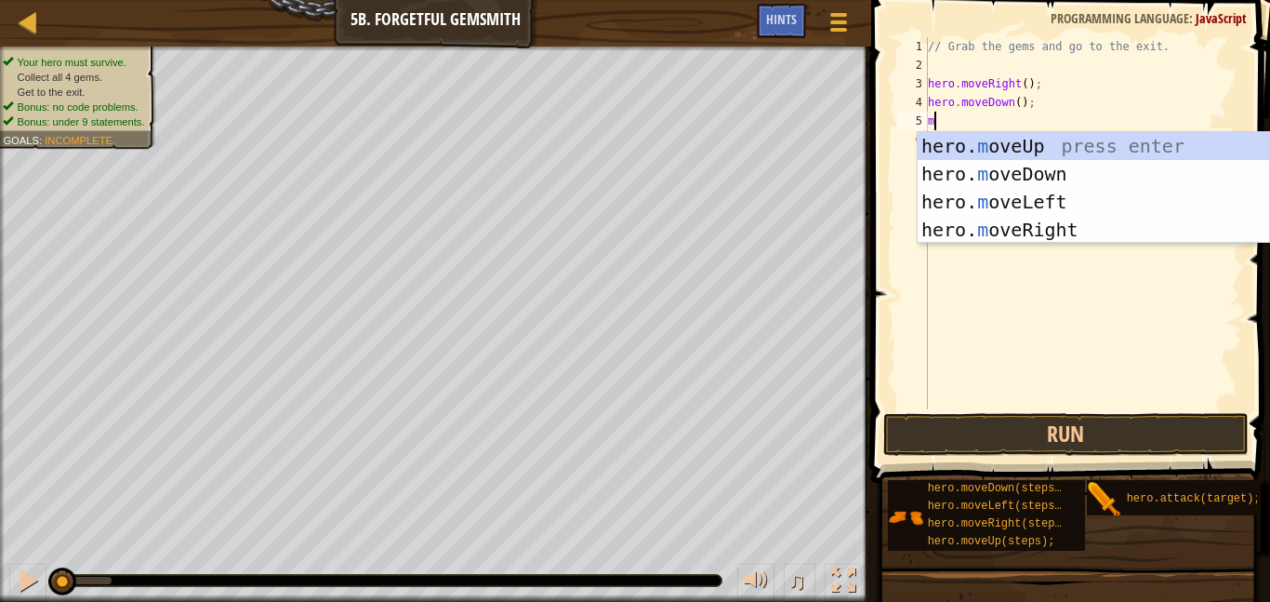
type textarea "mo"
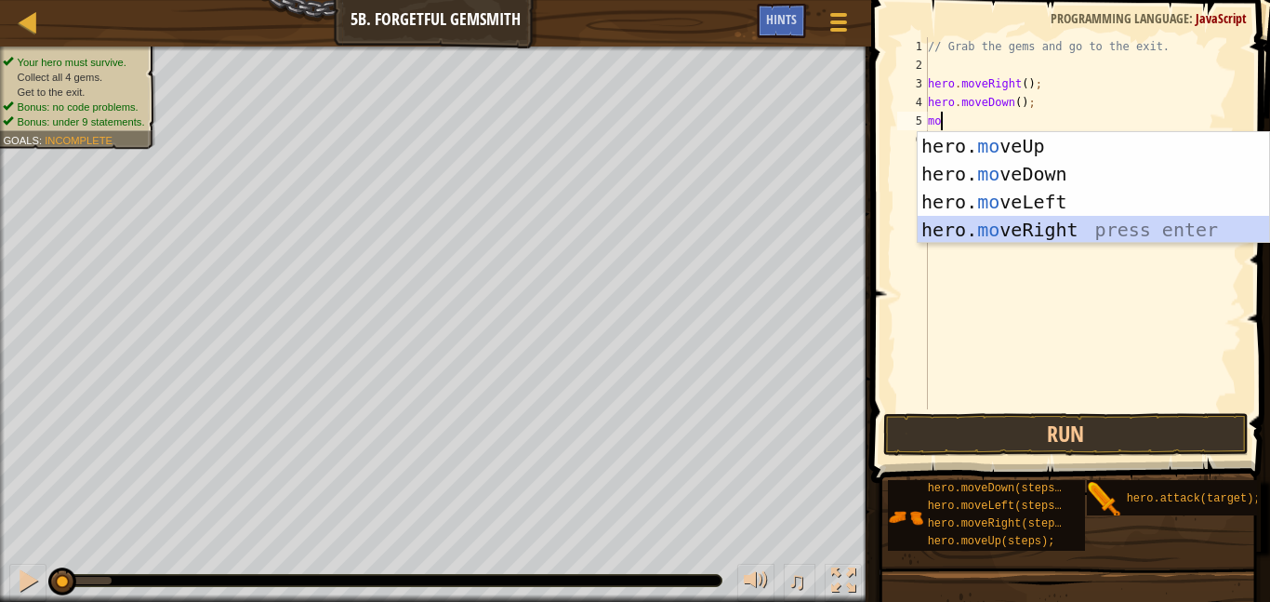
click at [997, 227] on div "hero. mo veUp press enter hero. mo veDown press enter hero. mo veLeft press ent…" at bounding box center [1093, 215] width 351 height 167
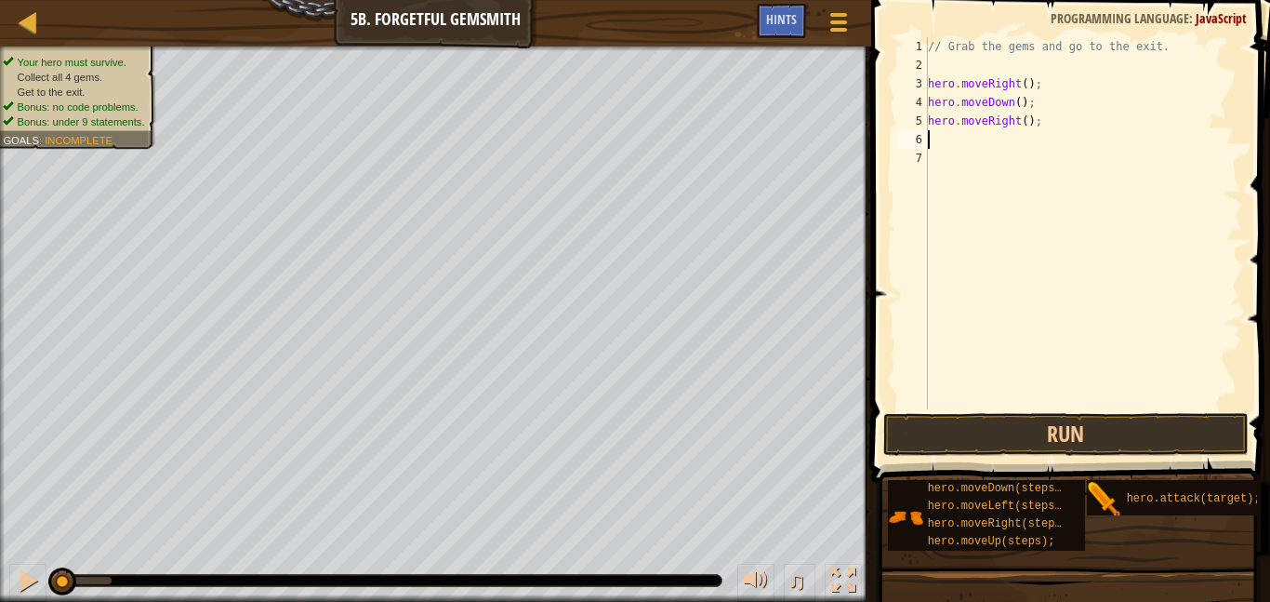
click at [1026, 120] on div "// Grab the gems and go to the exit. hero . moveRight ( ) ; hero . moveDown ( )…" at bounding box center [1083, 241] width 318 height 409
type textarea "hero.moveRight(2);"
click at [969, 148] on div "// Grab the gems and go to the exit. hero . moveRight ( ) ; hero . moveDown ( )…" at bounding box center [1083, 241] width 318 height 409
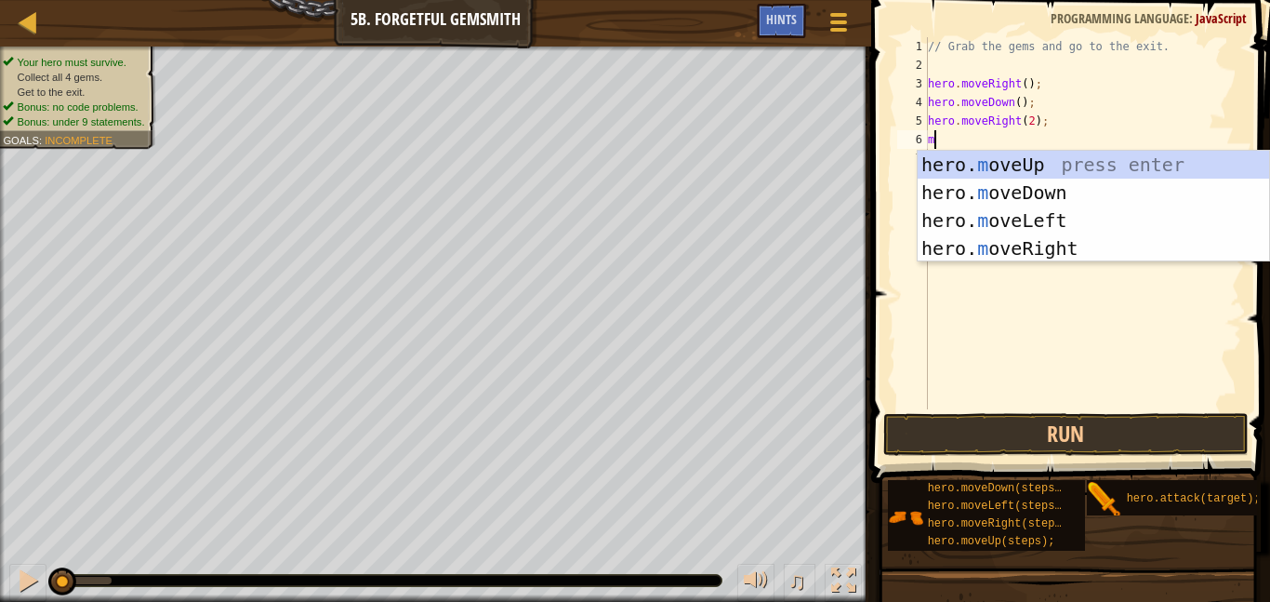
type textarea "mo"
click at [995, 159] on div "hero. mo veUp press enter hero. mo veDown press enter hero. mo veLeft press ent…" at bounding box center [1093, 234] width 351 height 167
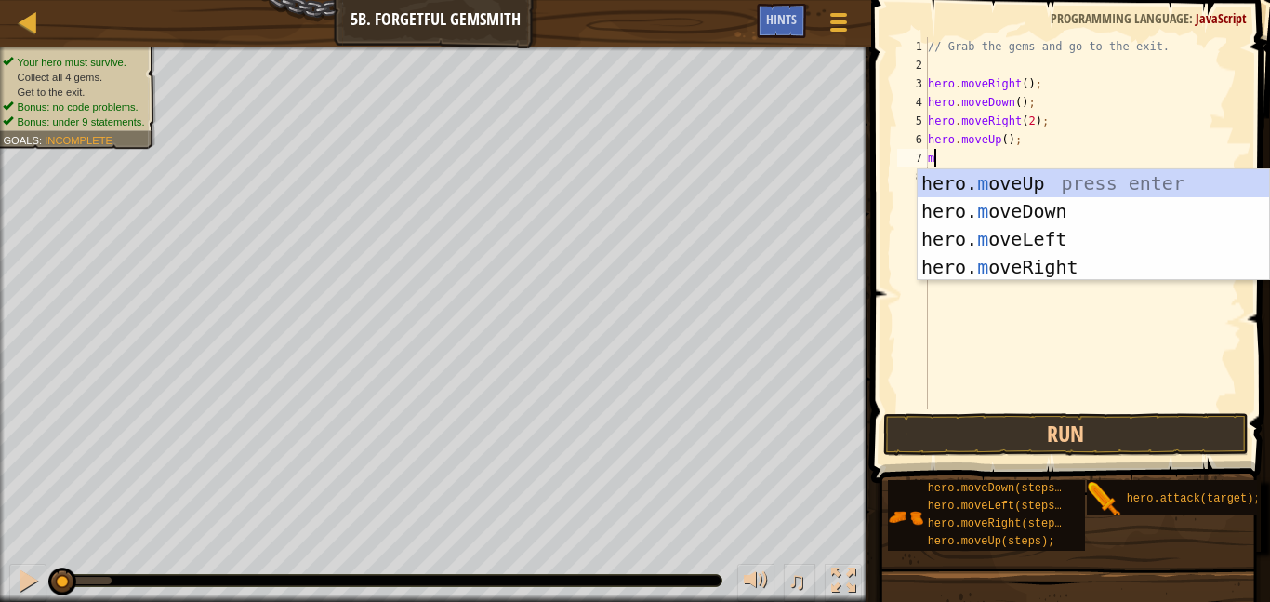
type textarea "mo"
click at [1046, 264] on div "hero. mo veUp press enter hero. mo veDown press enter hero. mo veLeft press ent…" at bounding box center [1093, 252] width 351 height 167
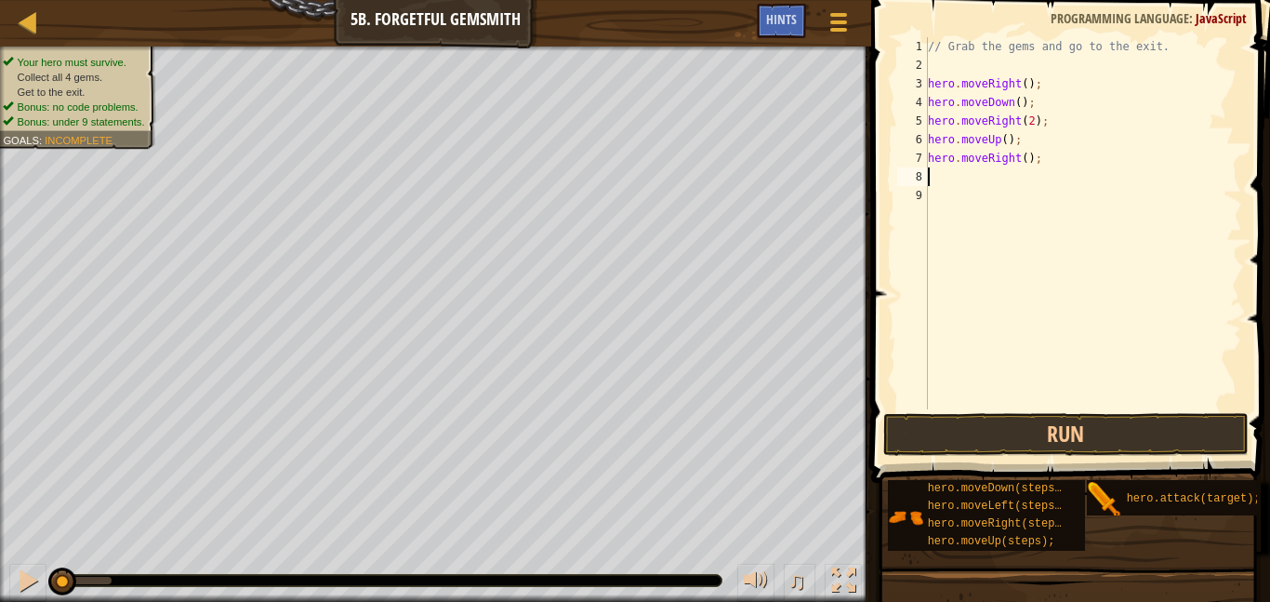
scroll to position [8, 0]
click at [1051, 435] on button "Run" at bounding box center [1065, 434] width 365 height 43
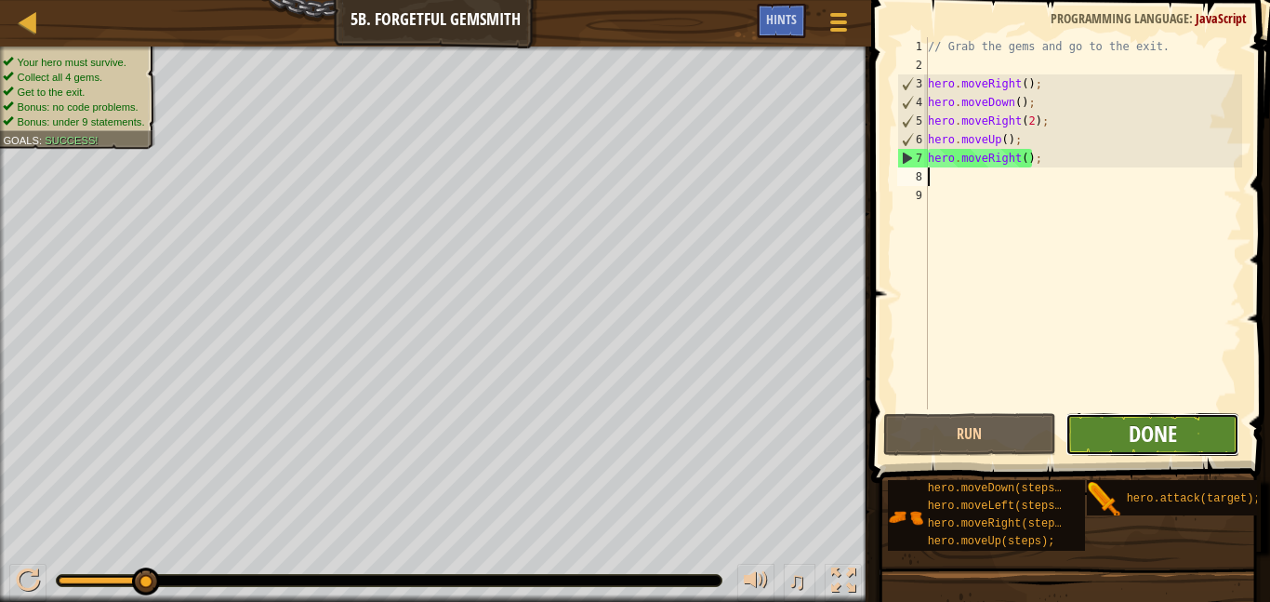
click at [1160, 435] on span "Done" at bounding box center [1153, 433] width 48 height 30
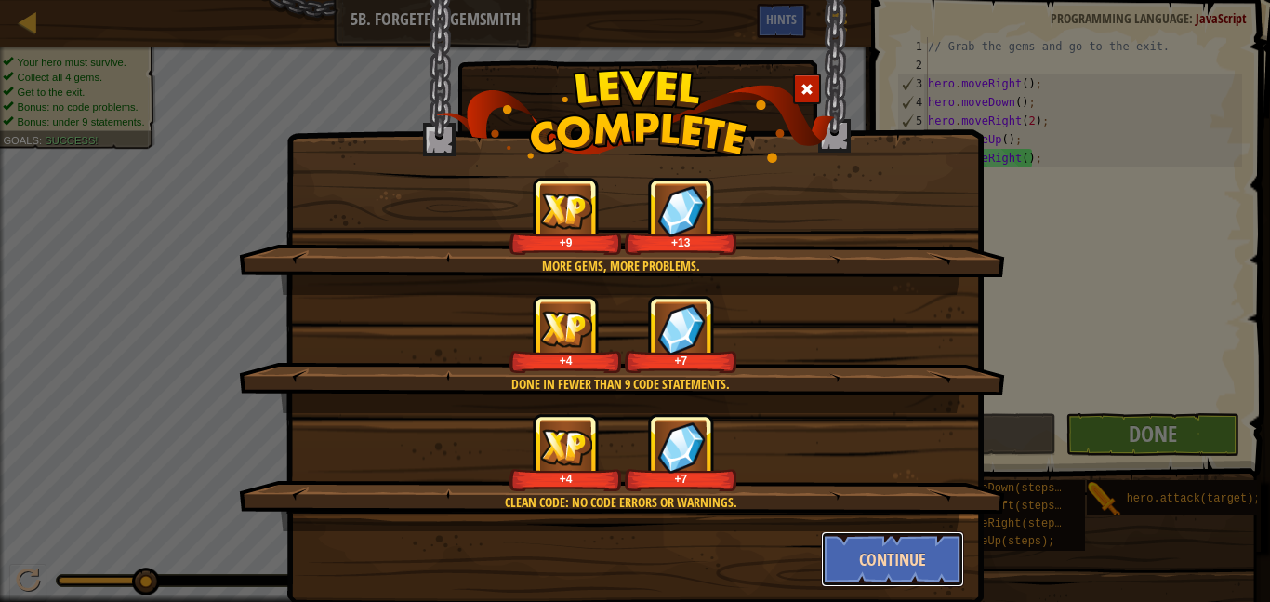
click at [864, 553] on button "Continue" at bounding box center [893, 559] width 144 height 56
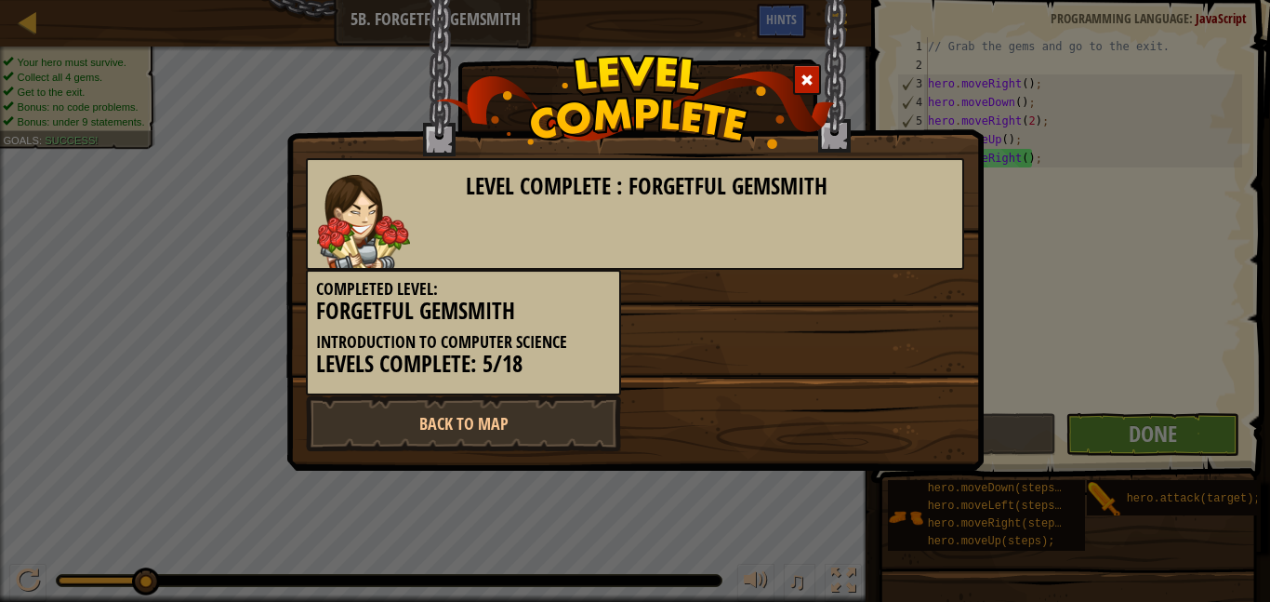
click at [906, 563] on div "Level Complete : Forgetful Gemsmith Completed Level: Forgetful Gemsmith Introdu…" at bounding box center [635, 301] width 1270 height 602
click at [492, 411] on link "Back to Map" at bounding box center [463, 423] width 315 height 56
